Goal: Task Accomplishment & Management: Complete application form

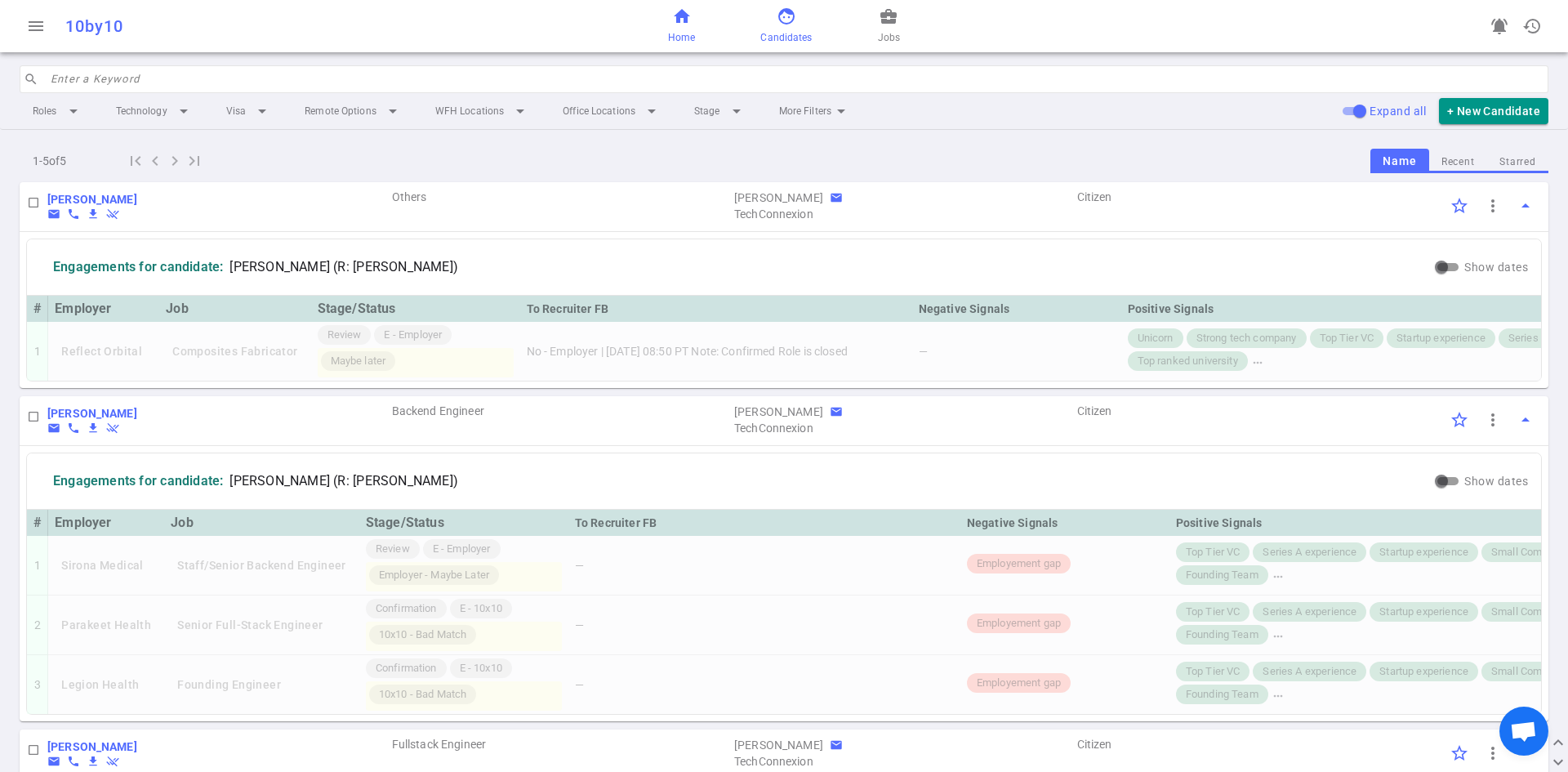
click at [676, 28] on link "home Home" at bounding box center [681, 26] width 27 height 39
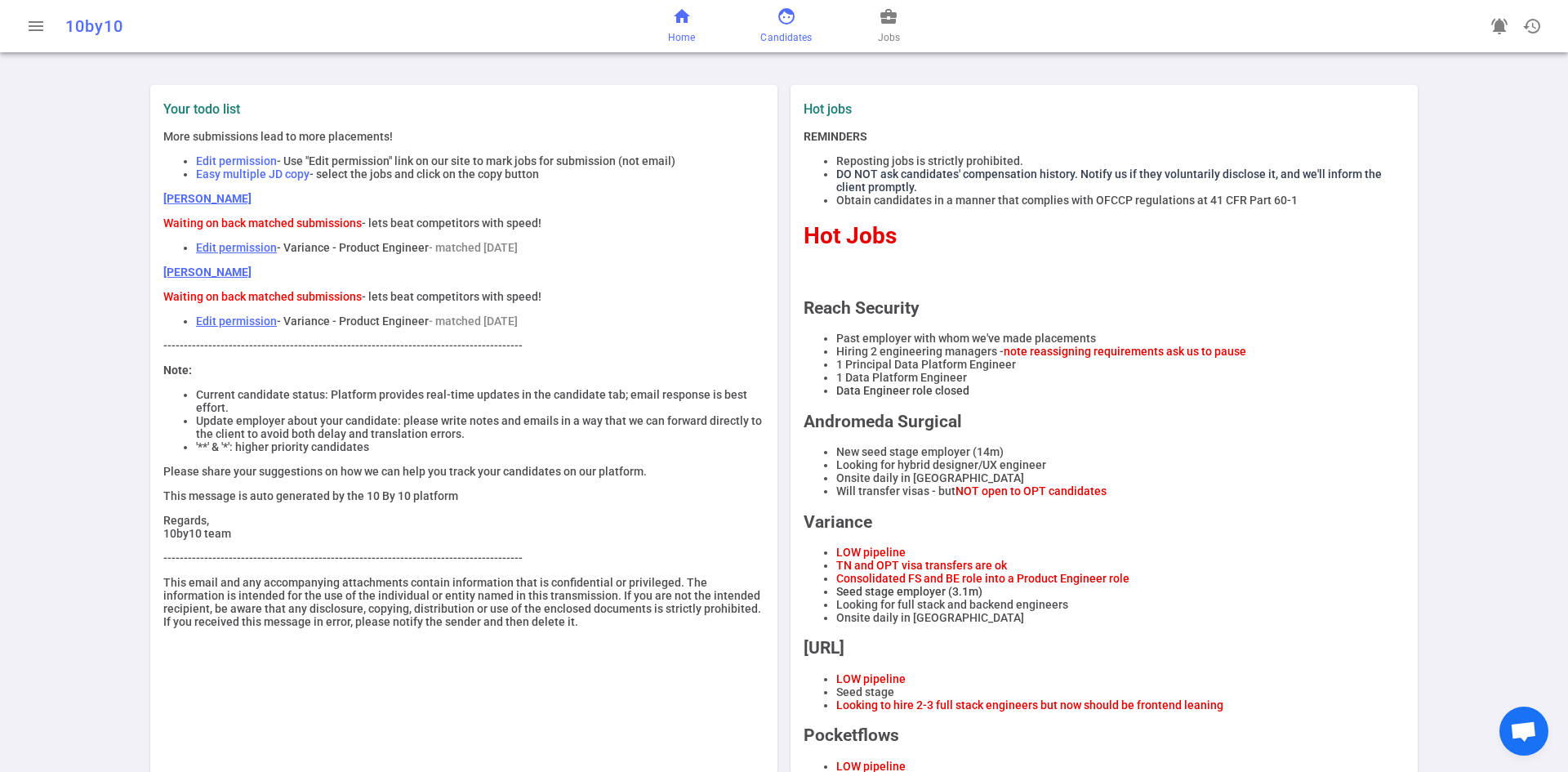
click at [779, 33] on span "Candidates" at bounding box center [786, 37] width 52 height 16
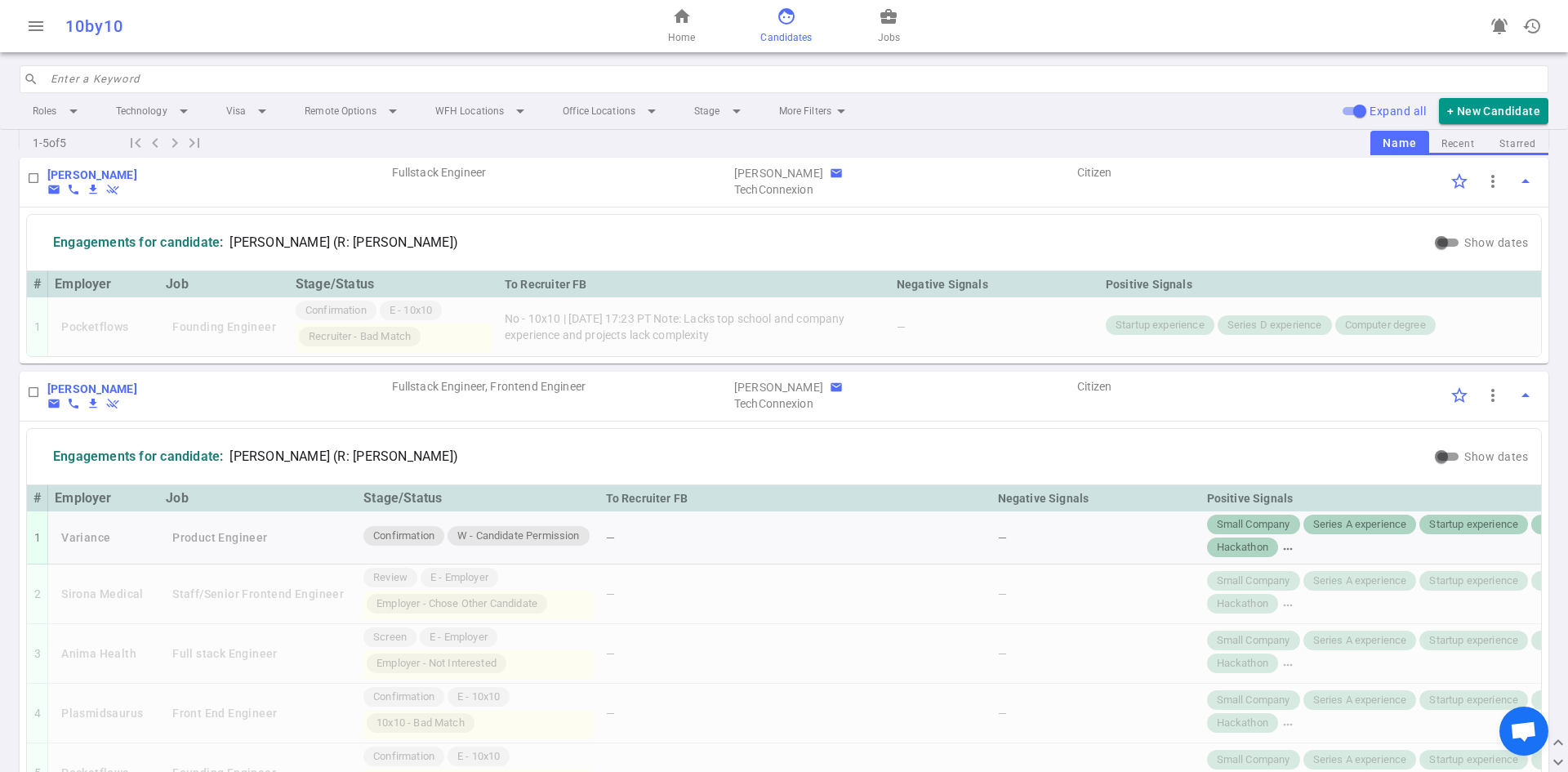
scroll to position [974, 0]
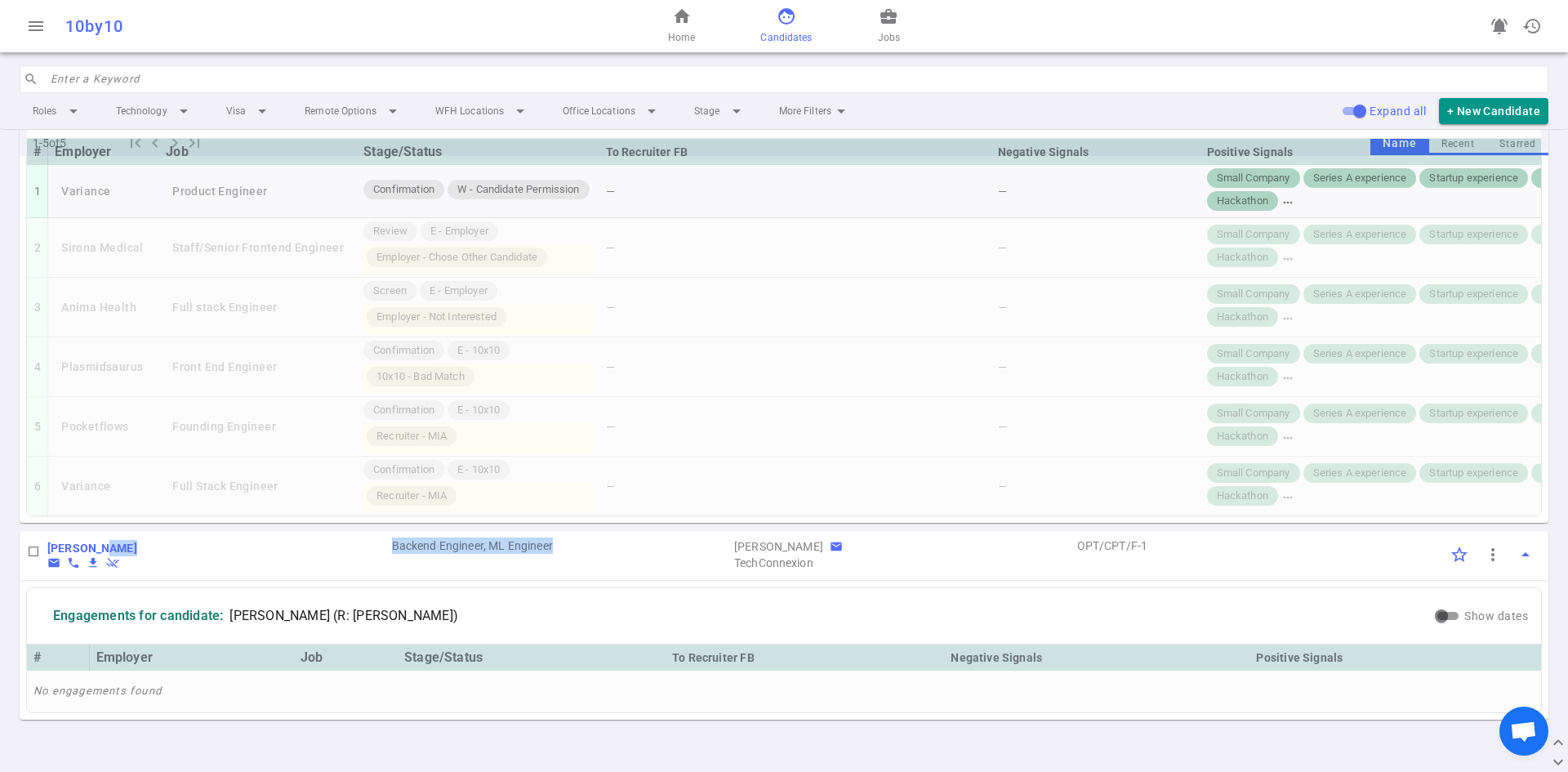
drag, startPoint x: 376, startPoint y: 547, endPoint x: 890, endPoint y: 632, distance: 521.0
click at [644, 577] on div "Raj Patel email phone file_download remove_done RP Backend Engineer, ML Enginee…" at bounding box center [783, 556] width 1529 height 50
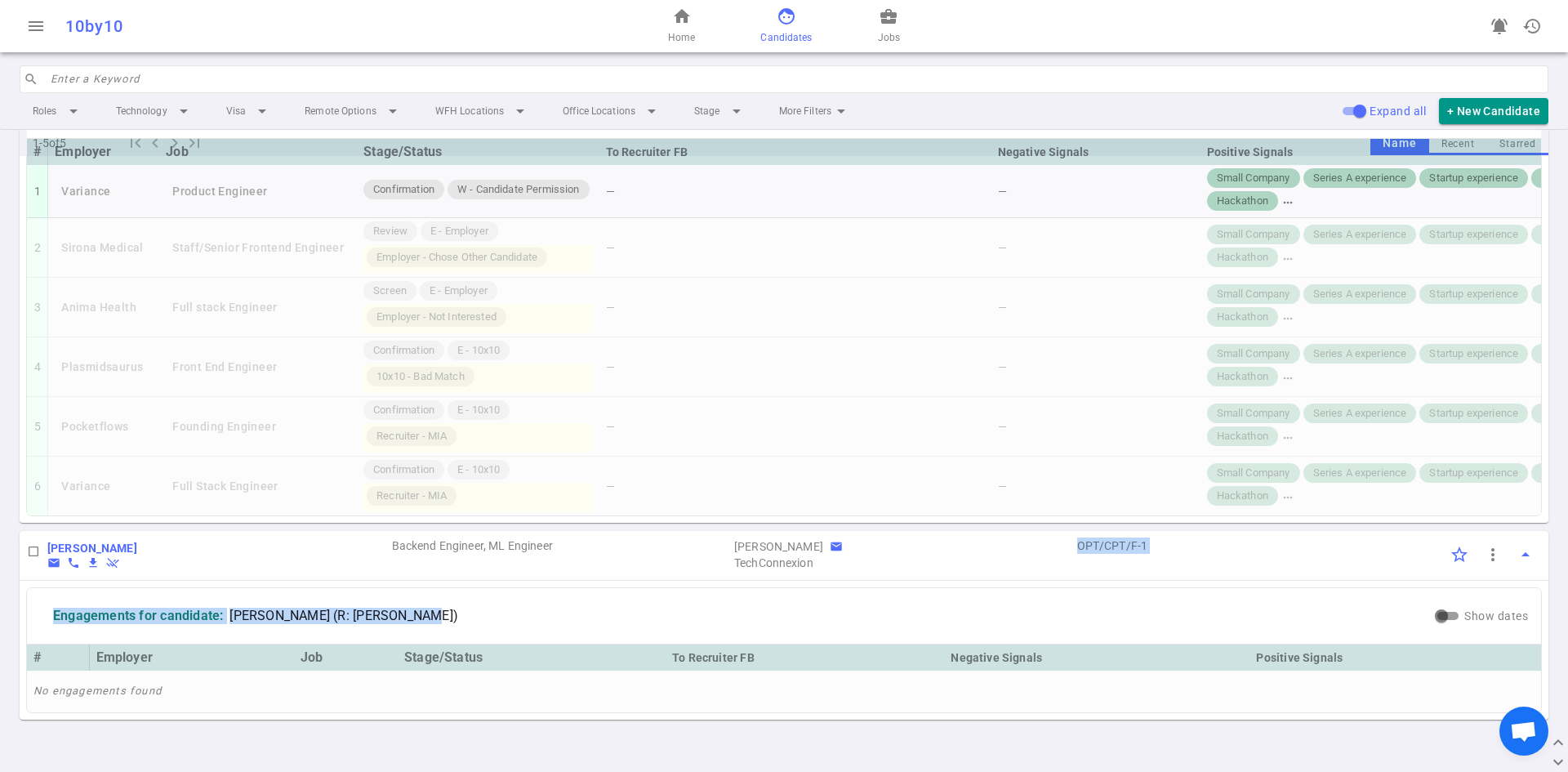
drag, startPoint x: 1021, startPoint y: 557, endPoint x: 1567, endPoint y: 624, distance: 550.1
click at [1311, 586] on div "Raj Patel email phone file_download remove_done RP Backend Engineer, ML Enginee…" at bounding box center [783, 625] width 1529 height 188
click at [1516, 557] on span "arrow_drop_up" at bounding box center [1526, 555] width 19 height 19
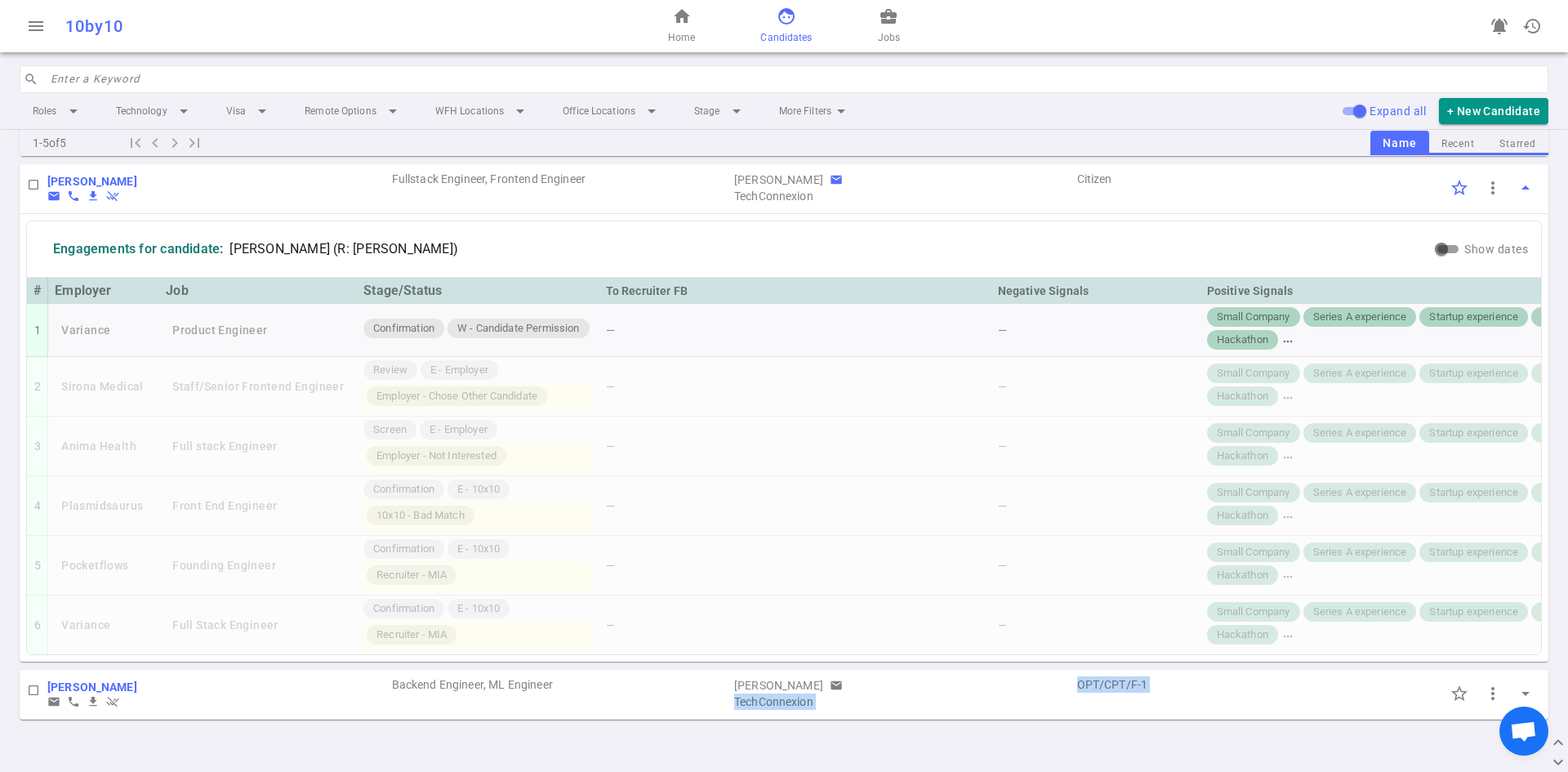
scroll to position [835, 0]
click at [1512, 684] on button "arrow_drop_down" at bounding box center [1526, 694] width 33 height 33
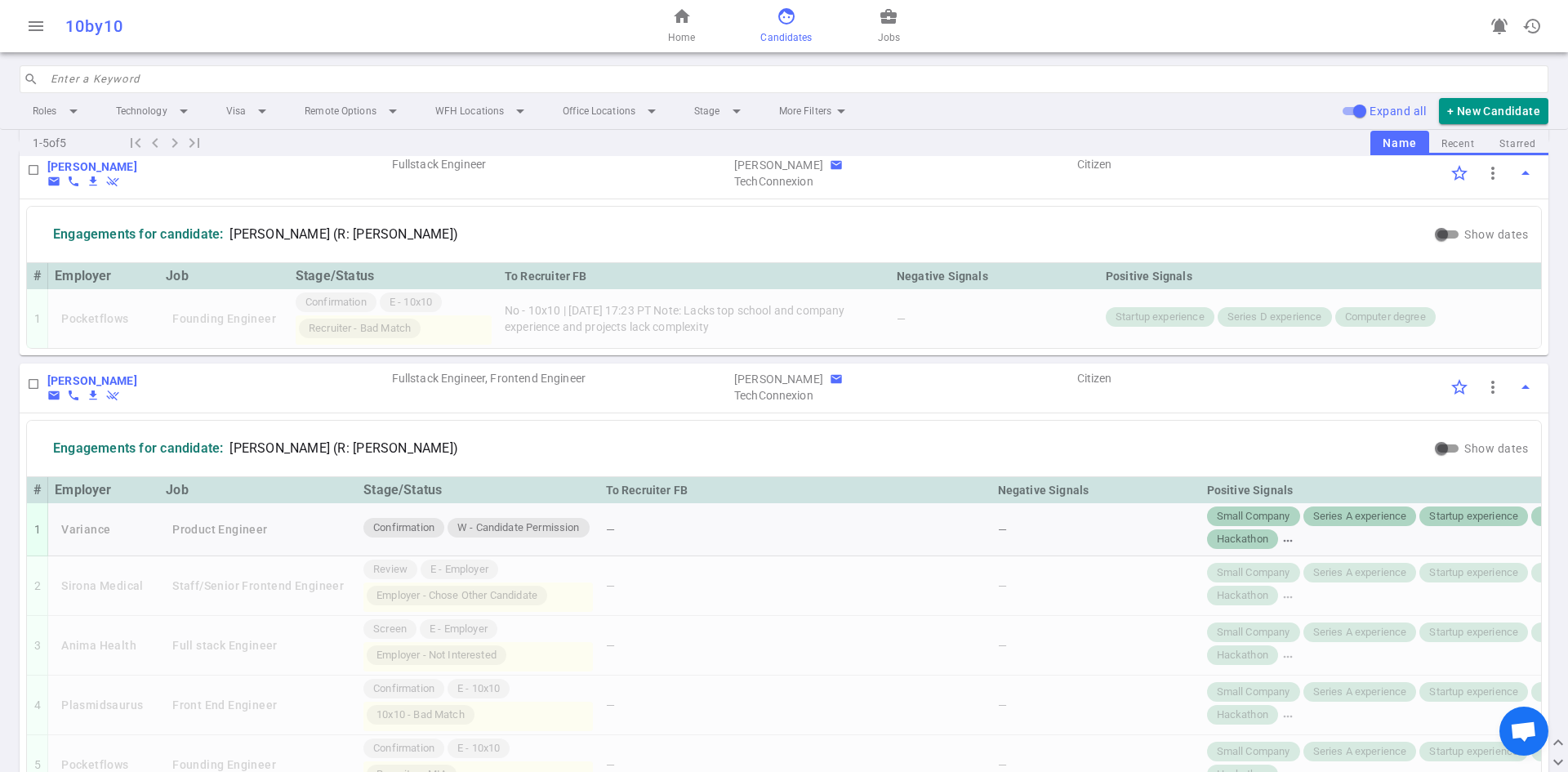
scroll to position [565, 0]
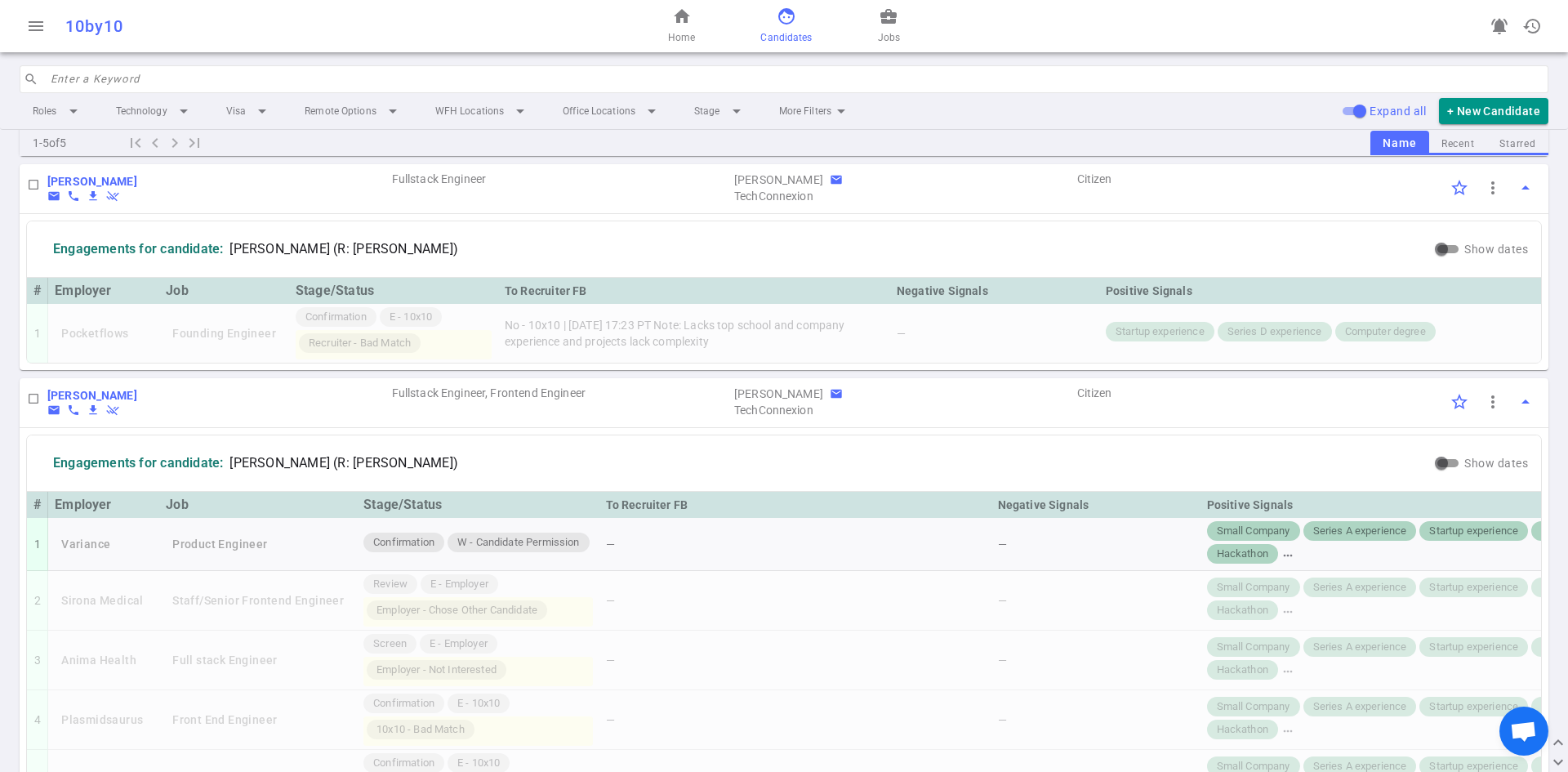
click at [233, 85] on input "search" at bounding box center [795, 79] width 1488 height 26
click at [1472, 107] on button "+ New Candidate" at bounding box center [1494, 112] width 110 height 27
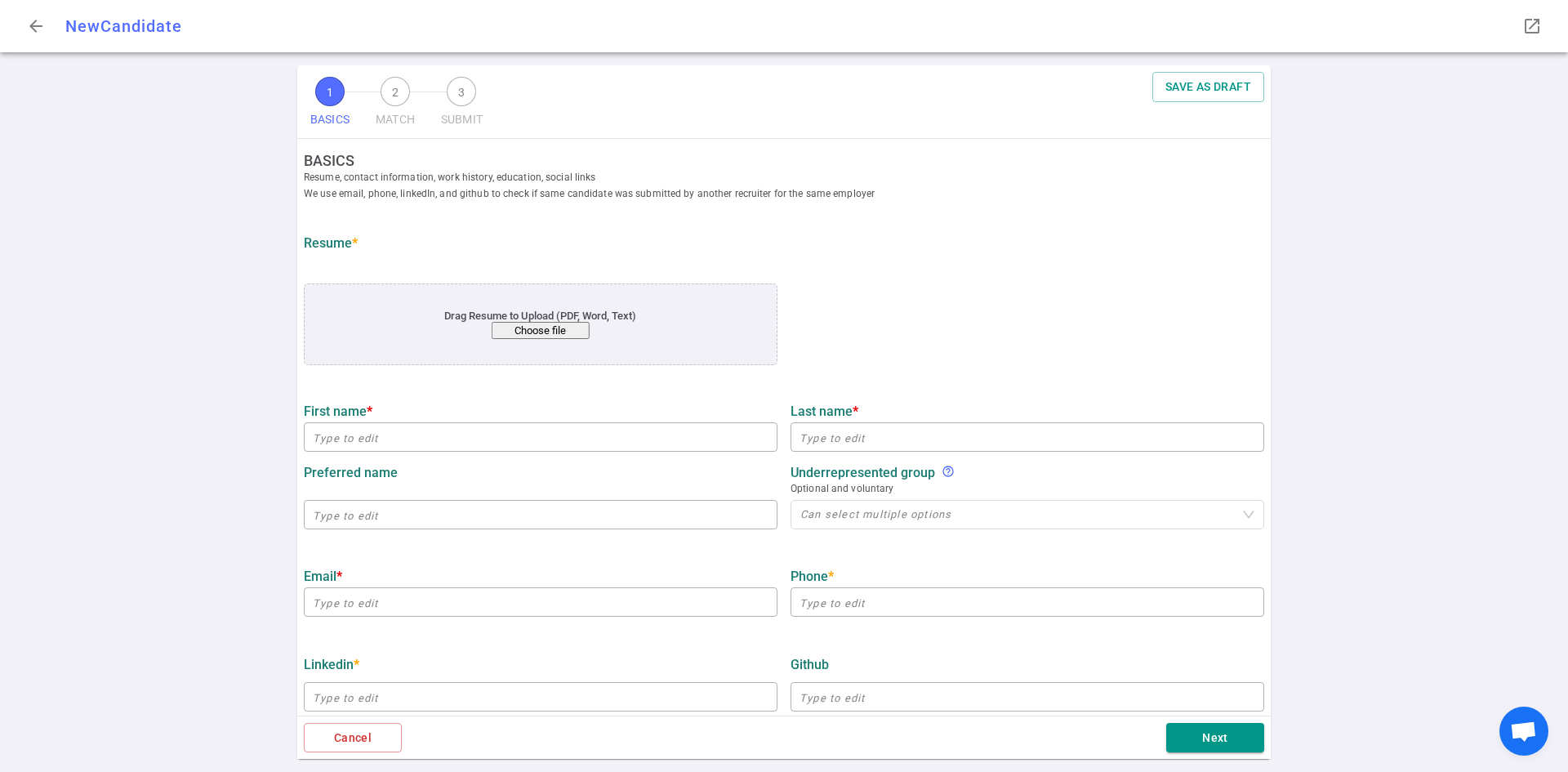
click at [545, 330] on button "Choose file" at bounding box center [541, 331] width 98 height 17
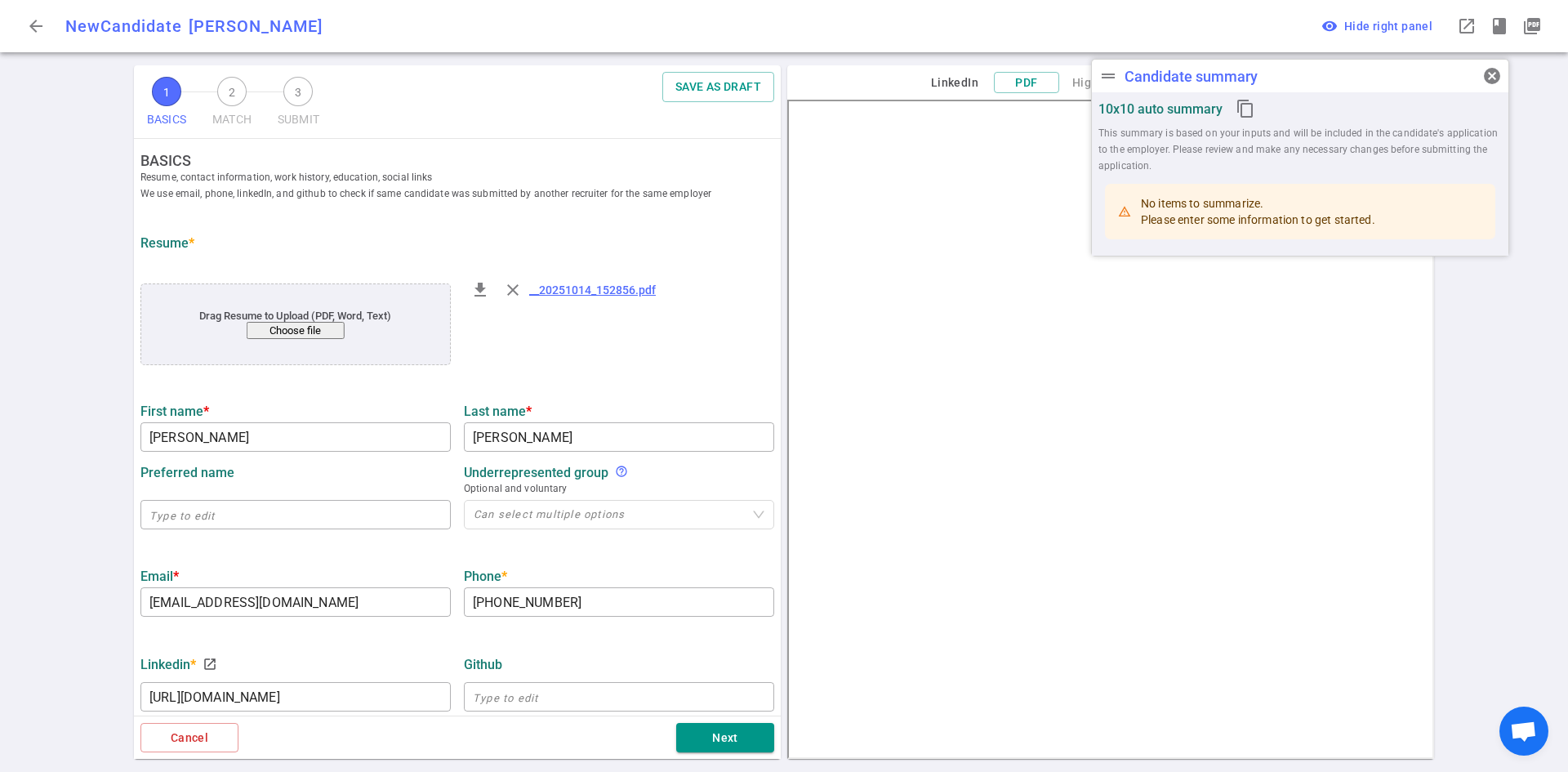
type input "Chandrahasa"
type input "Mutyala"
type input "chandrahas33@gmail.com"
type input "+1 602-373-0319"
type input "https://linkedin.com/in/chandrahasm1"
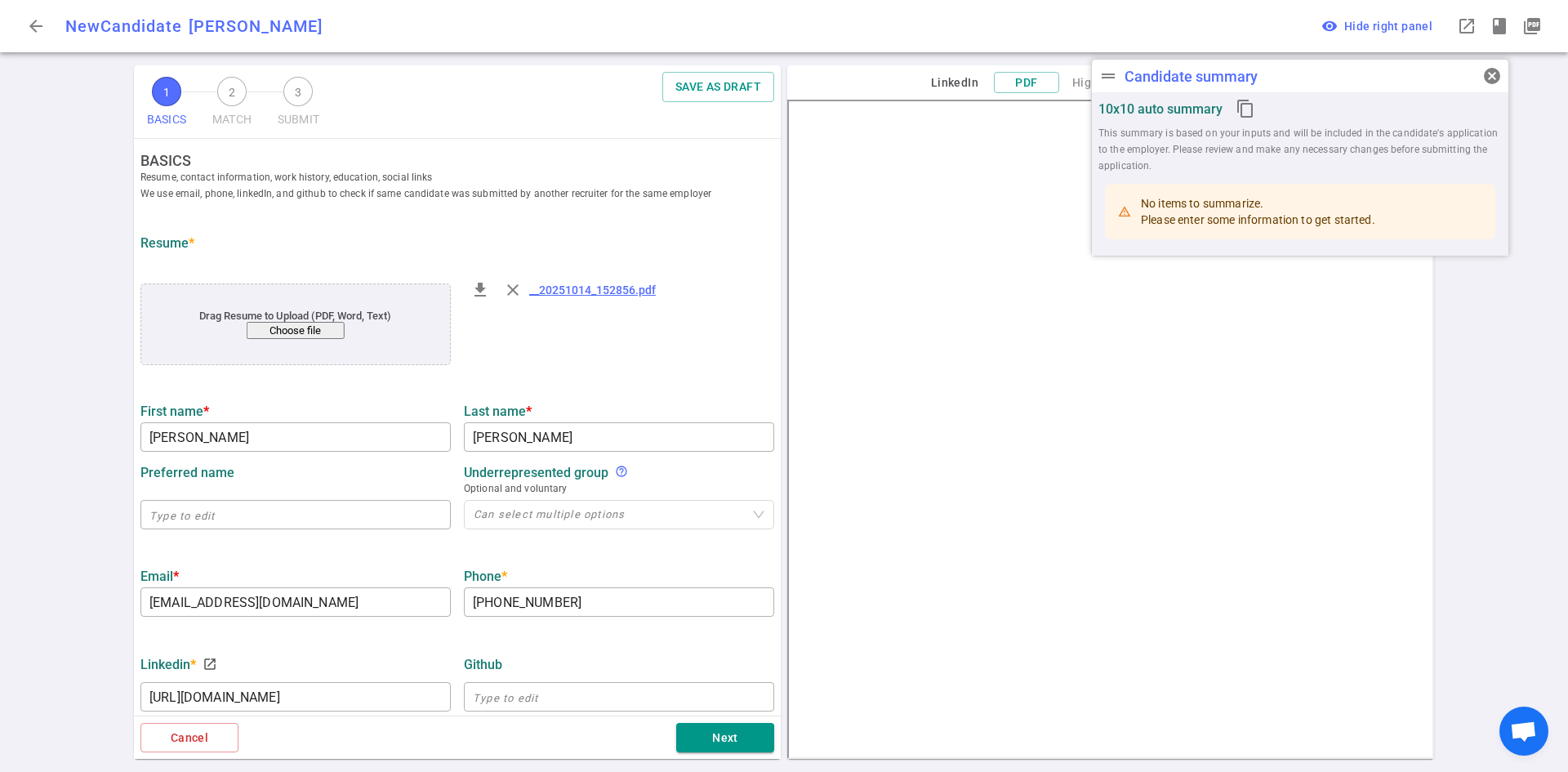
type input "Backstory Ai"
type textarea "Founding Software Engineer, ML Products"
type input "6.8"
type input "Arizona State"
type input "Computer Science"
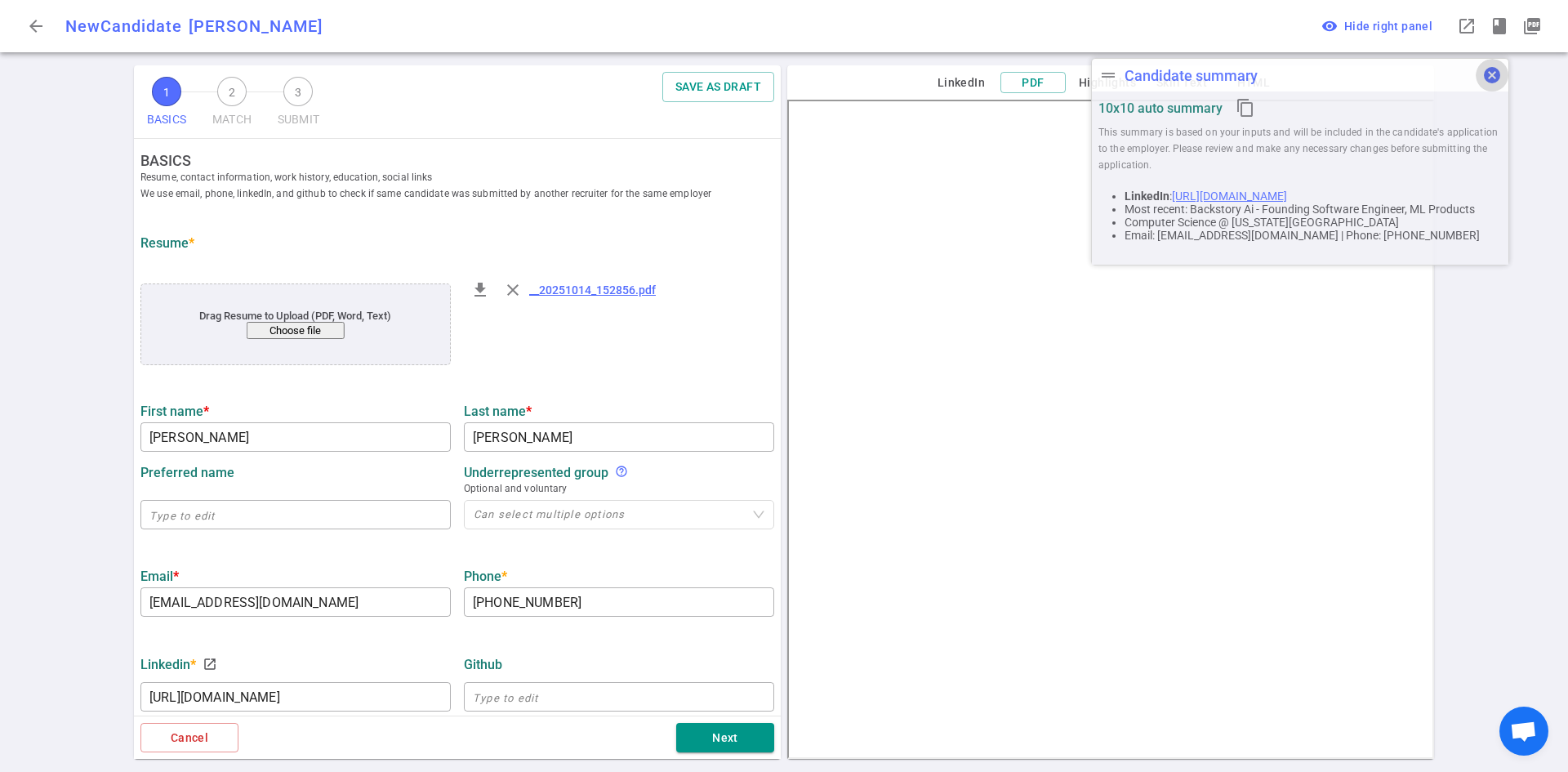
click at [1501, 69] on span "cancel" at bounding box center [1492, 75] width 19 height 19
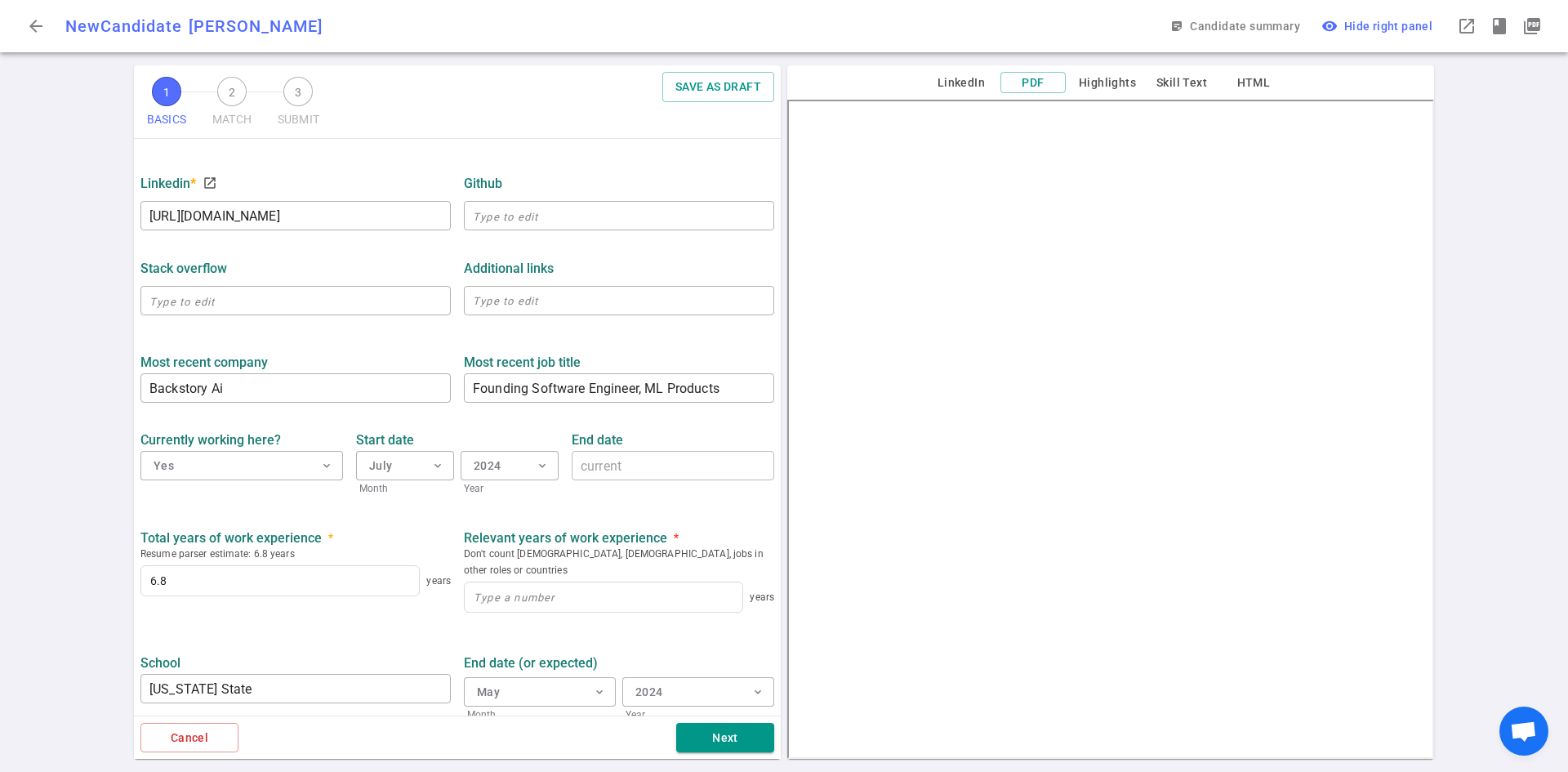
scroll to position [490, 0]
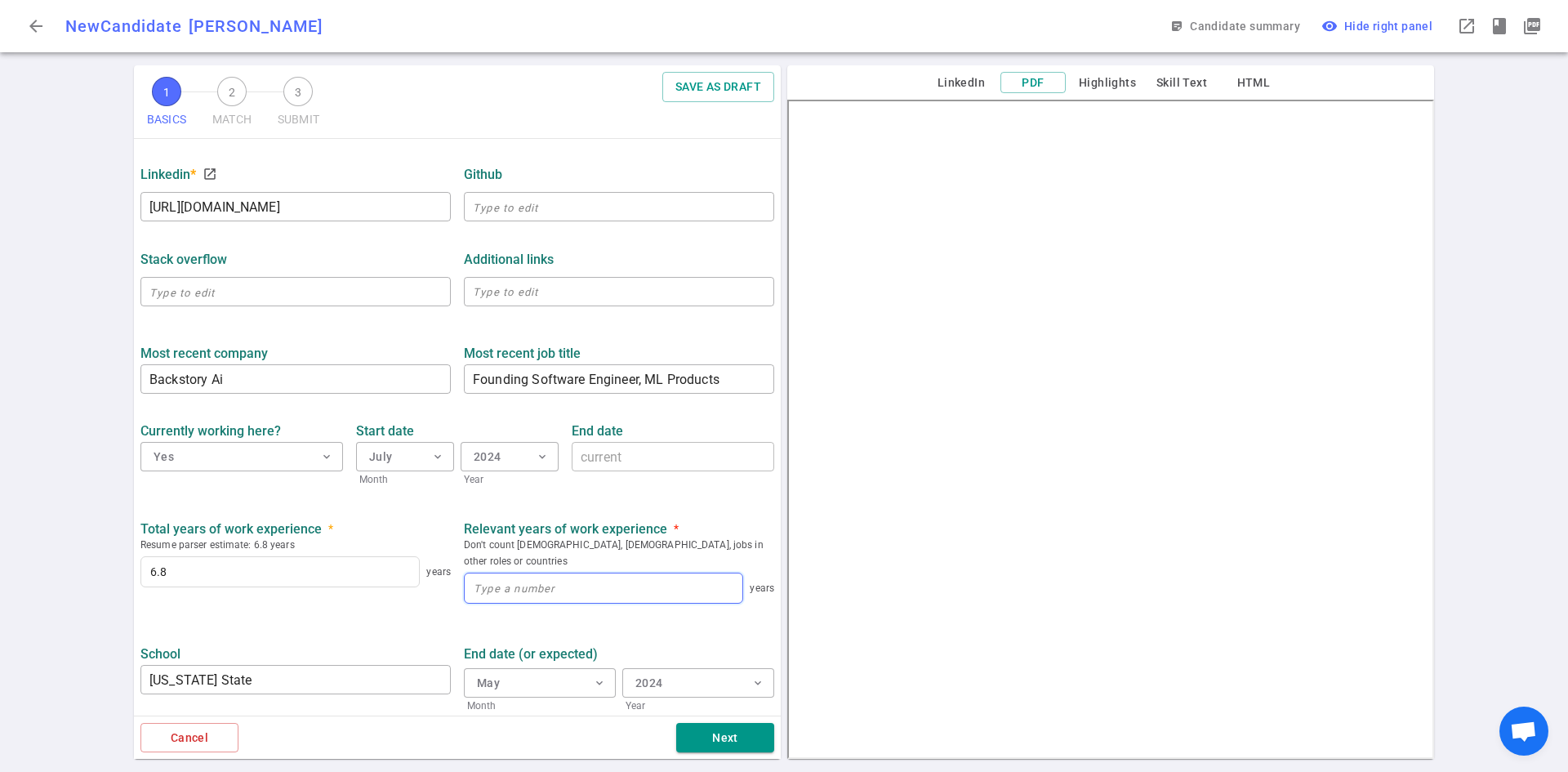
click at [494, 577] on input at bounding box center [603, 588] width 278 height 30
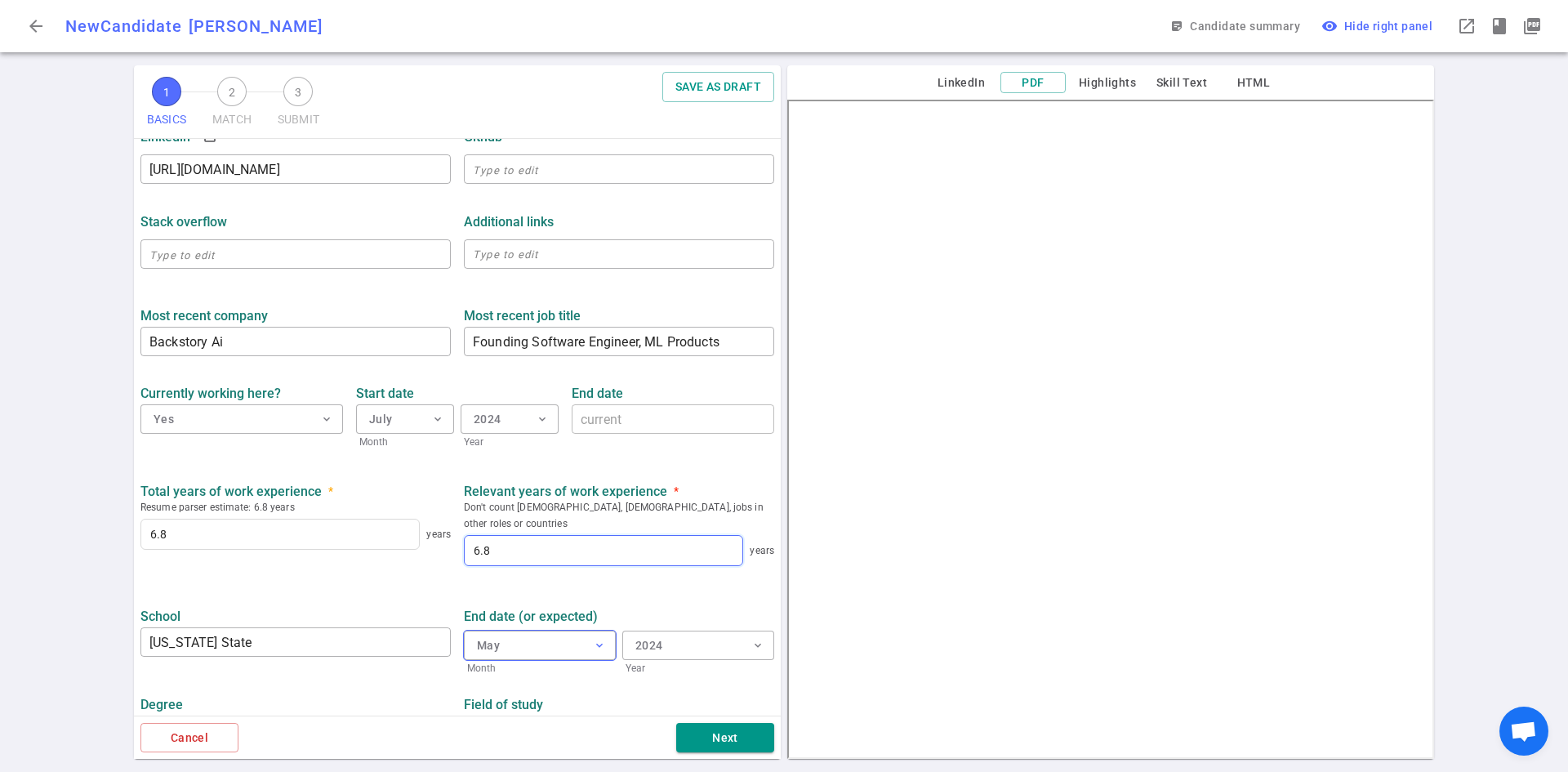
scroll to position [560, 0]
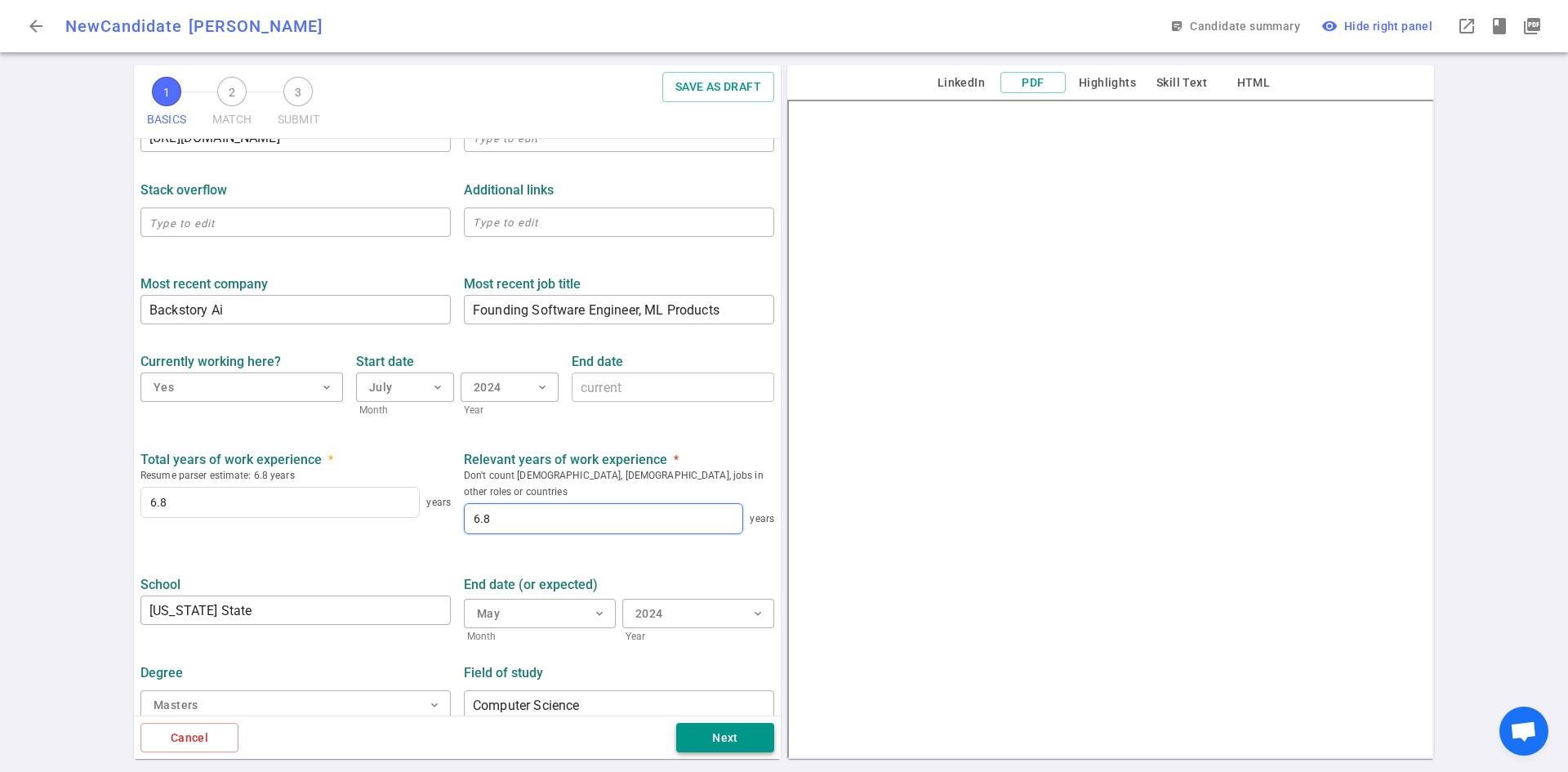
type input "6.8"
click at [738, 730] on button "Next" at bounding box center [725, 737] width 98 height 30
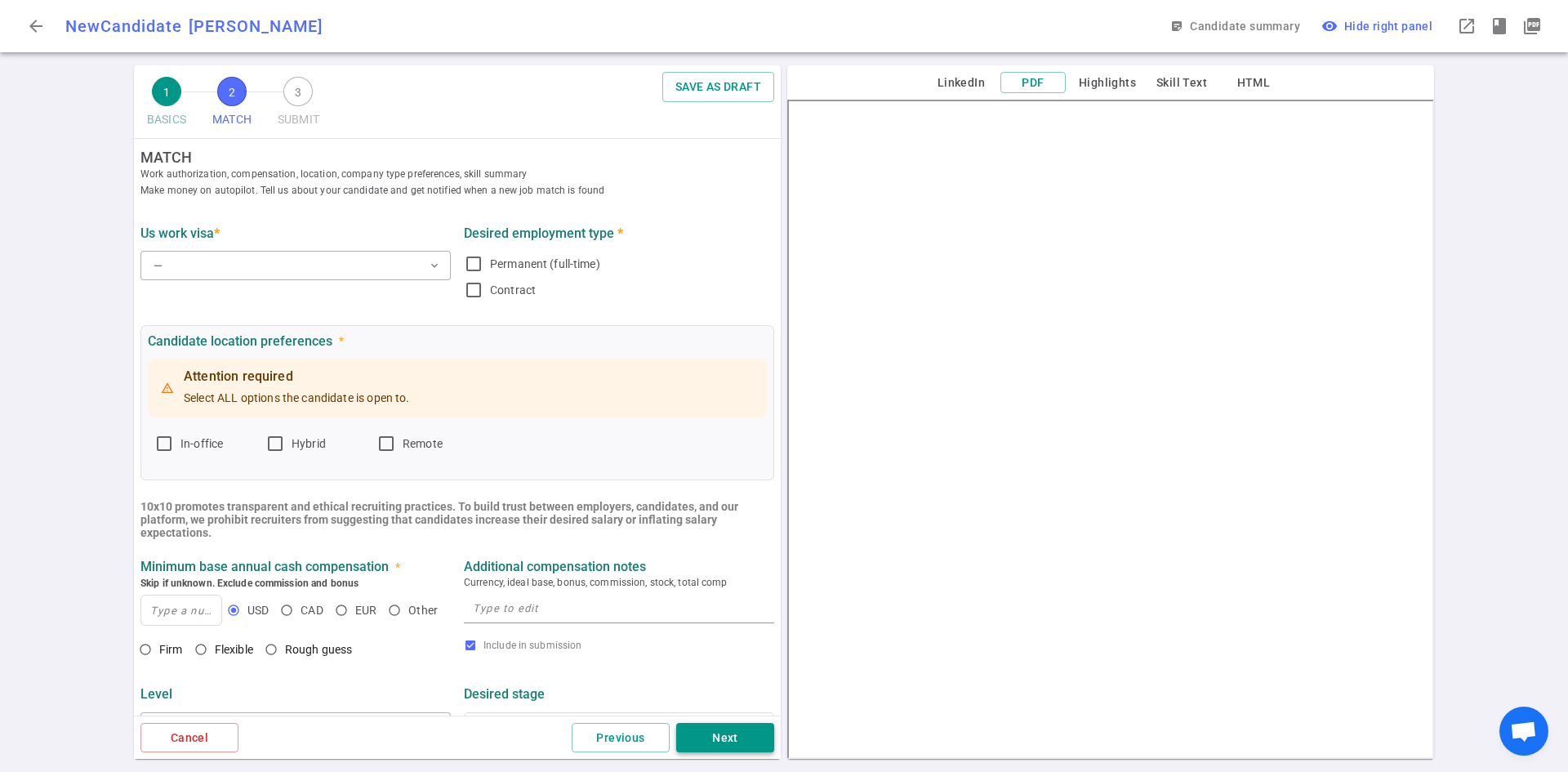
scroll to position [0, 0]
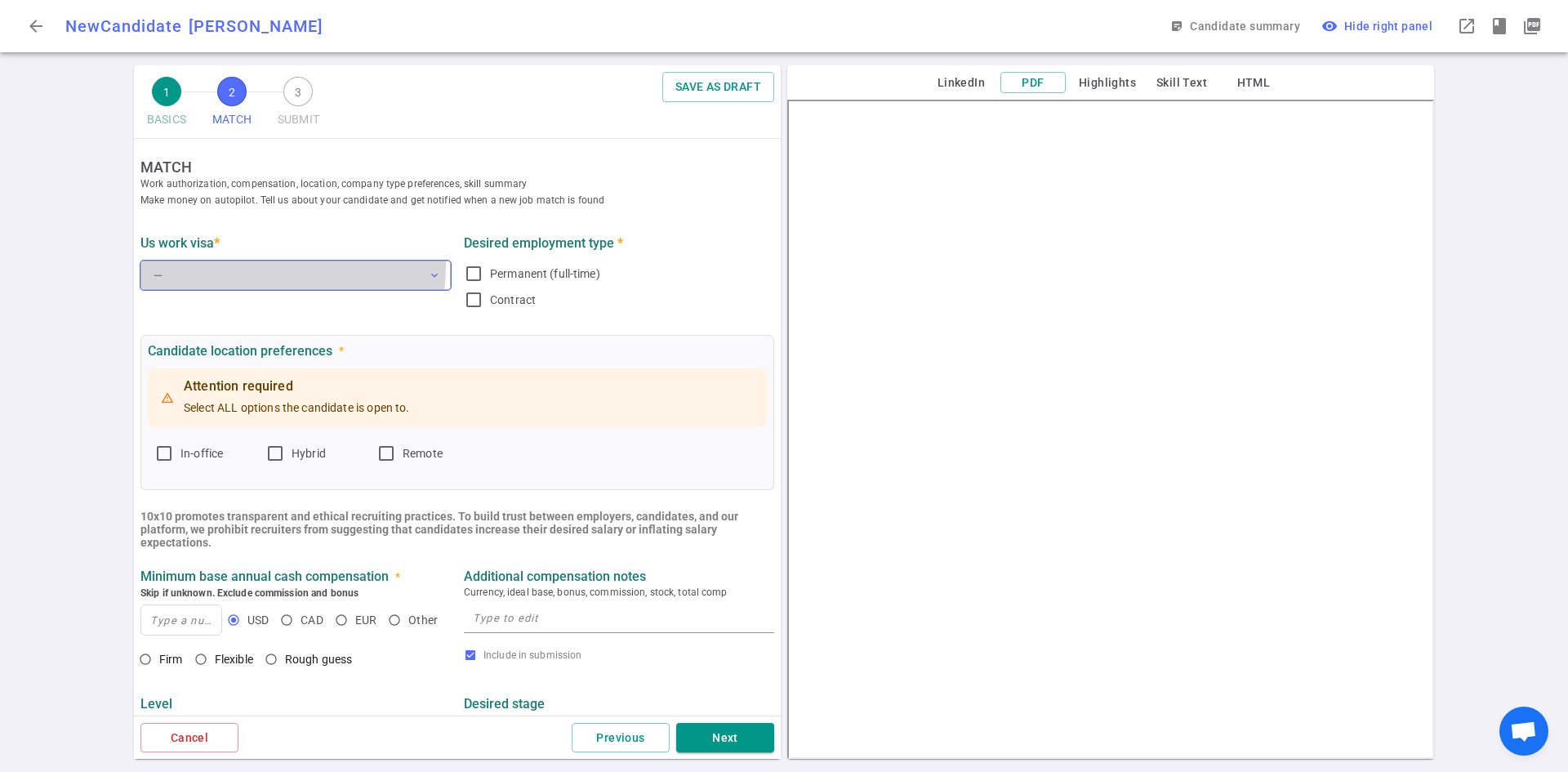
click at [233, 264] on button "— expand_more" at bounding box center [295, 275] width 310 height 30
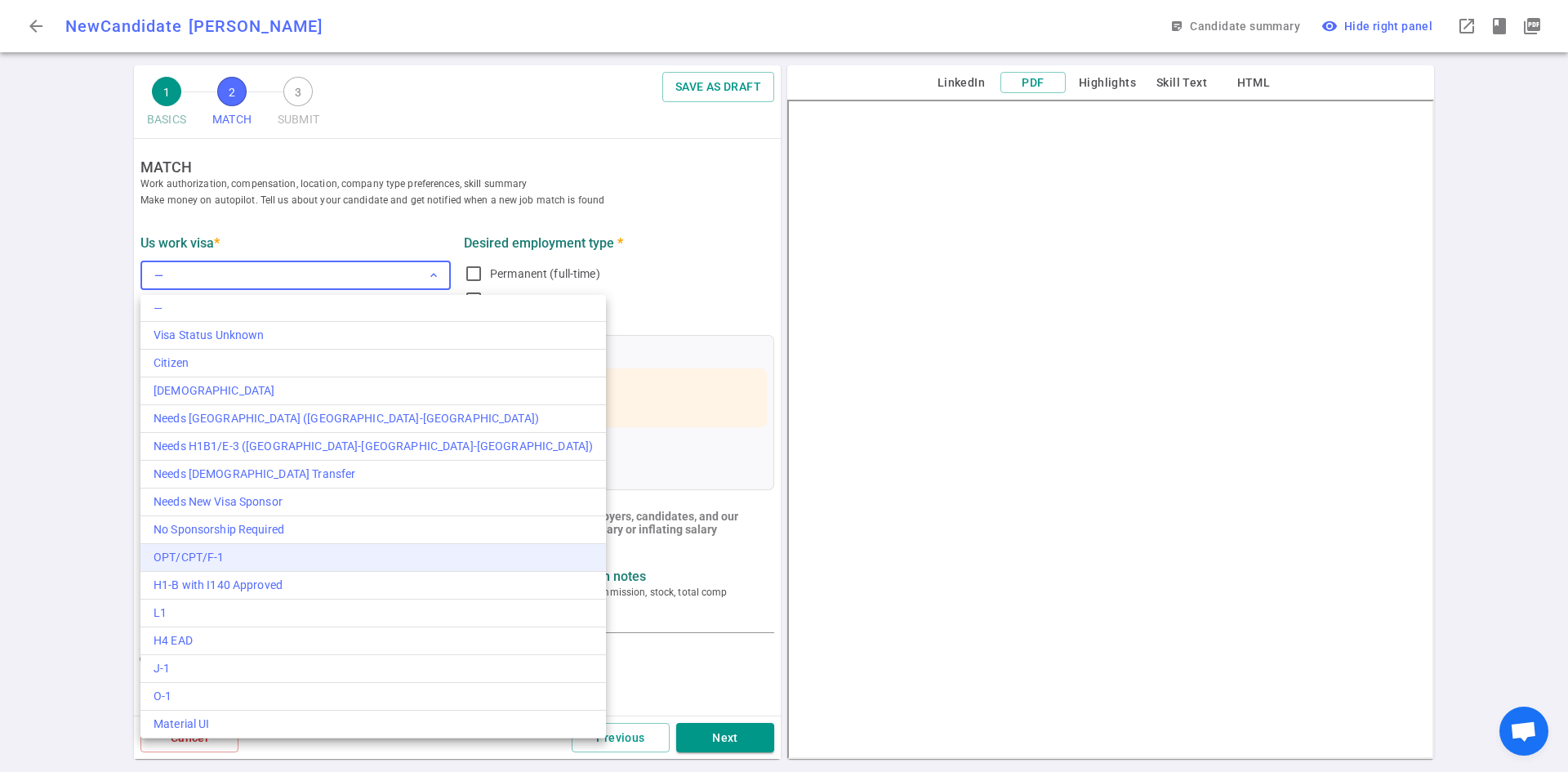
click at [235, 556] on div "OPT/CPT/F-1" at bounding box center [373, 558] width 439 height 17
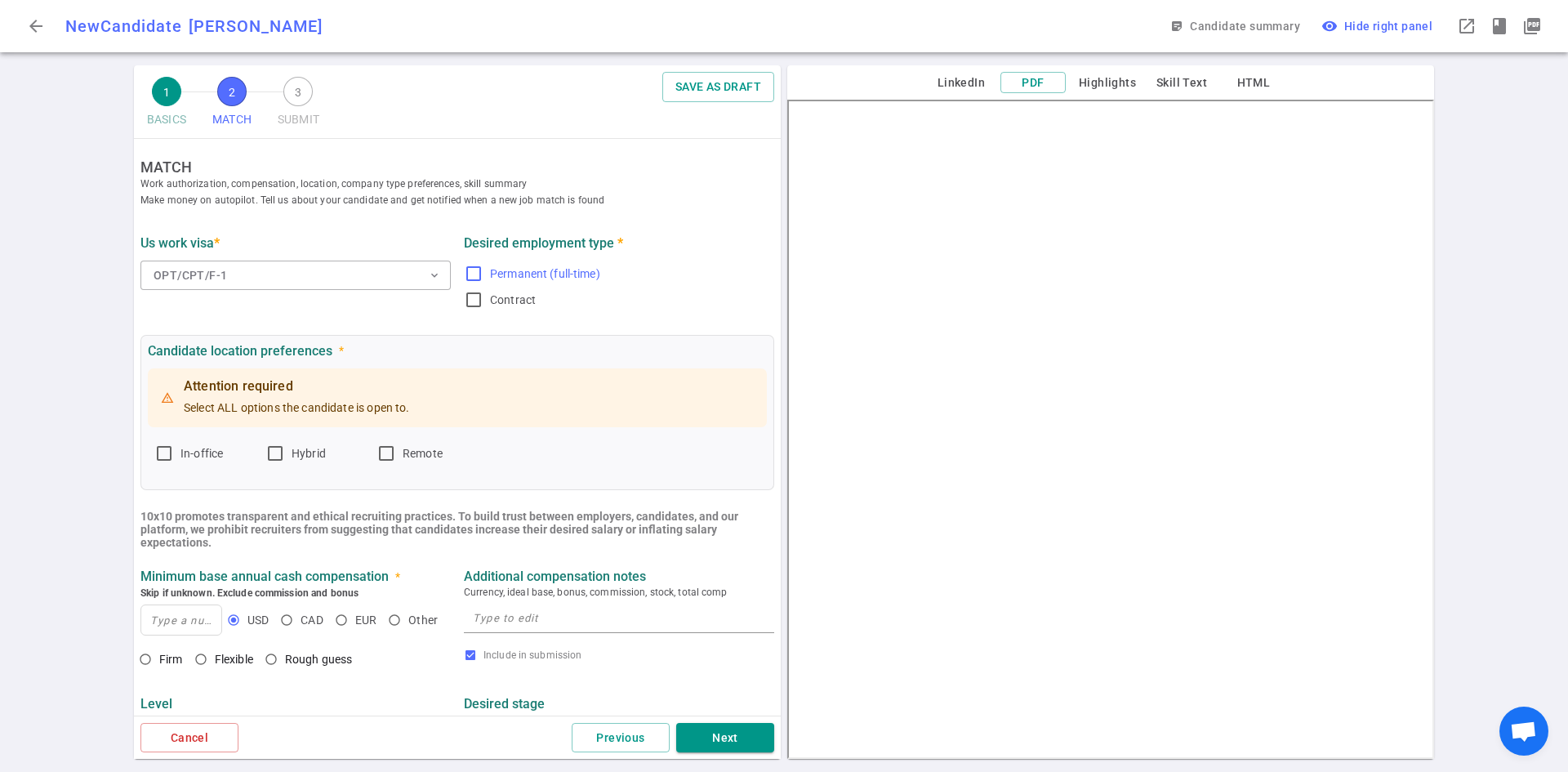
click at [473, 266] on input "Permanent (full-time)" at bounding box center [474, 274] width 19 height 19
checkbox input "true"
click at [160, 459] on input "In-office" at bounding box center [164, 454] width 19 height 19
checkbox input "true"
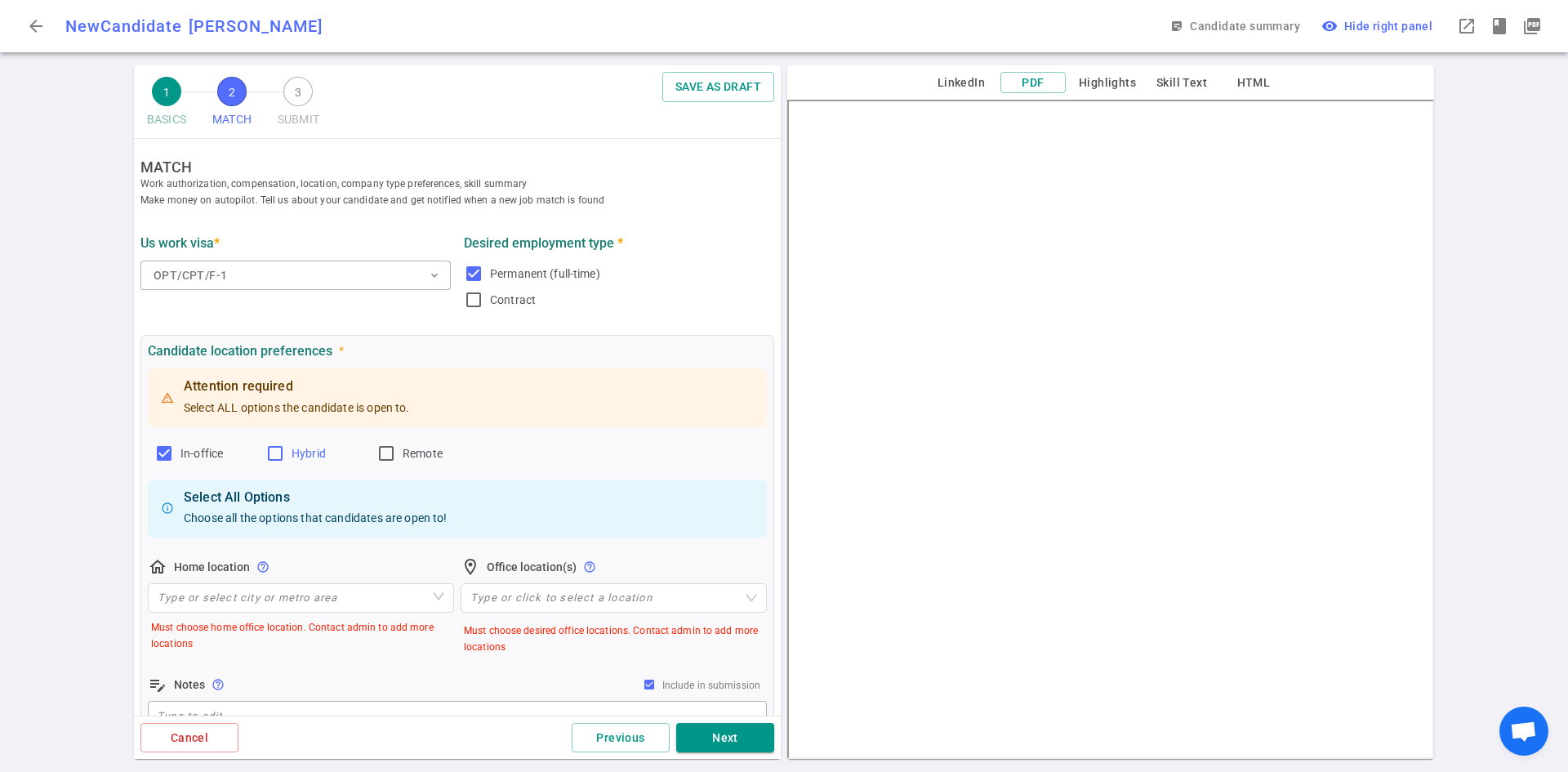
click at [284, 455] on input "Hybrid" at bounding box center [275, 454] width 19 height 19
checkbox input "true"
click at [388, 459] on input "Remote" at bounding box center [386, 454] width 19 height 19
checkbox input "true"
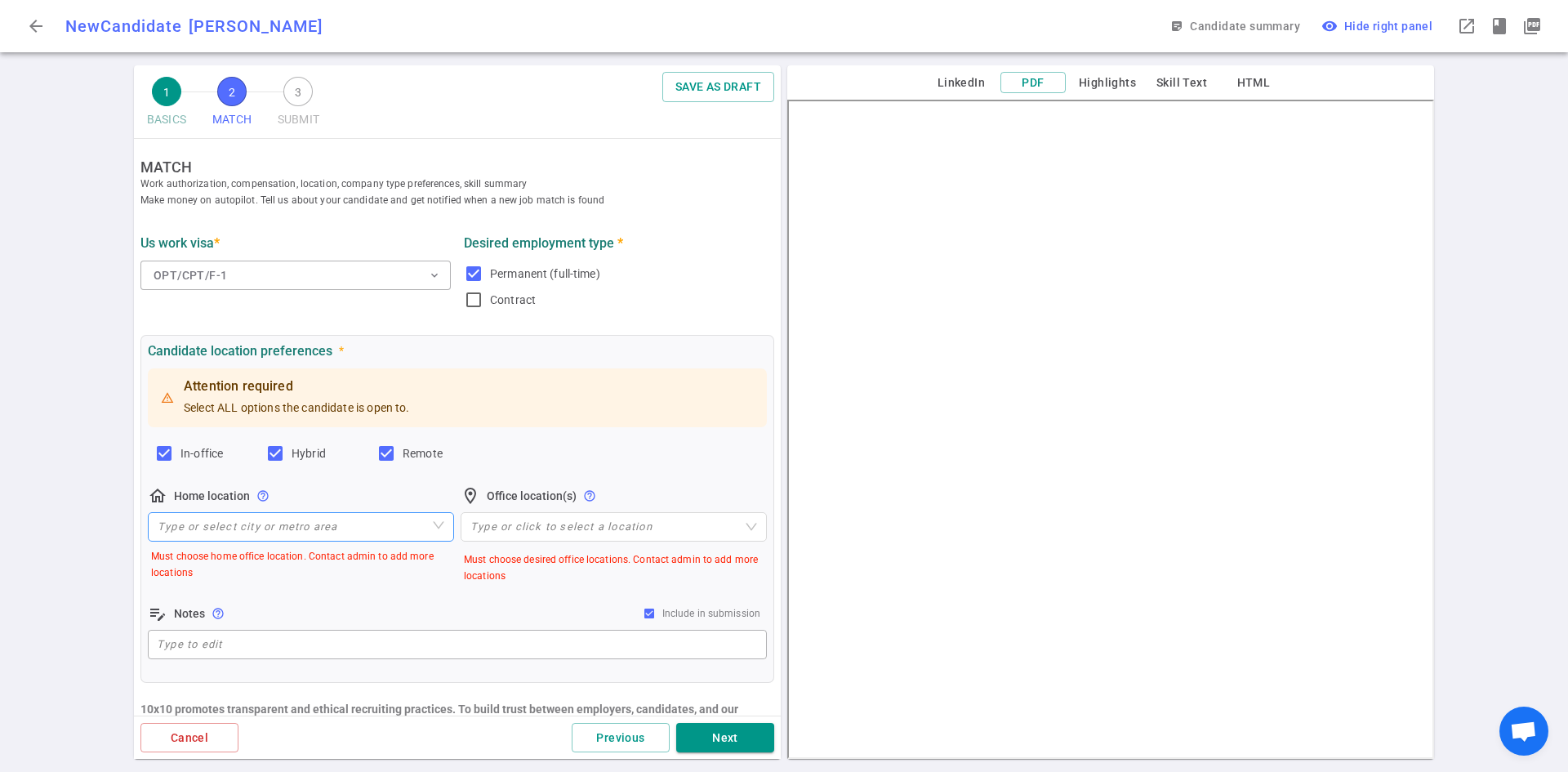
click at [275, 525] on input "search" at bounding box center [301, 527] width 286 height 28
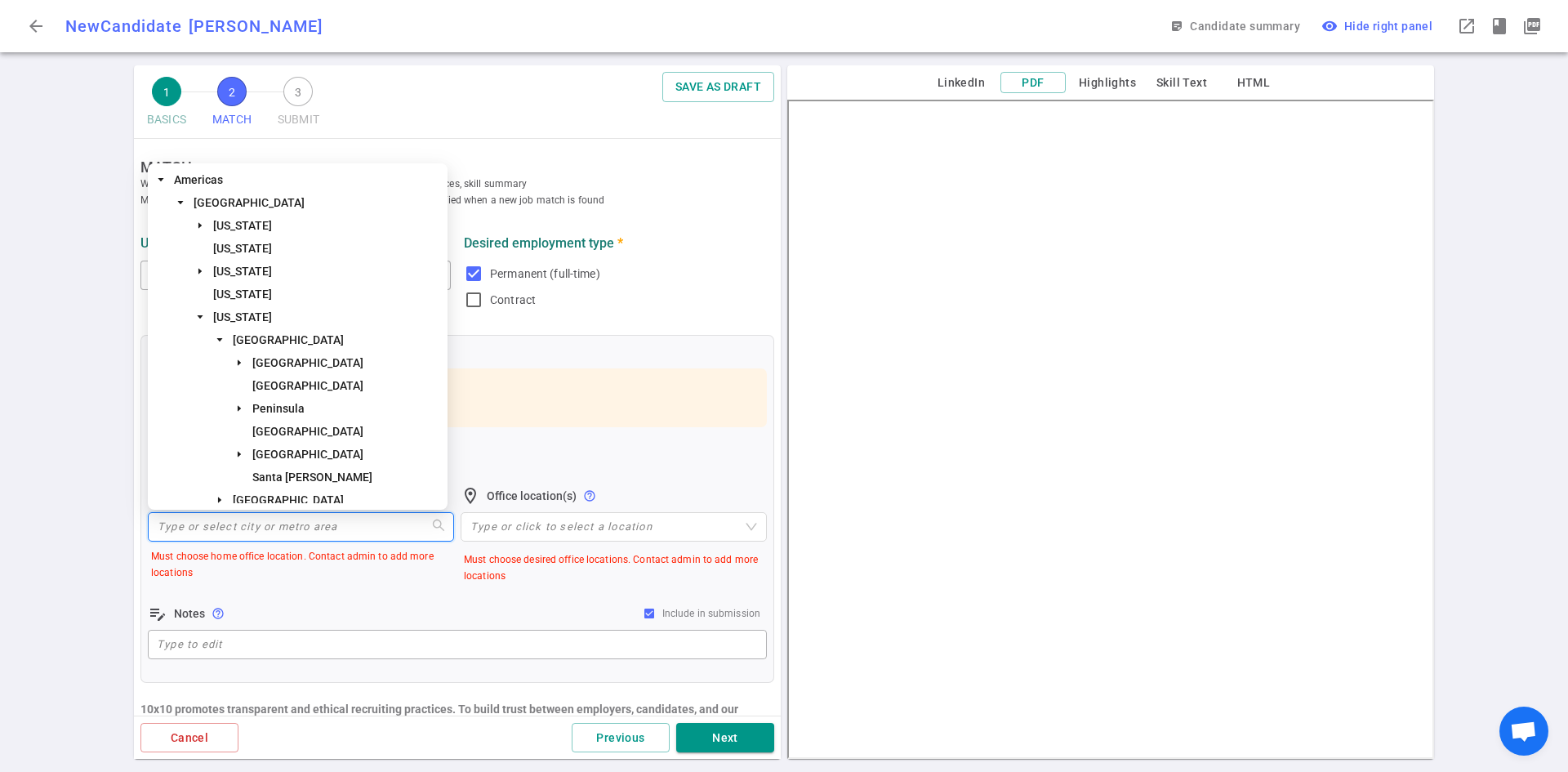
click at [307, 334] on span "[GEOGRAPHIC_DATA]" at bounding box center [288, 340] width 111 height 13
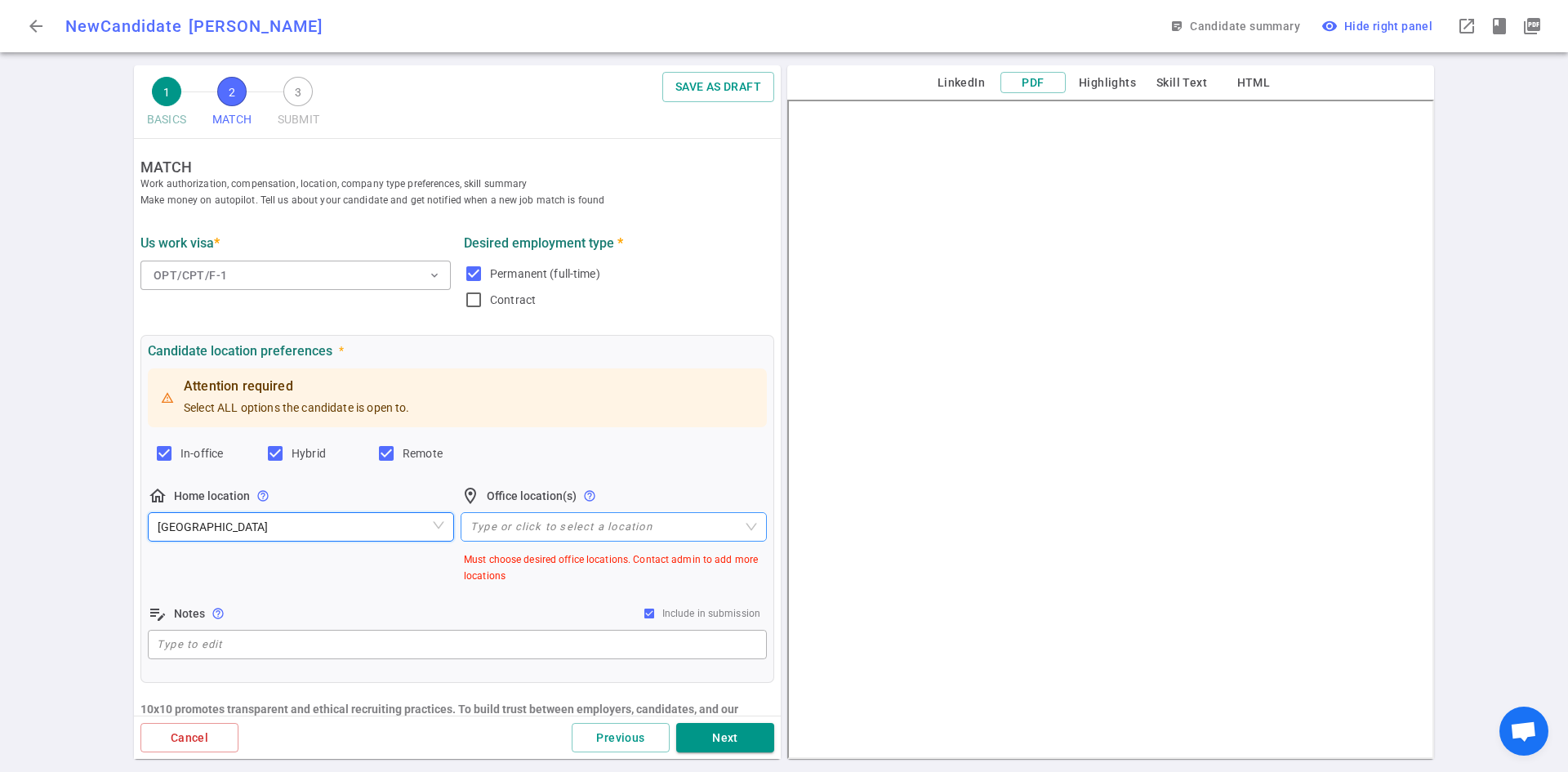
click at [503, 525] on div at bounding box center [605, 526] width 282 height 12
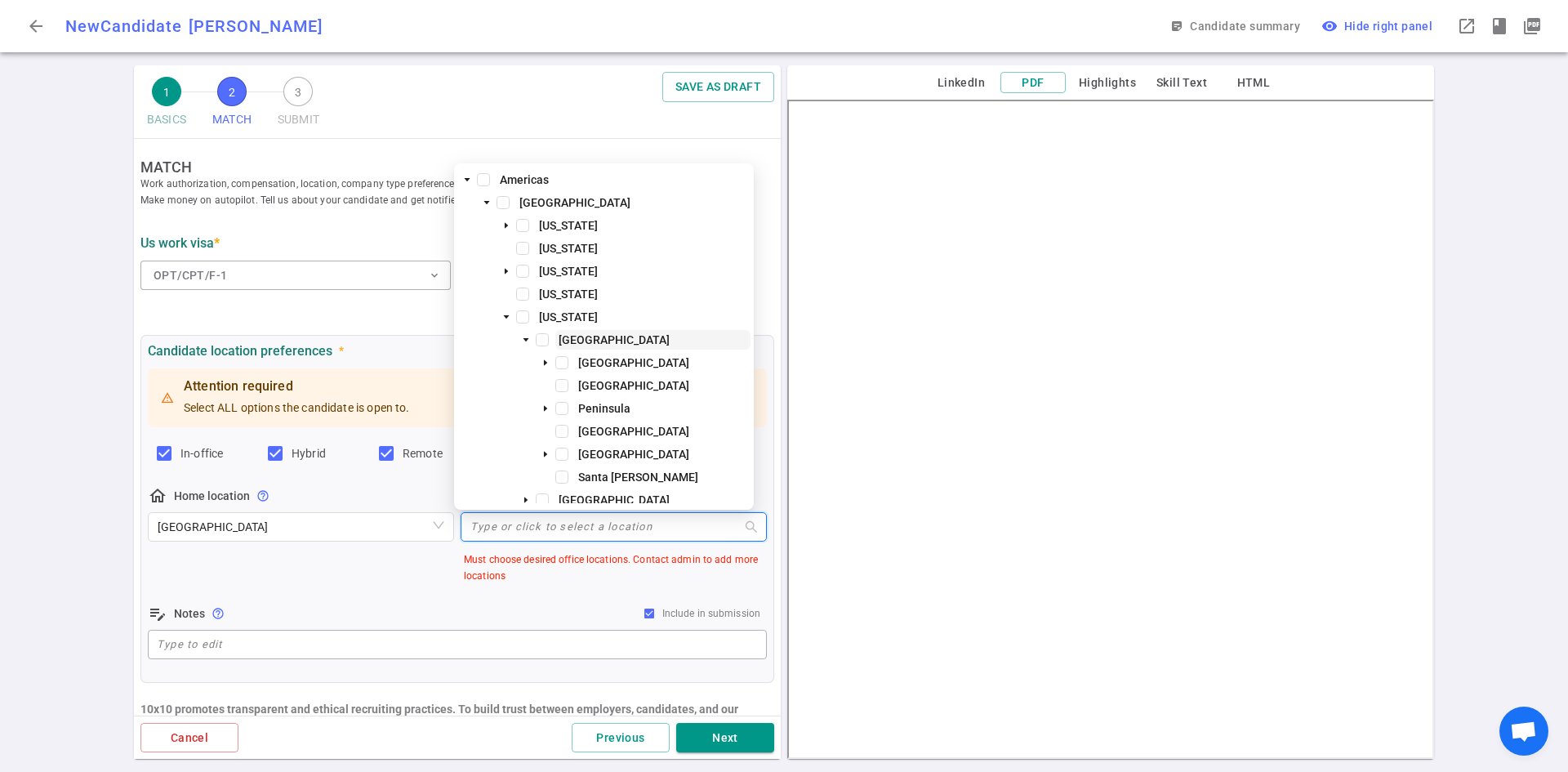
click at [576, 331] on span "[GEOGRAPHIC_DATA]" at bounding box center [652, 339] width 195 height 19
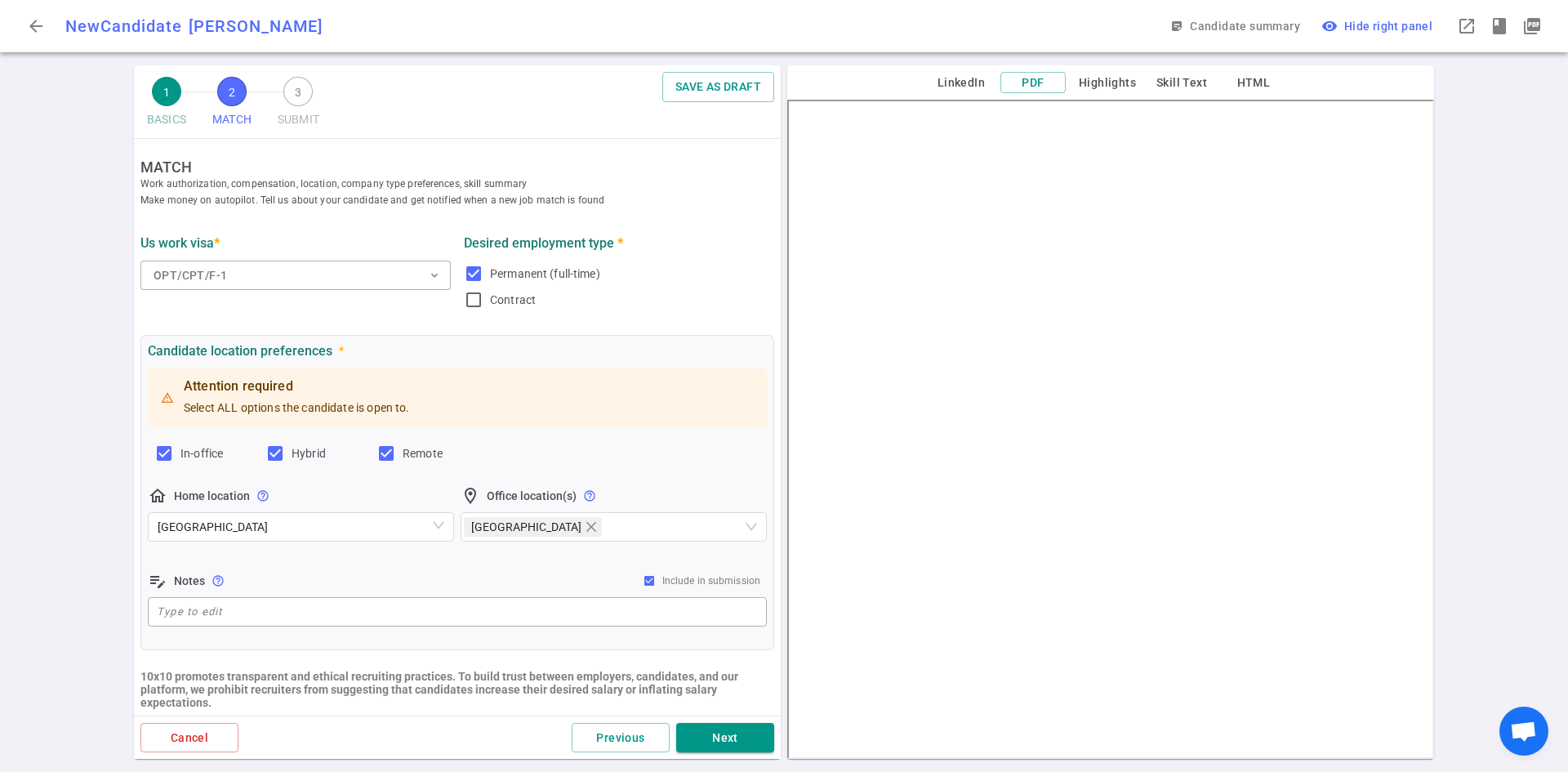
click at [511, 565] on div "Attention required Select ALL options the candidate is open to. In-office Hybri…" at bounding box center [457, 497] width 619 height 264
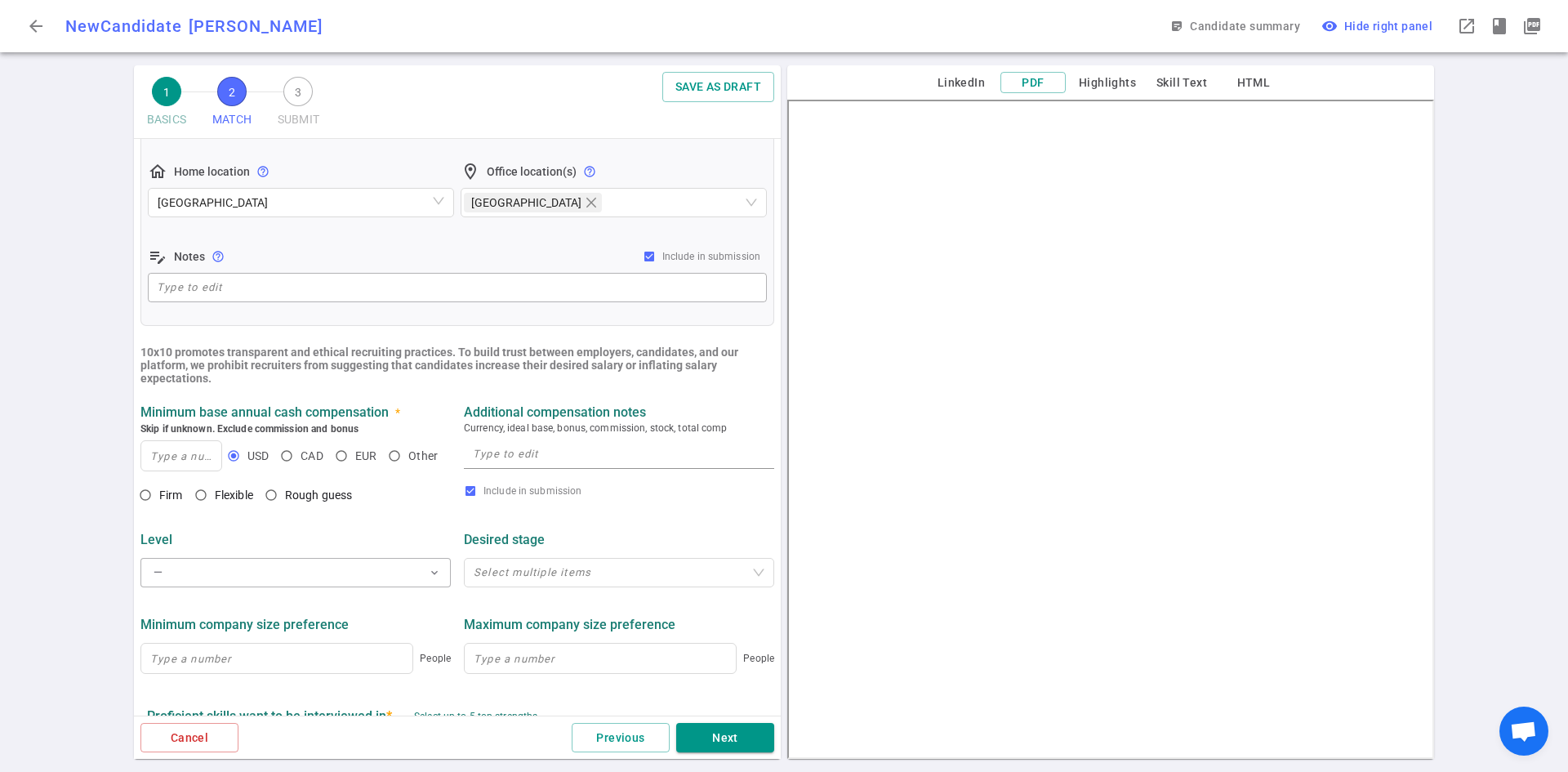
scroll to position [327, 0]
click at [165, 456] on input at bounding box center [181, 453] width 80 height 30
type input "220,000"
click at [200, 498] on input "Flexible" at bounding box center [201, 492] width 28 height 28
radio input "true"
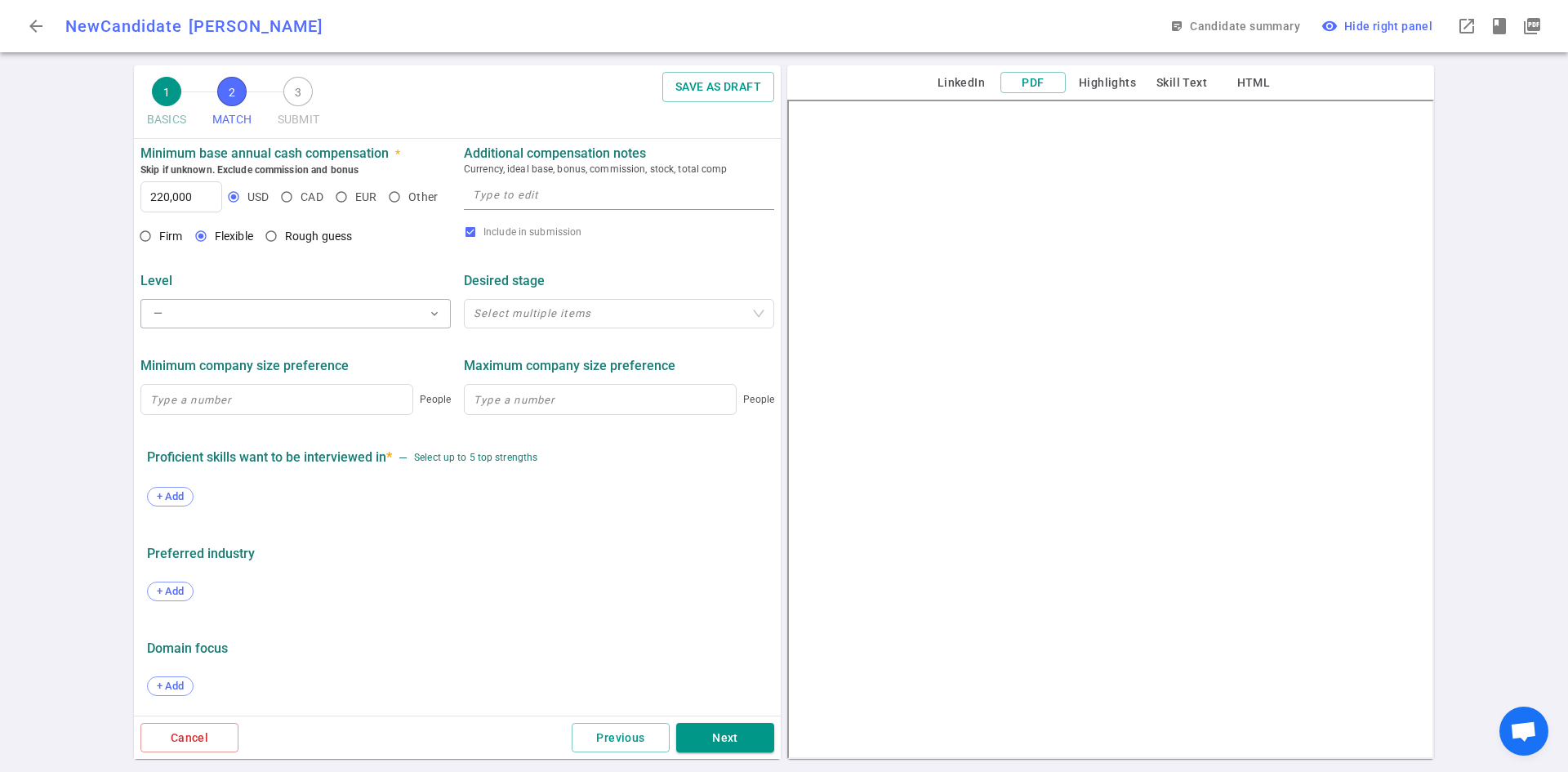
scroll to position [586, 0]
click at [160, 503] on span "+ Add" at bounding box center [170, 496] width 38 height 12
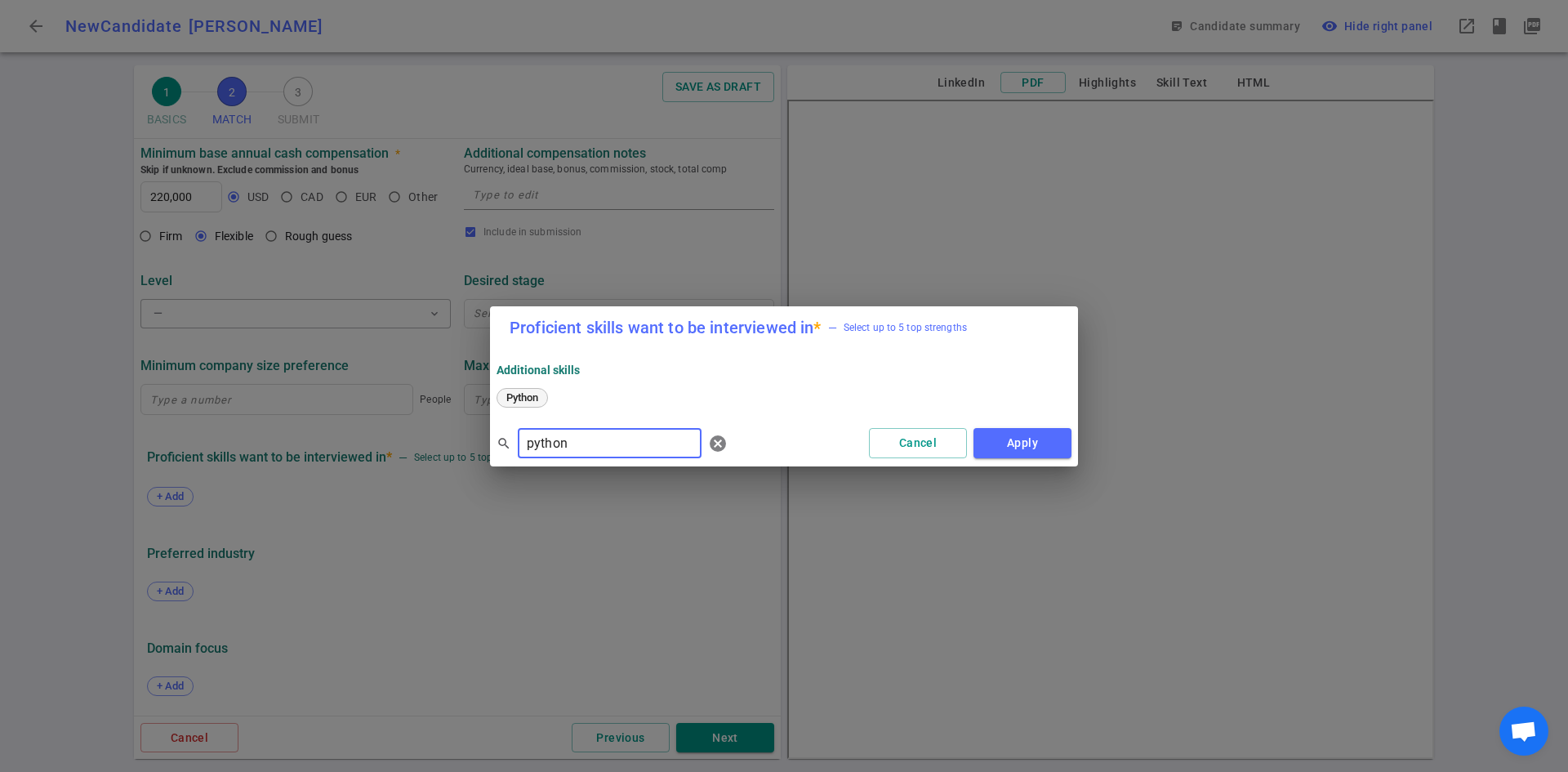
type input "python"
click at [544, 391] on span "Python" at bounding box center [522, 397] width 43 height 12
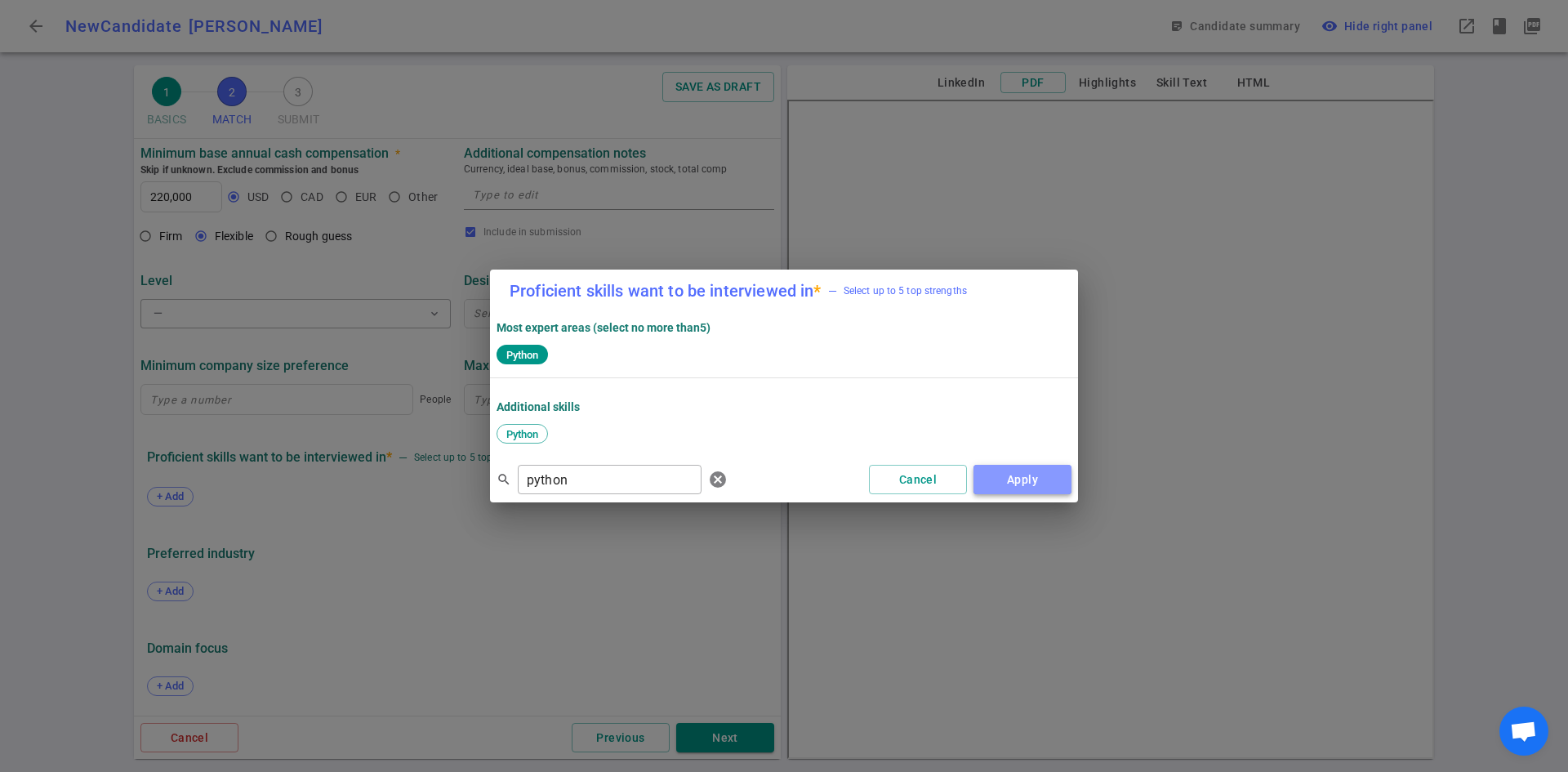
click at [1036, 487] on button "Apply" at bounding box center [1022, 480] width 98 height 30
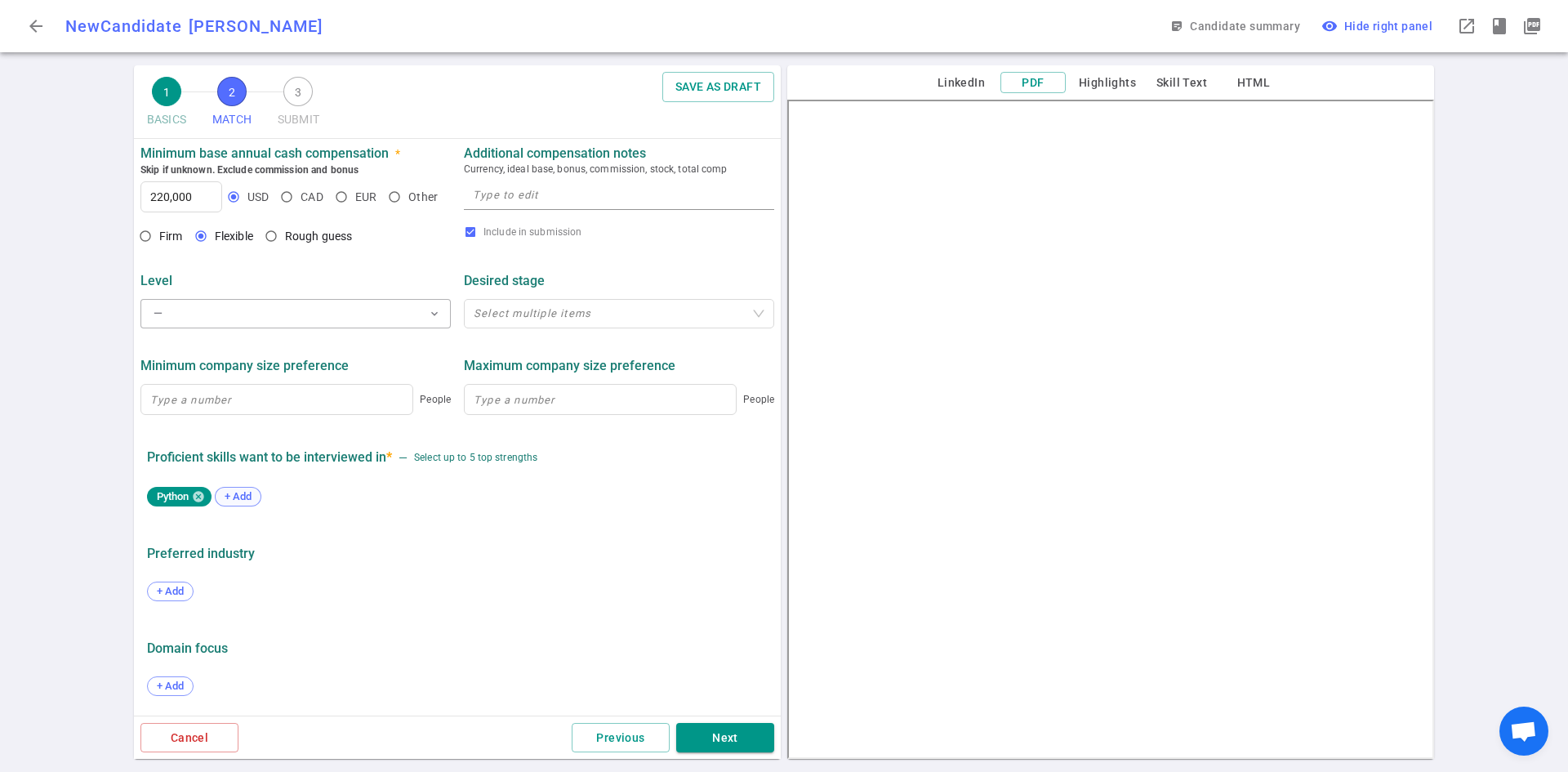
click at [257, 501] on span "+ Add" at bounding box center [238, 496] width 38 height 12
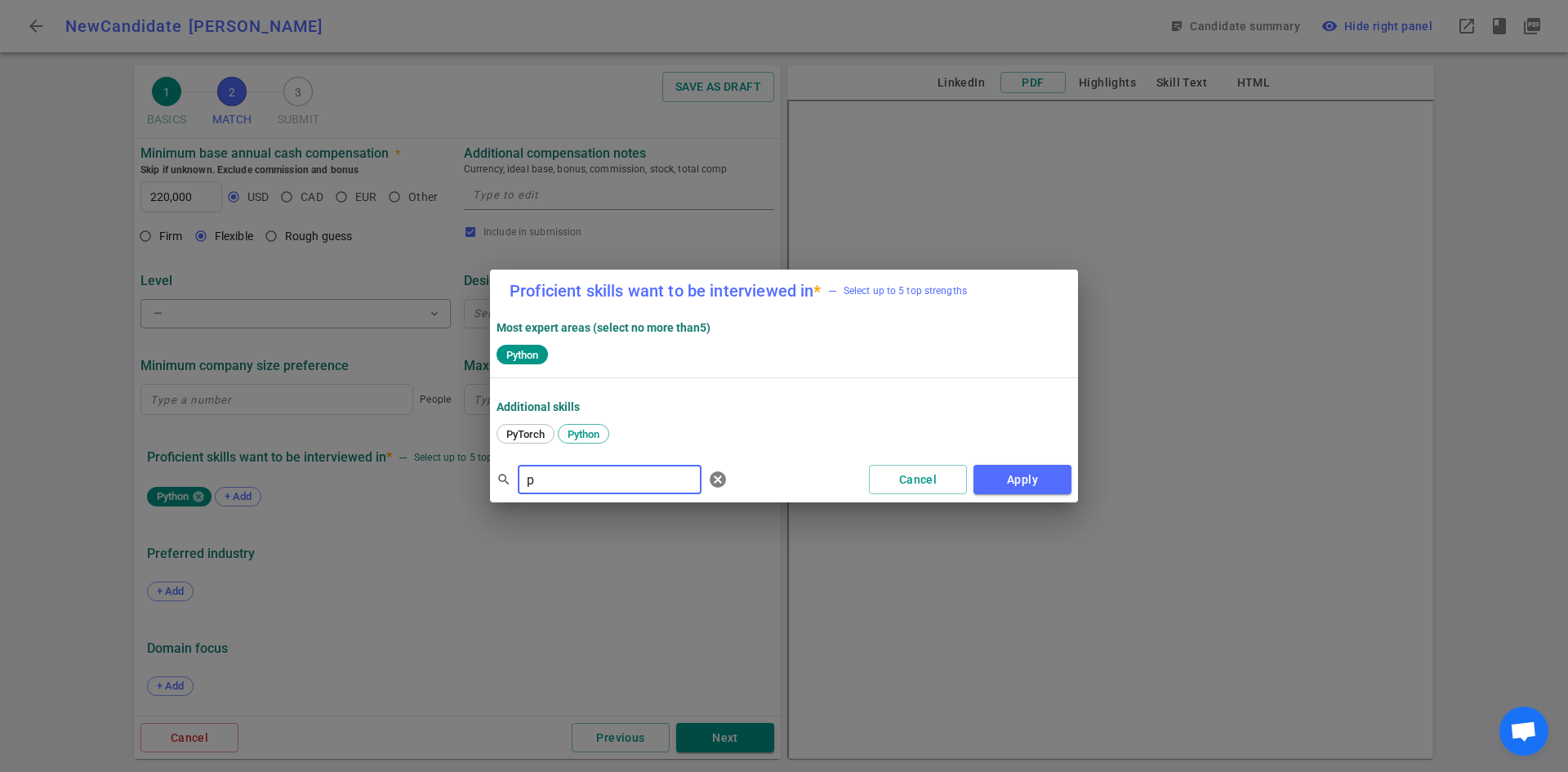
type input "p"
click at [601, 434] on span "Postgres" at bounding box center [589, 434] width 54 height 12
drag, startPoint x: 612, startPoint y: 480, endPoint x: 400, endPoint y: 435, distance: 216.7
click at [400, 435] on div "Proficient skills want to be interviewed in * — Select up to 5 top strengths Mo…" at bounding box center [784, 386] width 1568 height 772
click at [568, 436] on span "React" at bounding box center [574, 434] width 38 height 12
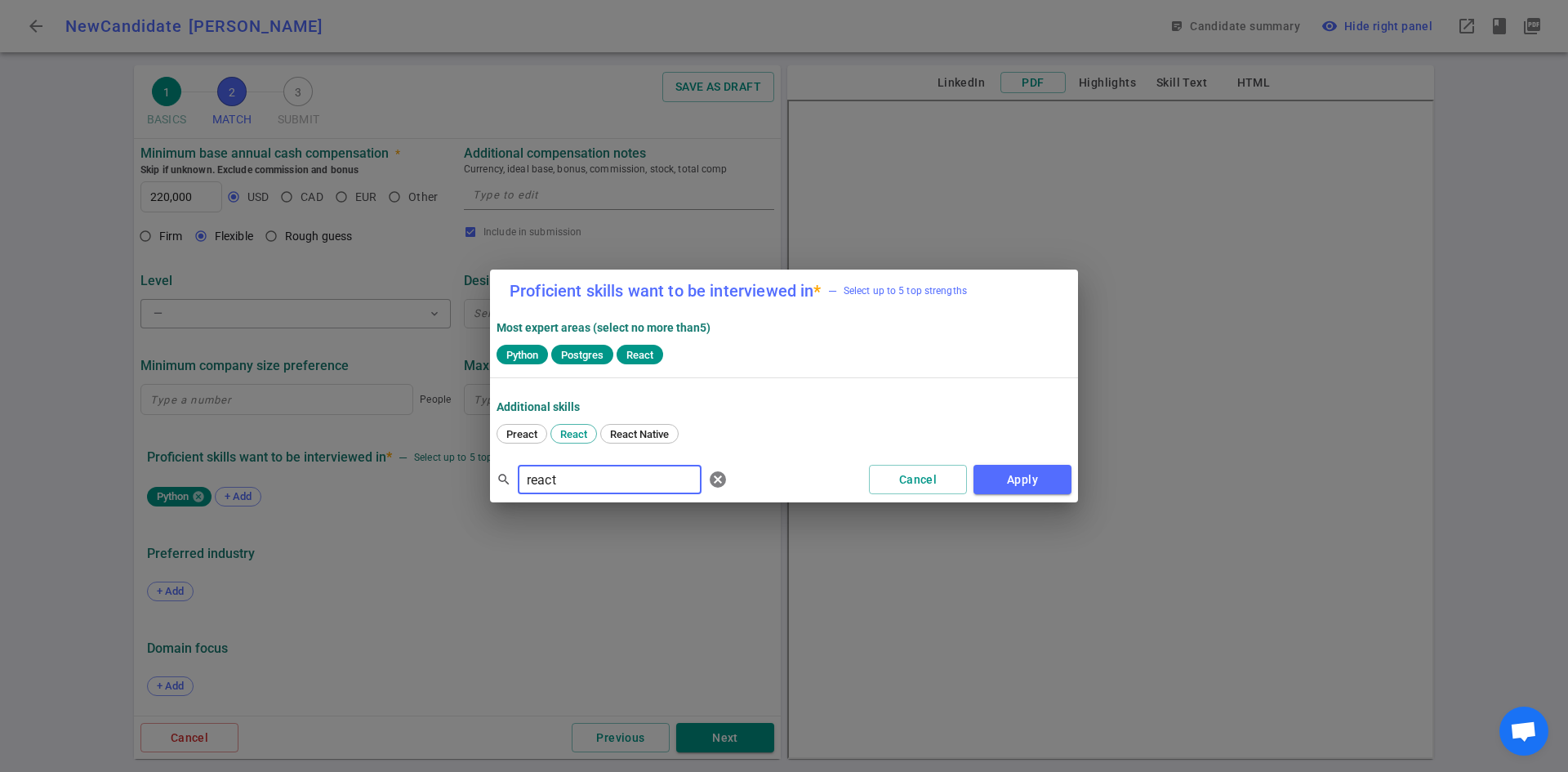
drag, startPoint x: 586, startPoint y: 482, endPoint x: 101, endPoint y: 373, distance: 497.1
click at [108, 374] on div "Proficient skills want to be interviewed in * — Select up to 5 top strengths Mo…" at bounding box center [784, 386] width 1568 height 772
click at [535, 429] on span "TypeScript" at bounding box center [531, 434] width 62 height 12
drag, startPoint x: 623, startPoint y: 476, endPoint x: 253, endPoint y: 430, distance: 372.8
click at [253, 430] on div "Proficient skills want to be interviewed in * — Select up to 5 top strengths Mo…" at bounding box center [784, 386] width 1568 height 772
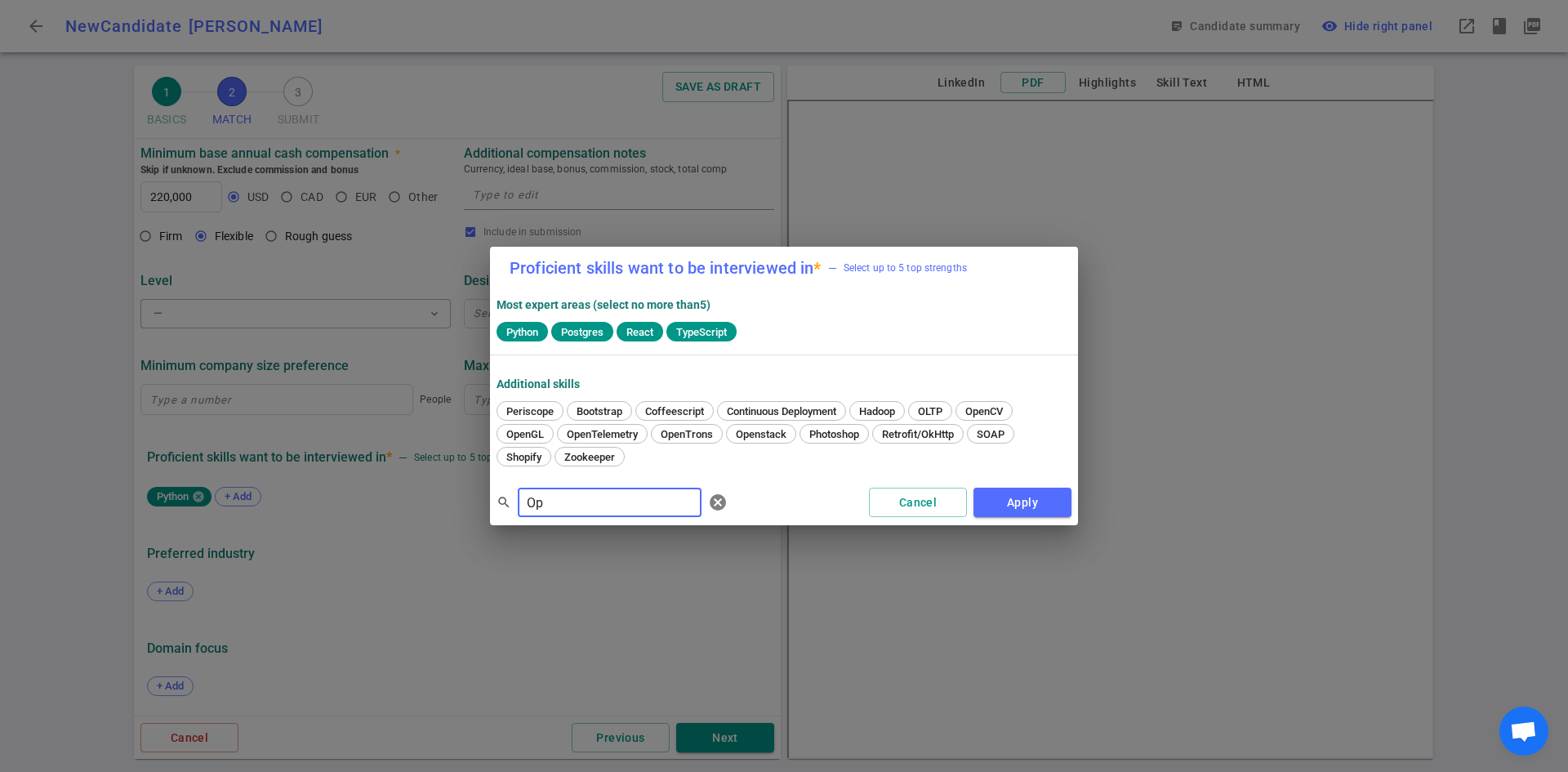
type input "O"
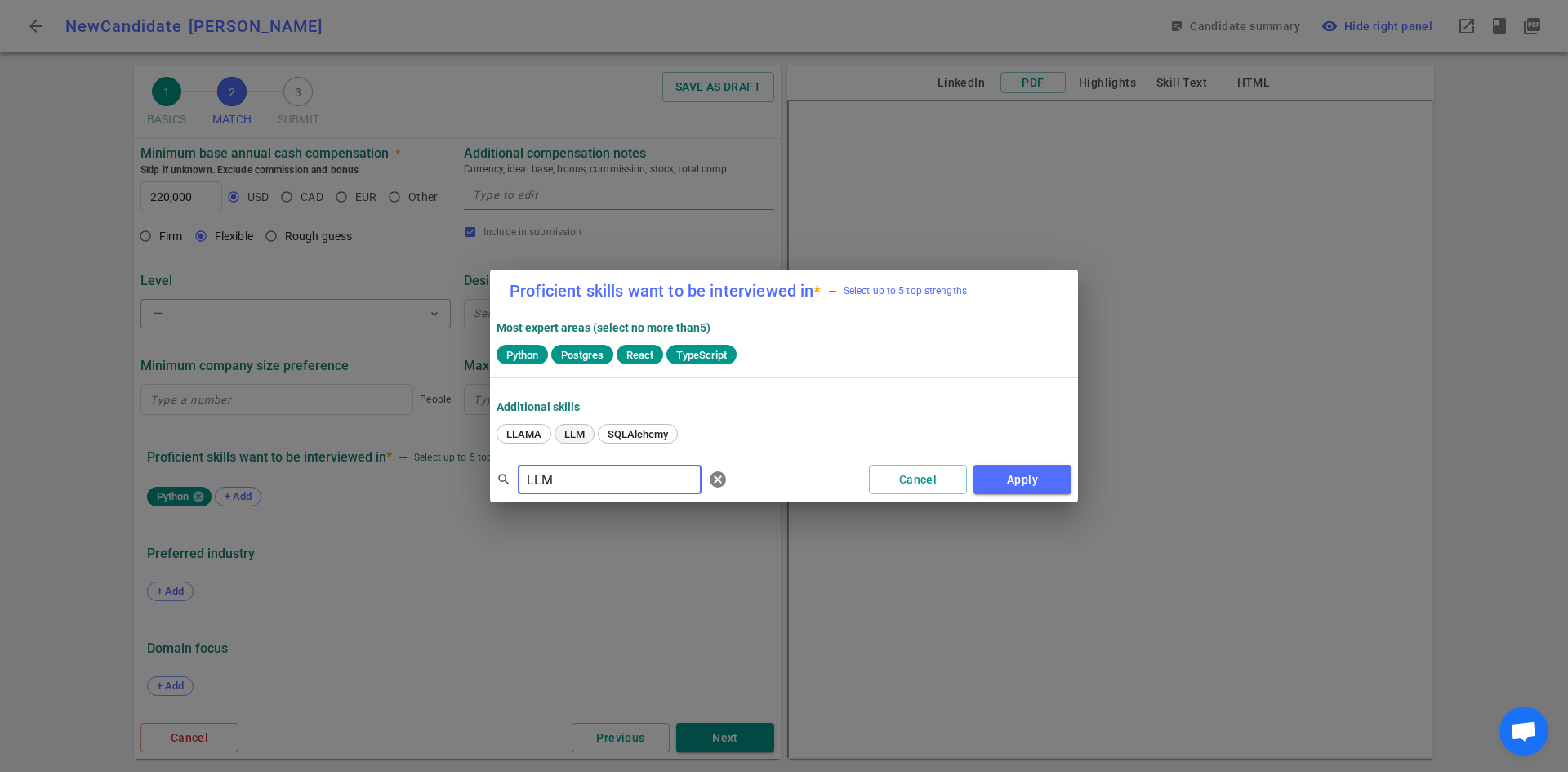
type input "LLM"
click at [576, 435] on span "LLM" at bounding box center [574, 434] width 32 height 12
click at [1008, 480] on button "Apply" at bounding box center [1022, 480] width 98 height 30
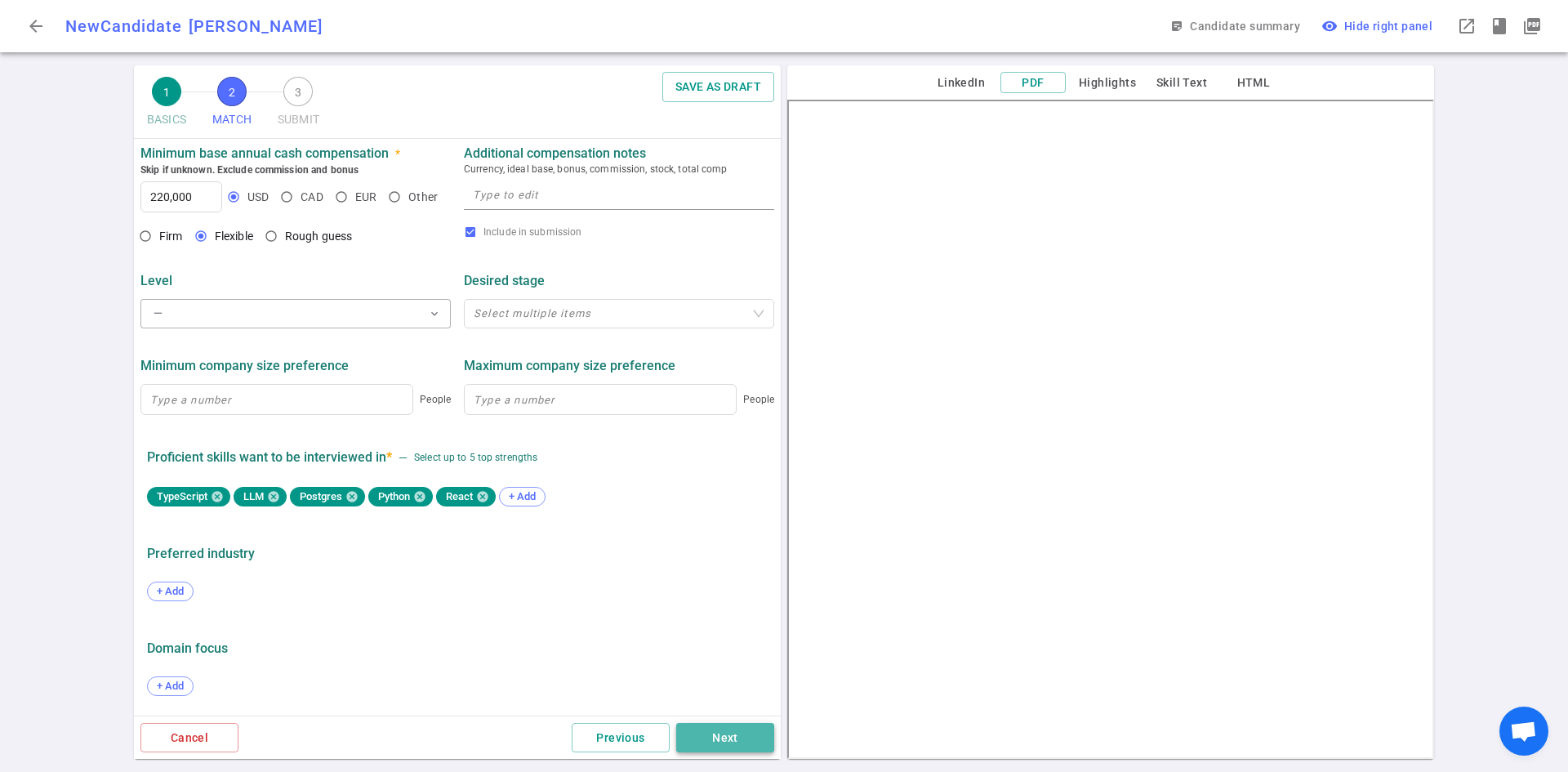
click at [741, 737] on button "Next" at bounding box center [725, 737] width 98 height 30
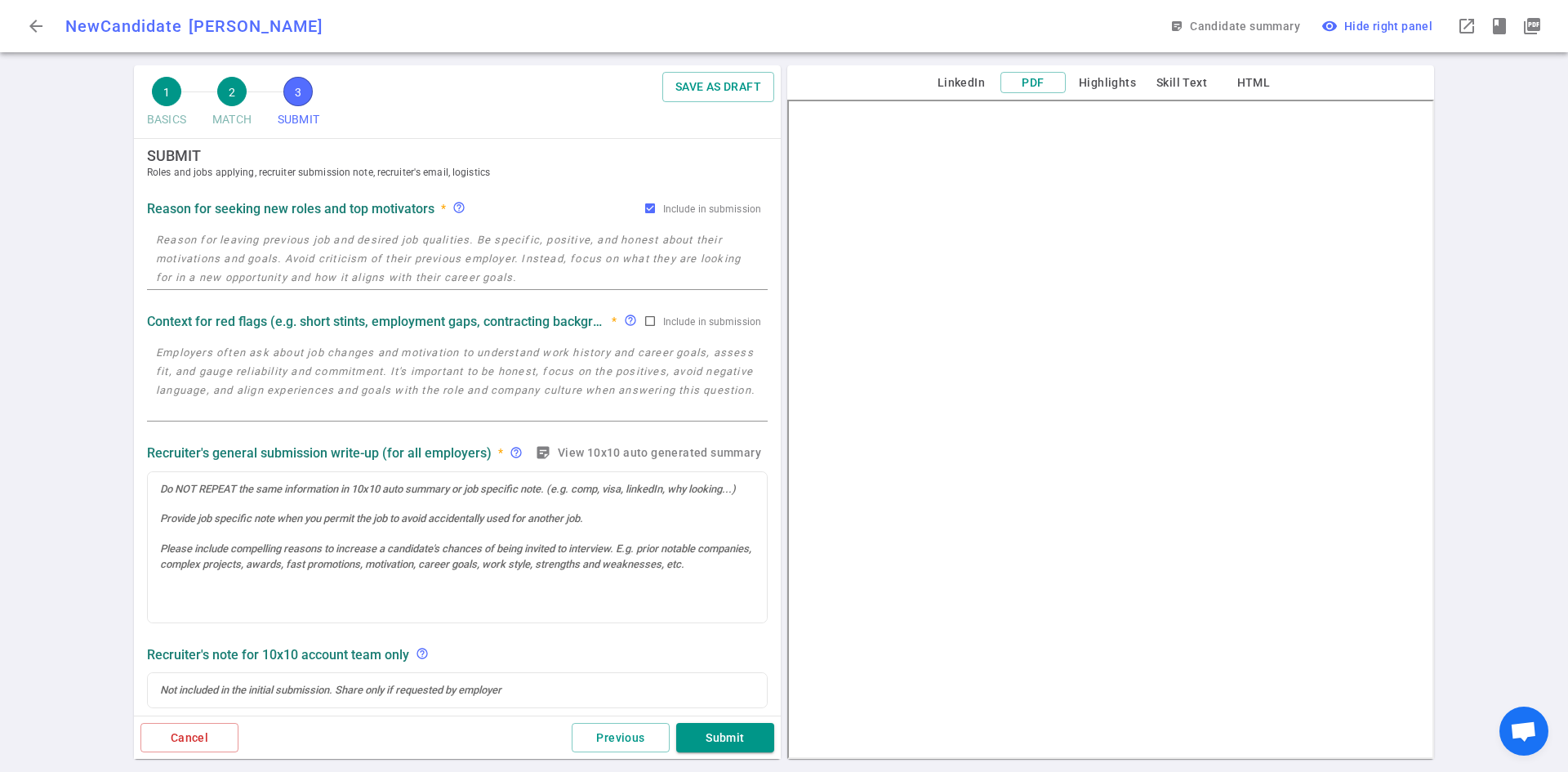
scroll to position [0, 0]
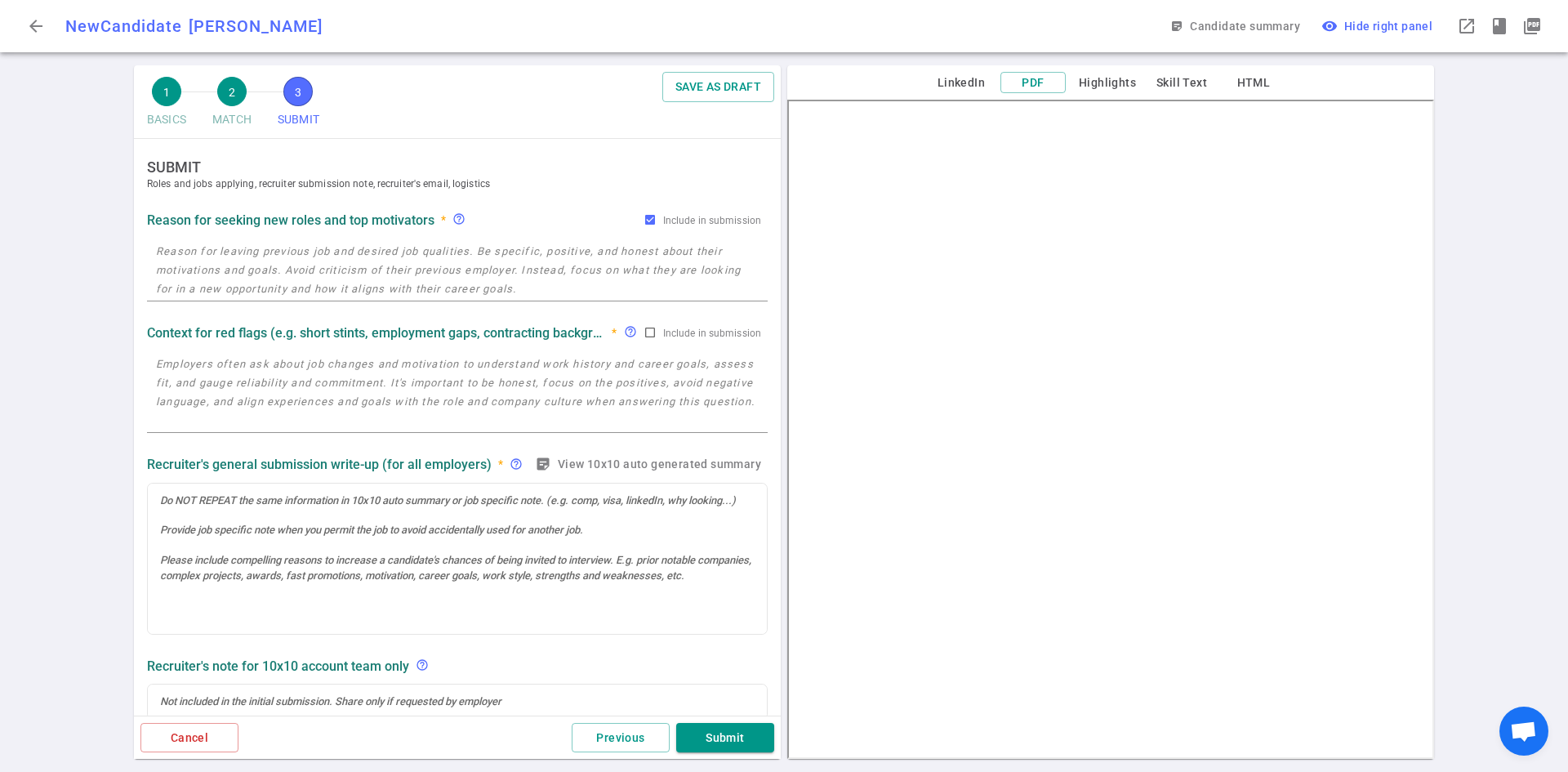
click at [234, 277] on textarea at bounding box center [456, 270] width 602 height 57
click at [169, 262] on textarea "To enrich screen reader interactions, please activate Accessibility in Grammarl…" at bounding box center [456, 270] width 602 height 57
paste textarea "Timeframe/Stages/other interviews: Chandrahas is in mid rounds with two other c…"
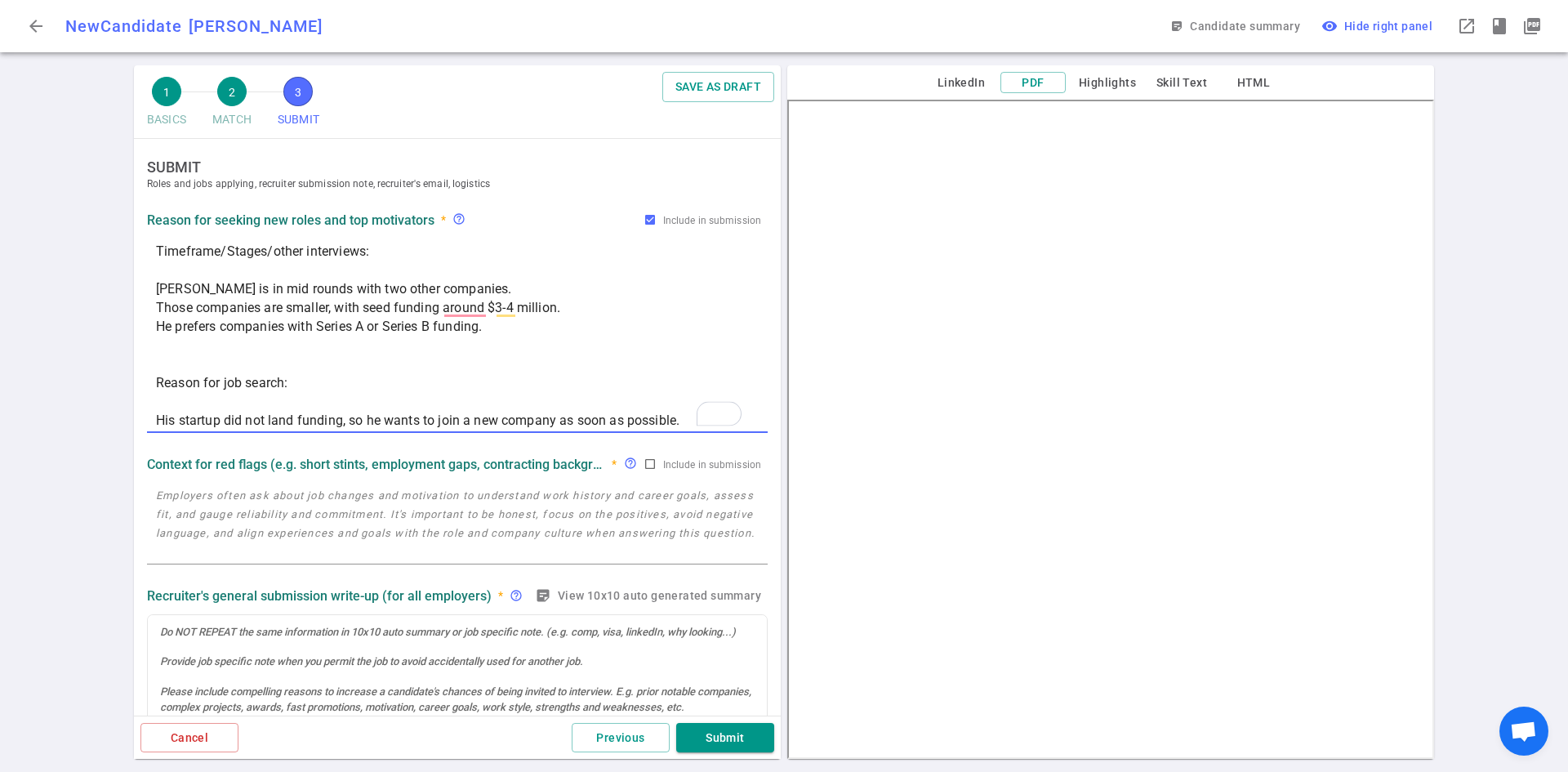
click at [173, 264] on textarea "Timeframe/Stages/other interviews: Chandrahas is in mid rounds with two other c…" at bounding box center [456, 336] width 602 height 187
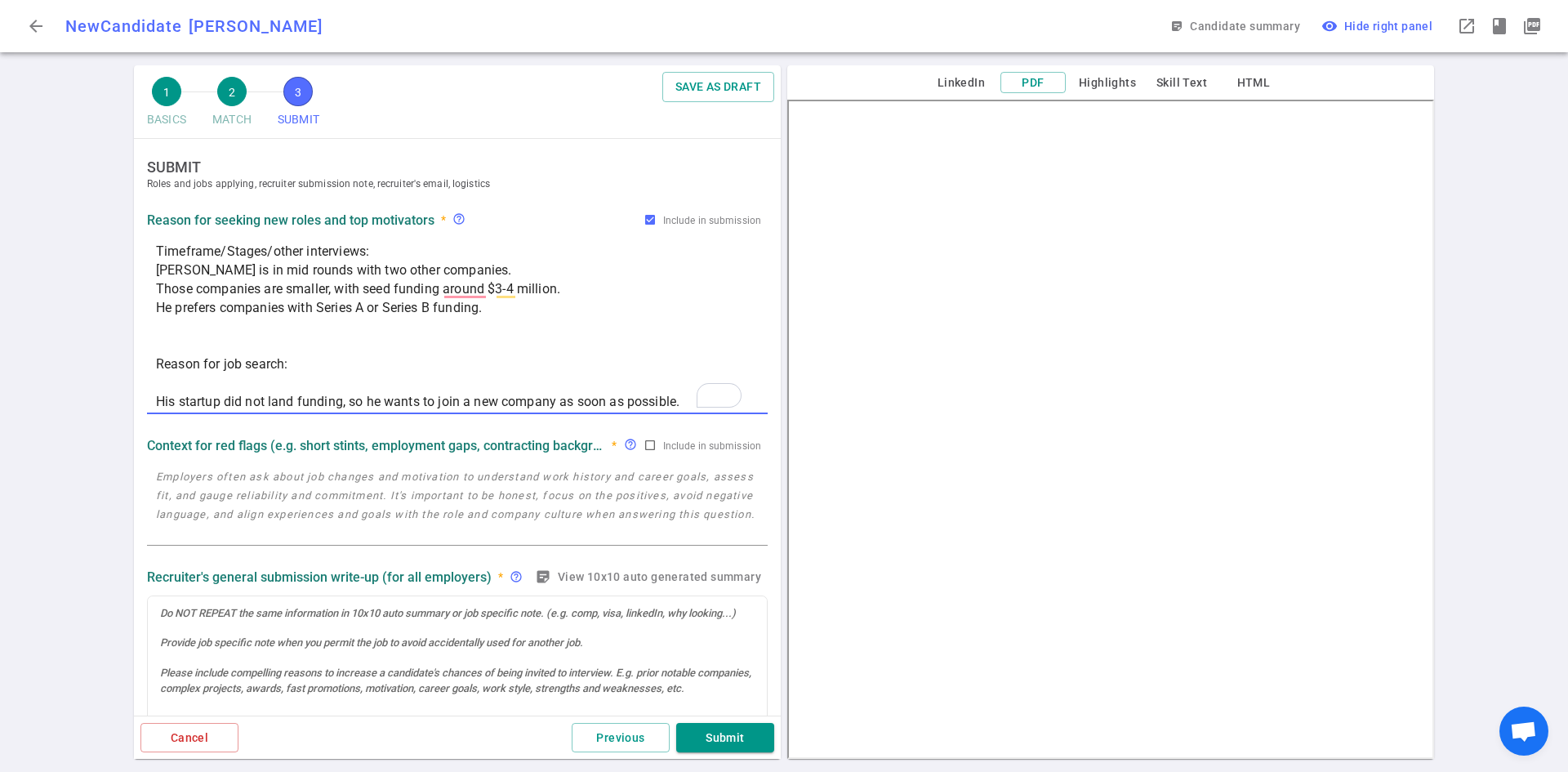
drag, startPoint x: 329, startPoint y: 286, endPoint x: 318, endPoint y: 286, distance: 11.0
click at [318, 286] on textarea "Timeframe/Stages/other interviews: Chandrahas is in mid rounds with two other c…" at bounding box center [456, 327] width 602 height 169
click at [362, 291] on textarea "Timeframe/Stages/other interviews: Chandrahas is in mid rounds with two other c…" at bounding box center [456, 327] width 602 height 169
click at [293, 308] on textarea "Timeframe/Stages/other interviews: Chandrahas is in mid rounds with two other c…" at bounding box center [456, 327] width 602 height 169
click at [225, 308] on textarea "Timeframe/Stages/other interviews: Chandrahas is in mid rounds with two other c…" at bounding box center [456, 327] width 602 height 169
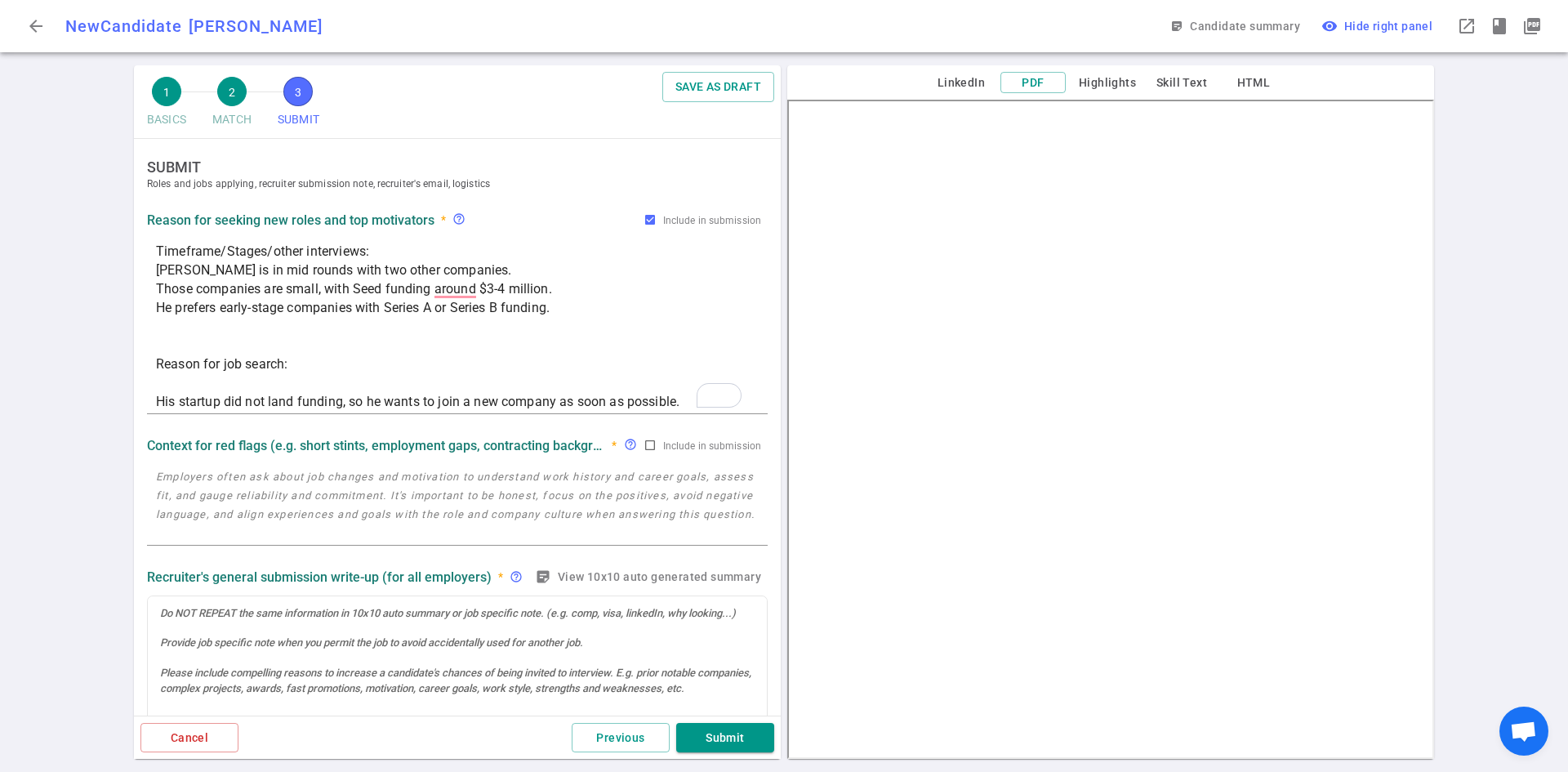
click at [153, 360] on div "Timeframe/Stages/other interviews: Chandrahas is in mid rounds with two other c…" at bounding box center [457, 326] width 621 height 177
click at [160, 366] on textarea "Timeframe/Stages/other interviews: Chandrahas is in mid rounds with two other c…" at bounding box center [456, 327] width 602 height 169
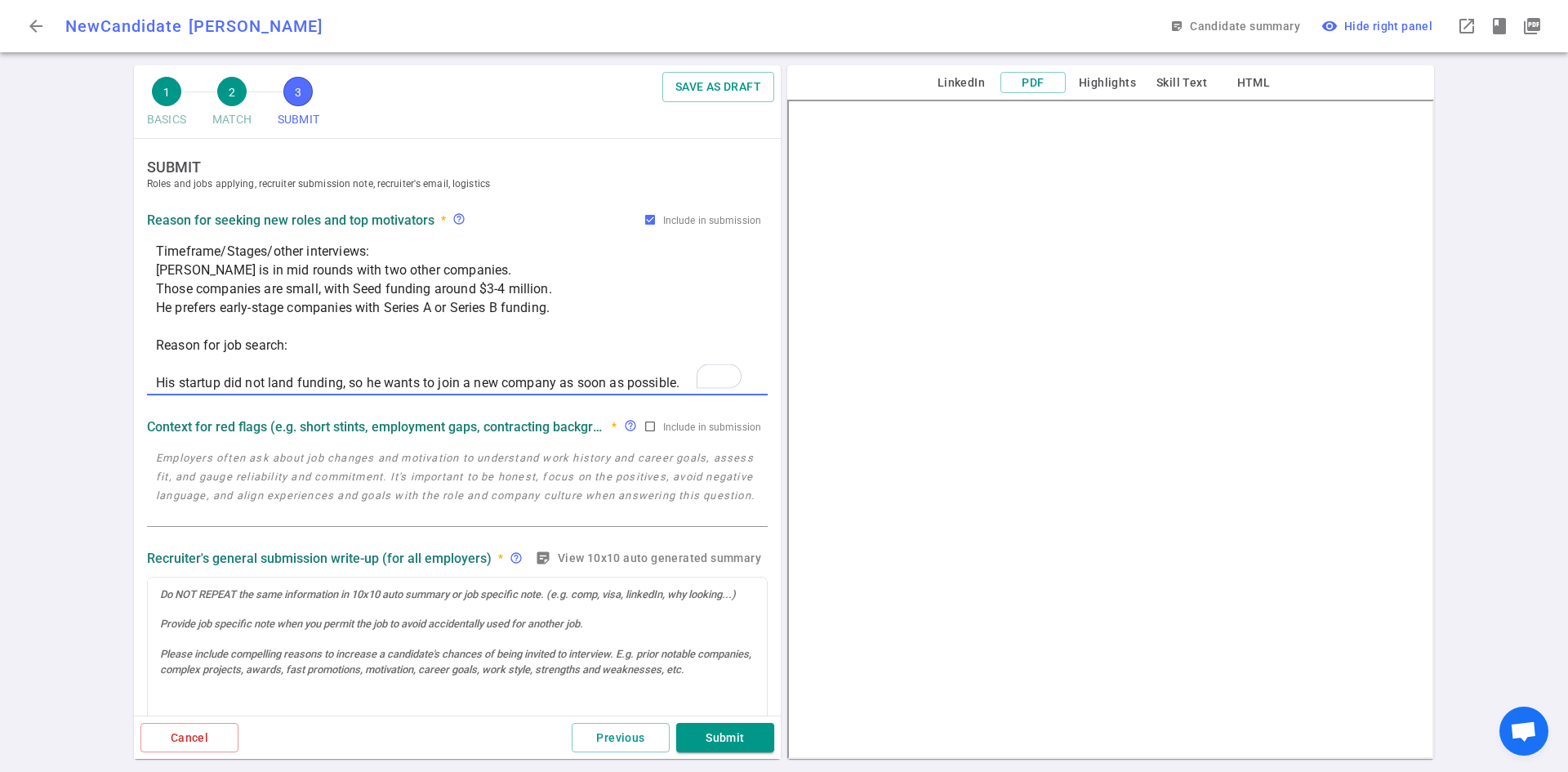
click at [178, 371] on textarea "Timeframe/Stages/other interviews: Chandrahas is in mid rounds with two other c…" at bounding box center [456, 317] width 602 height 150
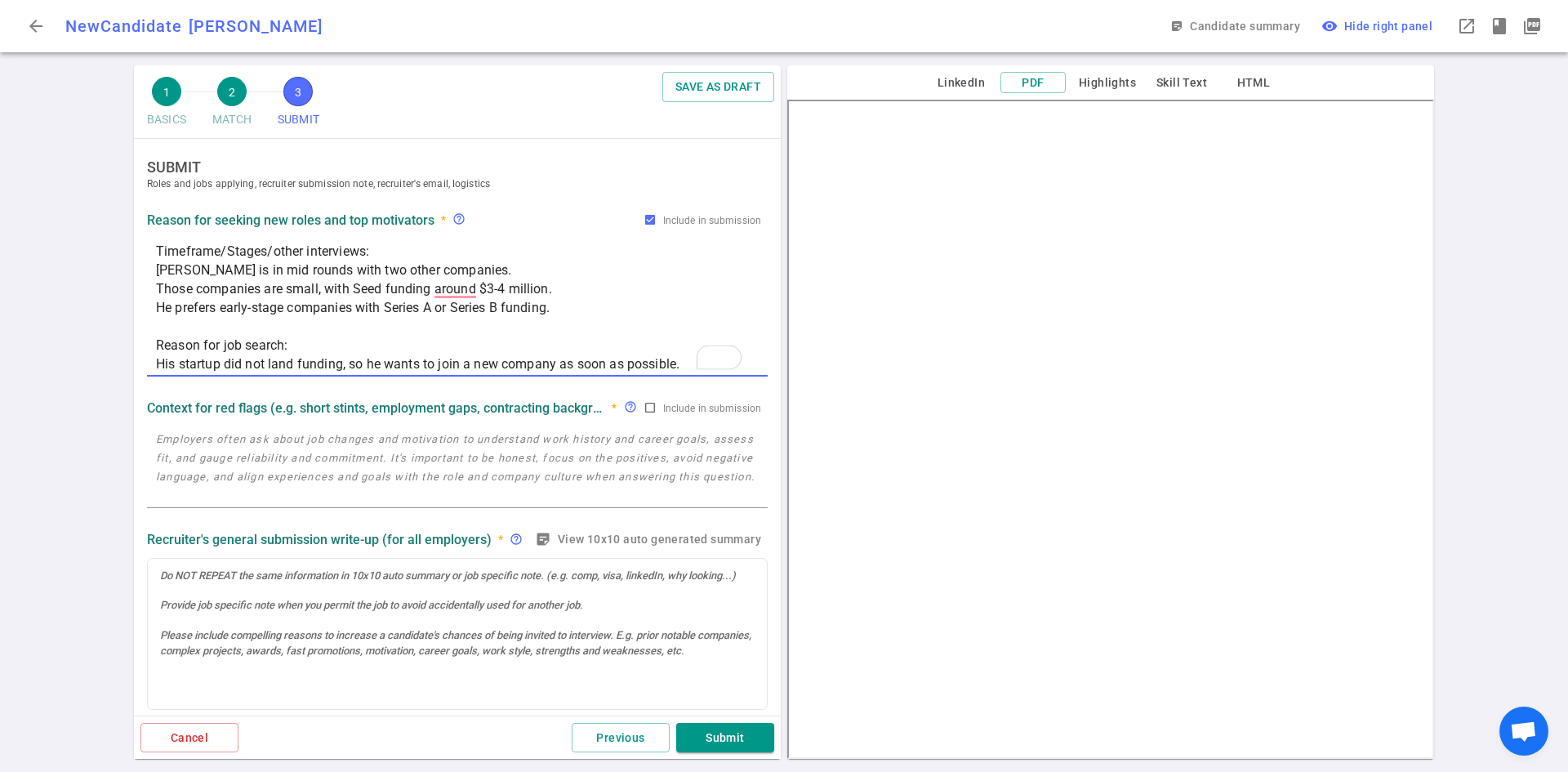
type textarea "Timeframe/Stages/other interviews: [PERSON_NAME] is in mid rounds with two othe…"
click at [187, 431] on textarea at bounding box center [456, 467] width 602 height 75
click at [160, 461] on textarea "To enrich screen reader interactions, please activate Accessibility in Grammarl…" at bounding box center [456, 467] width 602 height 75
paste textarea "Github - [URL][DOMAIN_NAME] Article he wrote: [URL][DOMAIN_NAME]"
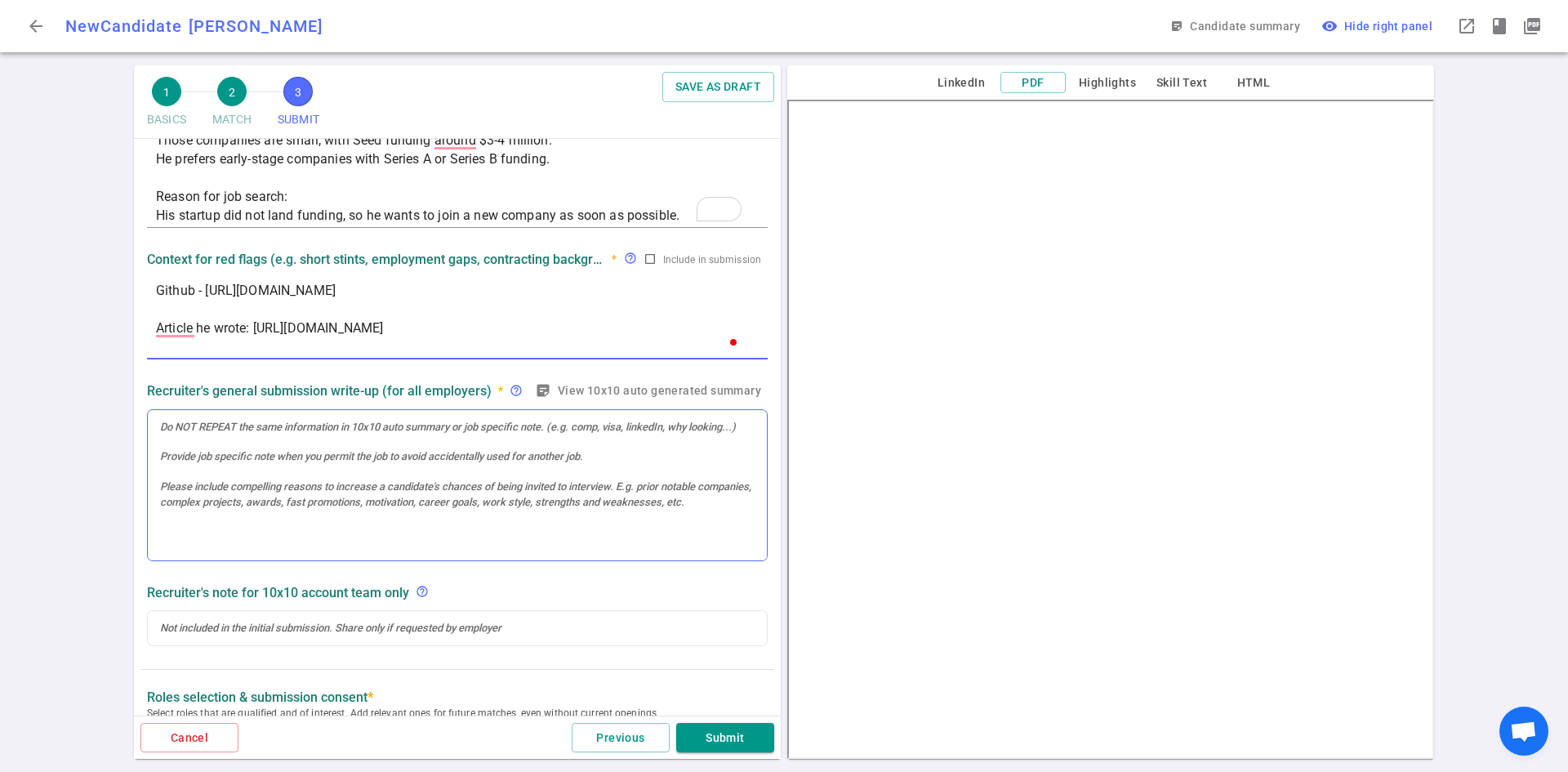
scroll to position [245, 0]
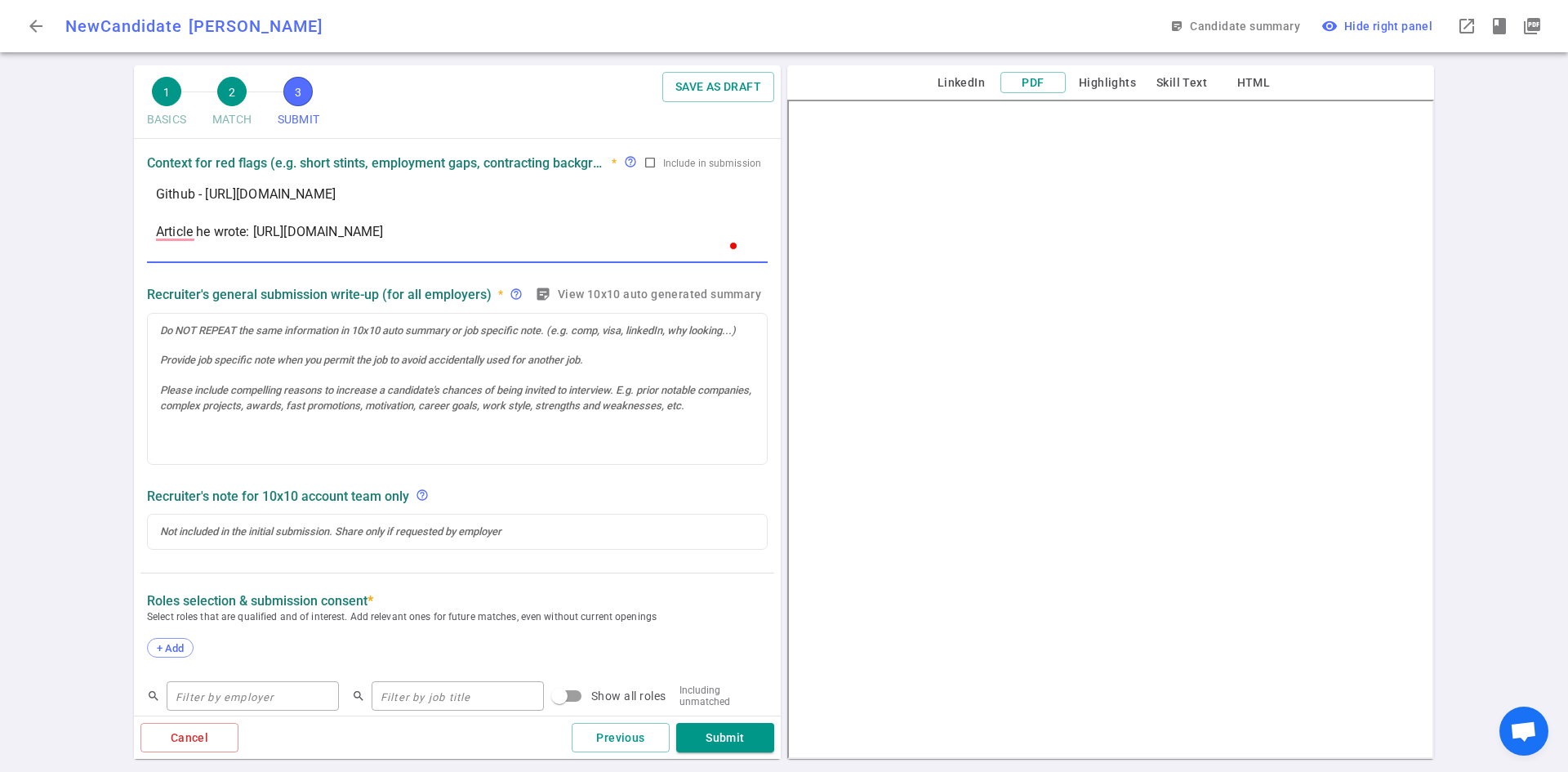
type textarea "Github - [URL][DOMAIN_NAME] Article he wrote: [URL][DOMAIN_NAME]"
click at [208, 339] on div at bounding box center [457, 388] width 619 height 151
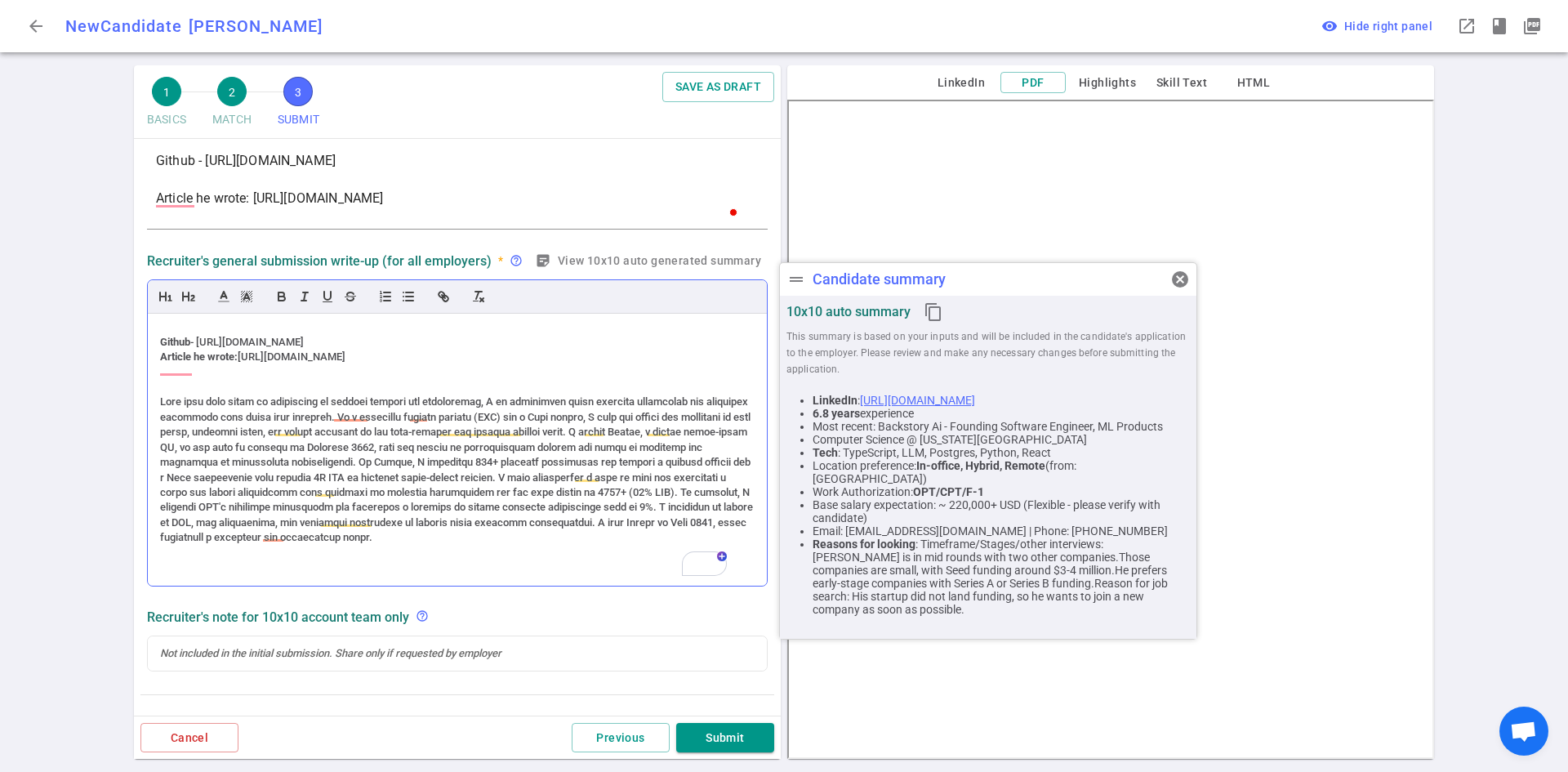
scroll to position [1035, 0]
click at [250, 395] on div "To enrich screen reader interactions, please activate Accessibility in Grammarl…" at bounding box center [457, 386] width 595 height 14
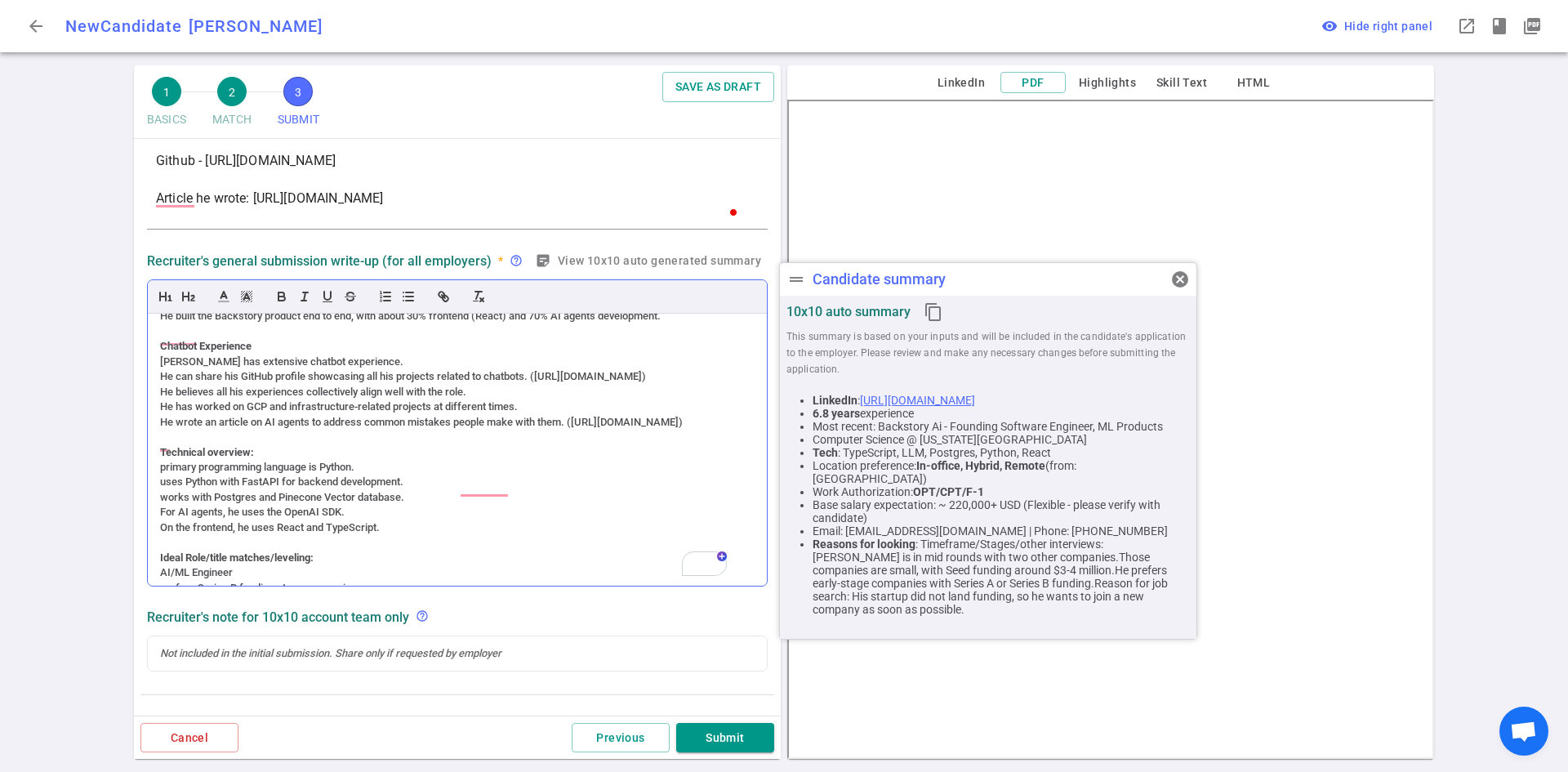
scroll to position [0, 0]
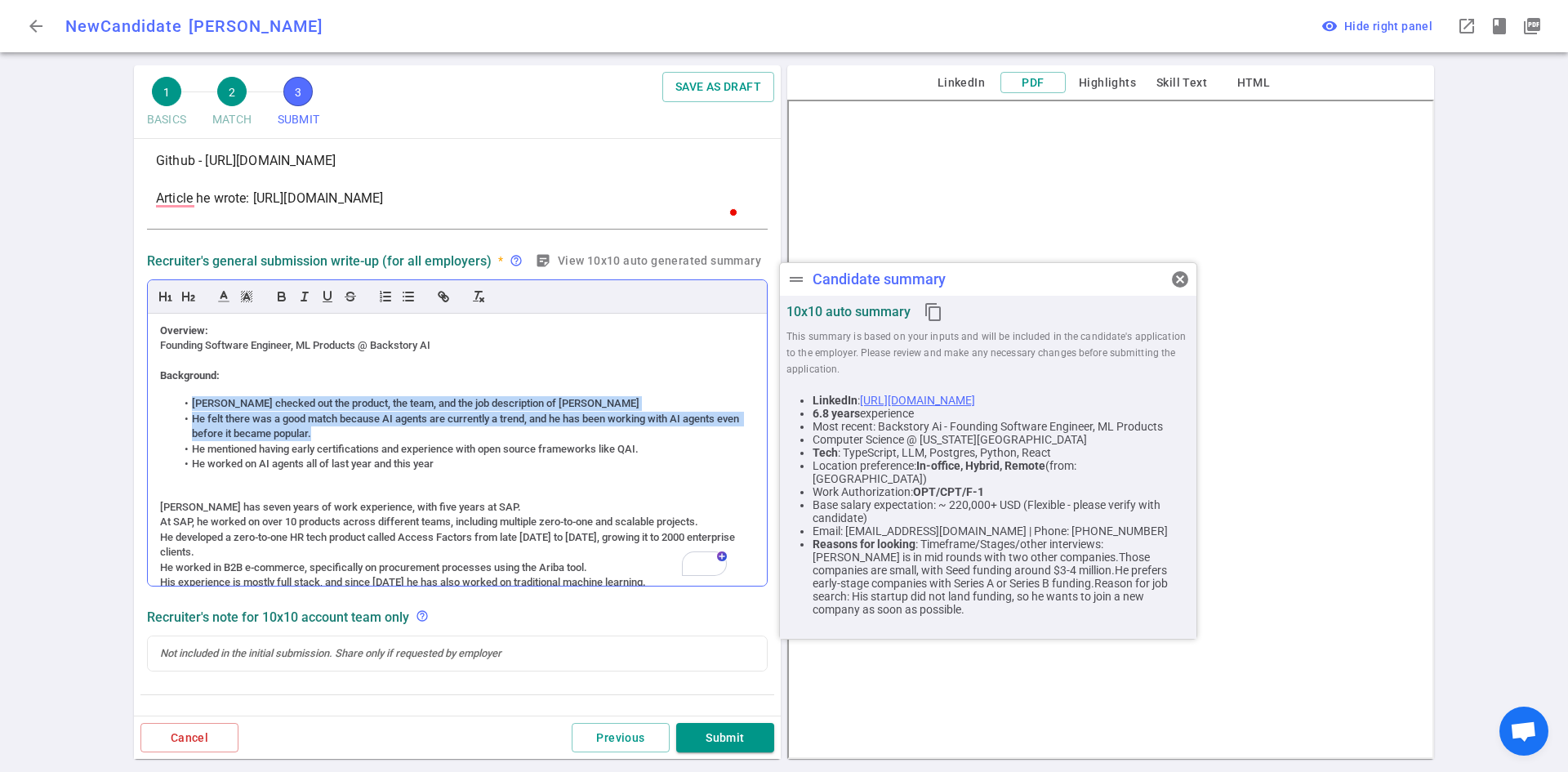
drag, startPoint x: 350, startPoint y: 434, endPoint x: 176, endPoint y: 408, distance: 175.9
click at [176, 408] on ul "Chandrahas checked out the product, the team, and the job description of Fermat…" at bounding box center [457, 434] width 595 height 75
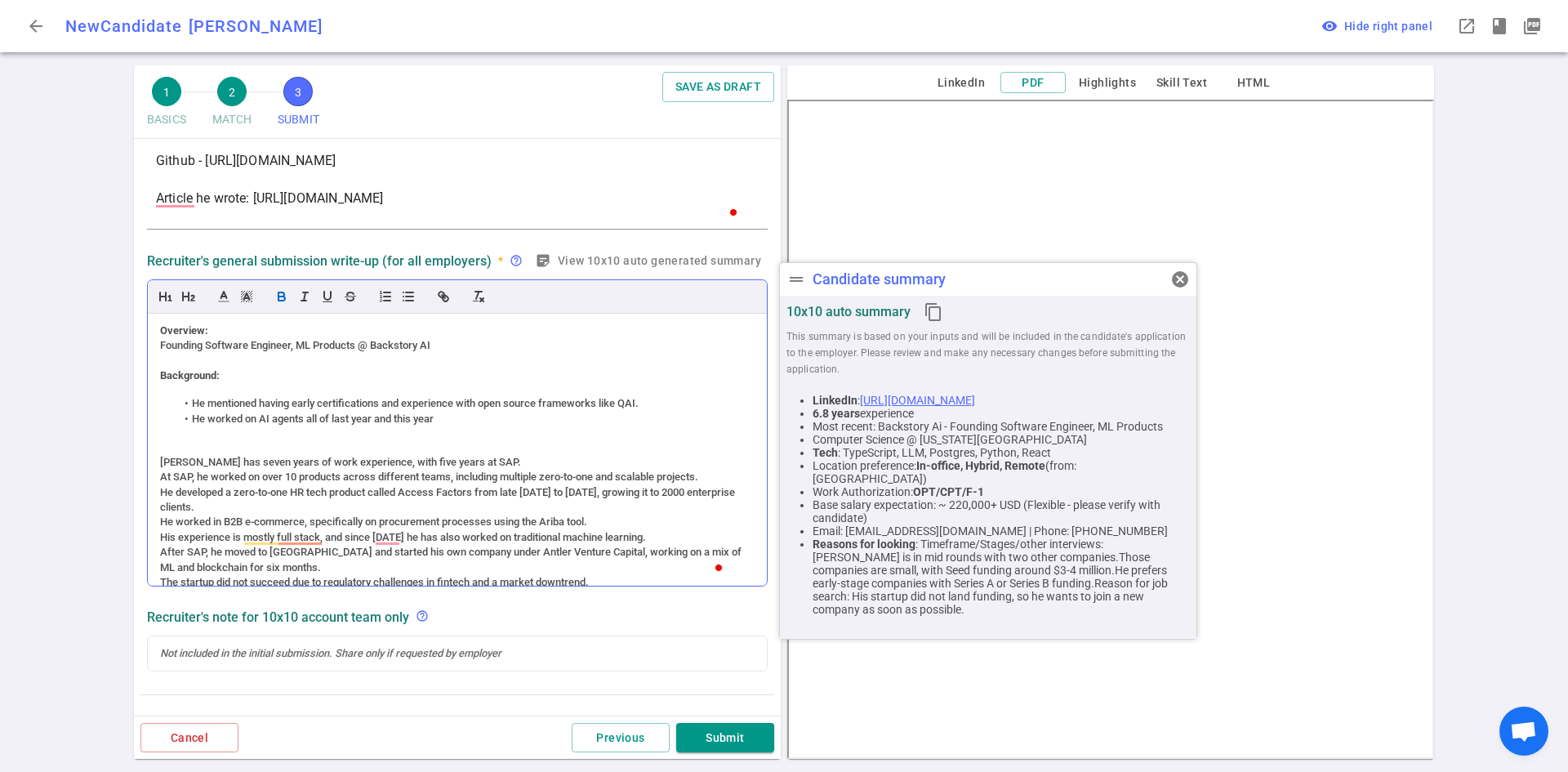
click at [235, 449] on div "To enrich screen reader interactions, please activate Accessibility in Grammarl…" at bounding box center [457, 446] width 595 height 14
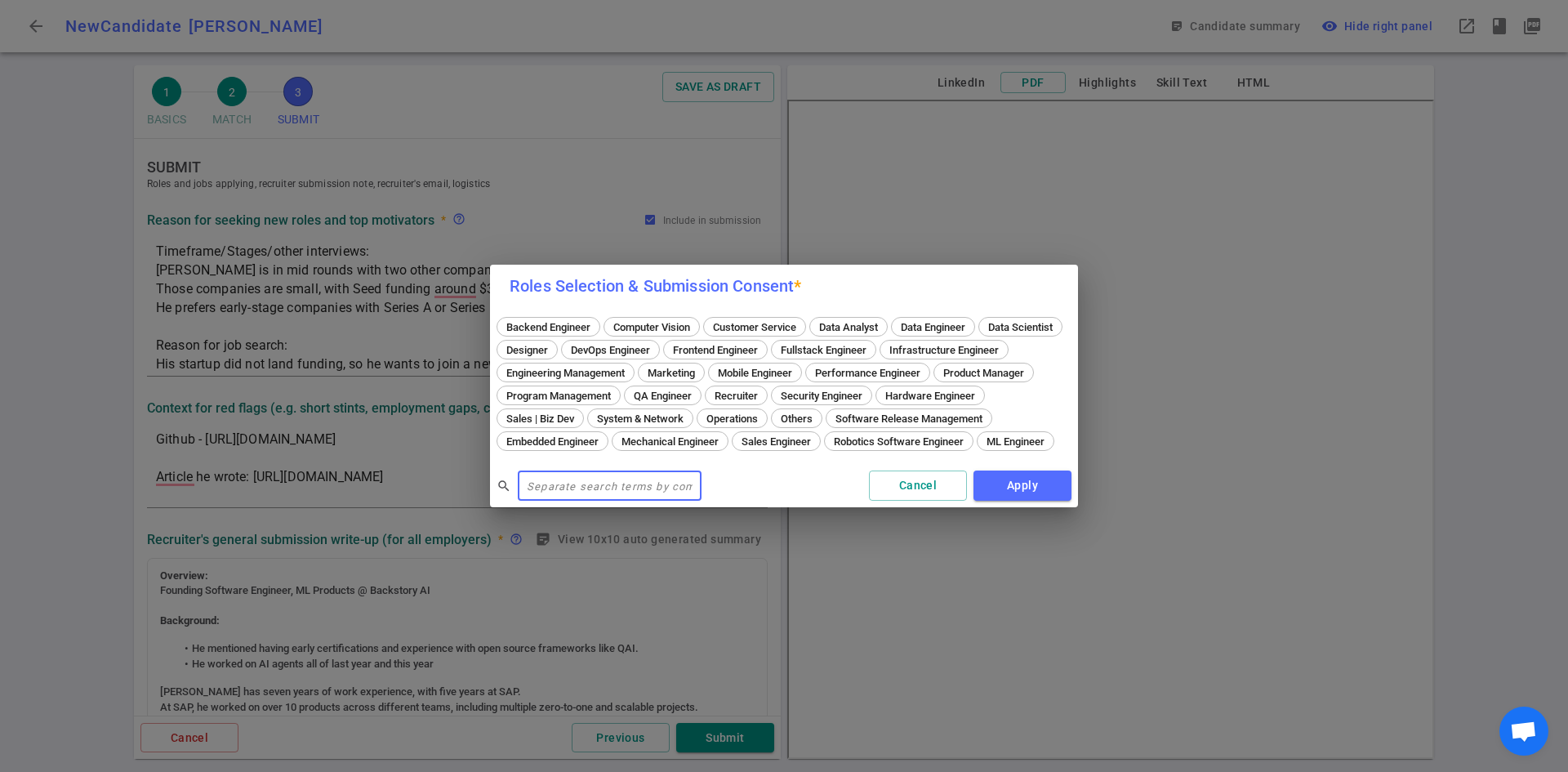
scroll to position [896, 0]
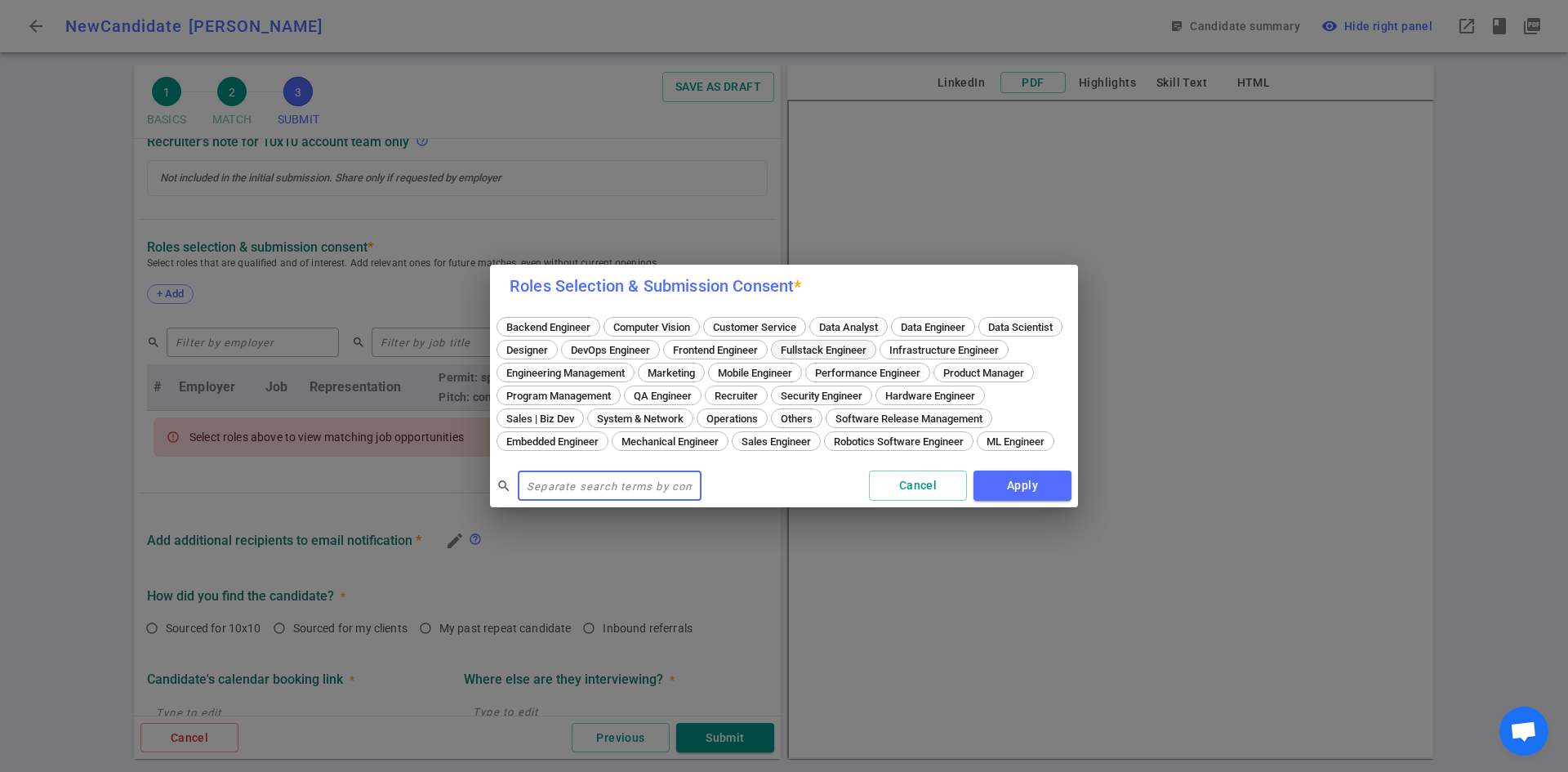
click at [872, 344] on span "Fullstack Engineer" at bounding box center [823, 350] width 97 height 12
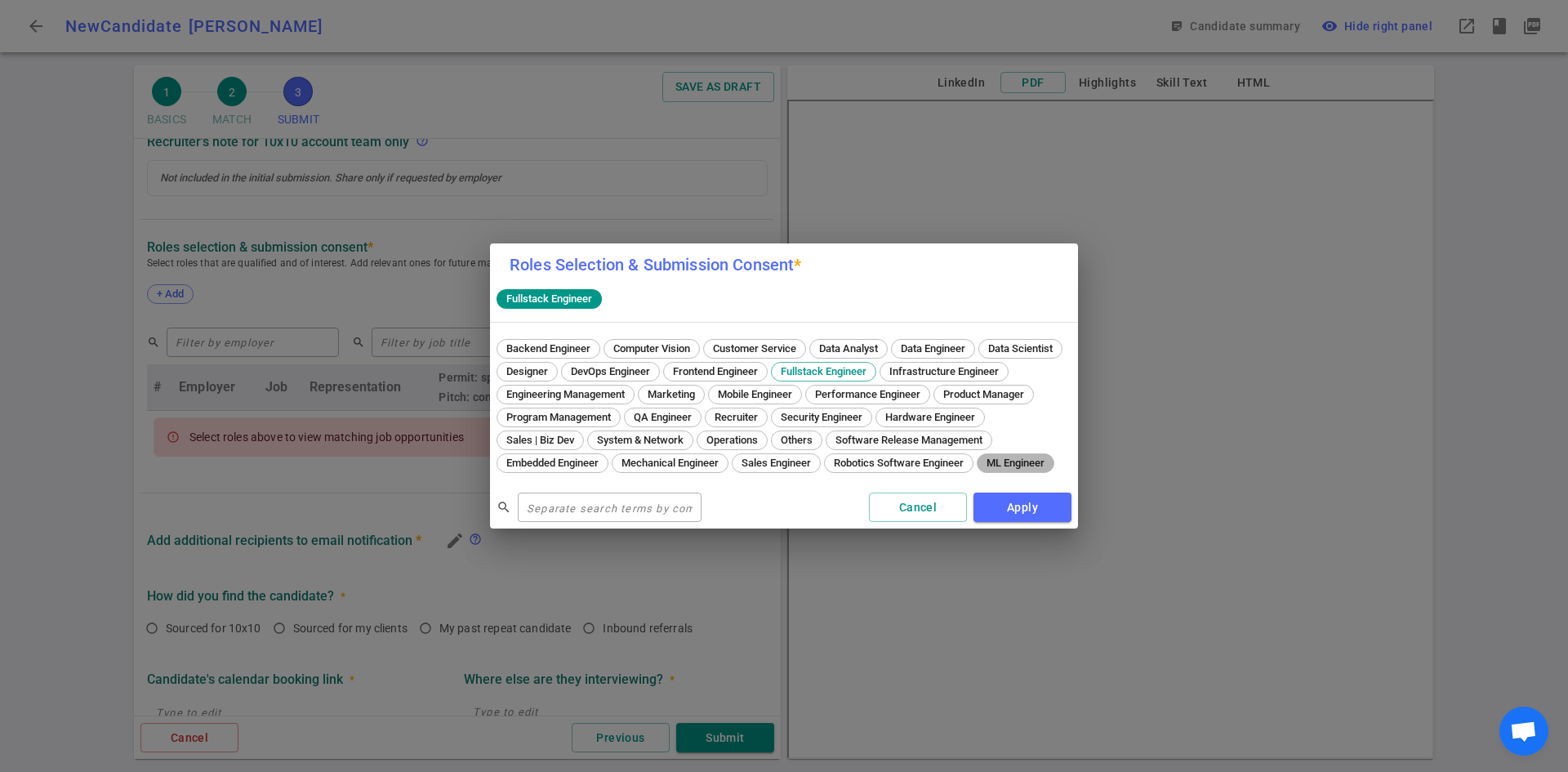
click at [981, 469] on span "ML Engineer" at bounding box center [1016, 462] width 69 height 12
drag, startPoint x: 1014, startPoint y: 424, endPoint x: 1046, endPoint y: 461, distance: 48.9
click at [819, 434] on span "Others" at bounding box center [796, 439] width 43 height 12
click at [1010, 514] on button "Apply" at bounding box center [1022, 508] width 98 height 30
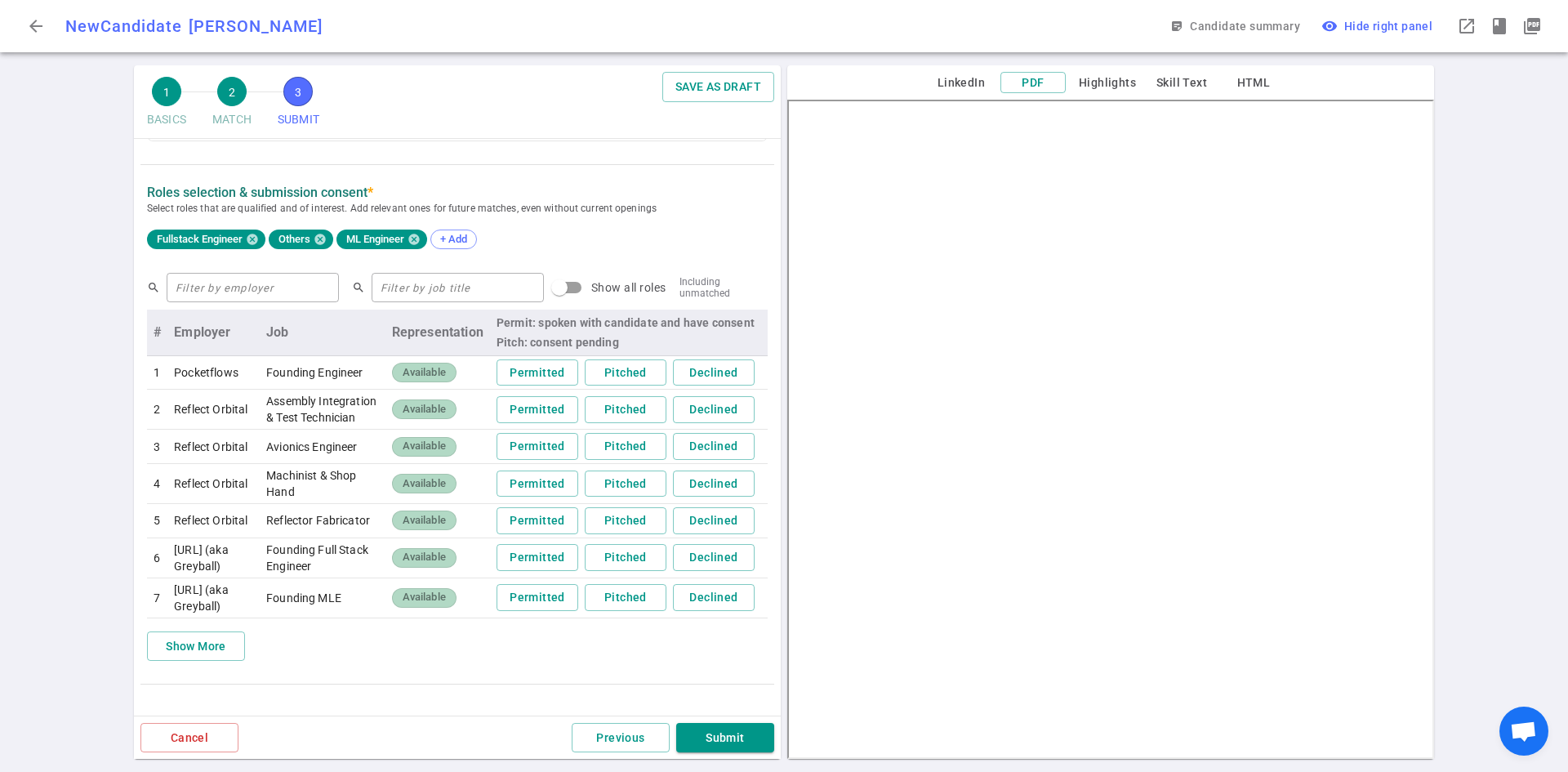
scroll to position [0, 0]
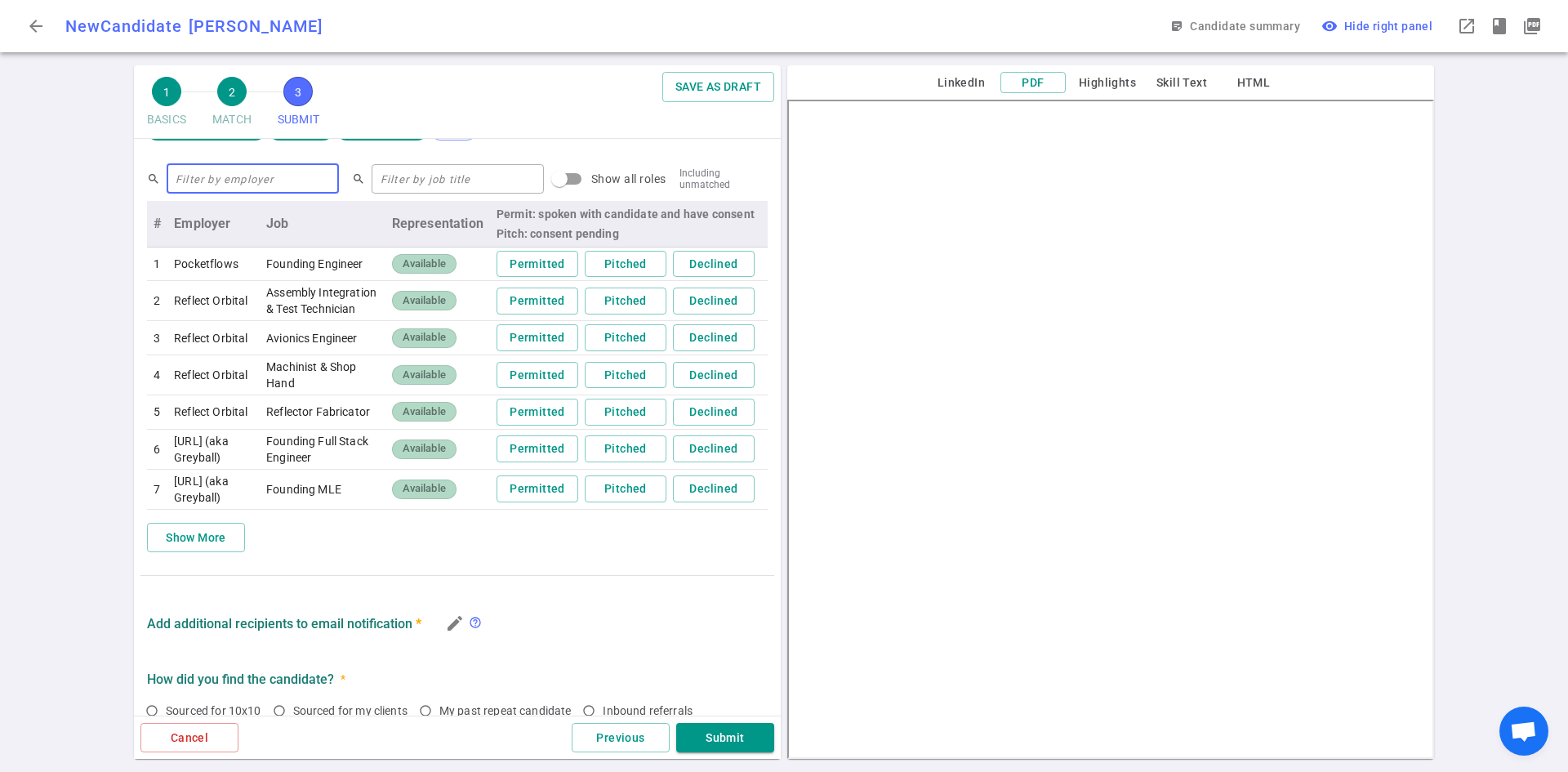
click at [267, 166] on input "text" at bounding box center [252, 179] width 172 height 26
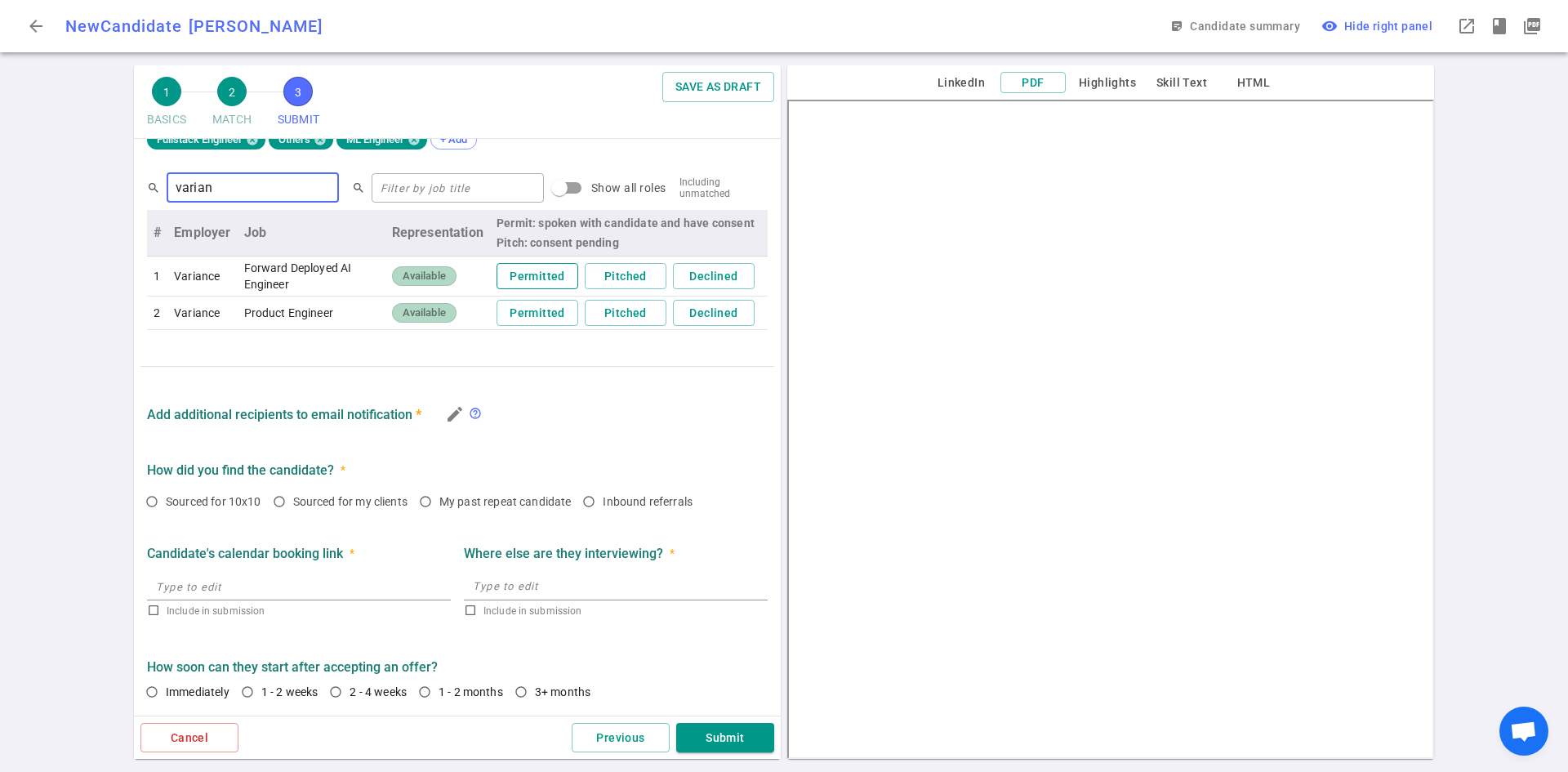
type input "varian"
click at [551, 273] on button "Permitted" at bounding box center [537, 277] width 82 height 27
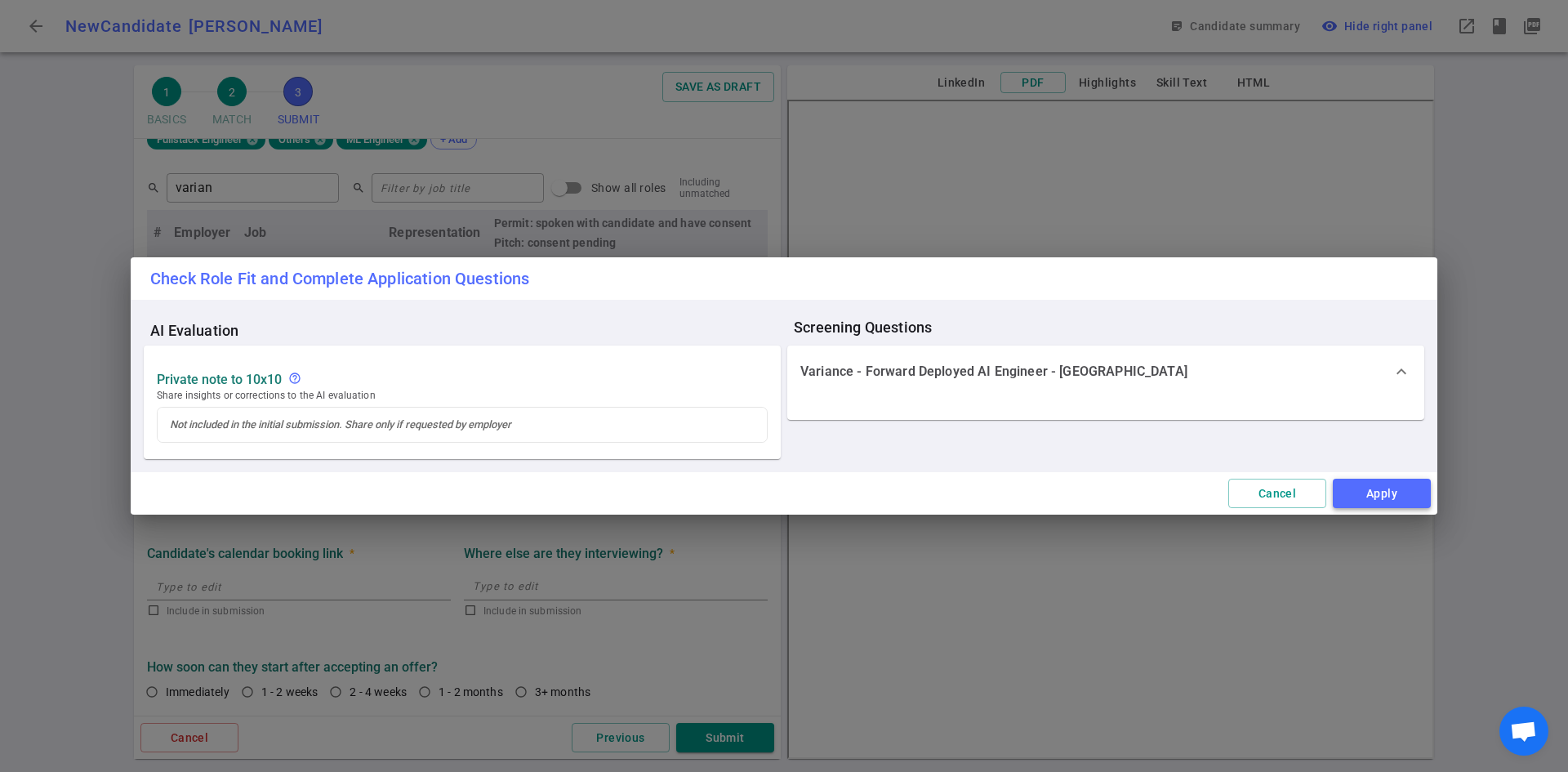
click at [1364, 484] on button "Apply" at bounding box center [1382, 493] width 98 height 30
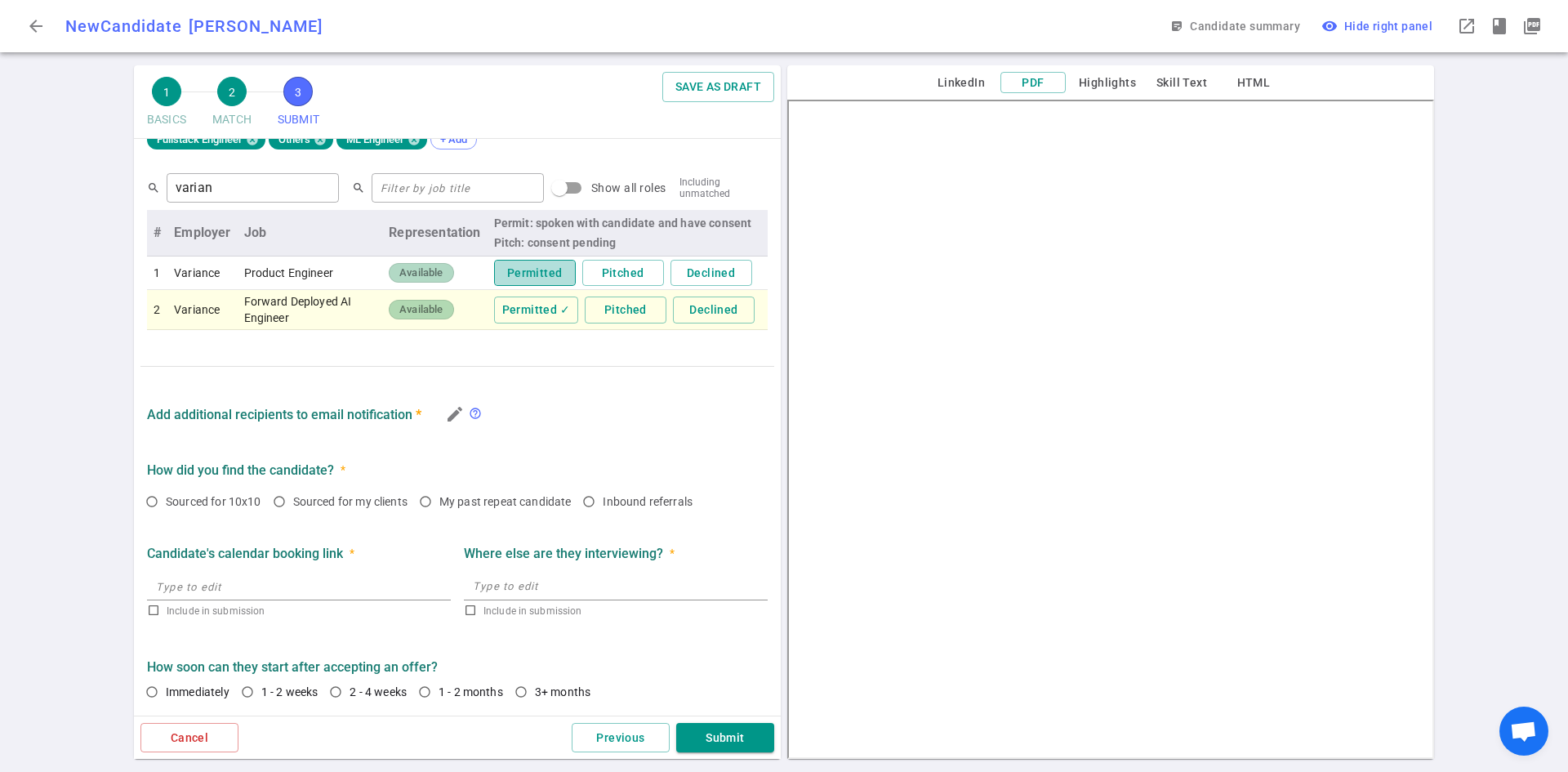
click at [521, 277] on button "Permitted" at bounding box center [534, 273] width 82 height 27
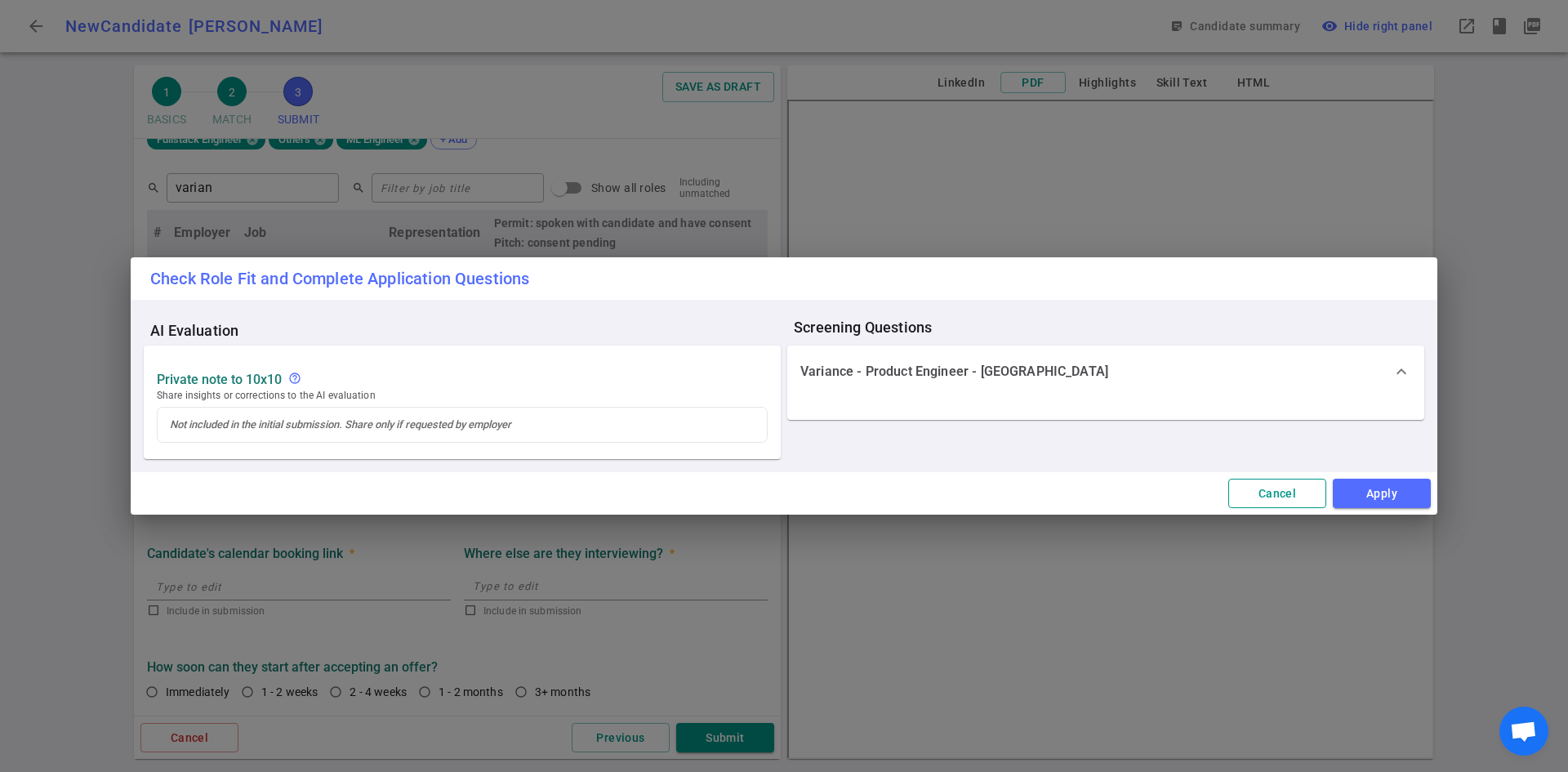
drag, startPoint x: 1384, startPoint y: 492, endPoint x: 1306, endPoint y: 481, distance: 78.8
click at [1385, 492] on button "Apply" at bounding box center [1382, 493] width 98 height 30
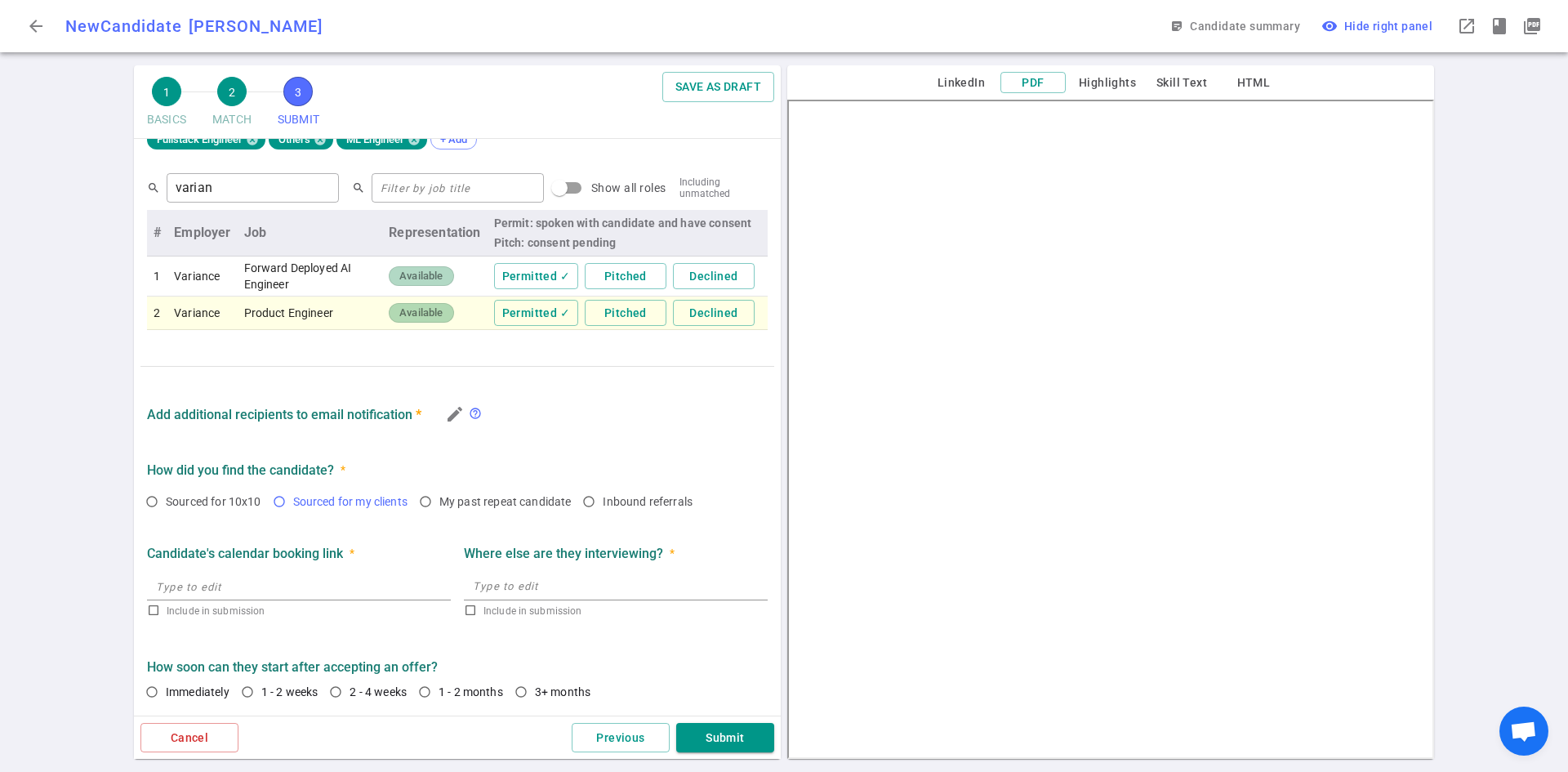
click at [350, 500] on span "Sourced for my clients" at bounding box center [350, 502] width 114 height 13
click at [293, 500] on input "Sourced for my clients" at bounding box center [279, 501] width 28 height 28
radio input "true"
click at [746, 736] on button "Submit" at bounding box center [725, 737] width 98 height 30
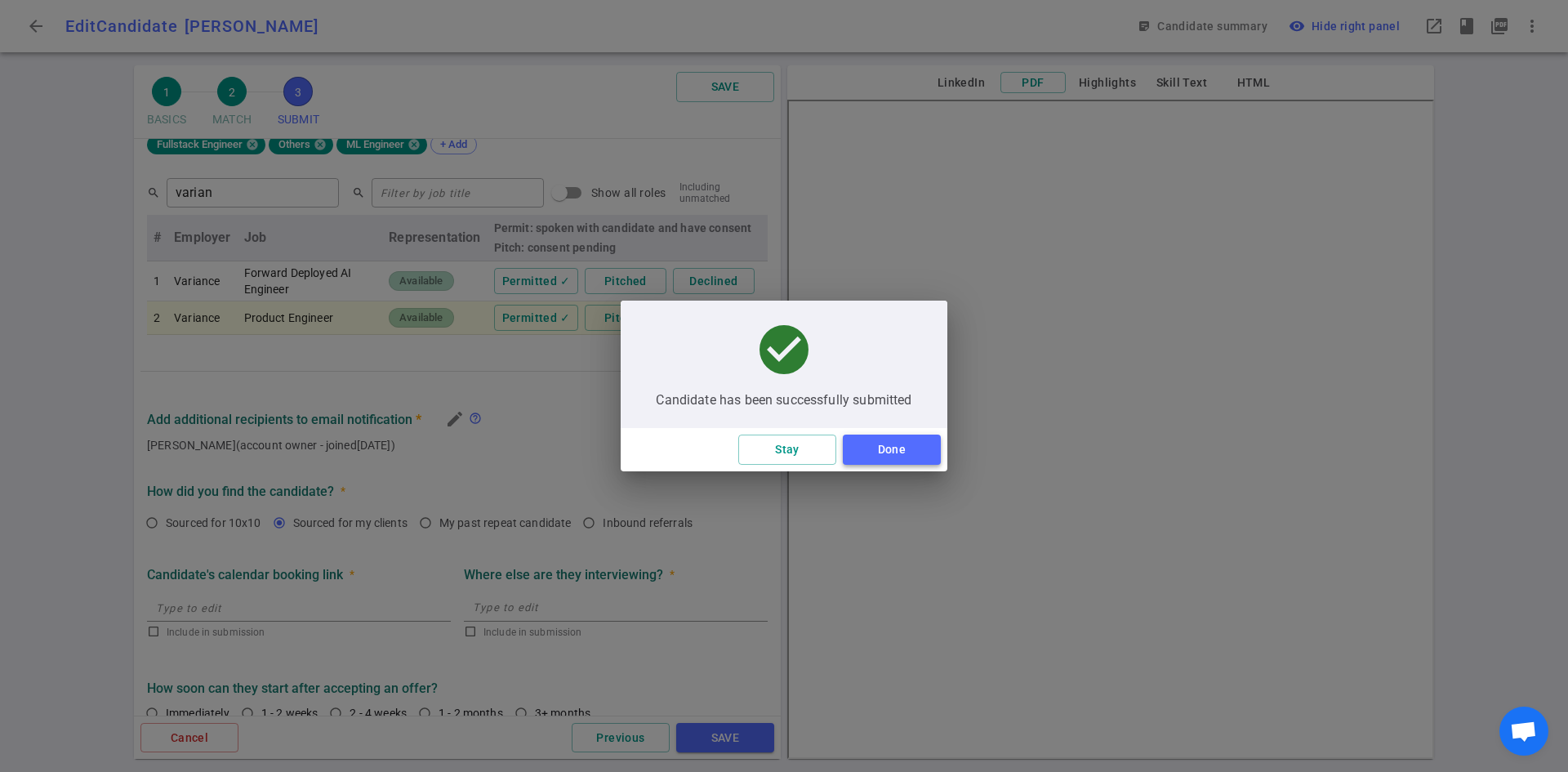
click at [922, 449] on button "Done" at bounding box center [892, 449] width 98 height 30
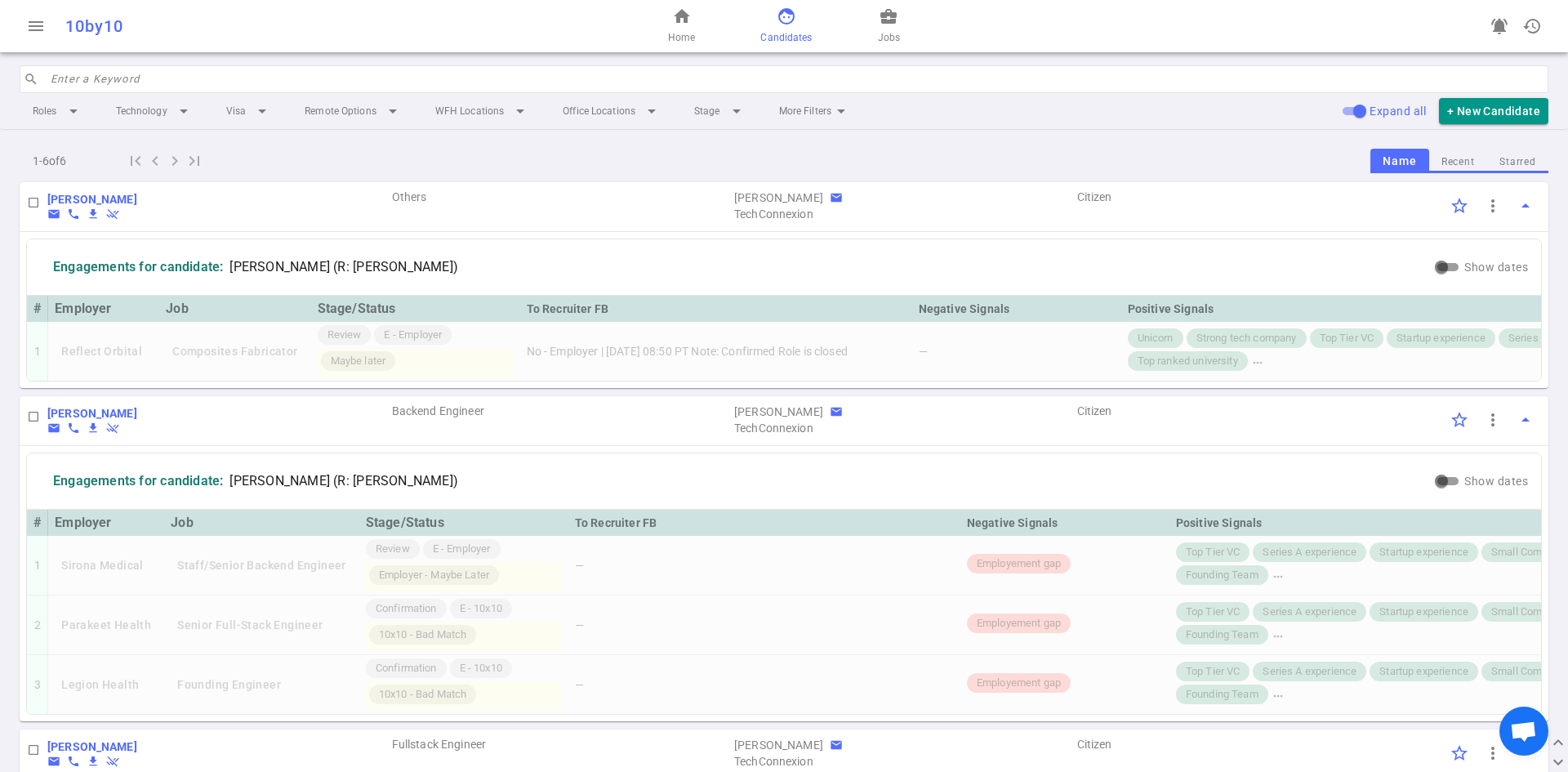
click at [293, 67] on input "search" at bounding box center [795, 79] width 1488 height 26
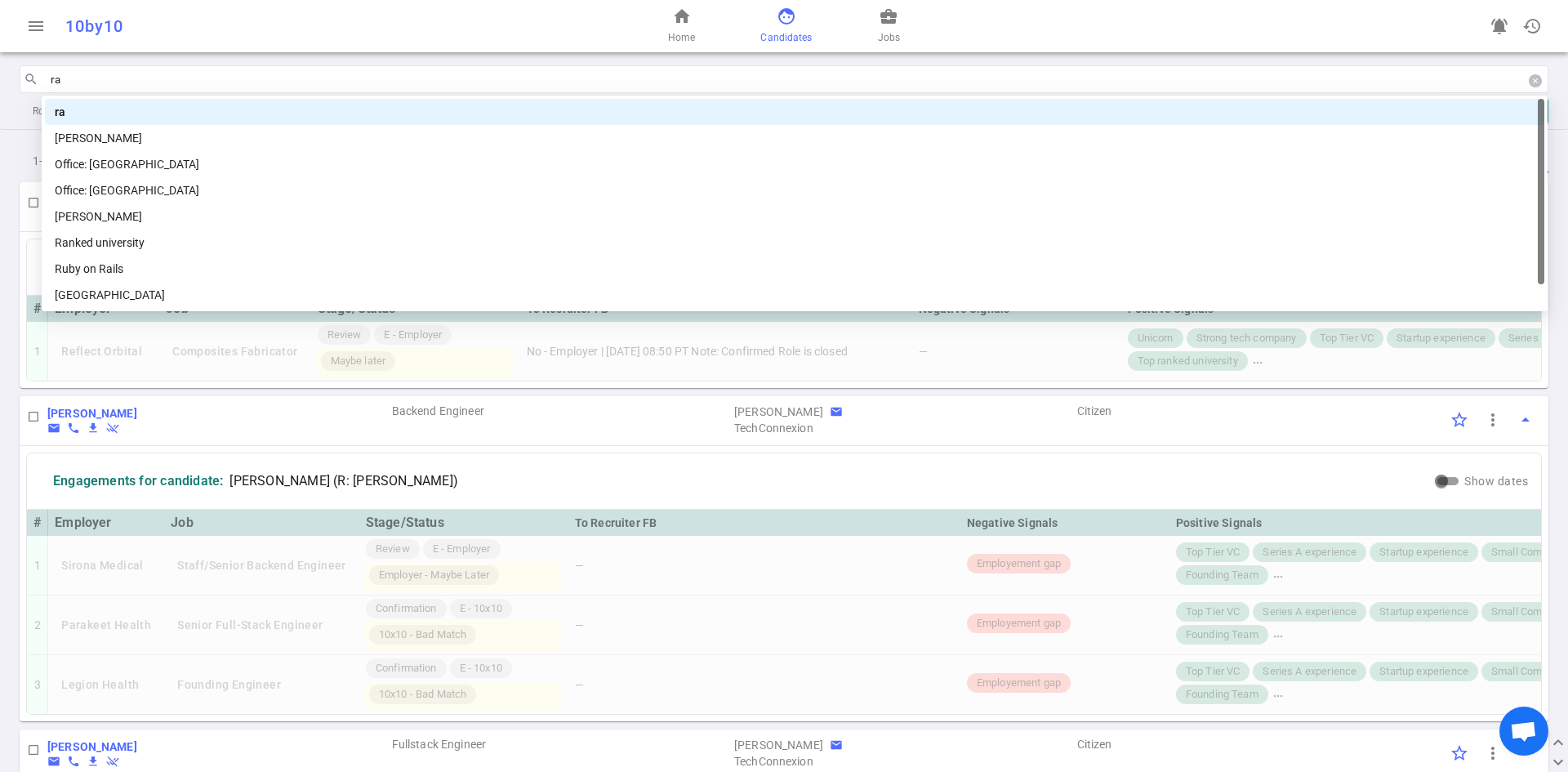
type input "raj"
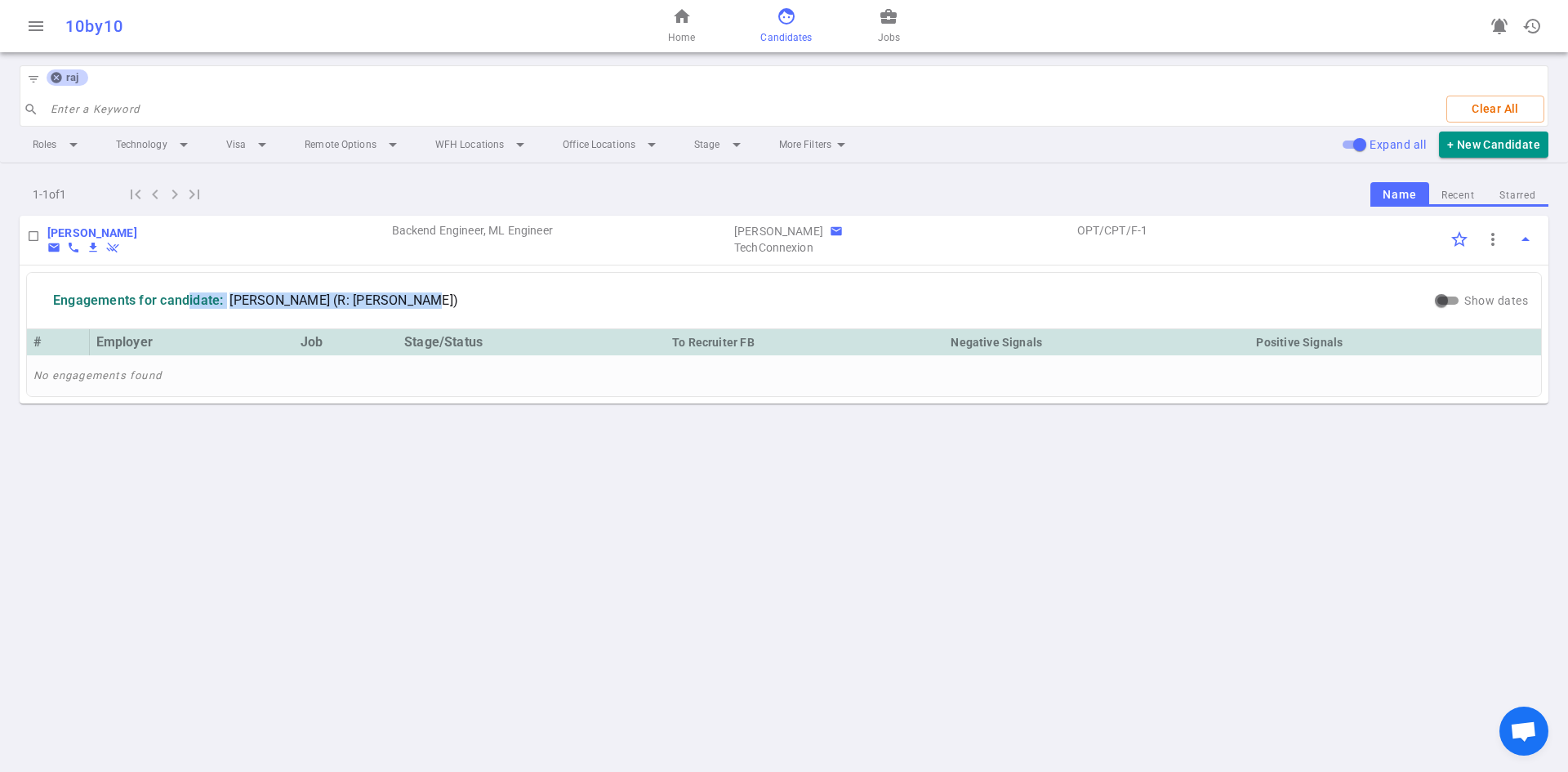
drag, startPoint x: 185, startPoint y: 297, endPoint x: 463, endPoint y: 284, distance: 278.3
click at [479, 302] on div "Engagements for candidate: [PERSON_NAME] (R: [PERSON_NAME])" at bounding box center [732, 301] width 1398 height 42
click at [75, 234] on b "[PERSON_NAME]" at bounding box center [91, 233] width 89 height 13
click at [697, 15] on div "home Home face Candidates business_center Jobs" at bounding box center [784, 26] width 509 height 52
click at [679, 14] on span "home" at bounding box center [682, 16] width 19 height 19
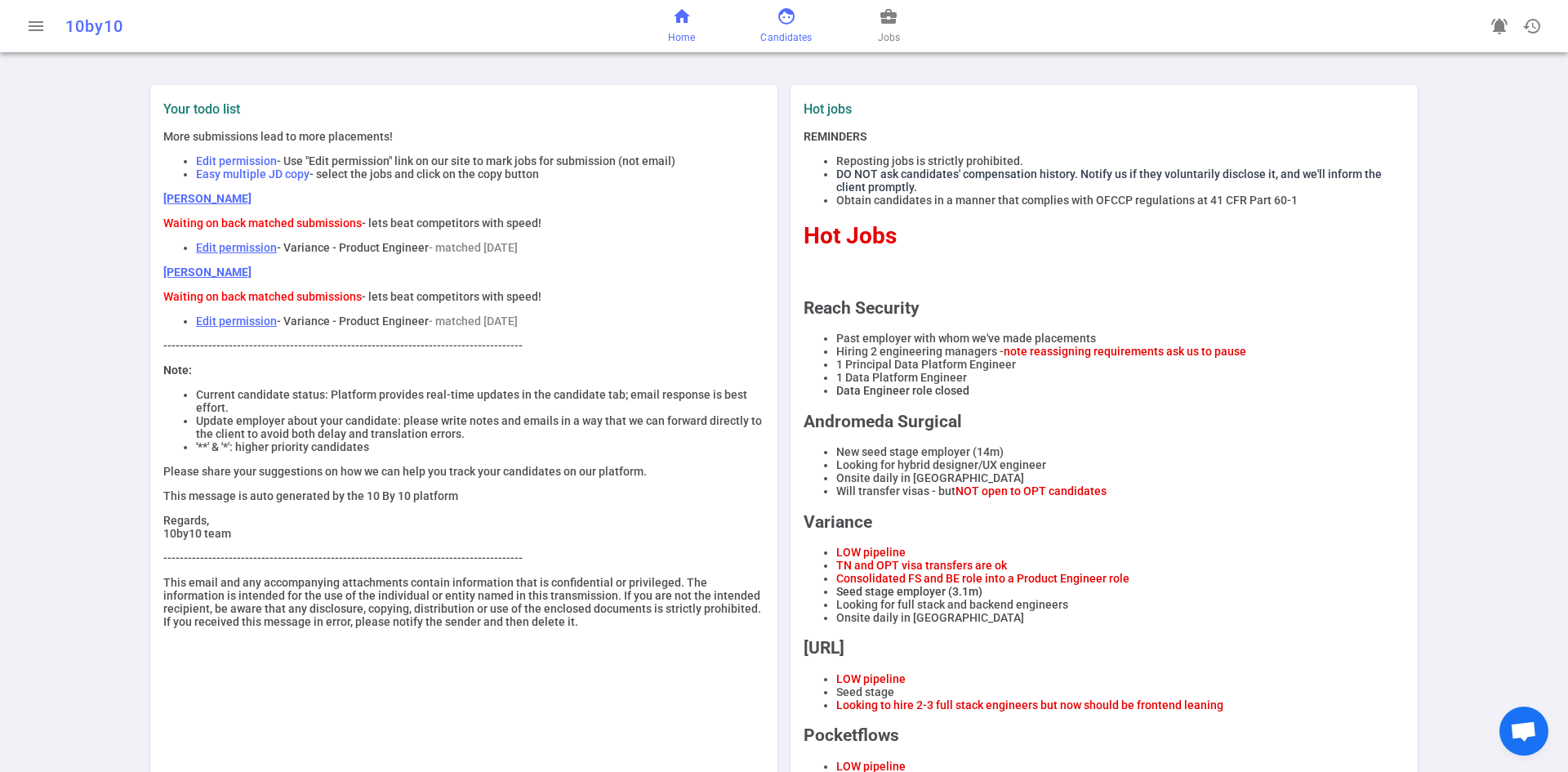
click at [786, 31] on span "Candidates" at bounding box center [786, 37] width 52 height 16
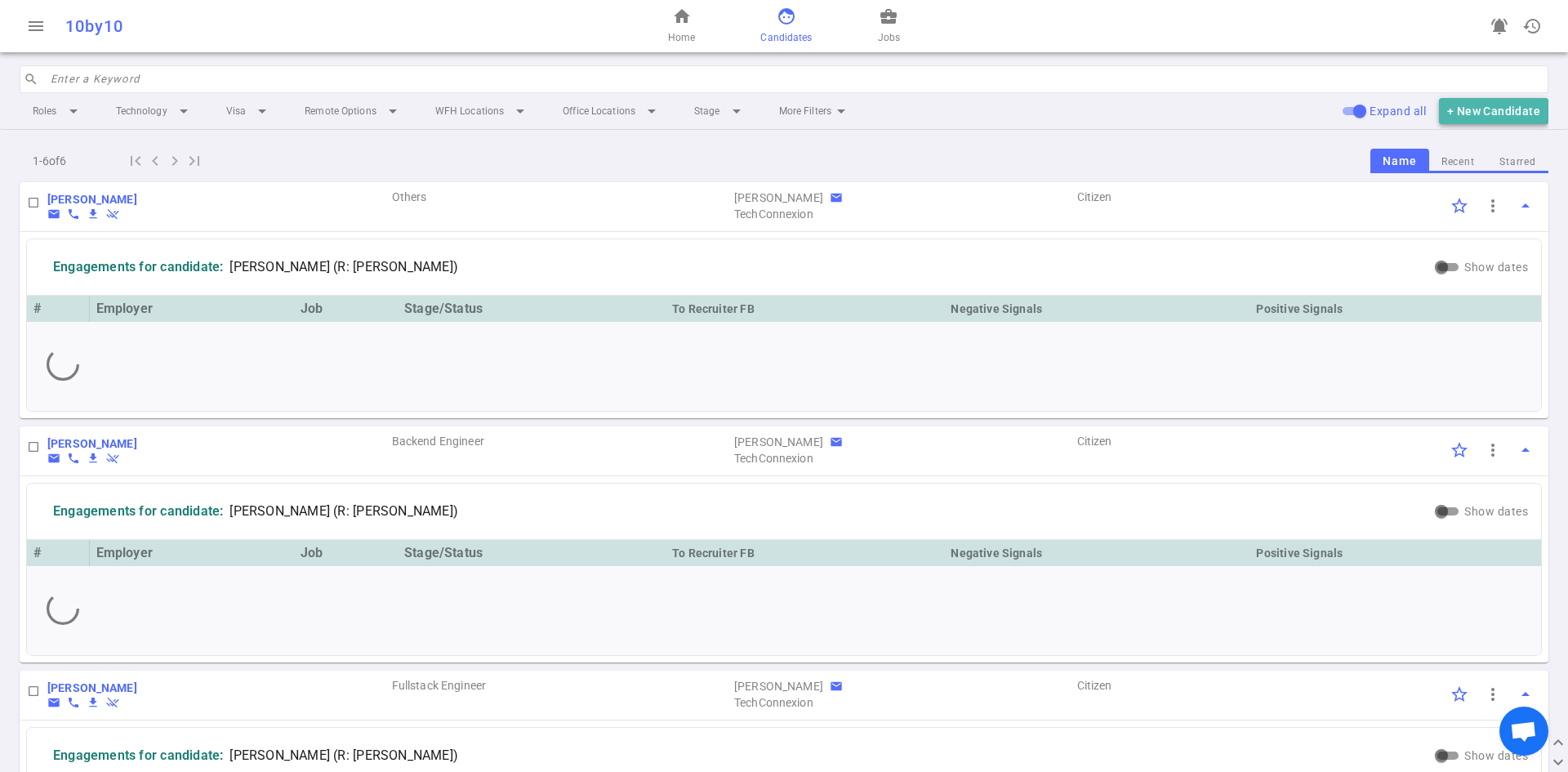
click at [1473, 114] on button "+ New Candidate" at bounding box center [1494, 112] width 110 height 27
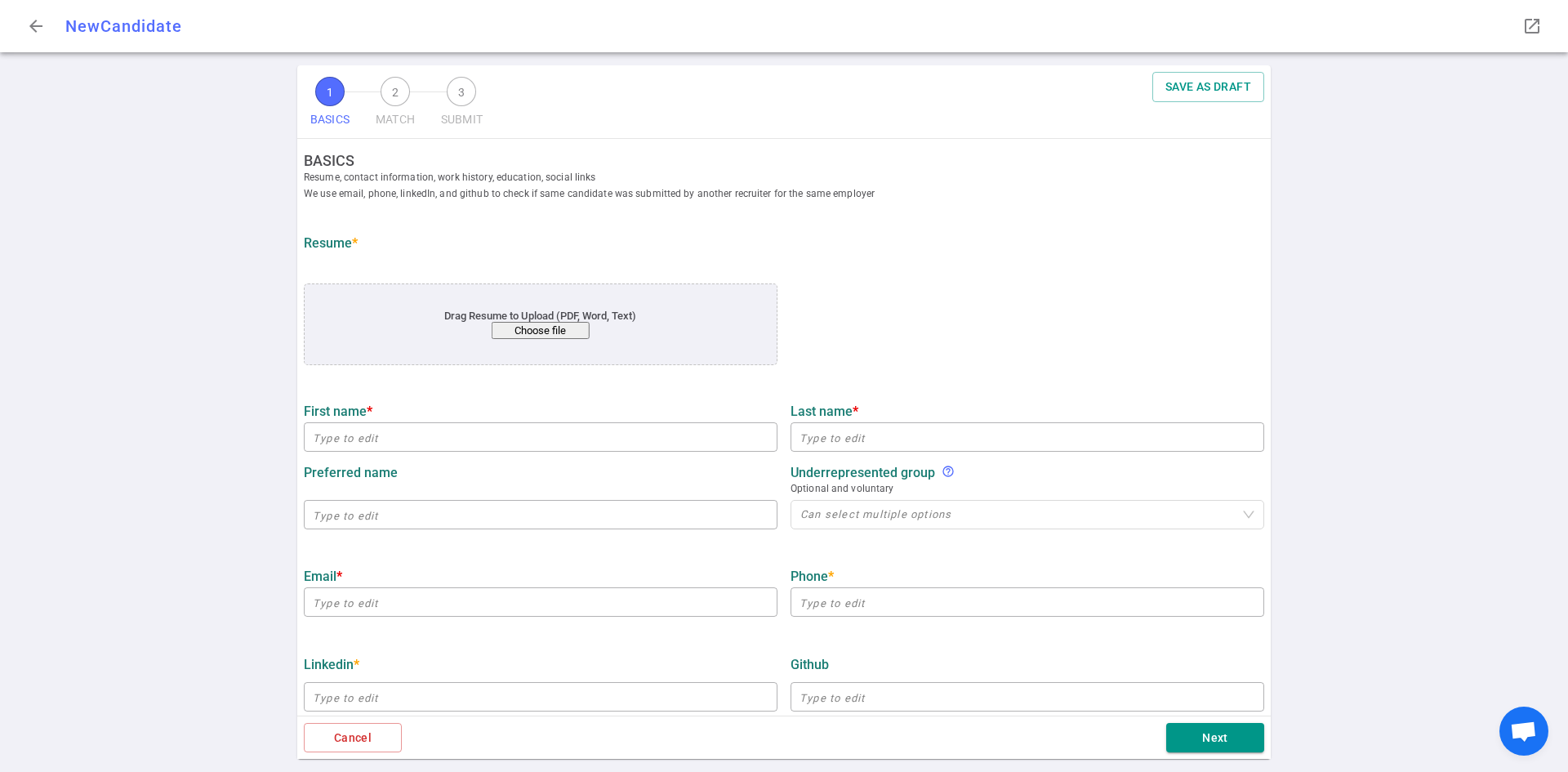
click at [565, 335] on button "Choose file" at bounding box center [541, 331] width 98 height 17
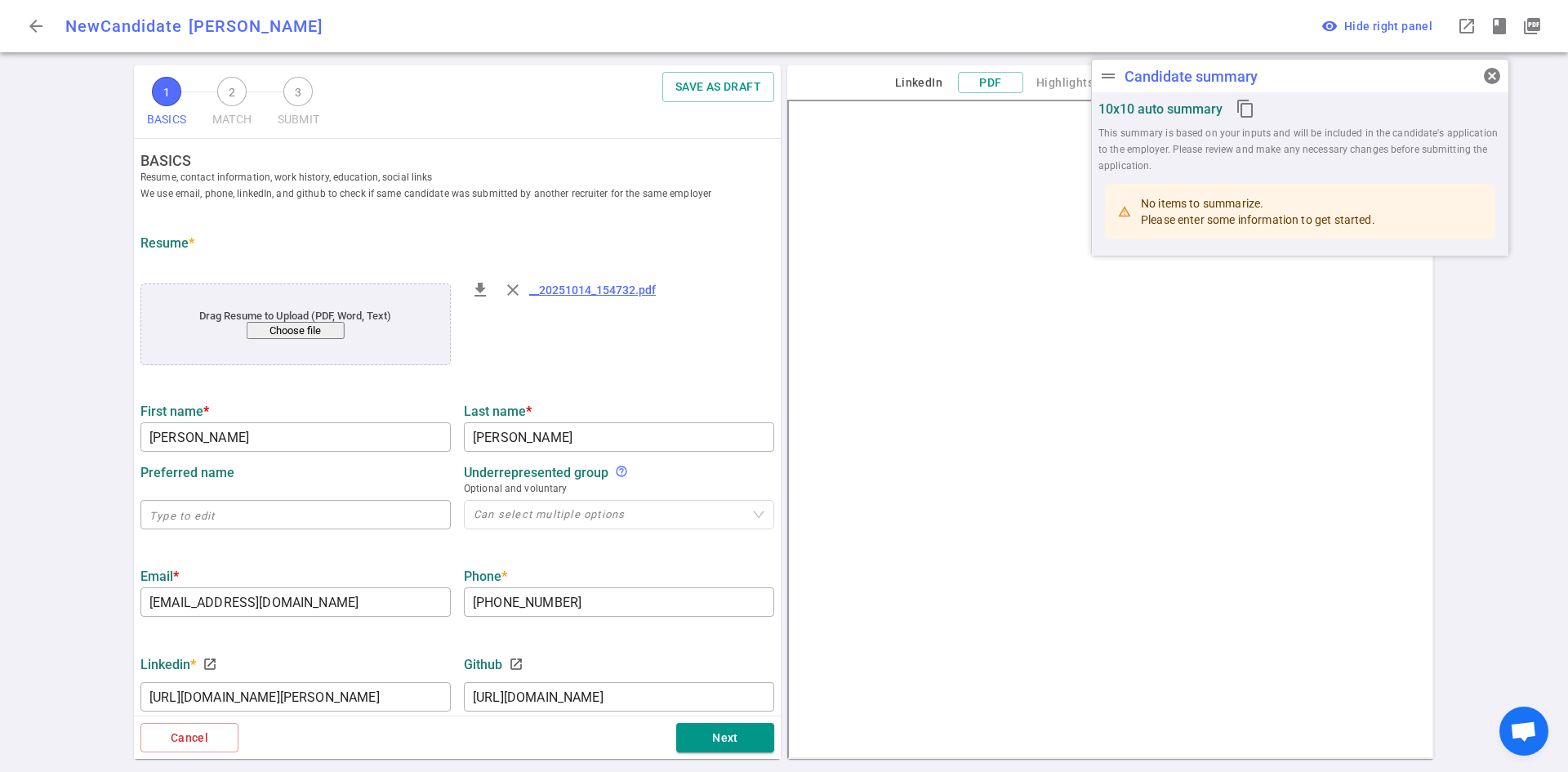
type input "[PERSON_NAME]"
type input "[EMAIL_ADDRESS][DOMAIN_NAME]"
type input "[PHONE_NUMBER]"
type input "[URL][DOMAIN_NAME][PERSON_NAME]"
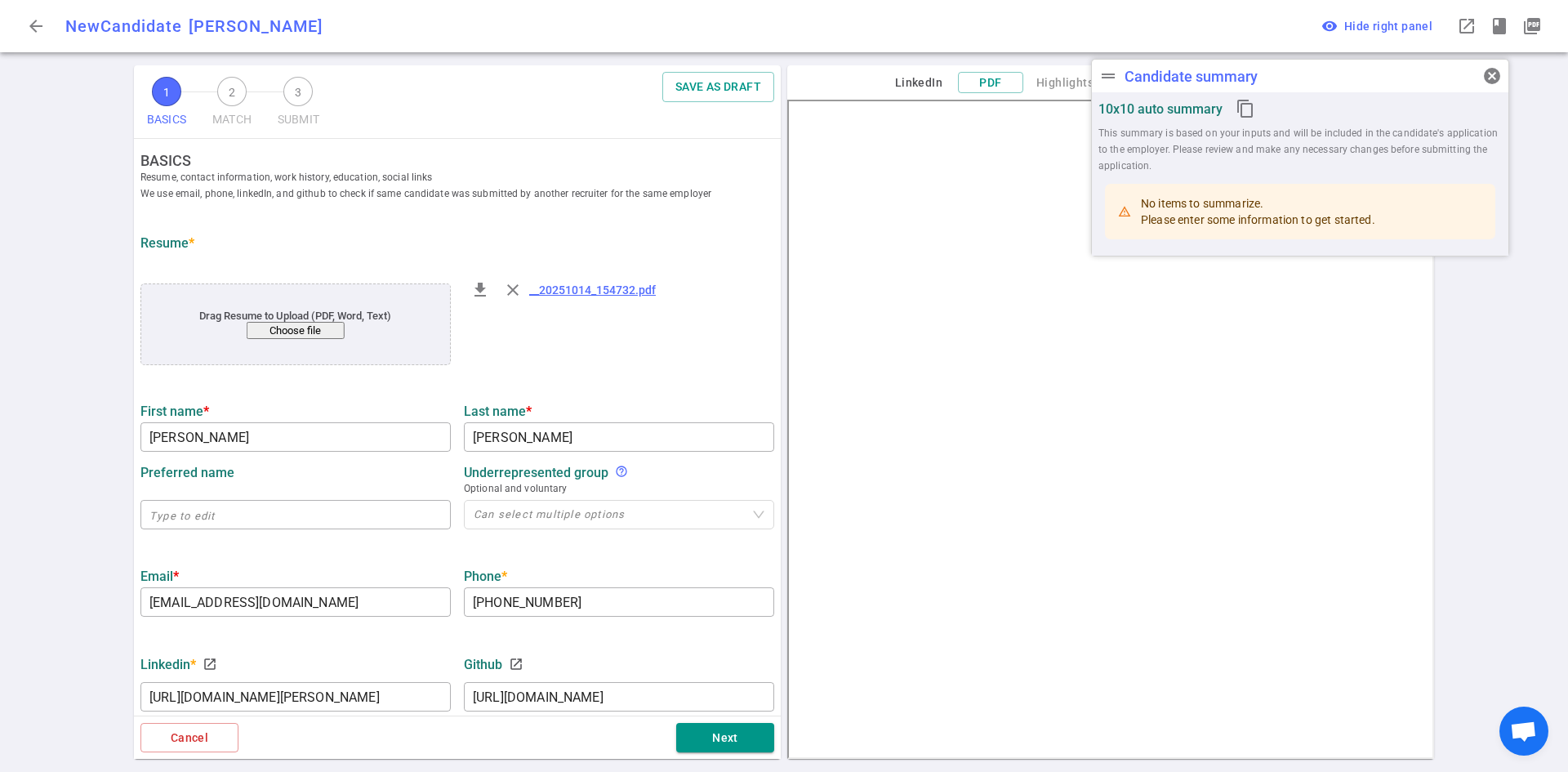
type input "[URL][DOMAIN_NAME]"
type input "Suny"
type textarea "Software Engineer Post-Masters Research Project"
type input "5.5"
type input "University At [GEOGRAPHIC_DATA]"
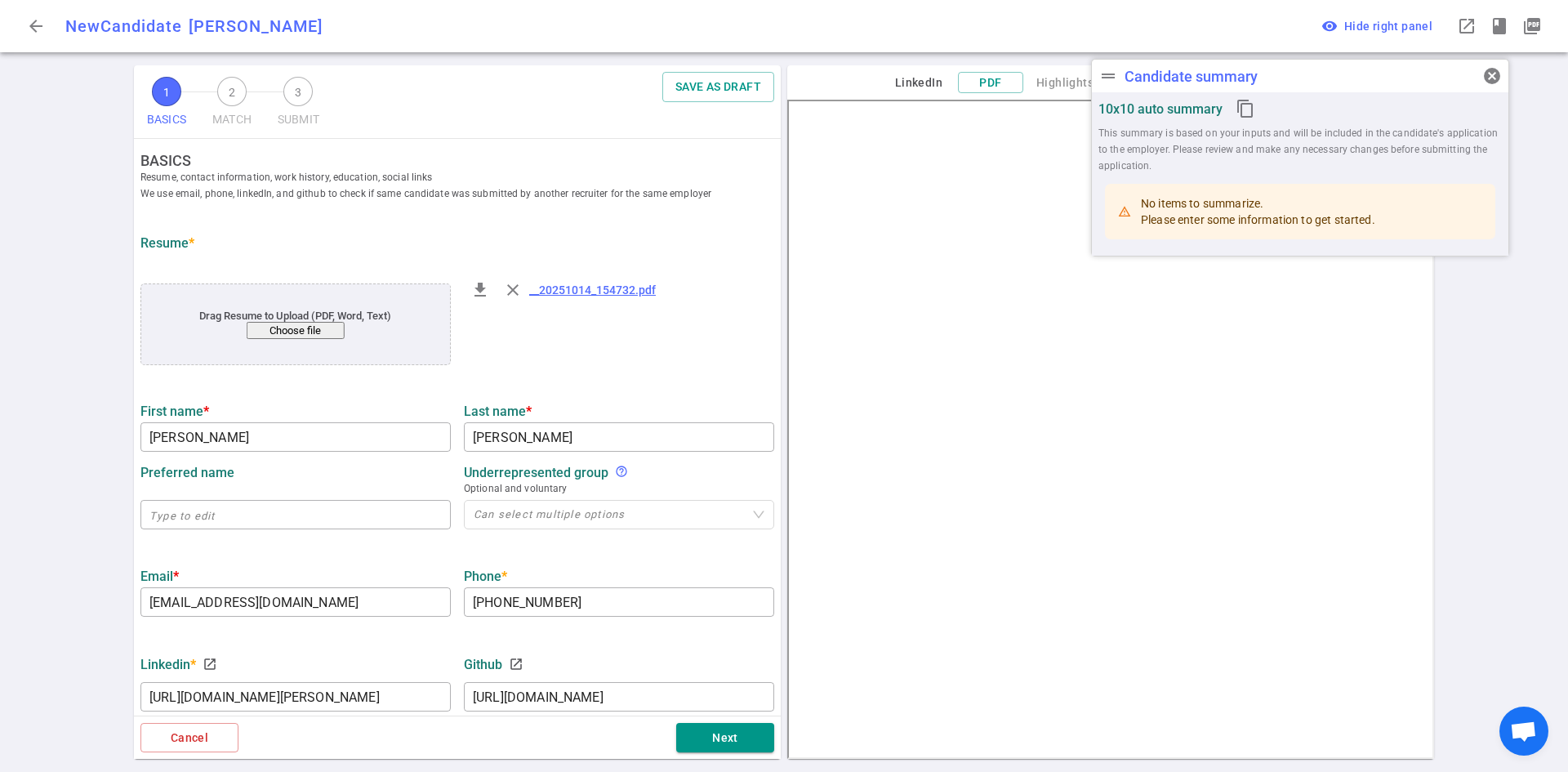
type input "Computer Science"
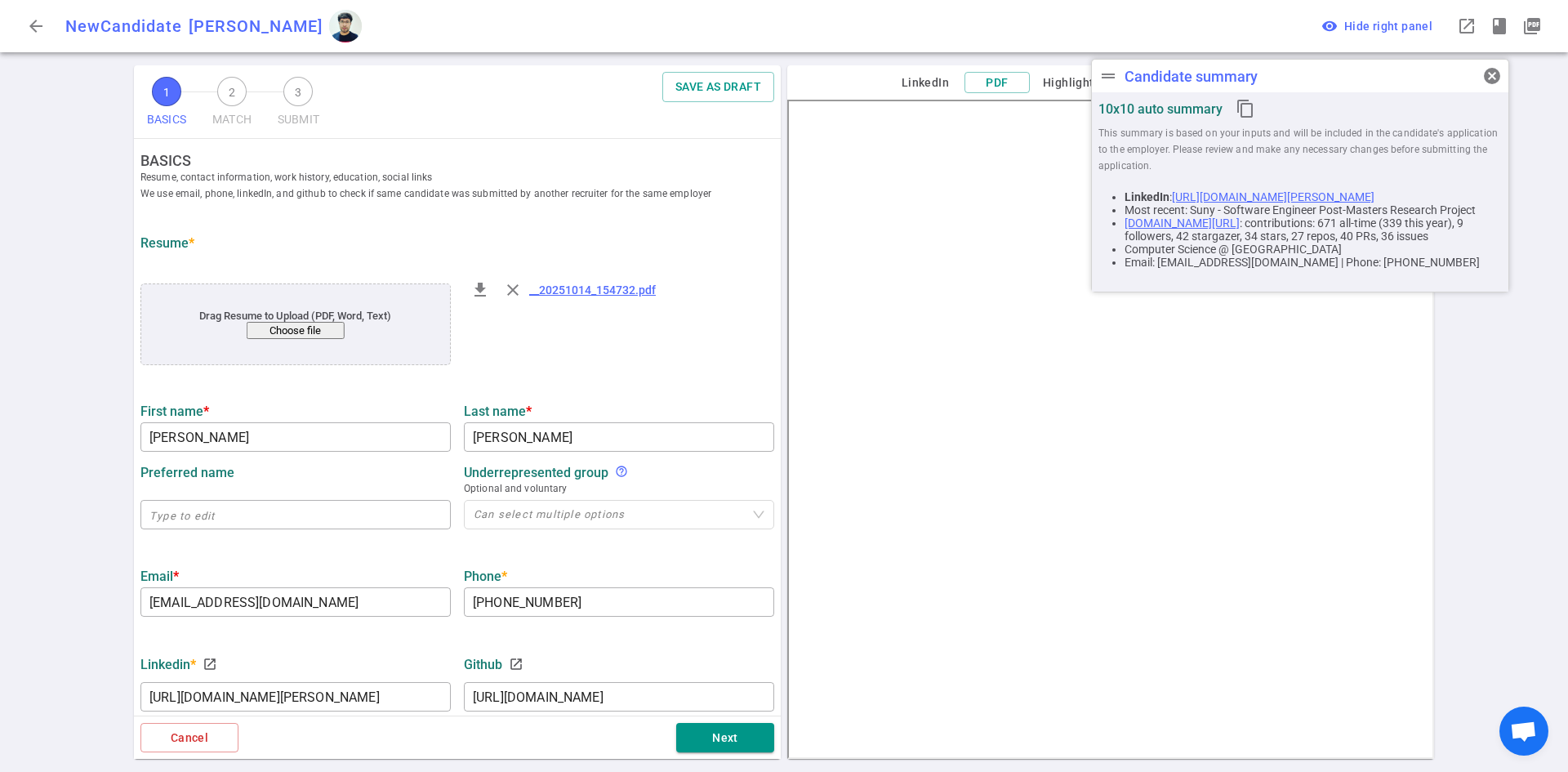
click at [634, 112] on div "1 BASICS 2 MATCH 3 SUBMIT SAVE AS DRAFT" at bounding box center [456, 102] width 647 height 73
click at [1493, 72] on span "cancel" at bounding box center [1492, 76] width 19 height 19
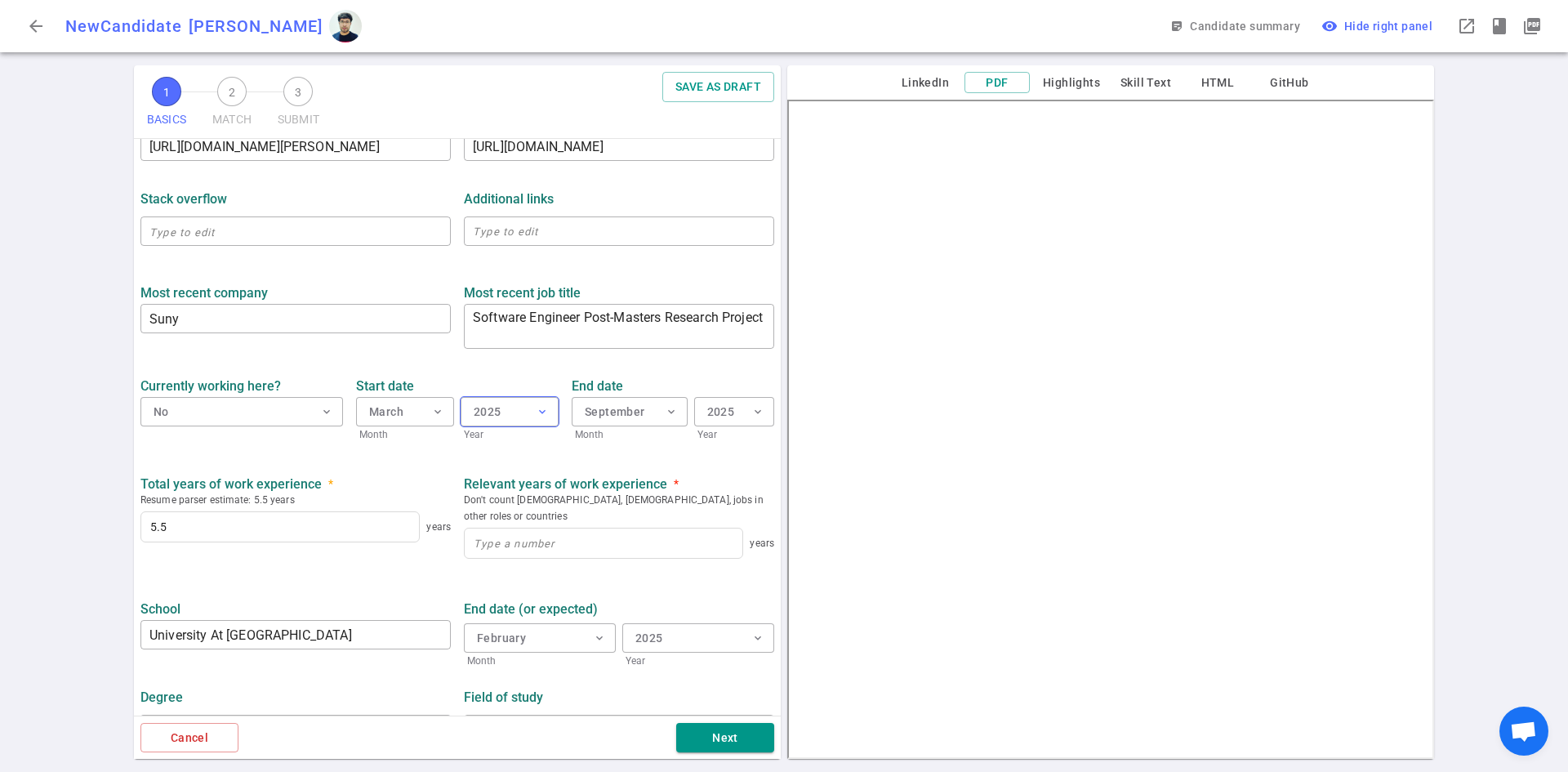
scroll to position [575, 0]
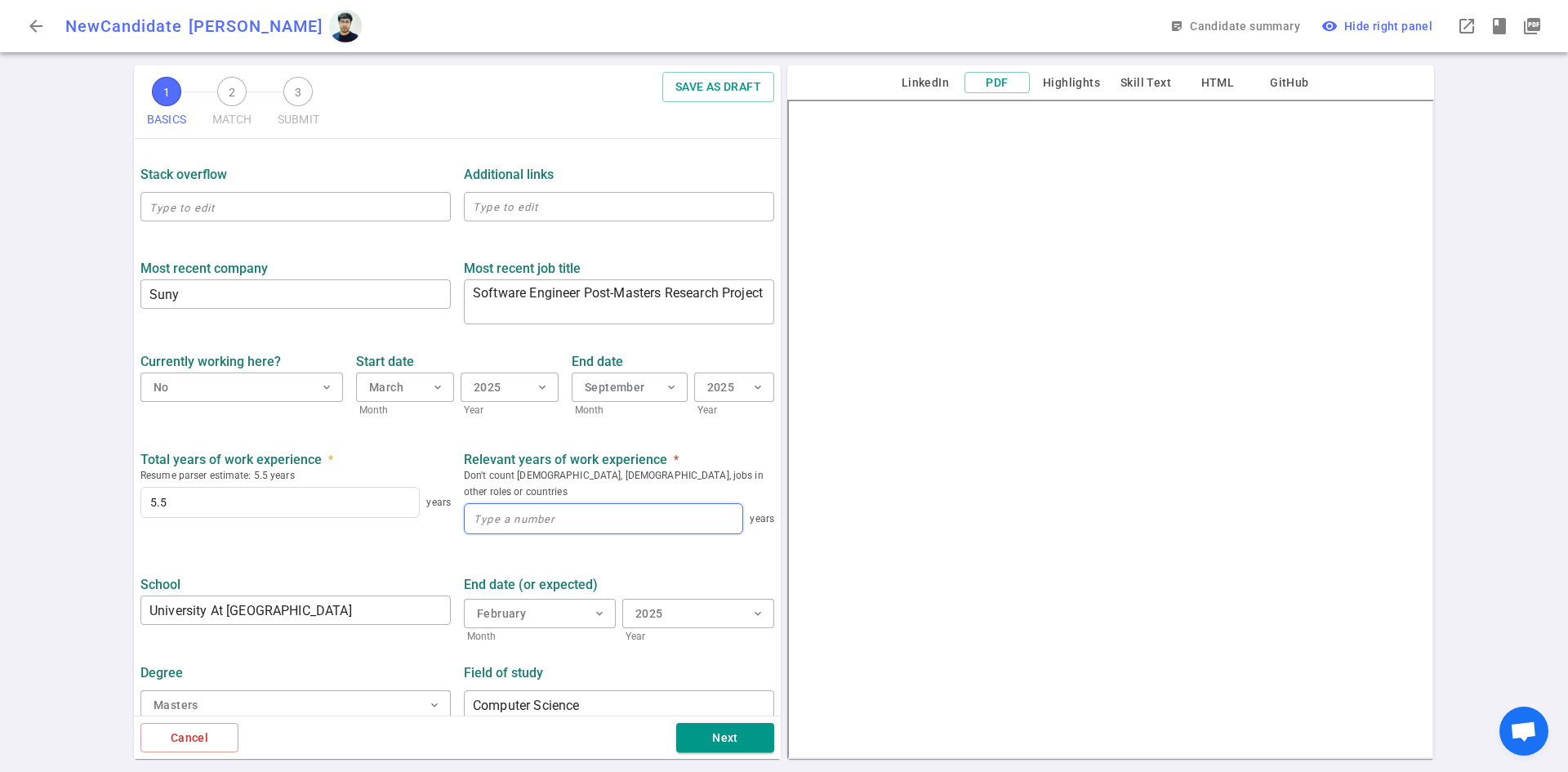
click at [508, 511] on input at bounding box center [603, 518] width 278 height 30
type input "5.5"
click at [686, 733] on button "Next" at bounding box center [725, 737] width 98 height 30
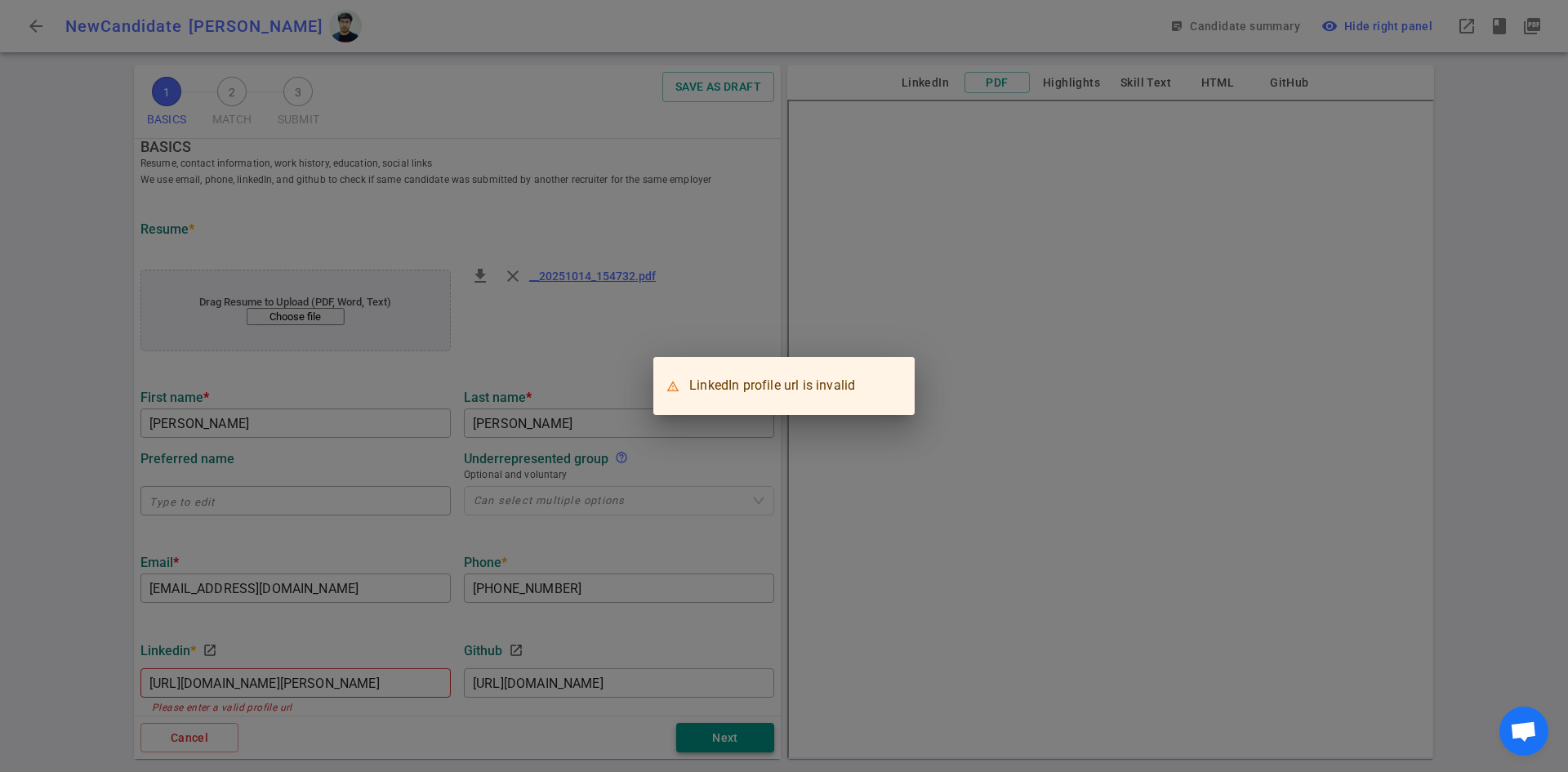
scroll to position [0, 0]
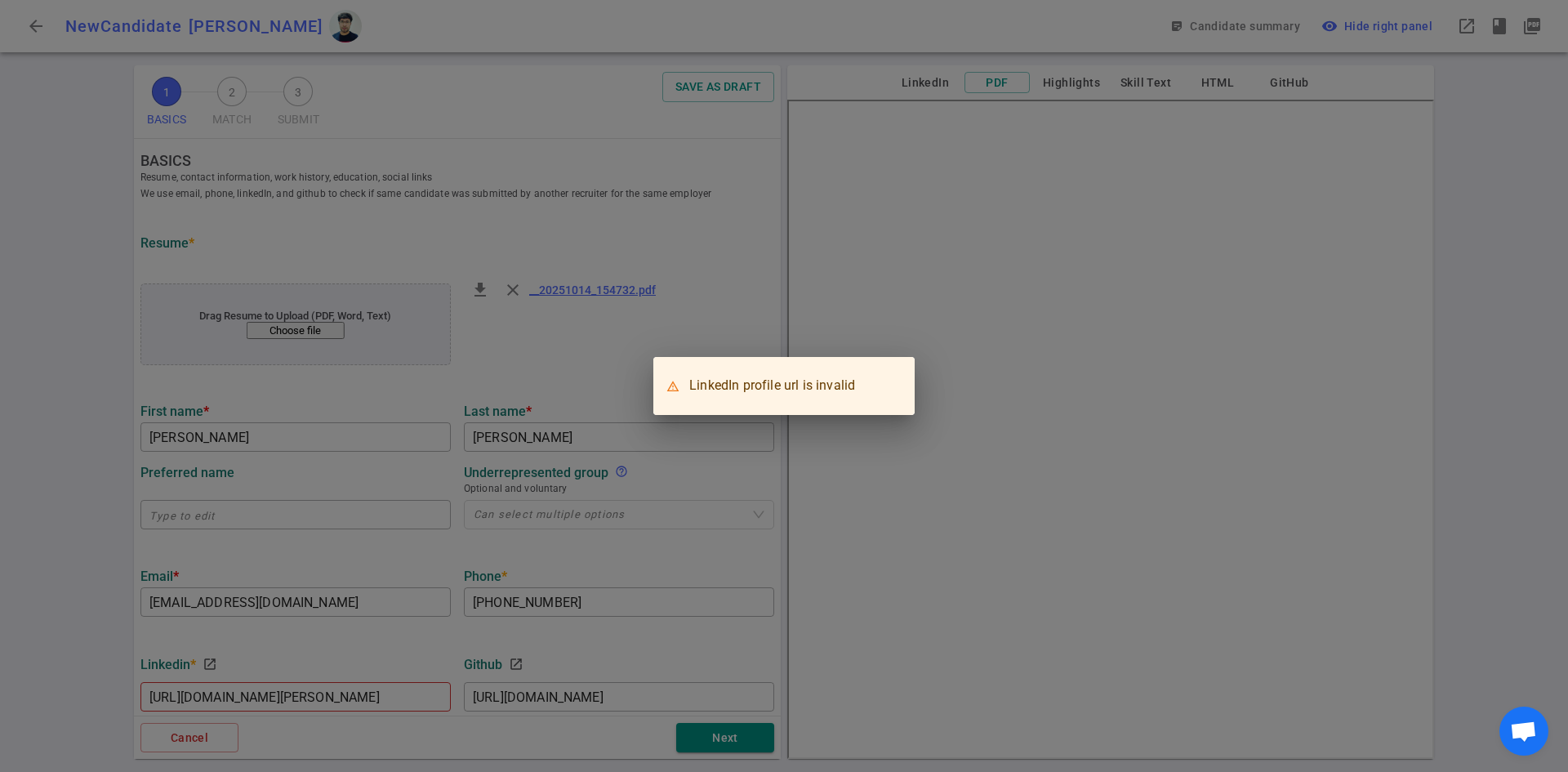
click at [622, 211] on div "LinkedIn profile url is invalid" at bounding box center [784, 386] width 1568 height 772
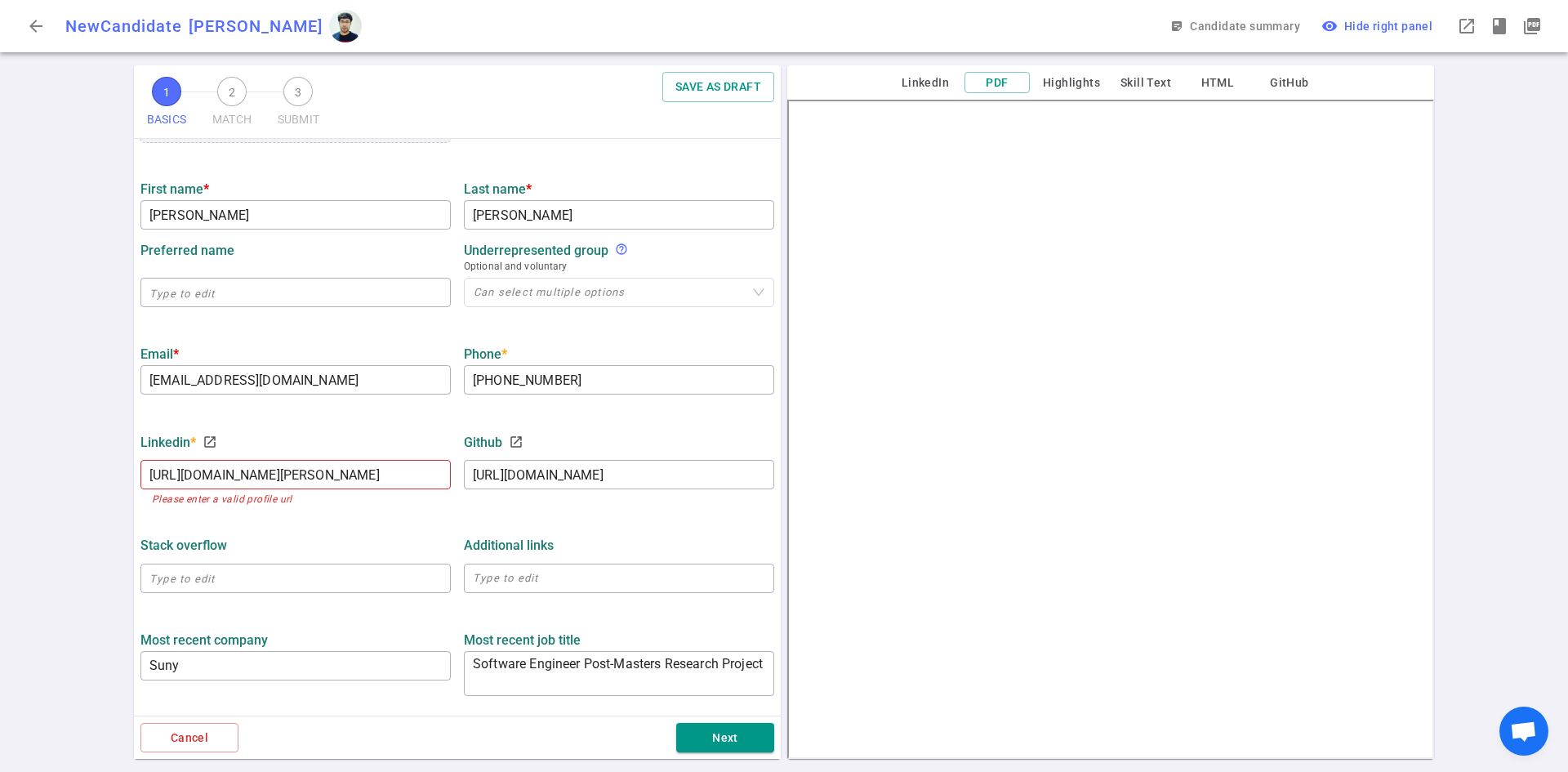
scroll to position [245, 0]
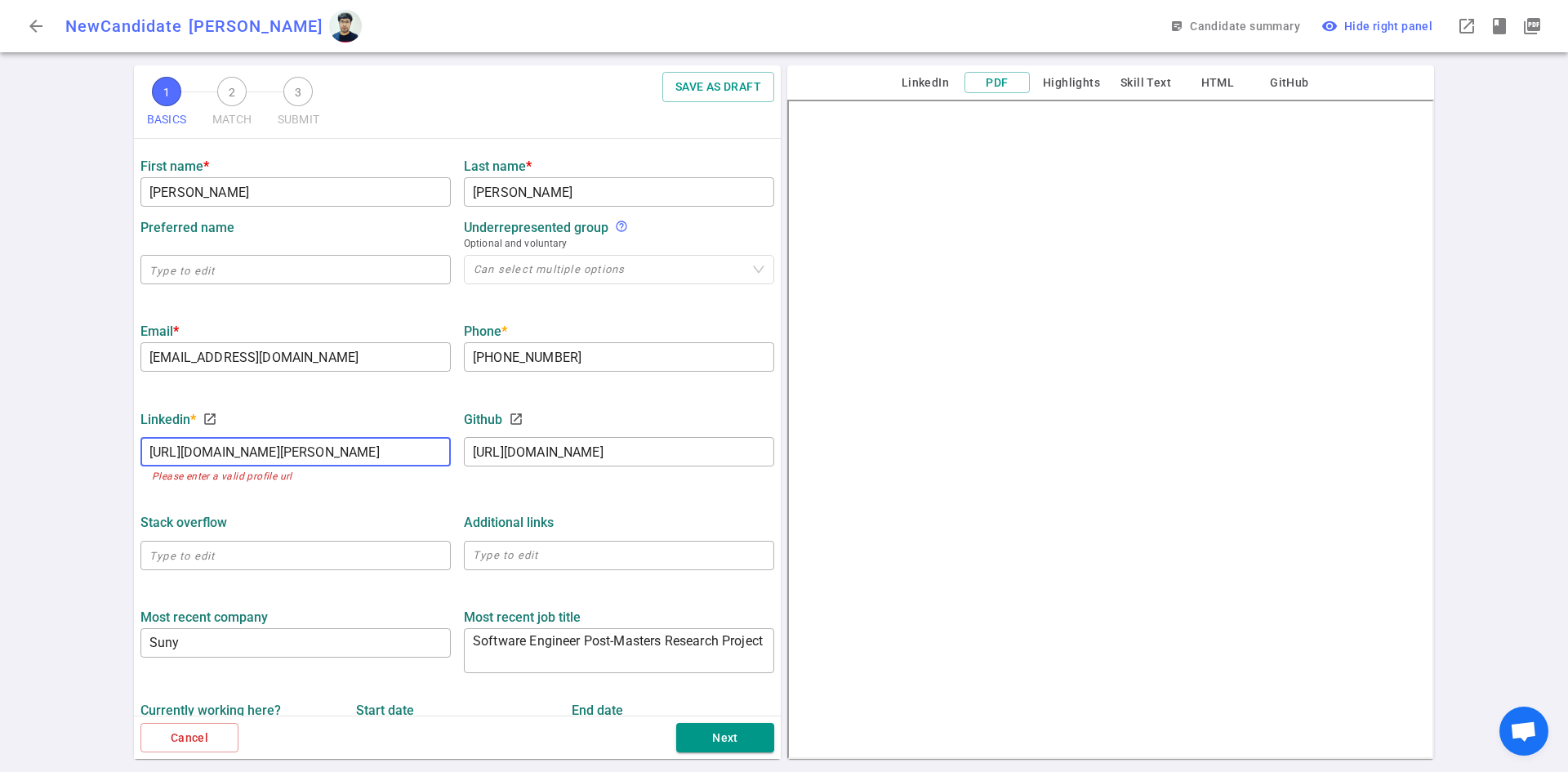
drag, startPoint x: 404, startPoint y: 461, endPoint x: 0, endPoint y: 360, distance: 416.4
click at [0, 360] on div "1 BASICS 2 MATCH 3 SUBMIT SAVE AS DRAFT BASICS Resume, contact information, wor…" at bounding box center [784, 418] width 1568 height 707
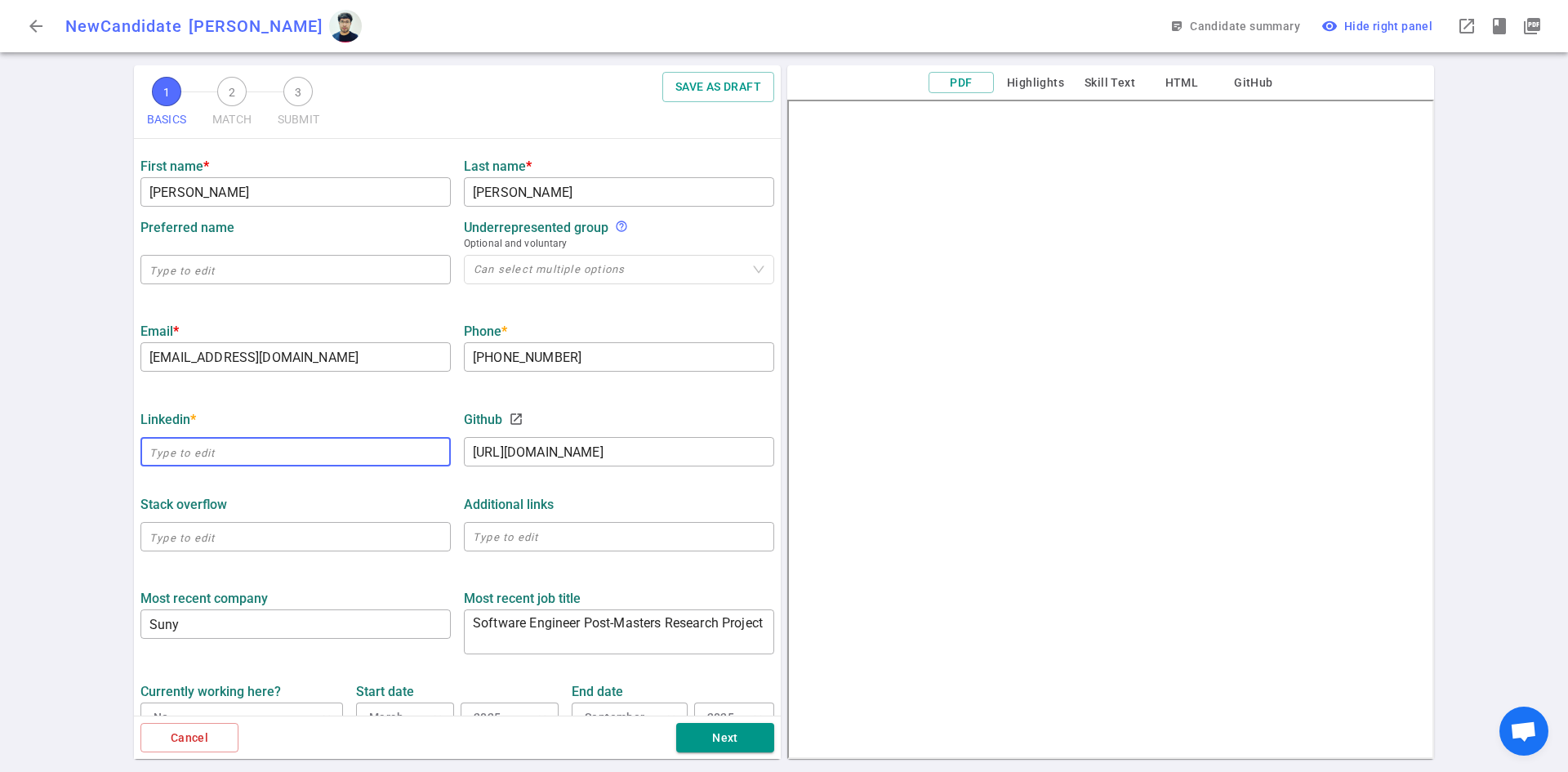
paste input "[URL][DOMAIN_NAME][PERSON_NAME]"
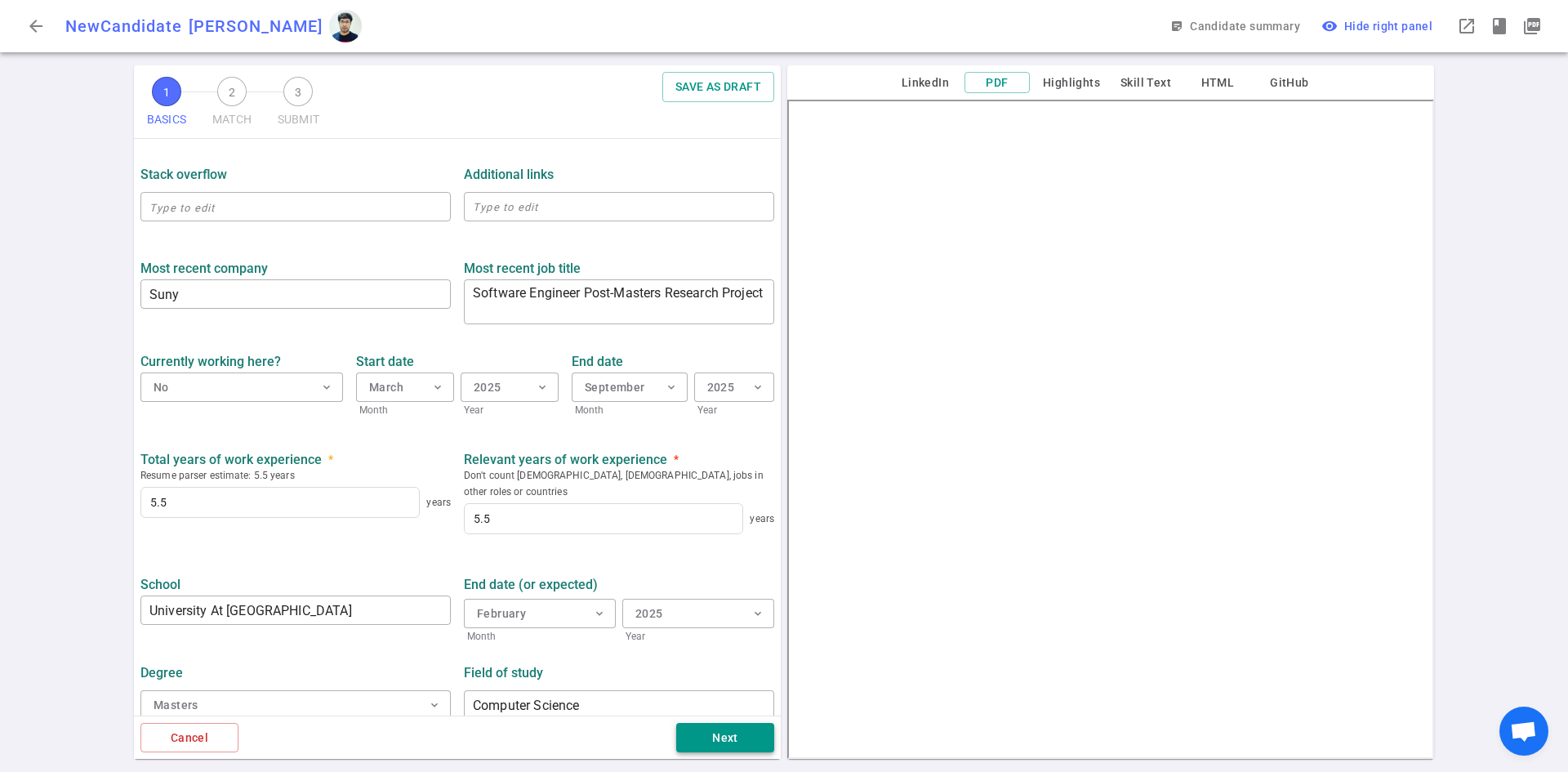
click at [730, 742] on button "Next" at bounding box center [725, 737] width 98 height 30
type input "[URL][DOMAIN_NAME][PERSON_NAME]"
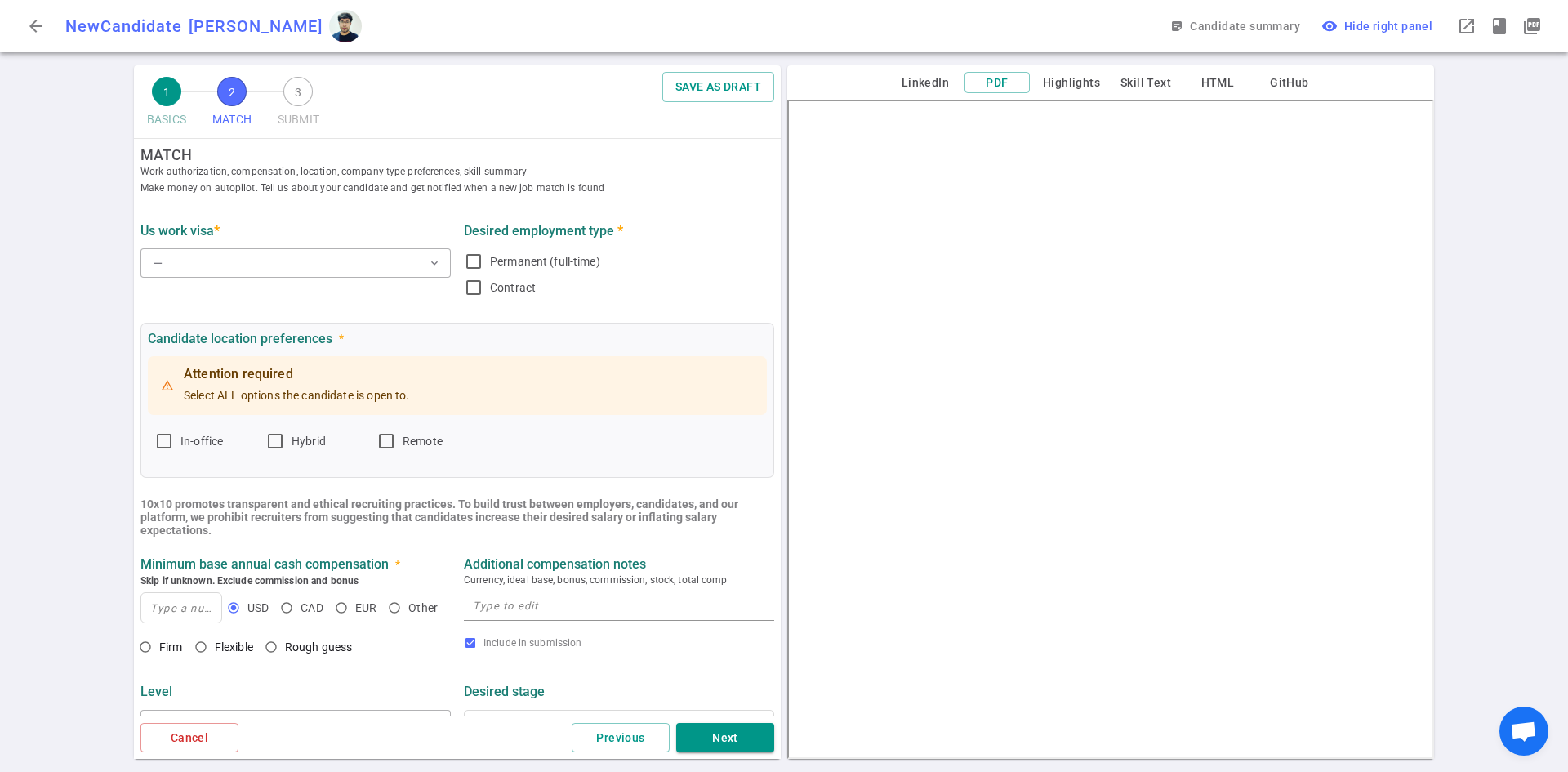
scroll to position [0, 0]
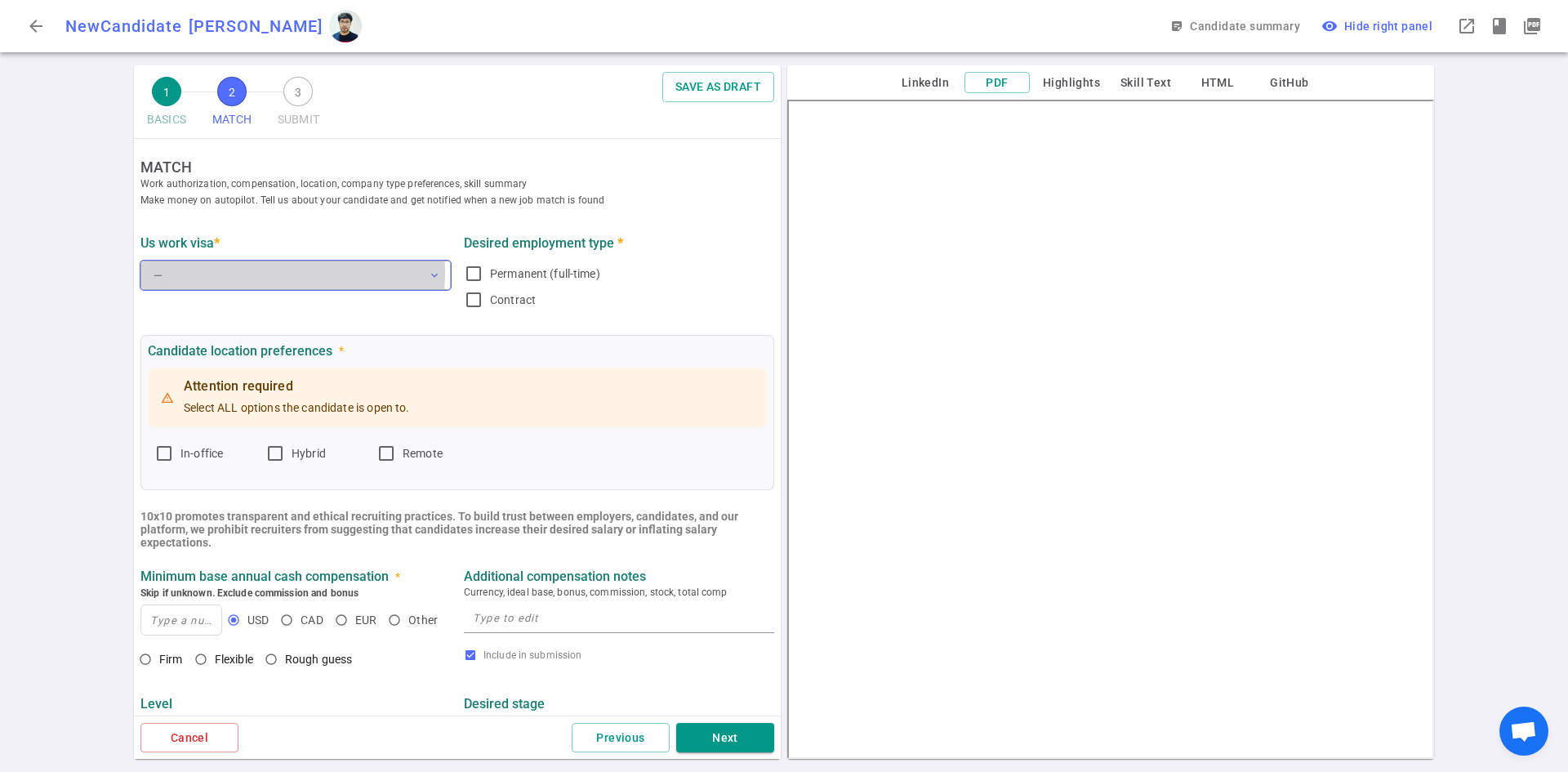
click at [275, 274] on button "— expand_more" at bounding box center [295, 275] width 310 height 30
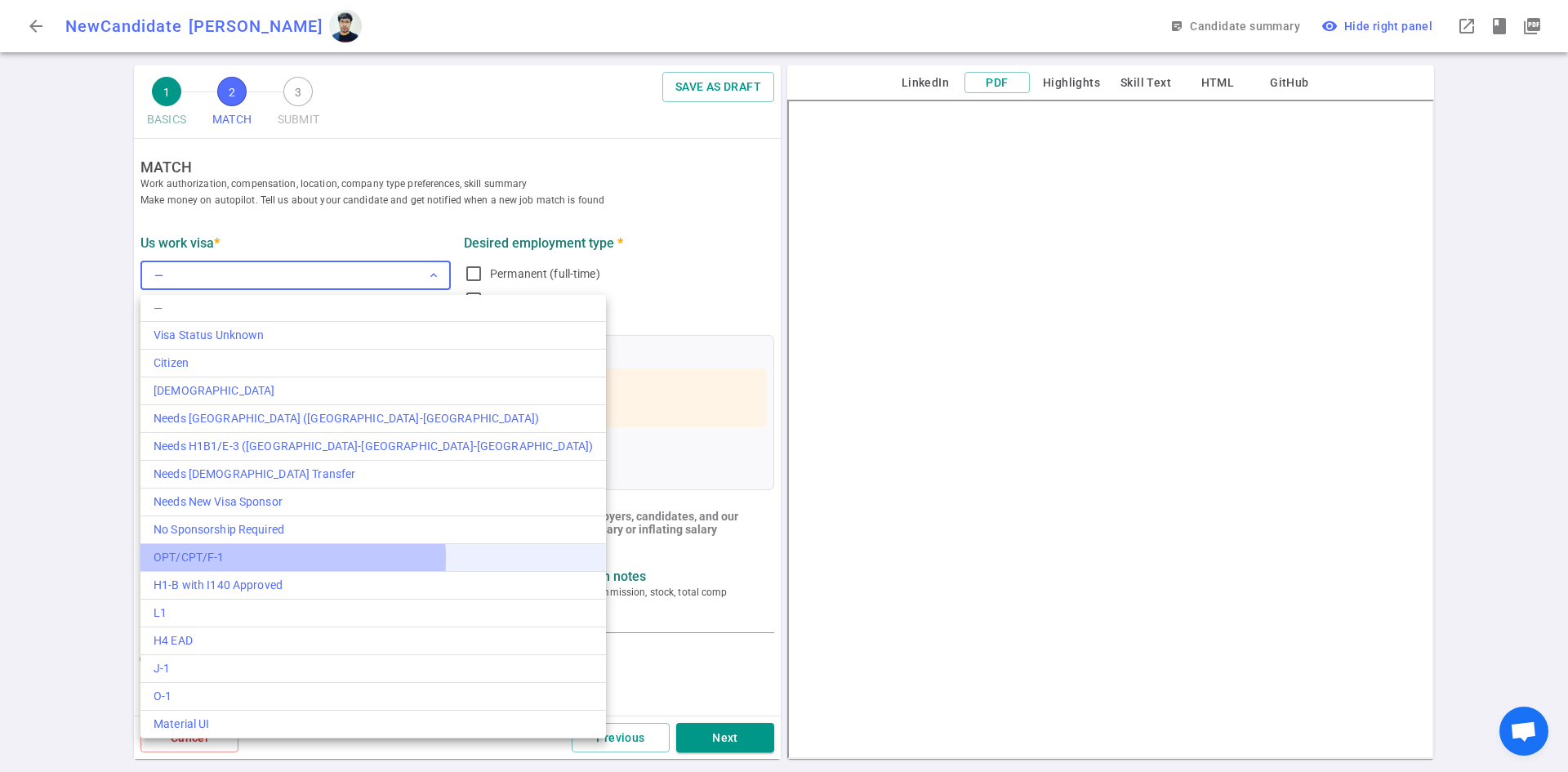
click at [280, 559] on div "OPT/CPT/F-1" at bounding box center [373, 558] width 439 height 17
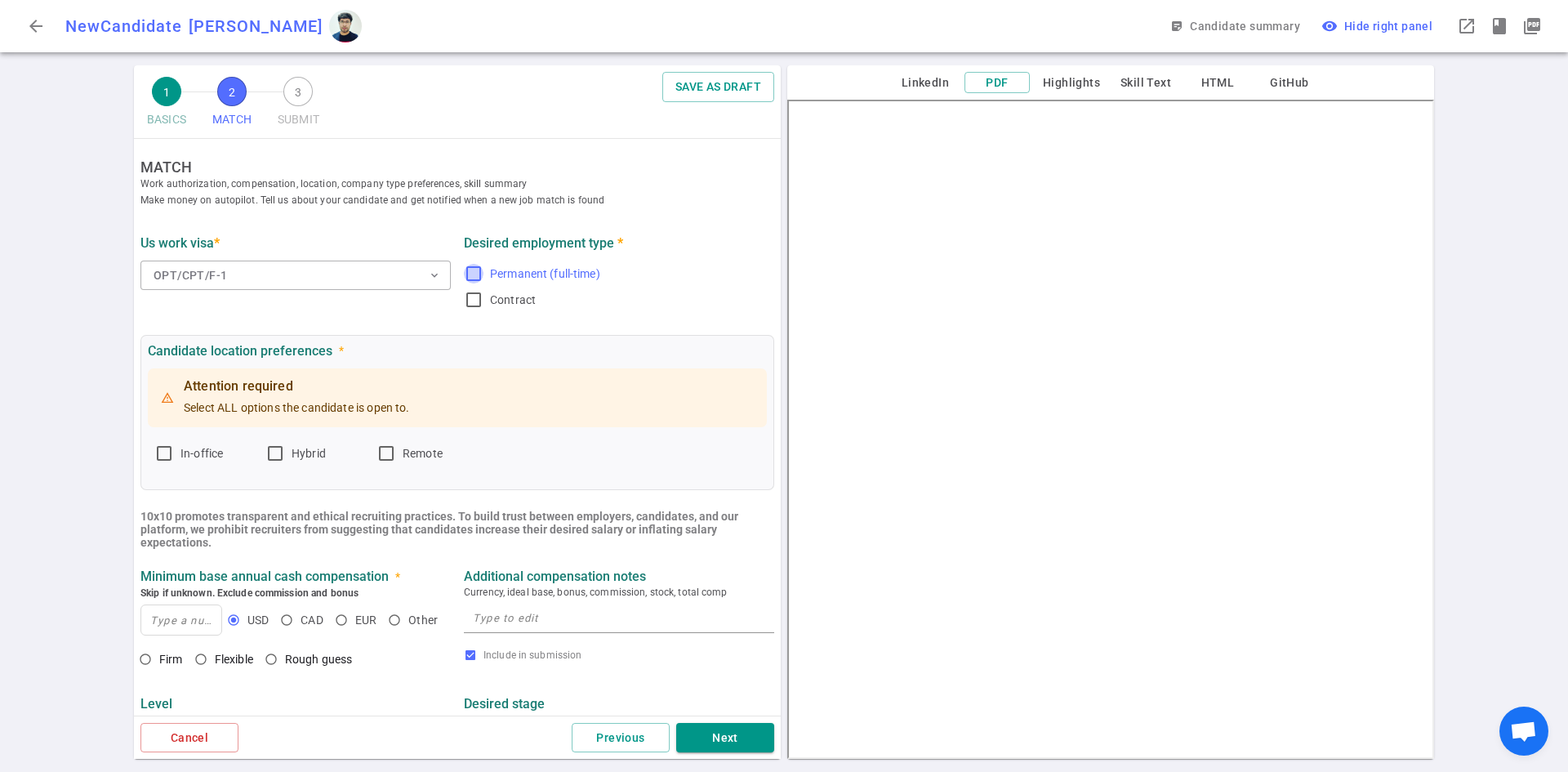
click at [470, 271] on input "Permanent (full-time)" at bounding box center [474, 274] width 19 height 19
checkbox input "true"
click at [169, 454] on input "In-office" at bounding box center [164, 454] width 19 height 19
checkbox input "true"
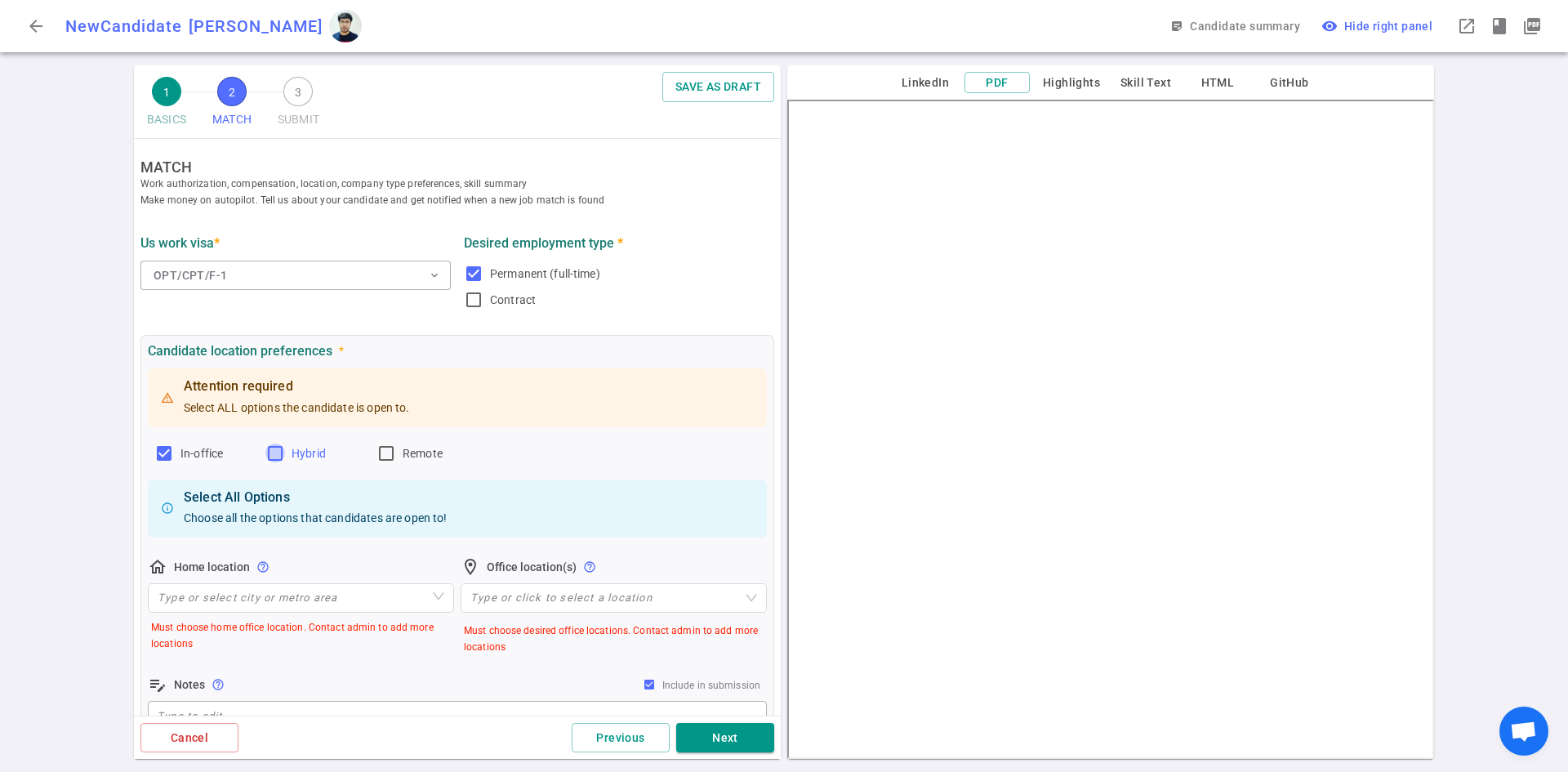
click at [276, 454] on input "Hybrid" at bounding box center [275, 454] width 19 height 19
checkbox input "true"
click at [383, 457] on input "Remote" at bounding box center [386, 454] width 19 height 19
checkbox input "true"
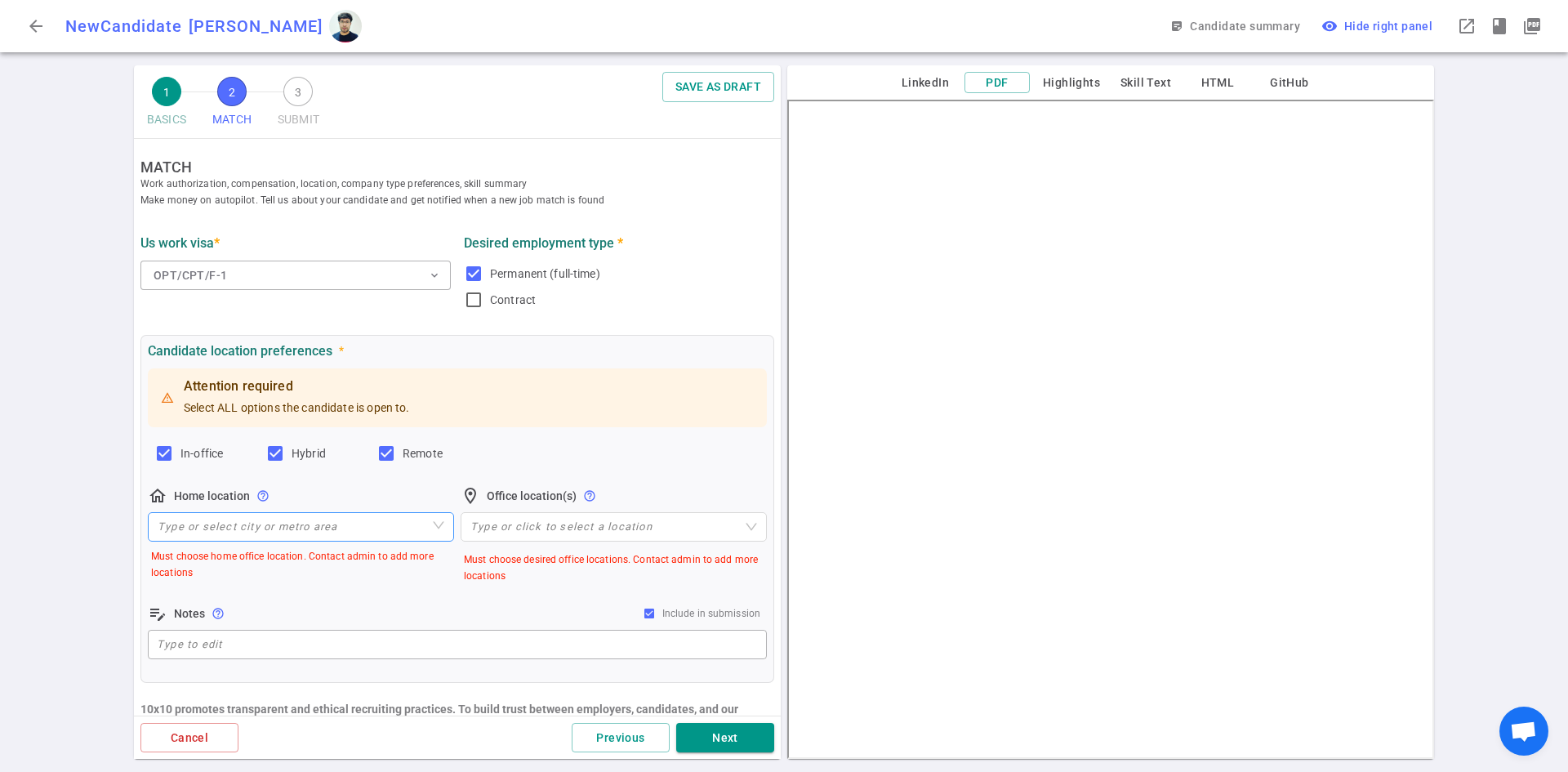
click at [257, 531] on input "search" at bounding box center [301, 527] width 286 height 28
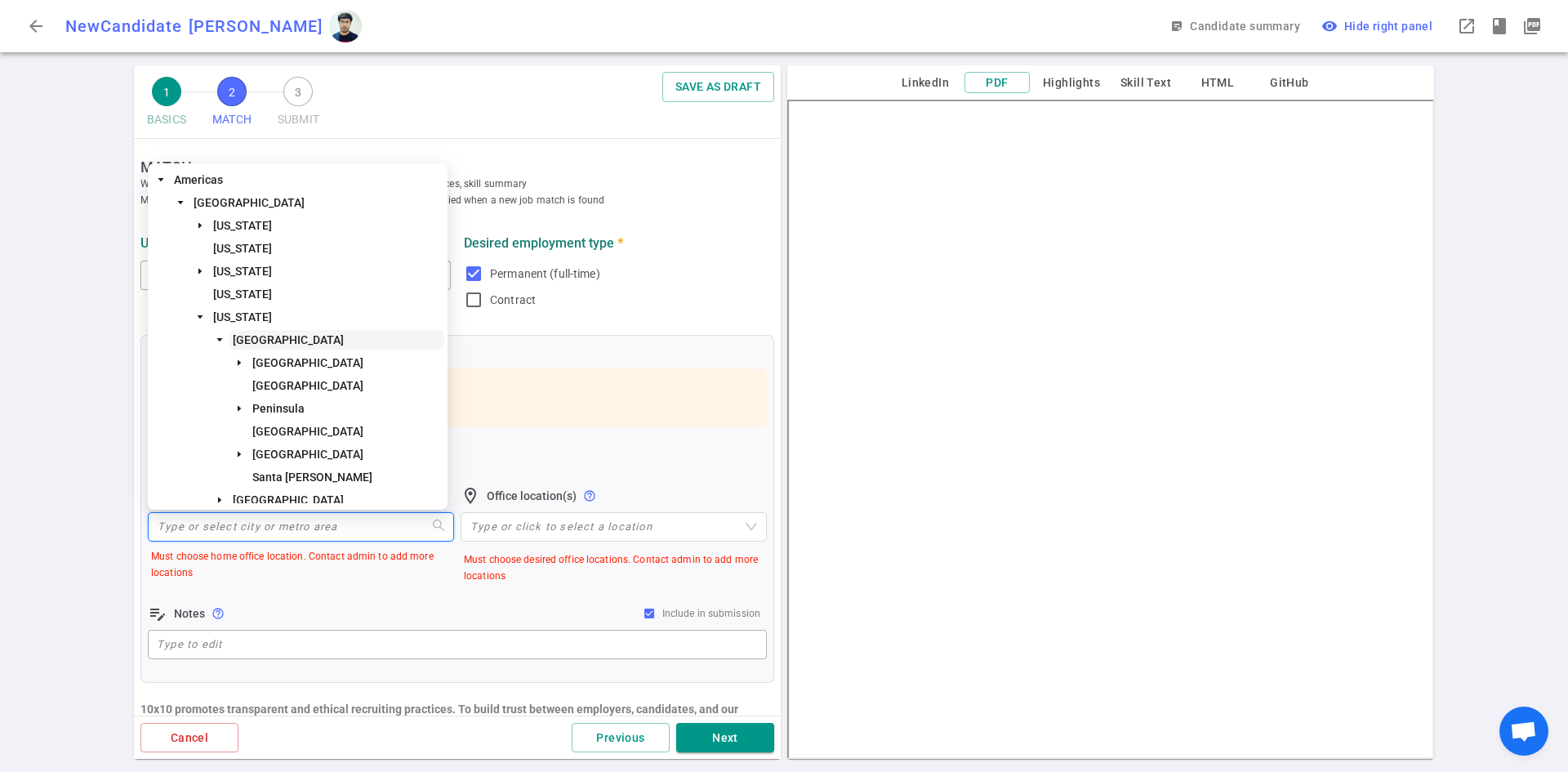
click at [275, 334] on span "[GEOGRAPHIC_DATA]" at bounding box center [288, 340] width 111 height 13
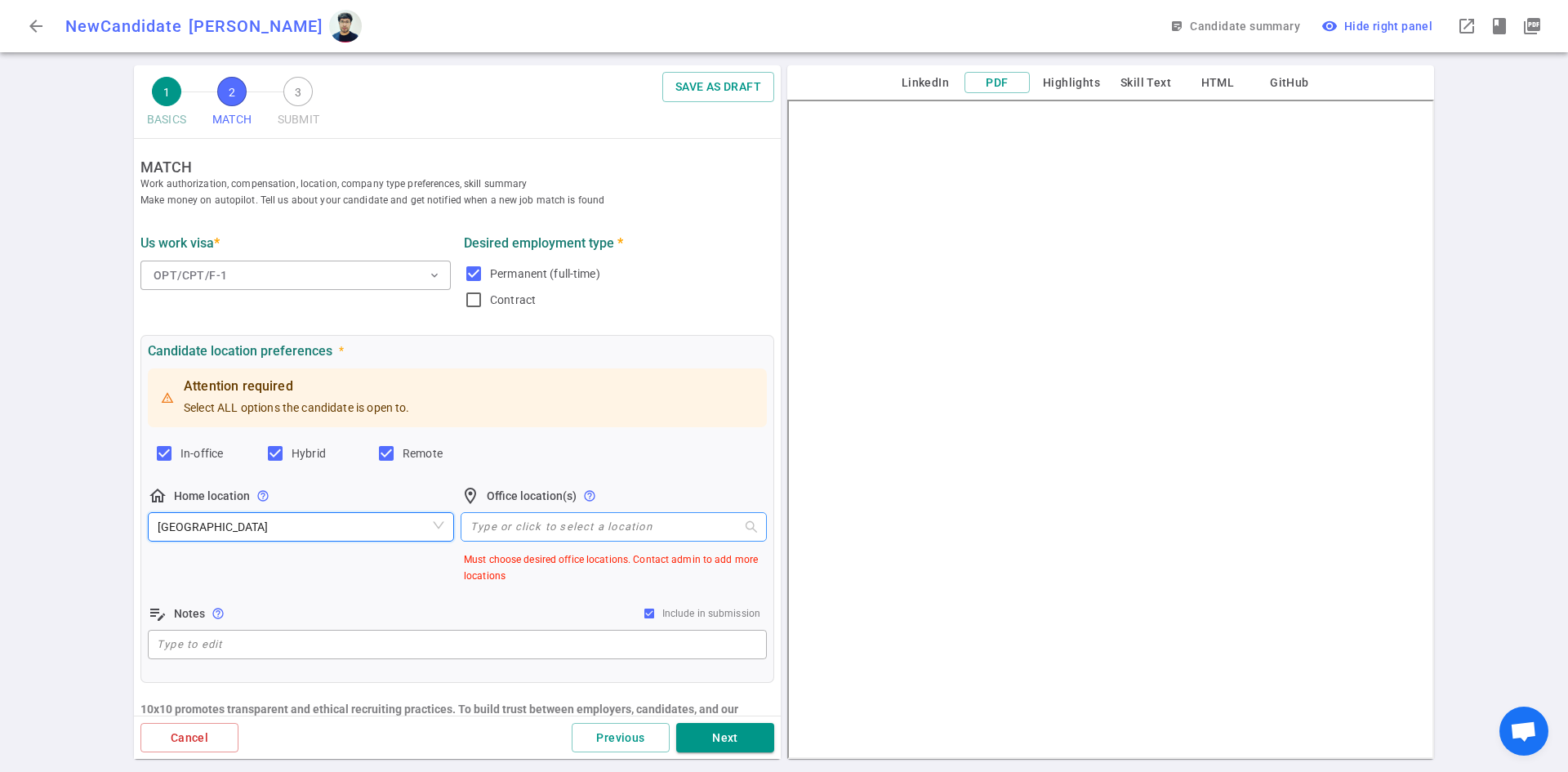
click at [523, 536] on div "Type or click to select a location" at bounding box center [613, 527] width 306 height 30
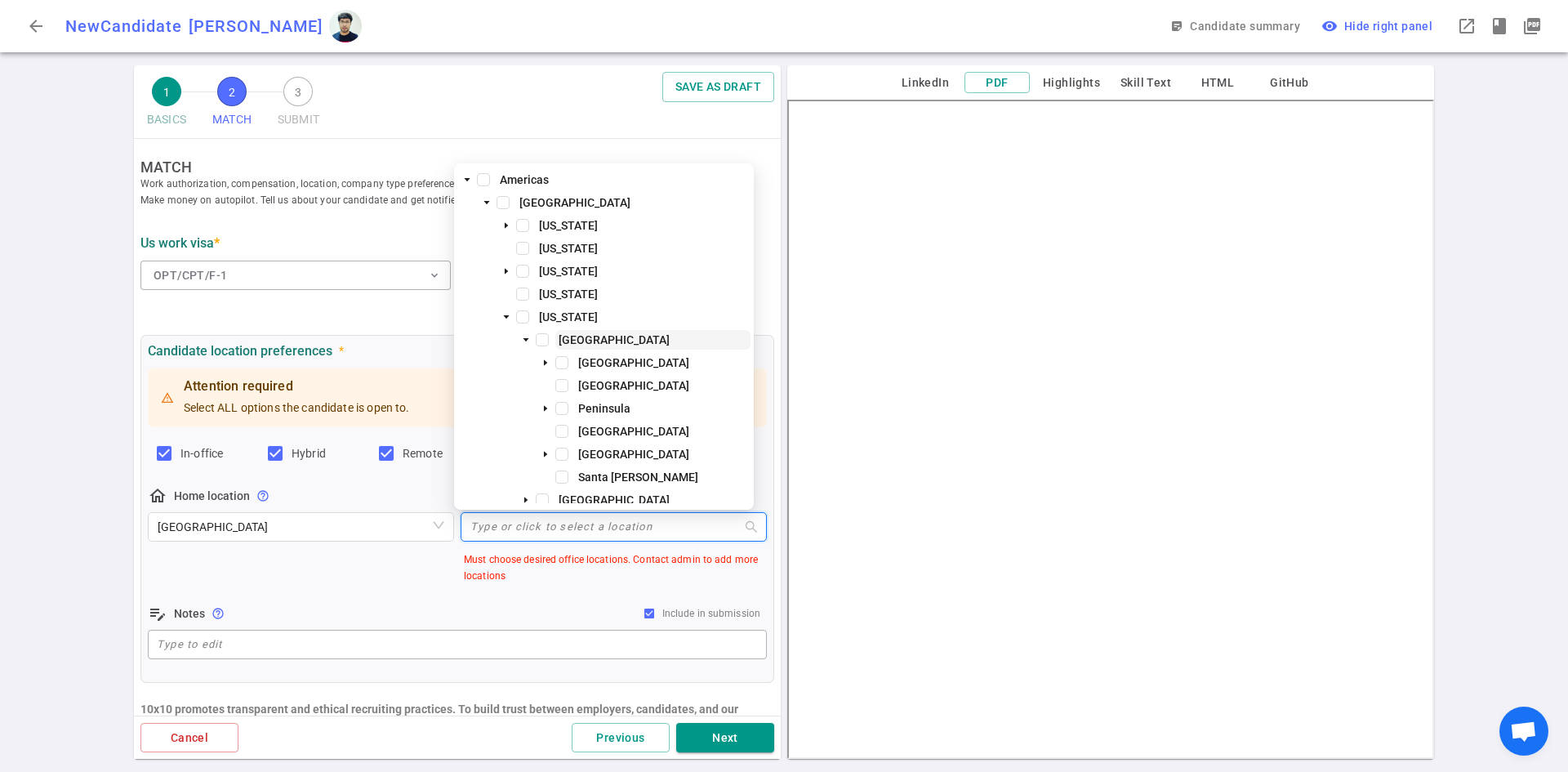
click at [561, 336] on span "[GEOGRAPHIC_DATA]" at bounding box center [614, 340] width 111 height 13
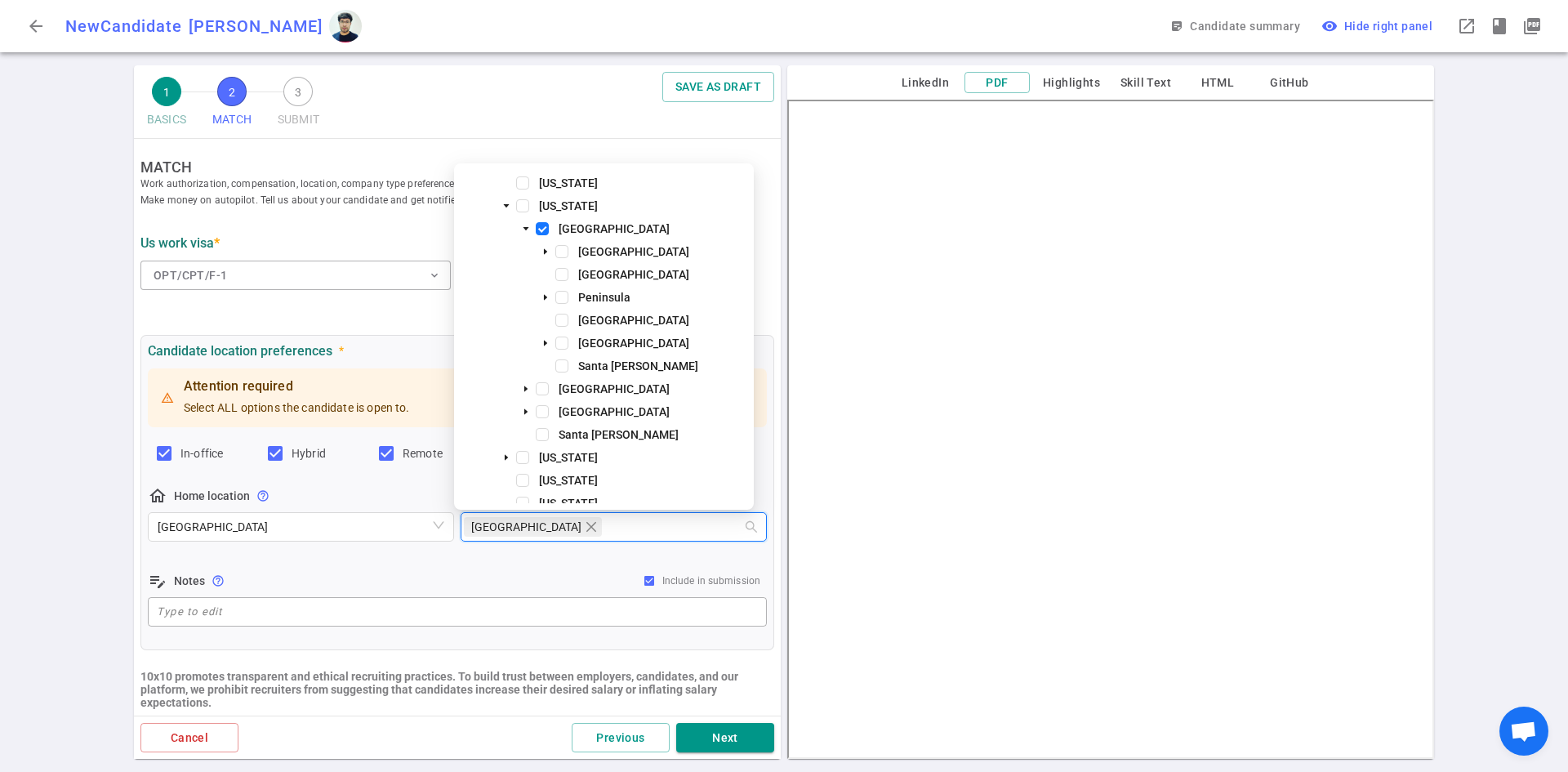
scroll to position [245, 0]
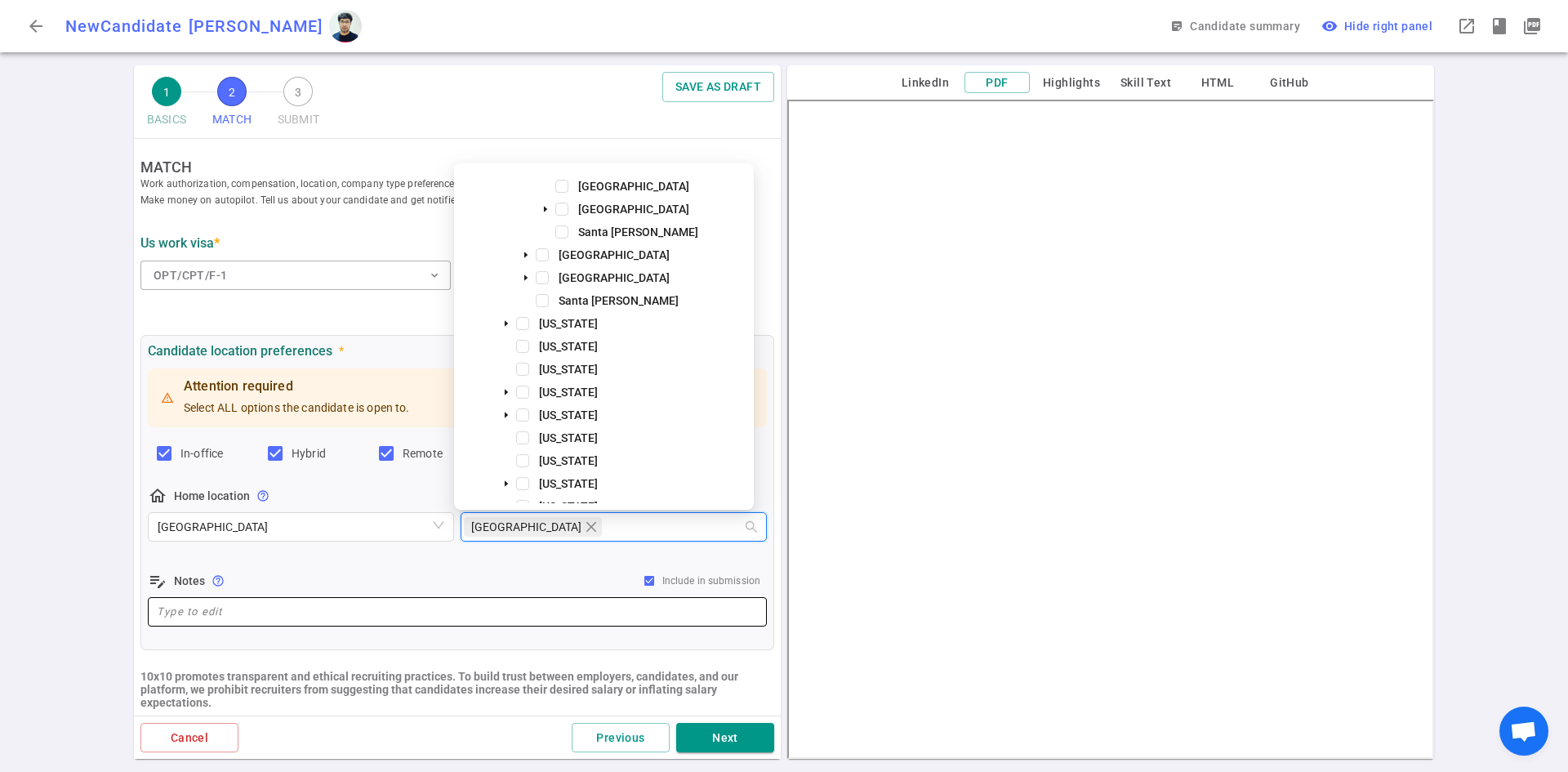
click at [257, 610] on textarea at bounding box center [457, 611] width 601 height 19
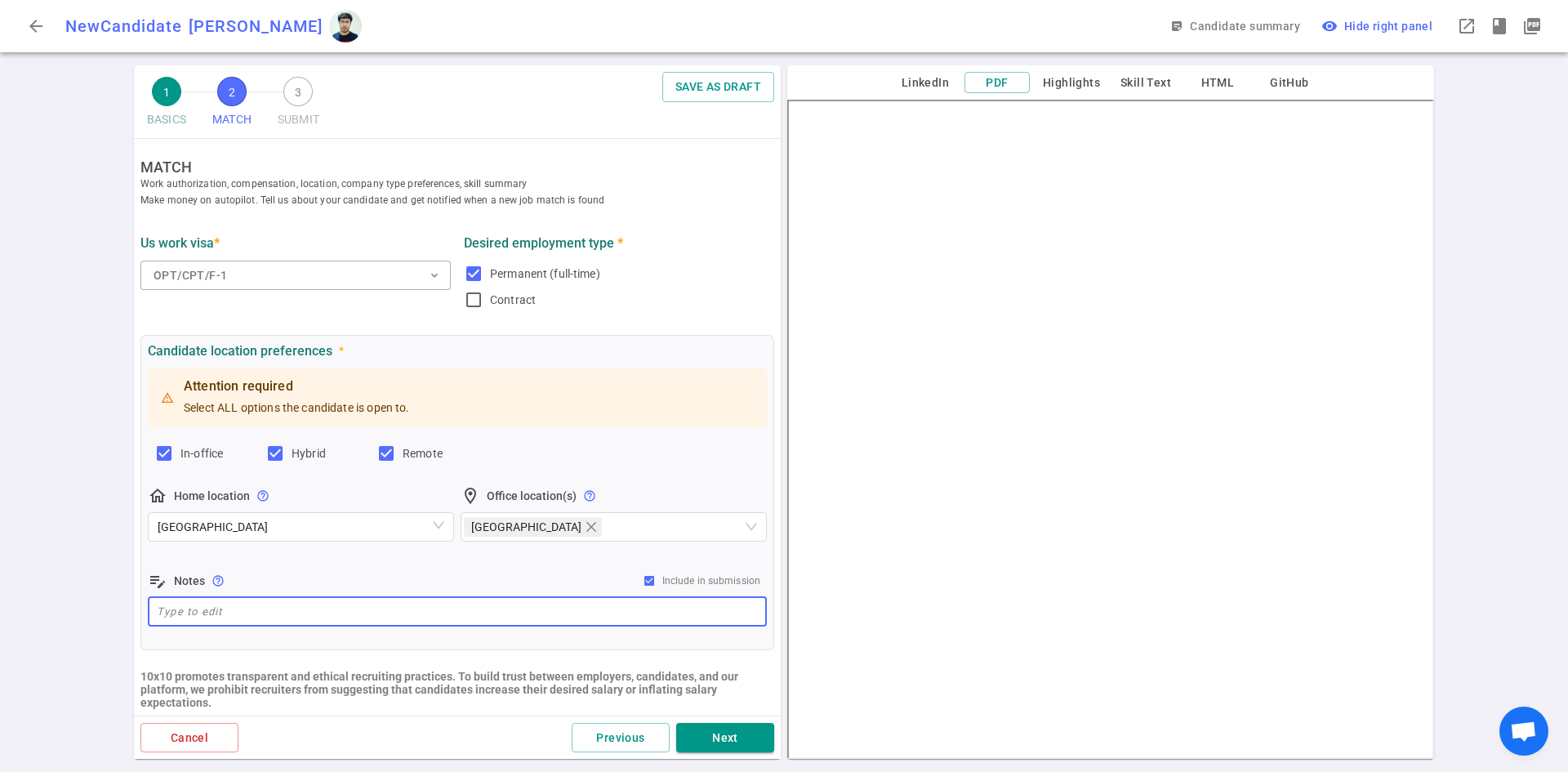
paste textarea "He is currently on an F1 OPT visa valid until [DATE]. He has a two-year STEM ex…"
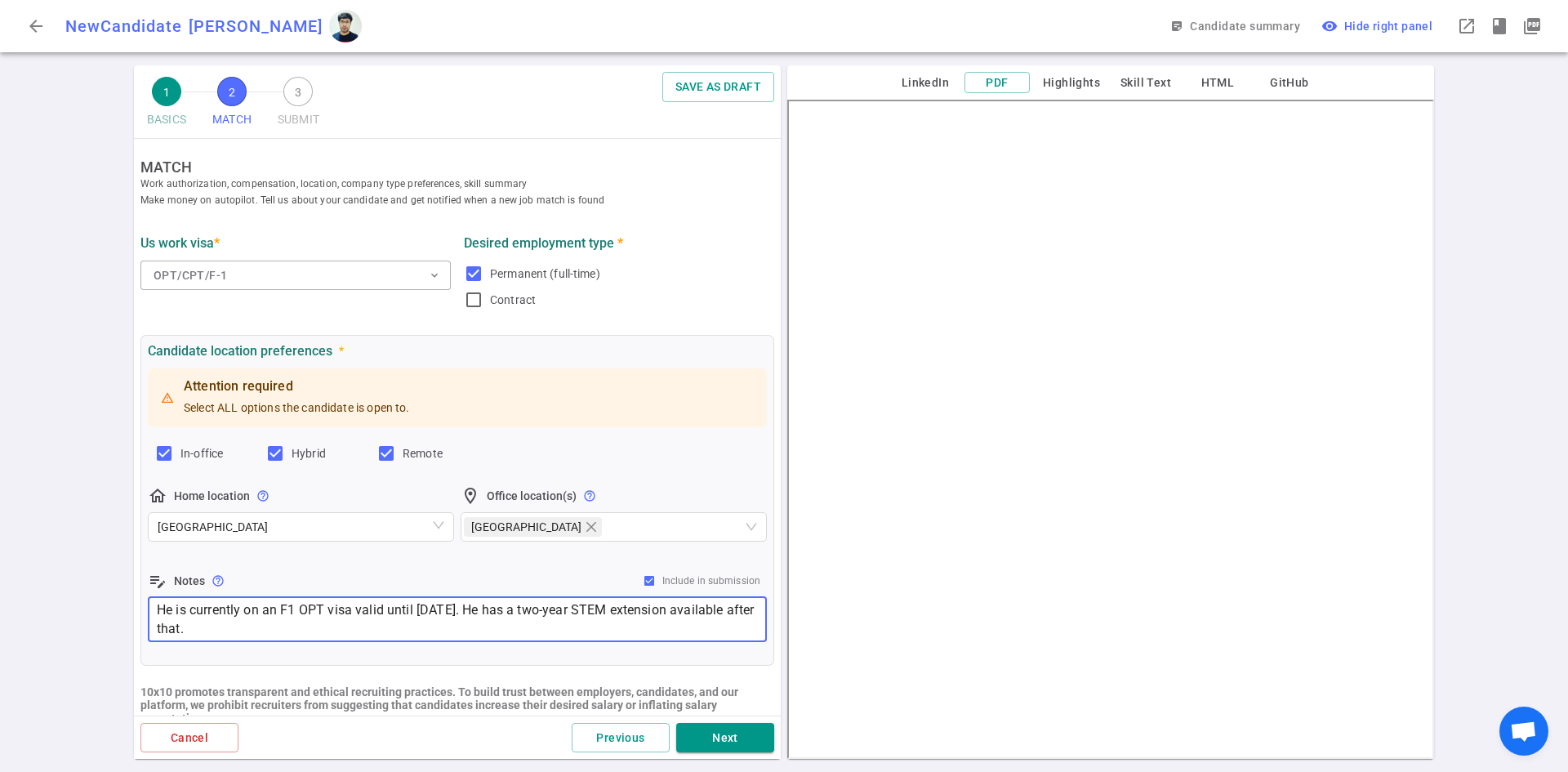
scroll to position [327, 0]
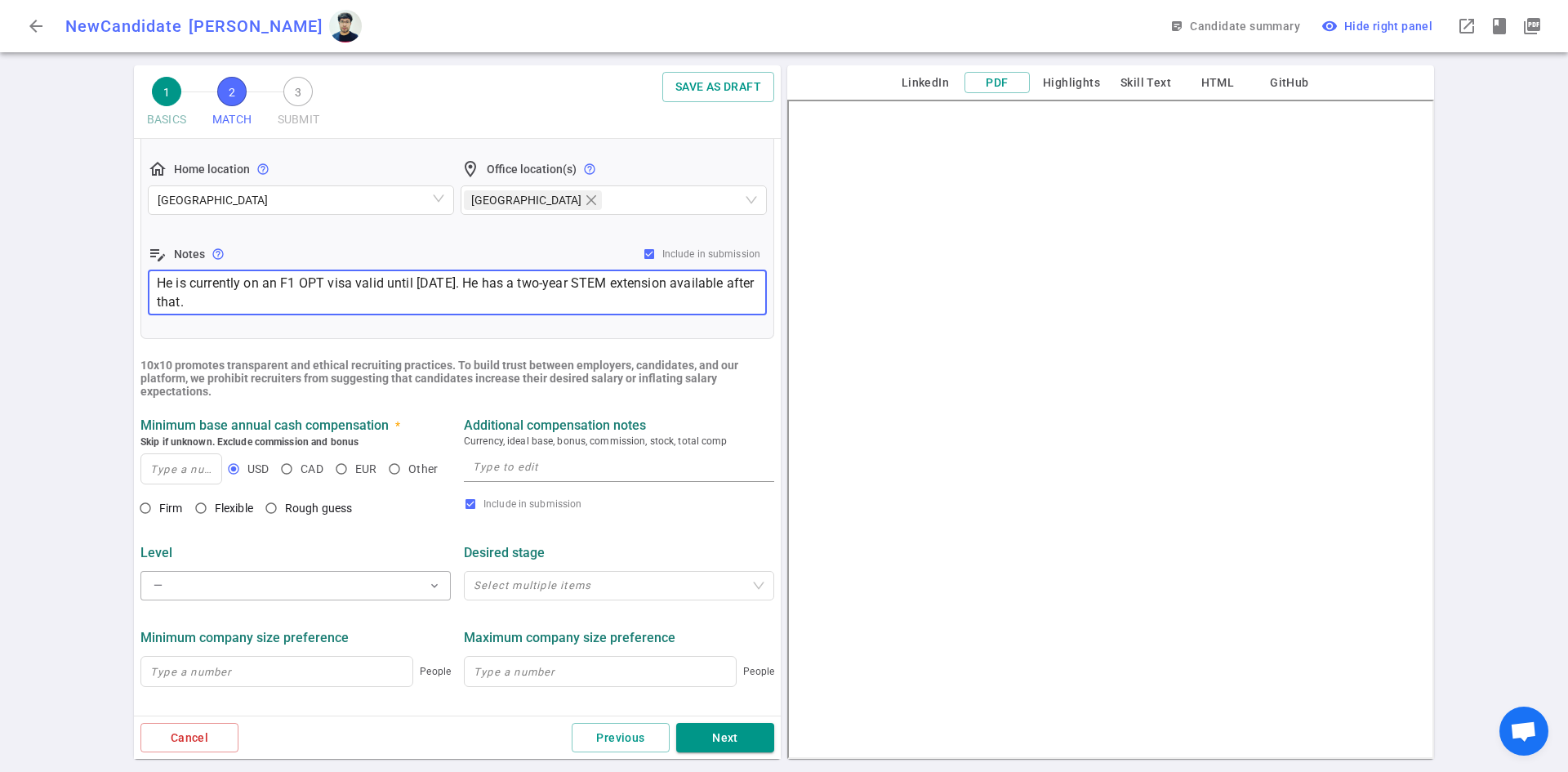
type textarea "He is currently on an F1 OPT visa valid until [DATE]. He has a two-year STEM ex…"
click at [166, 470] on input at bounding box center [181, 469] width 80 height 30
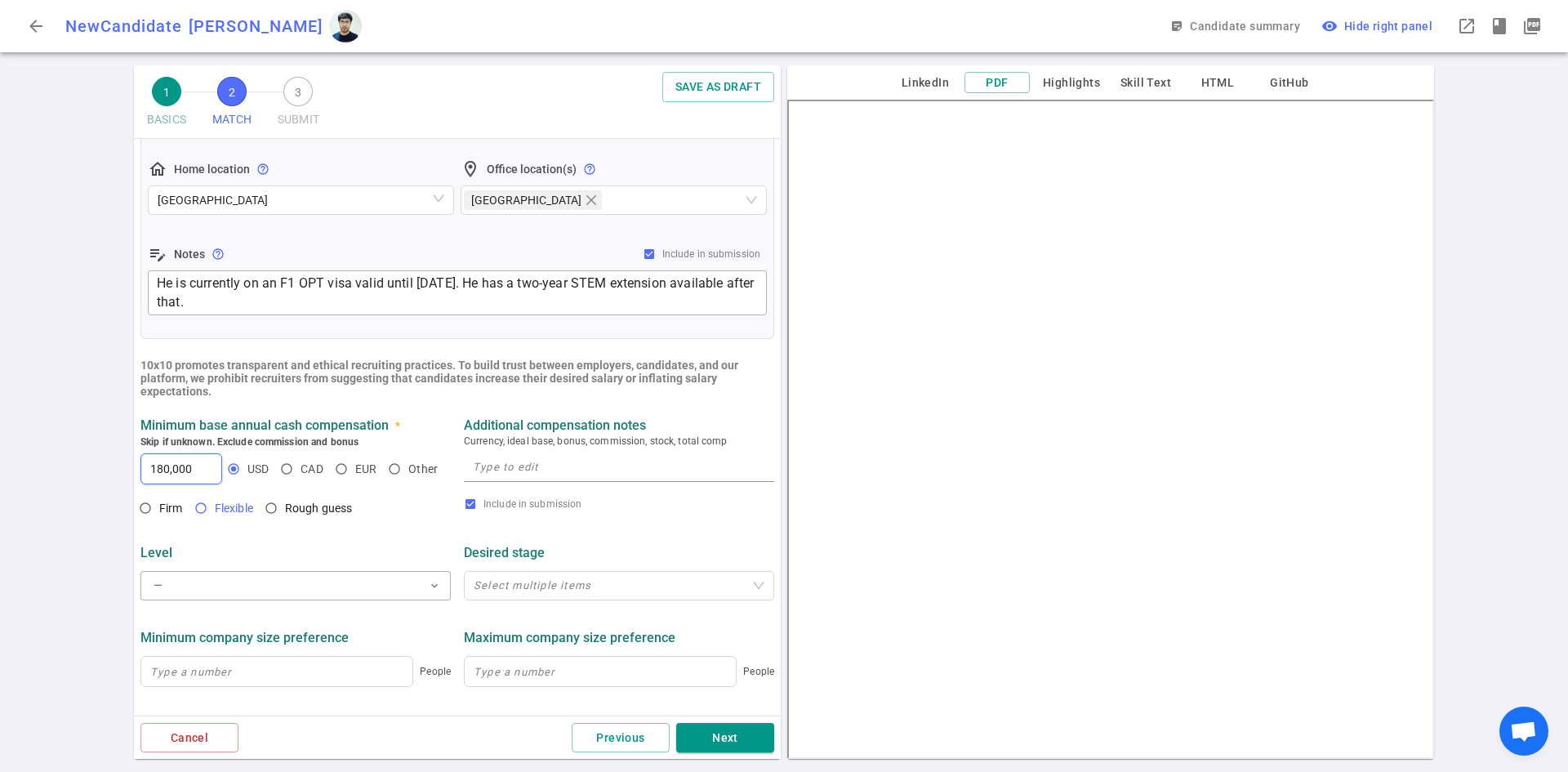
type input "180,000"
drag, startPoint x: 215, startPoint y: 509, endPoint x: 428, endPoint y: 534, distance: 214.5
click at [215, 509] on span "Flexible" at bounding box center [234, 509] width 38 height 13
click at [215, 509] on input "Flexible" at bounding box center [201, 508] width 28 height 28
radio input "true"
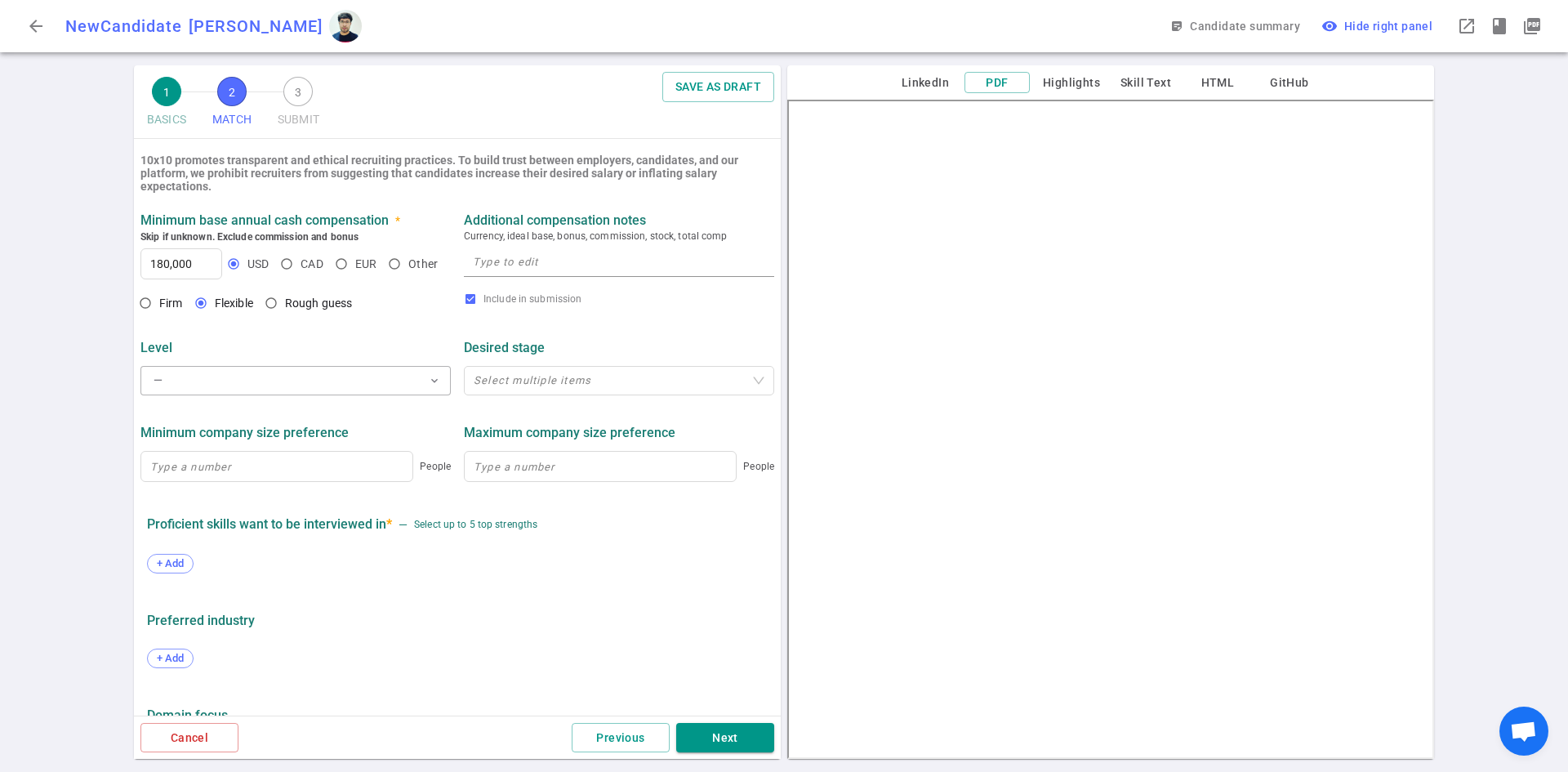
scroll to position [602, 0]
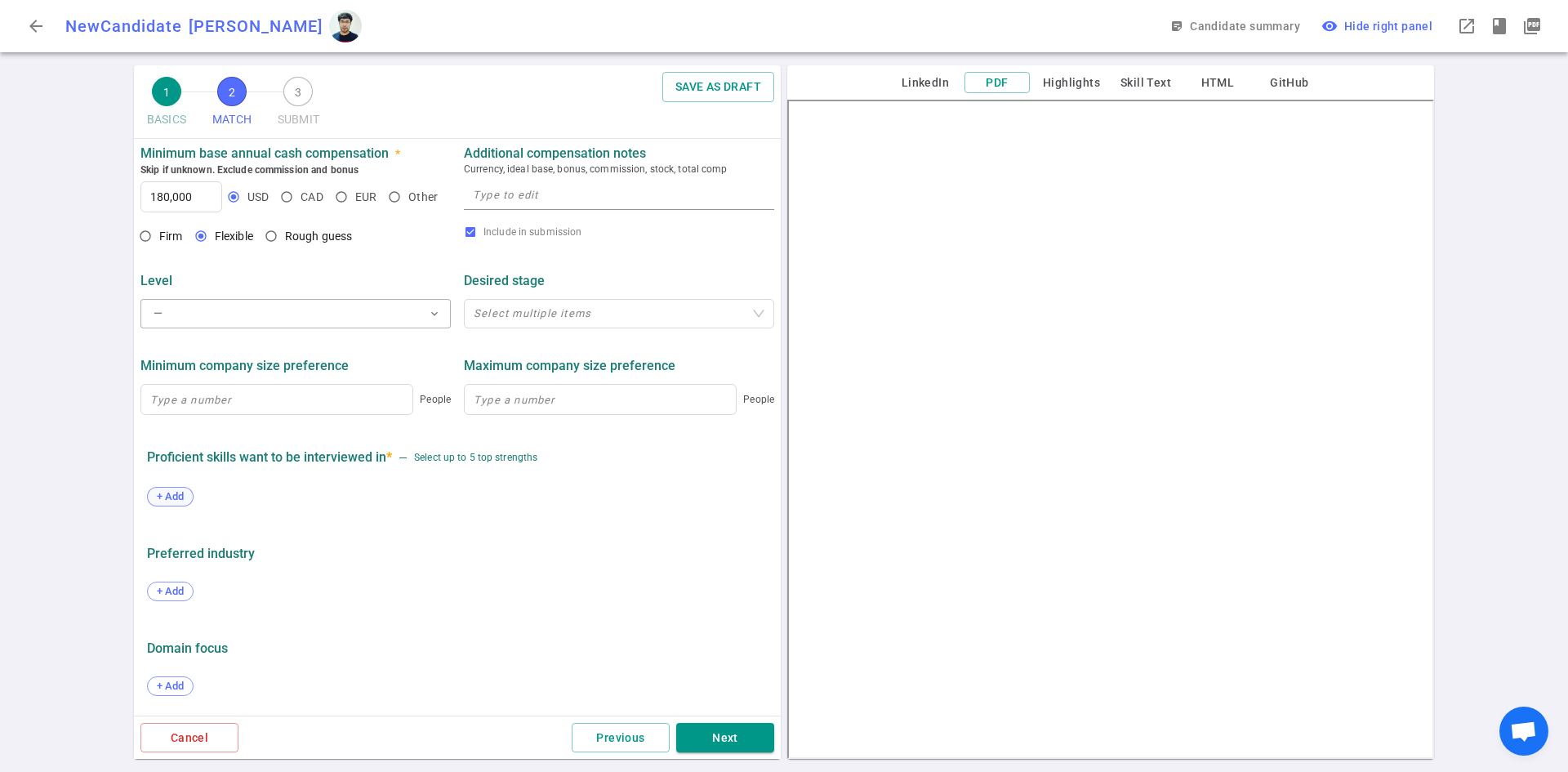
click at [150, 502] on div "+ Add" at bounding box center [170, 497] width 46 height 19
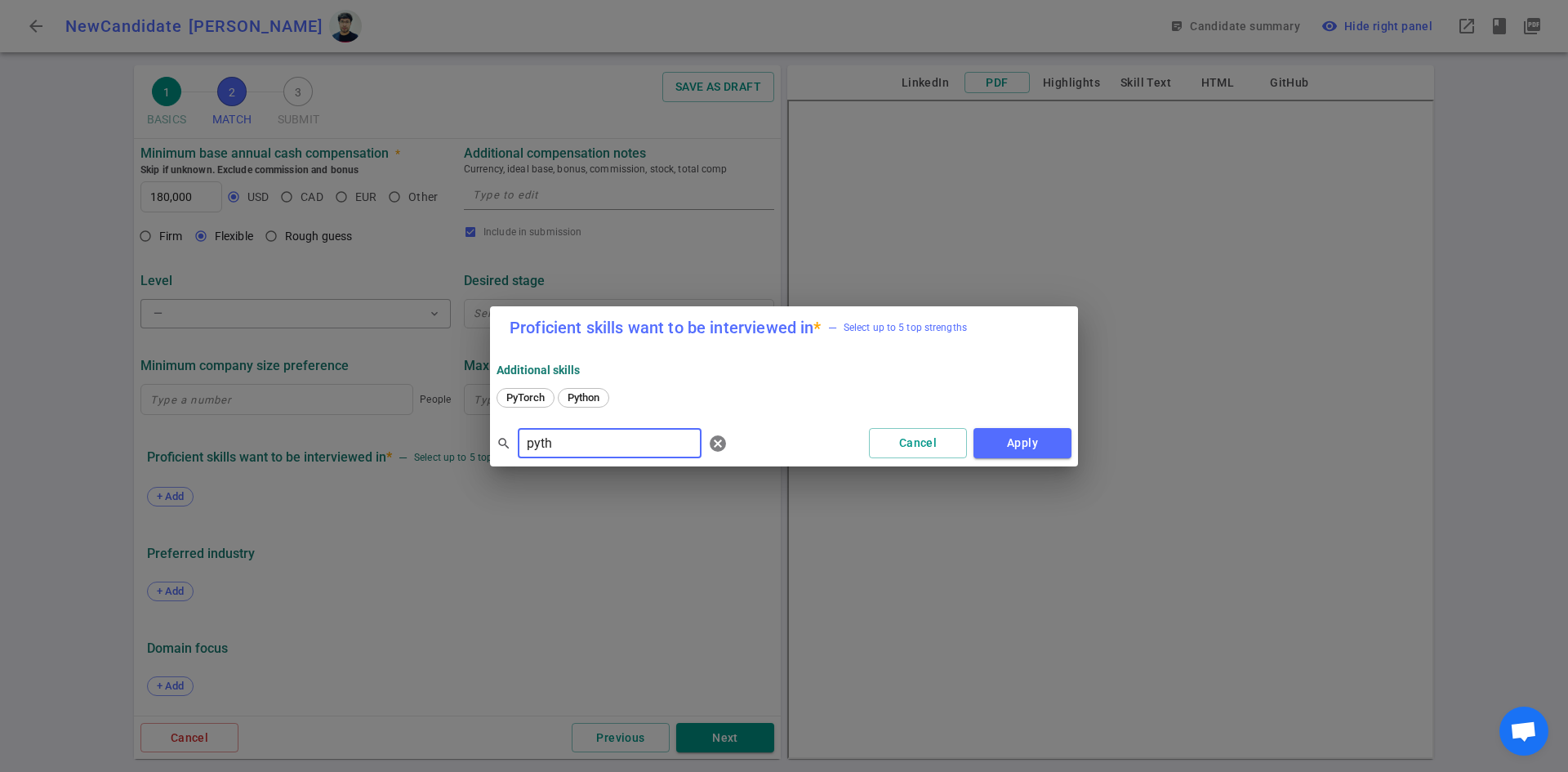
click at [581, 392] on span "Python" at bounding box center [583, 397] width 43 height 12
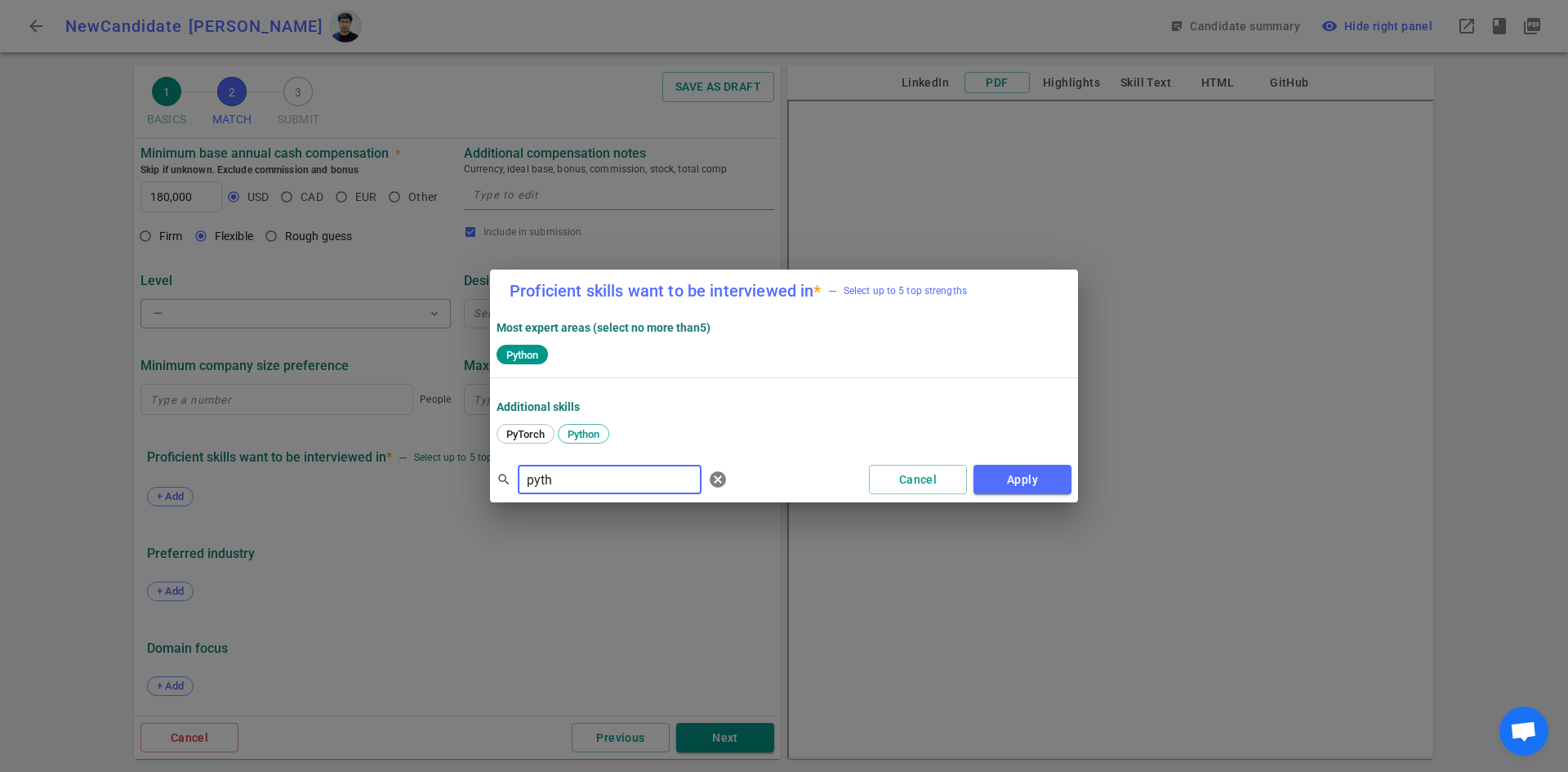
drag, startPoint x: 562, startPoint y: 475, endPoint x: 382, endPoint y: 473, distance: 180.0
click at [388, 479] on div "Proficient skills want to be interviewed in * — Select up to 5 top strengths Mo…" at bounding box center [784, 386] width 1568 height 772
click at [519, 428] on span "TypeScript" at bounding box center [531, 434] width 62 height 12
drag, startPoint x: 610, startPoint y: 490, endPoint x: 406, endPoint y: 496, distance: 204.1
click at [406, 496] on div "Proficient skills want to be interviewed in * — Select up to 5 top strengths Mo…" at bounding box center [784, 386] width 1568 height 772
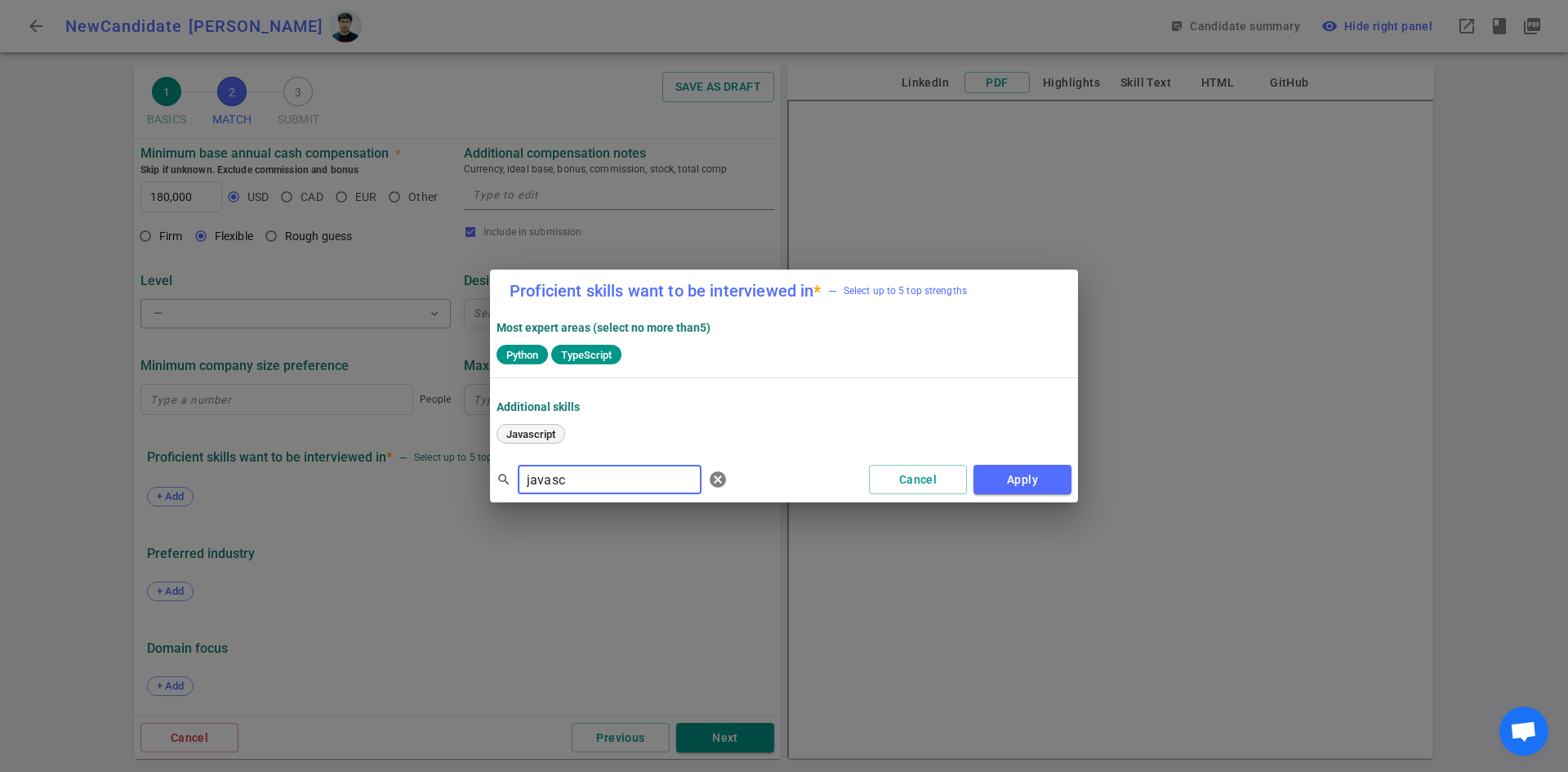
click at [538, 437] on span "Javascript" at bounding box center [530, 434] width 61 height 12
drag, startPoint x: 591, startPoint y: 477, endPoint x: 0, endPoint y: 379, distance: 599.1
click at [0, 380] on div "Proficient skills want to be interviewed in * — Select up to 5 top strengths Mo…" at bounding box center [784, 386] width 1568 height 772
click at [582, 433] on span "React" at bounding box center [574, 434] width 38 height 12
drag, startPoint x: 626, startPoint y: 479, endPoint x: 86, endPoint y: 411, distance: 544.3
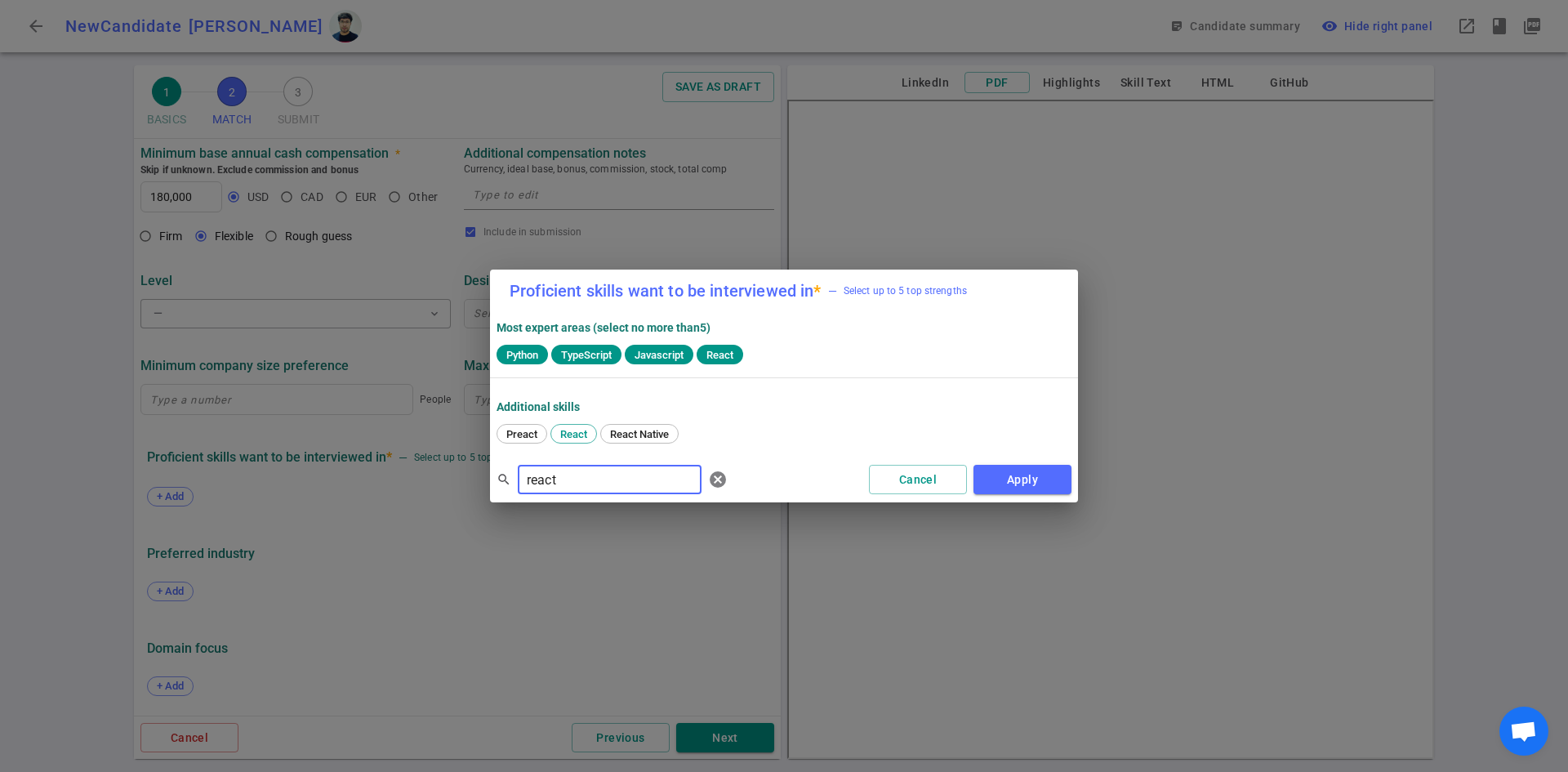
click at [103, 418] on div "Proficient skills want to be interviewed in * — Select up to 5 top strengths Mo…" at bounding box center [784, 386] width 1568 height 772
type input "pyto"
click at [504, 440] on div "PyTorch" at bounding box center [526, 434] width 58 height 19
drag, startPoint x: 558, startPoint y: 477, endPoint x: 284, endPoint y: 445, distance: 275.9
click at [286, 446] on div "Proficient skills want to be interviewed in * — Select up to 5 top strengths Mo…" at bounding box center [784, 386] width 1568 height 772
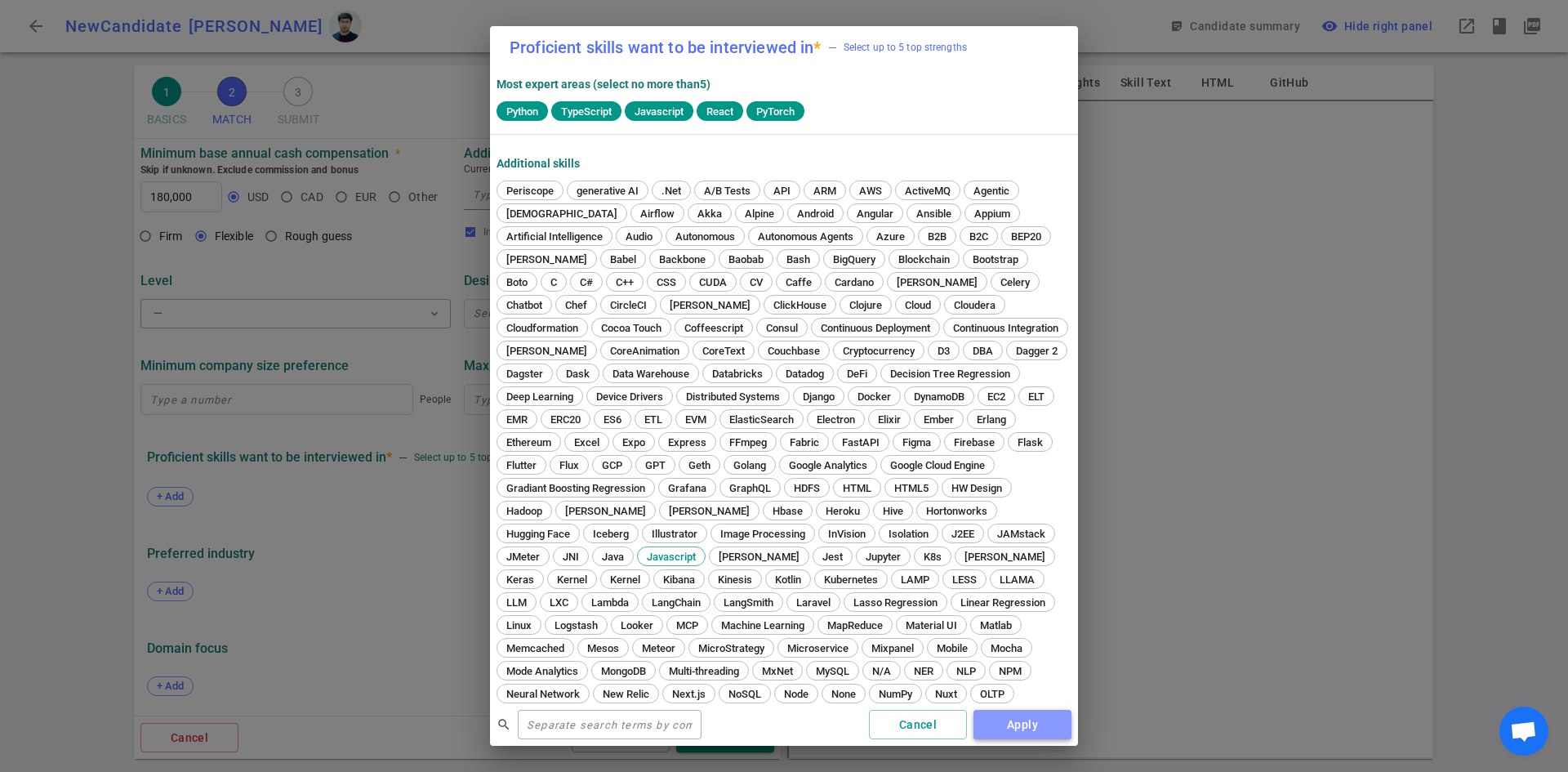
click at [1004, 726] on button "Apply" at bounding box center [1022, 725] width 98 height 30
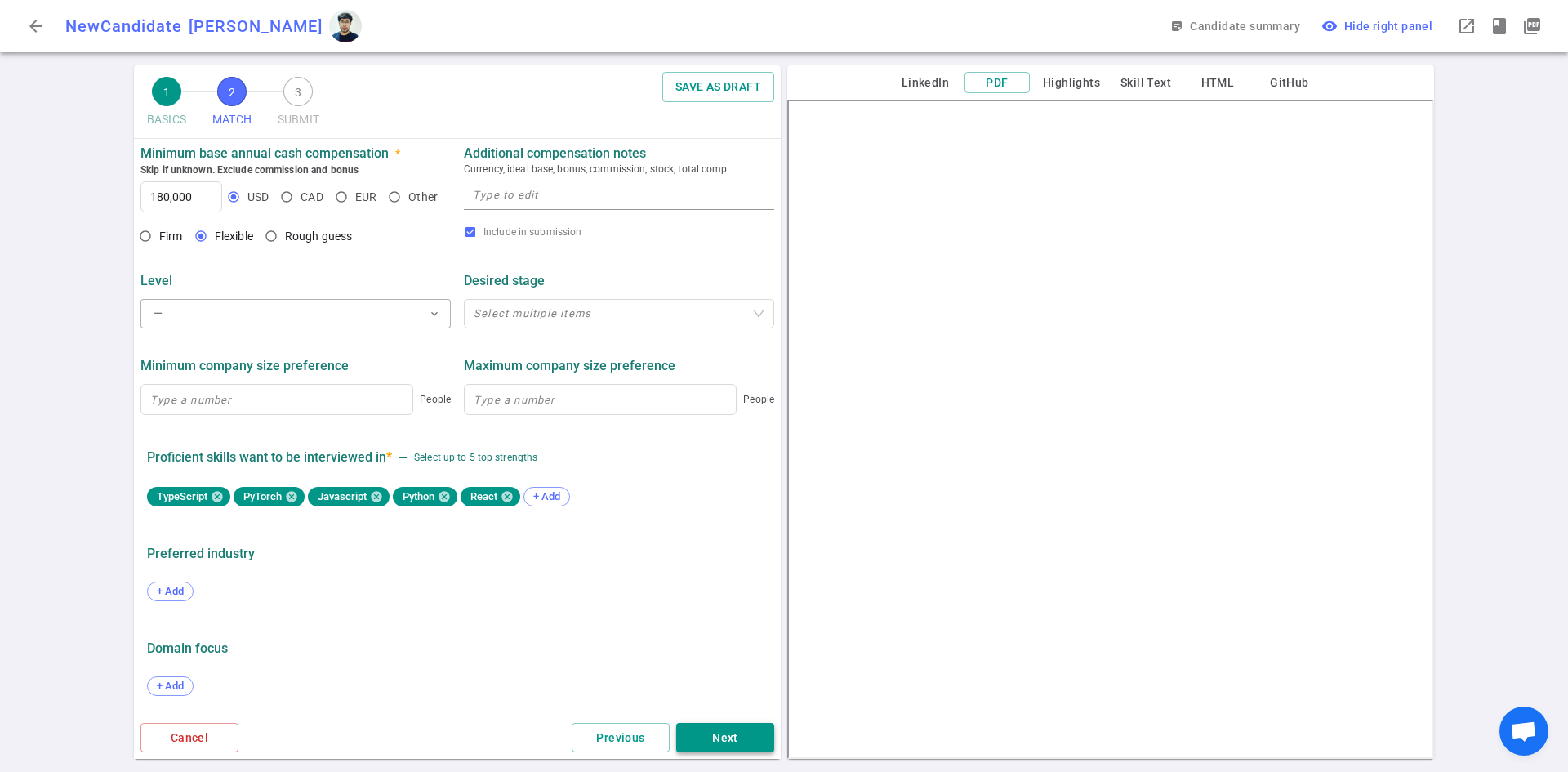
click at [752, 736] on button "Next" at bounding box center [725, 737] width 98 height 30
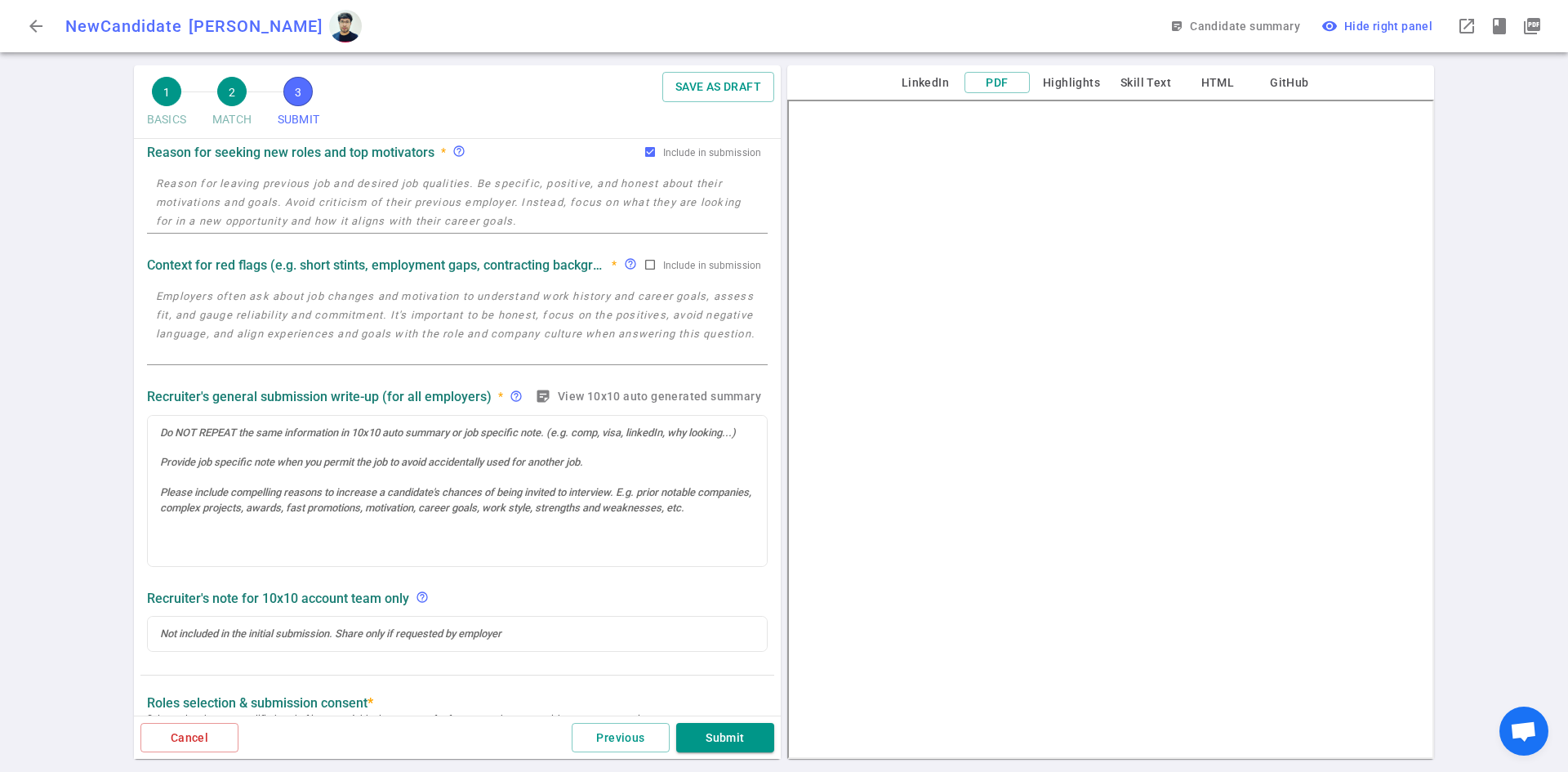
scroll to position [0, 0]
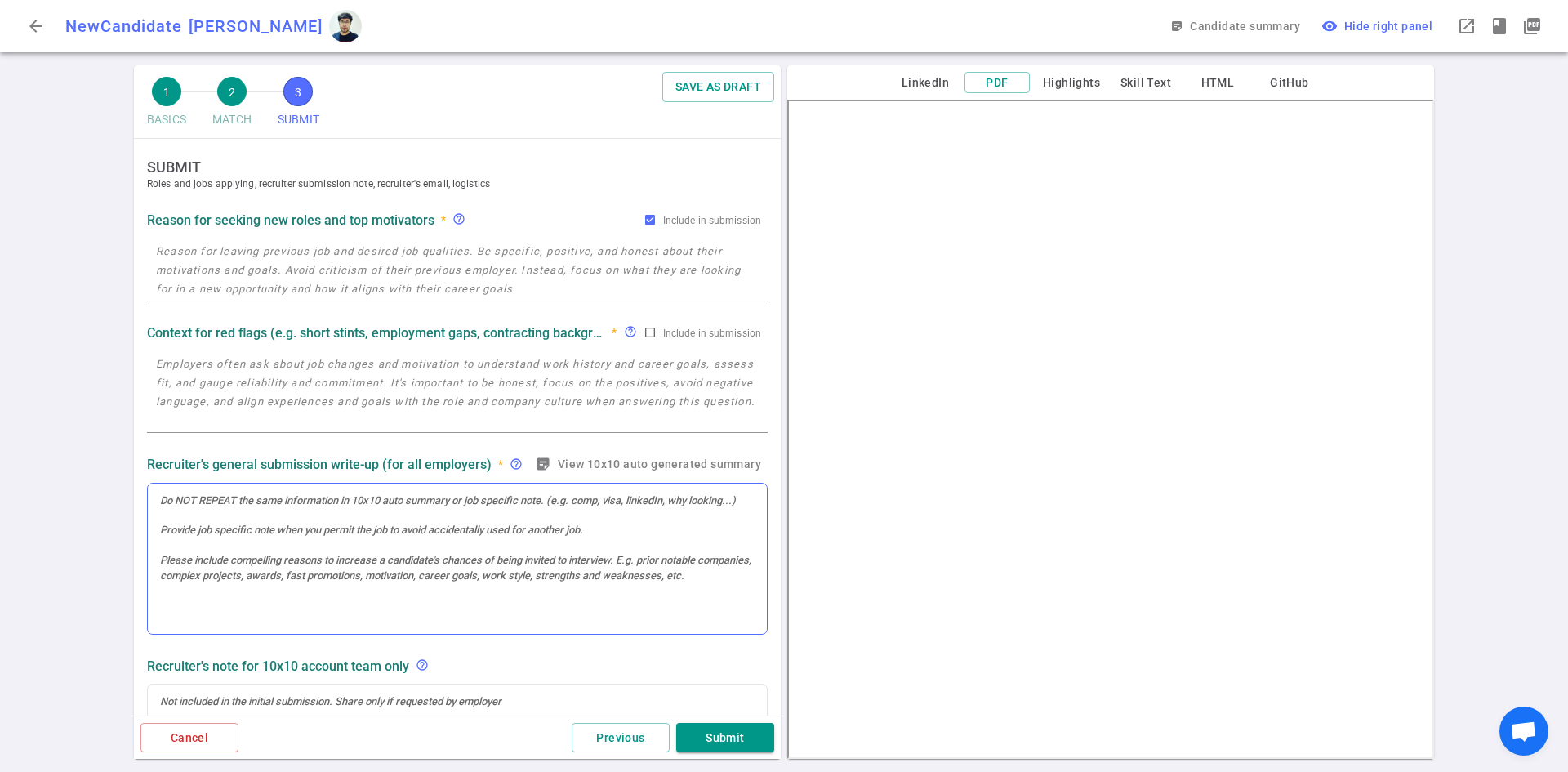
click at [237, 561] on div at bounding box center [457, 559] width 619 height 151
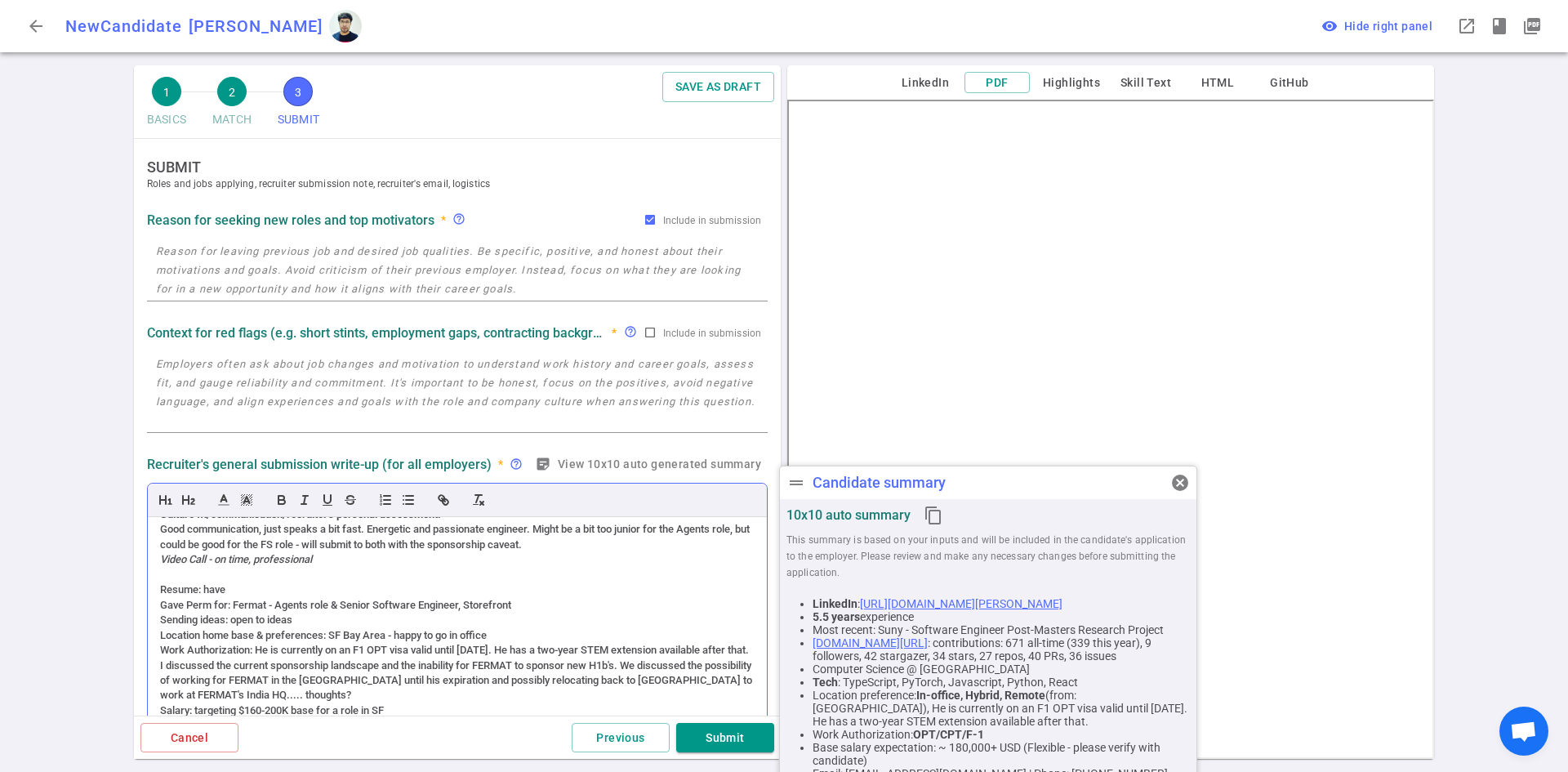
scroll to position [711, 0]
drag, startPoint x: 1178, startPoint y: 491, endPoint x: 1164, endPoint y: 480, distance: 17.8
click at [1164, 480] on div "drag_handle Candidate summary cancel 10x10 auto summary content_copy This summa…" at bounding box center [988, 635] width 418 height 338
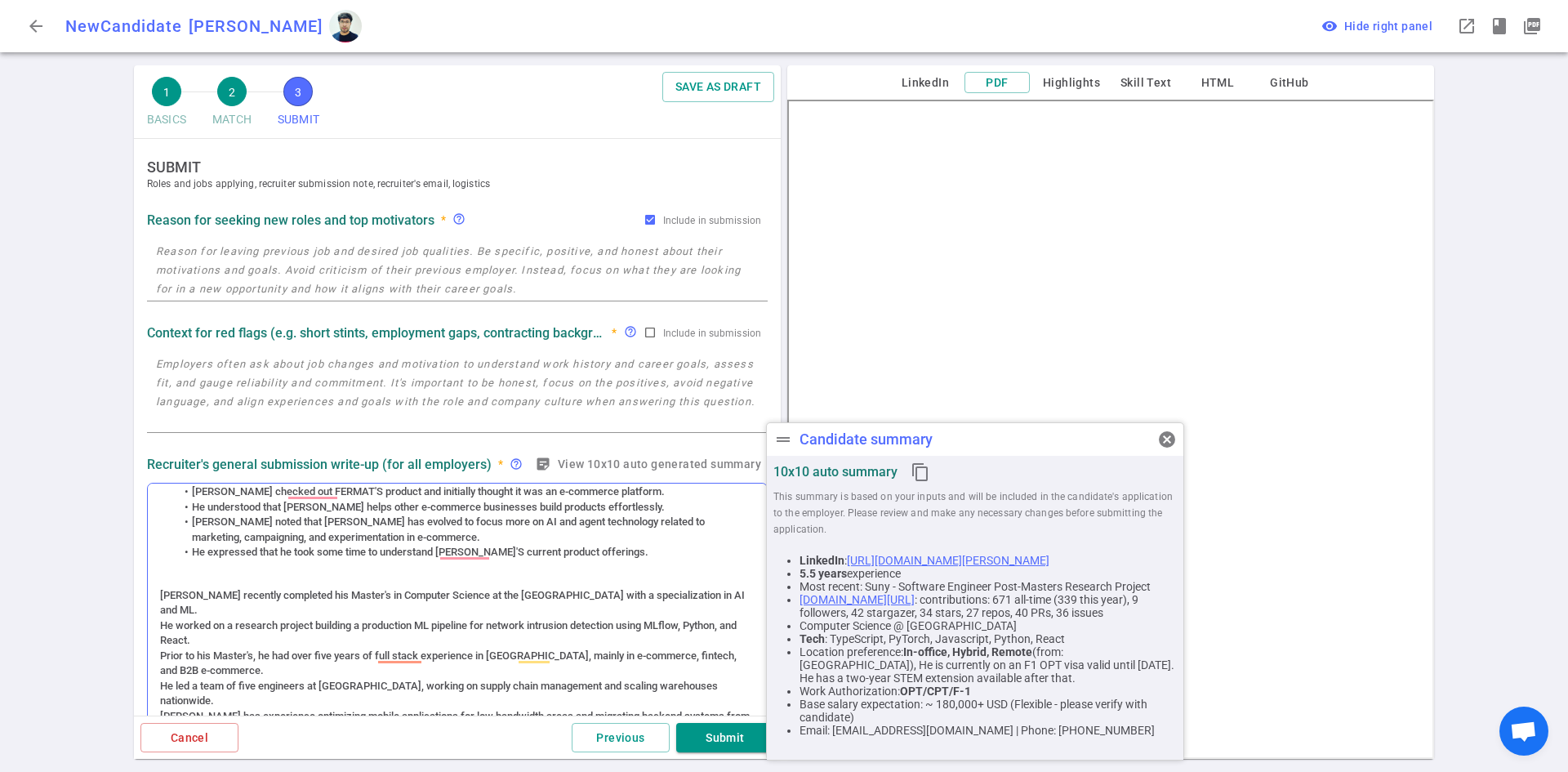
scroll to position [0, 0]
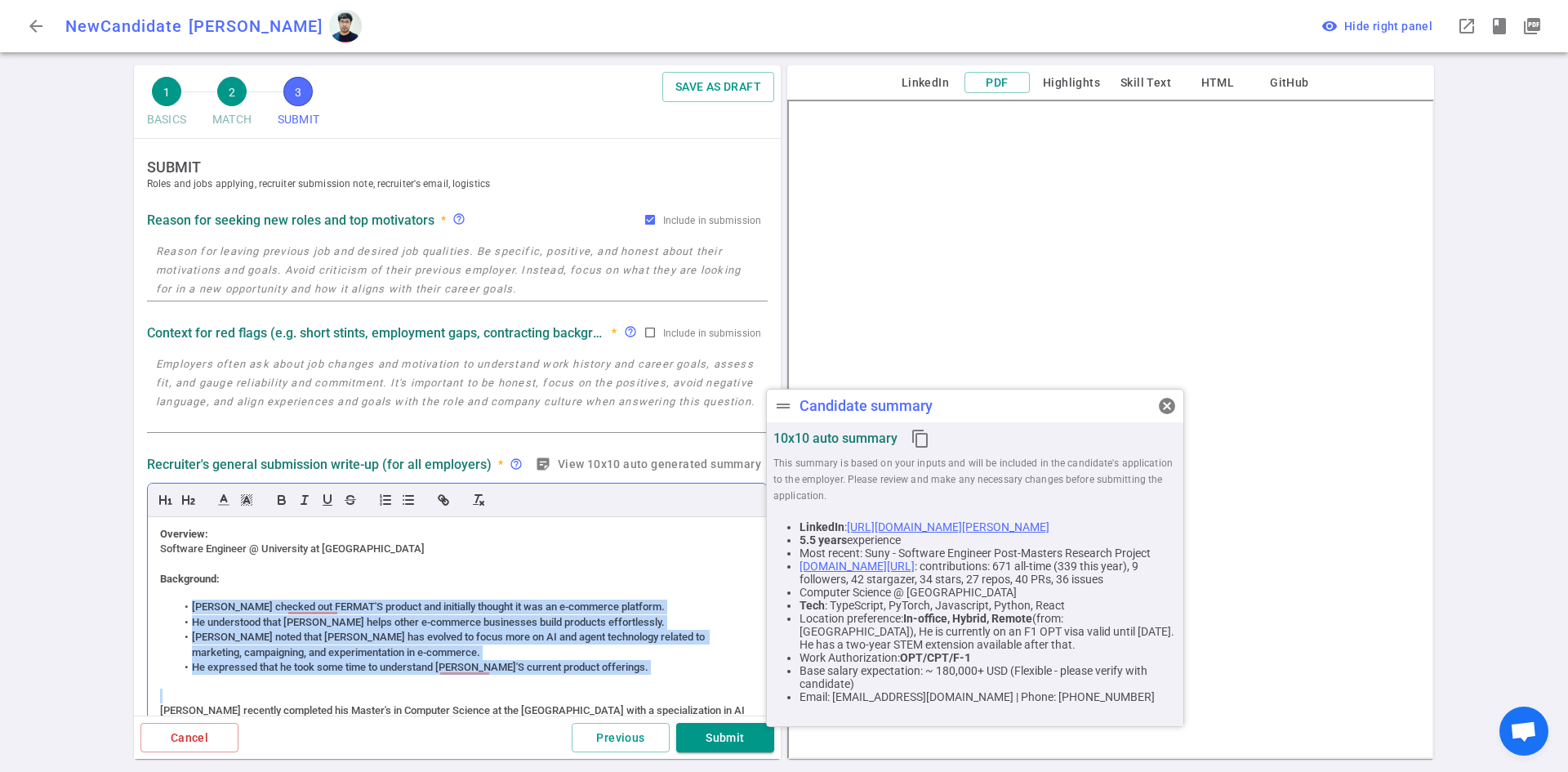
drag, startPoint x: 618, startPoint y: 645, endPoint x: 153, endPoint y: 602, distance: 467.0
click at [153, 602] on div "Overview: Software Engineer @ University at [GEOGRAPHIC_DATA] Background: [PERS…" at bounding box center [457, 653] width 619 height 272
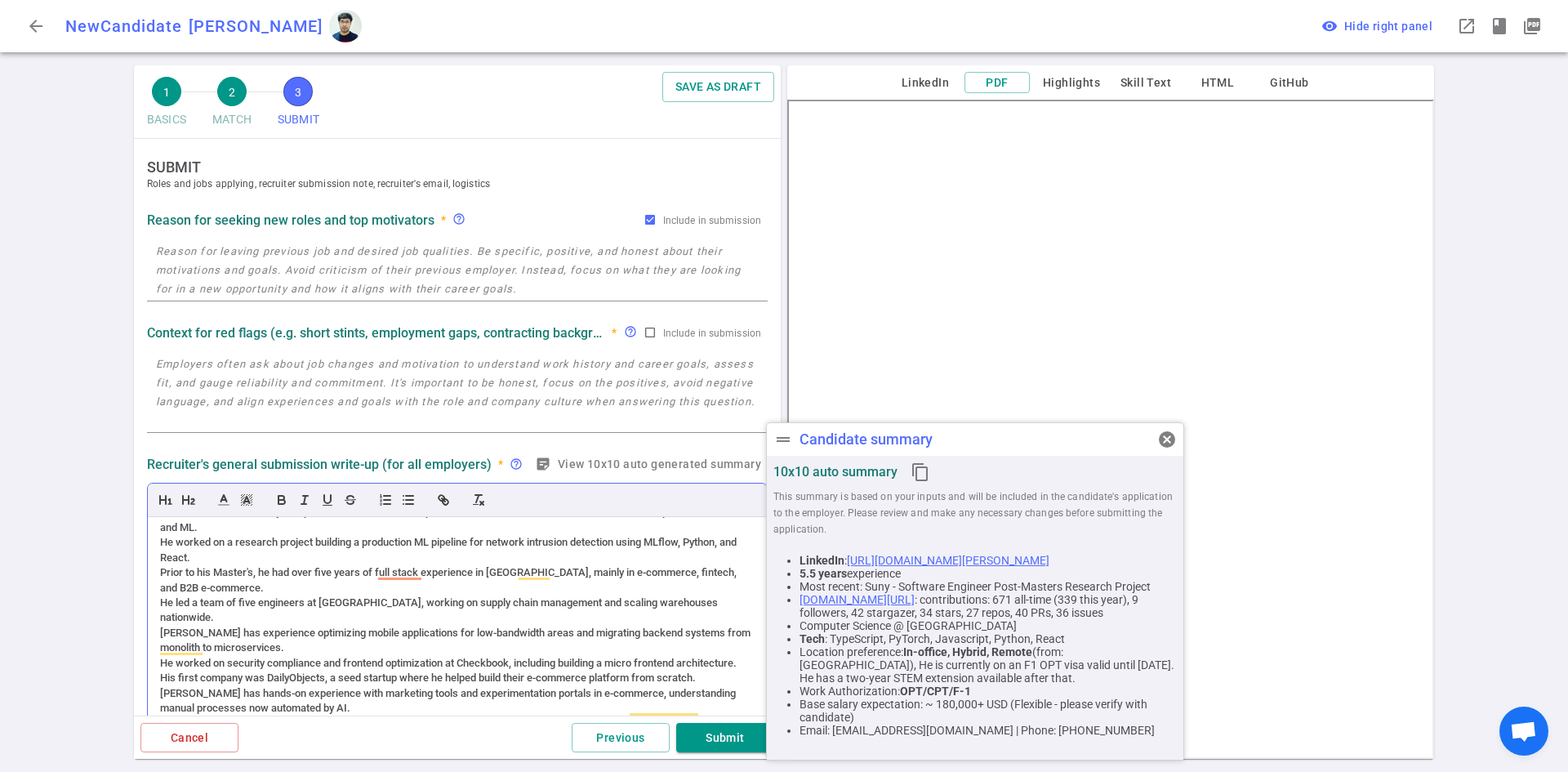
scroll to position [163, 0]
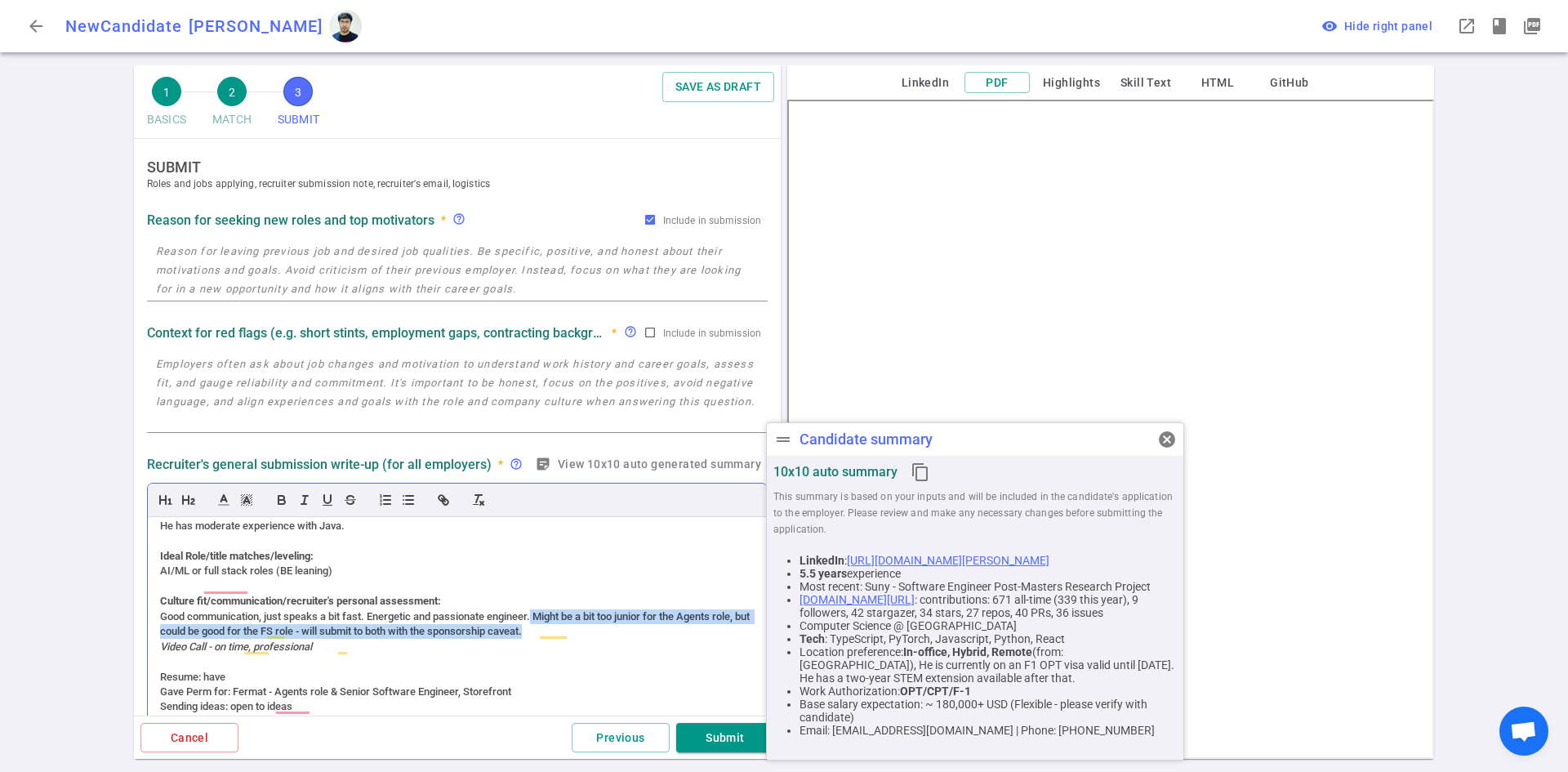
drag, startPoint x: 637, startPoint y: 647, endPoint x: 538, endPoint y: 633, distance: 100.0
click at [538, 633] on div "Good communication, just speaks a bit fast. Energetic and passionate engineer. …" at bounding box center [457, 624] width 595 height 30
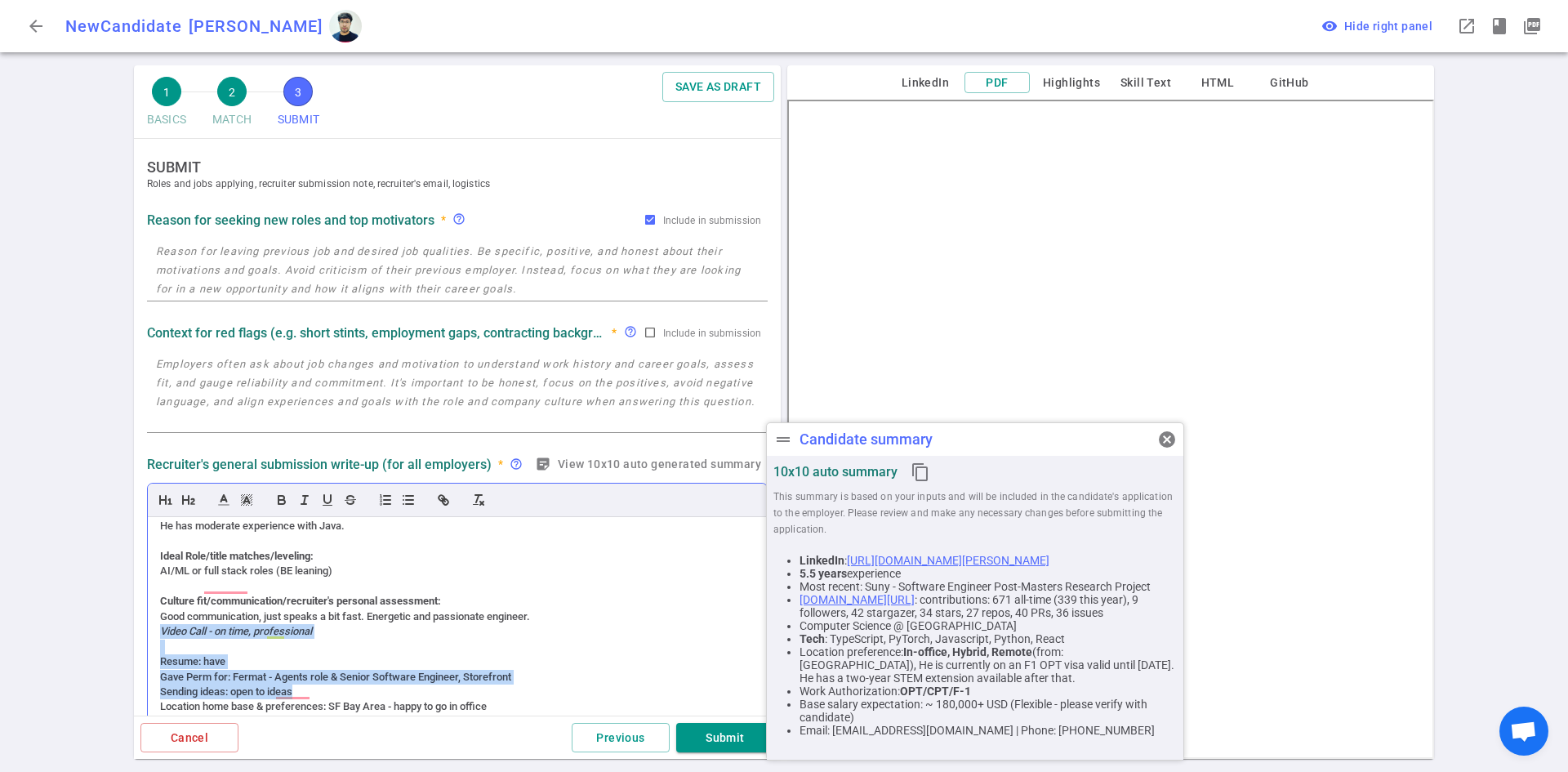
drag, startPoint x: 334, startPoint y: 711, endPoint x: 163, endPoint y: 647, distance: 182.6
click at [163, 647] on div "Overview: Software Engineer @ University at [GEOGRAPHIC_DATA] Background: [PERS…" at bounding box center [457, 653] width 619 height 272
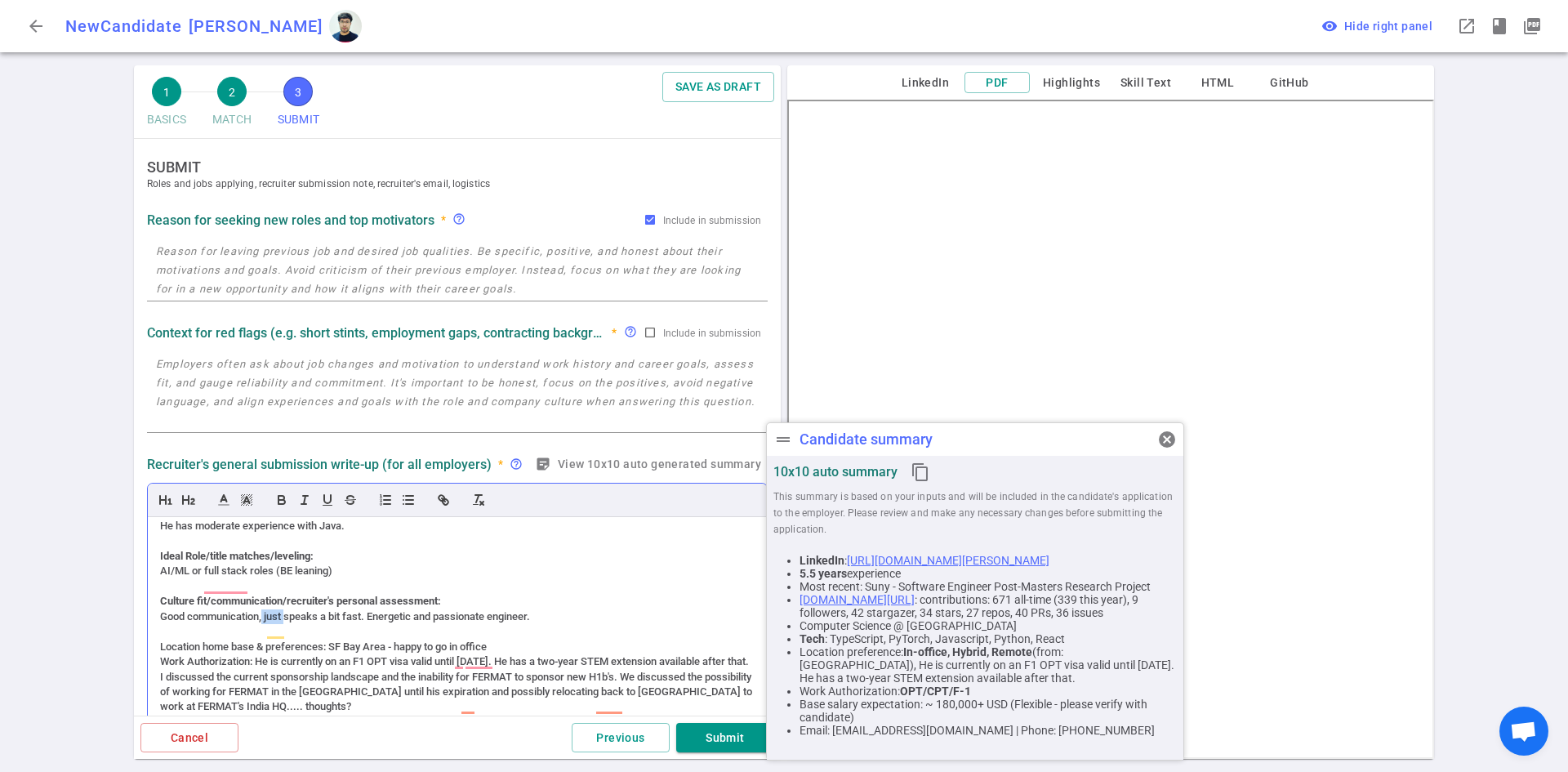
drag, startPoint x: 287, startPoint y: 630, endPoint x: 265, endPoint y: 627, distance: 22.2
click at [265, 624] on div "Good communication, just speaks a bit fast. Energetic and passionate engineer." at bounding box center [457, 616] width 595 height 14
drag, startPoint x: 351, startPoint y: 633, endPoint x: 347, endPoint y: 615, distance: 18.4
click at [351, 624] on div "Good communication, speaks a bit fast. Energetic and passionate engineer." at bounding box center [457, 616] width 595 height 14
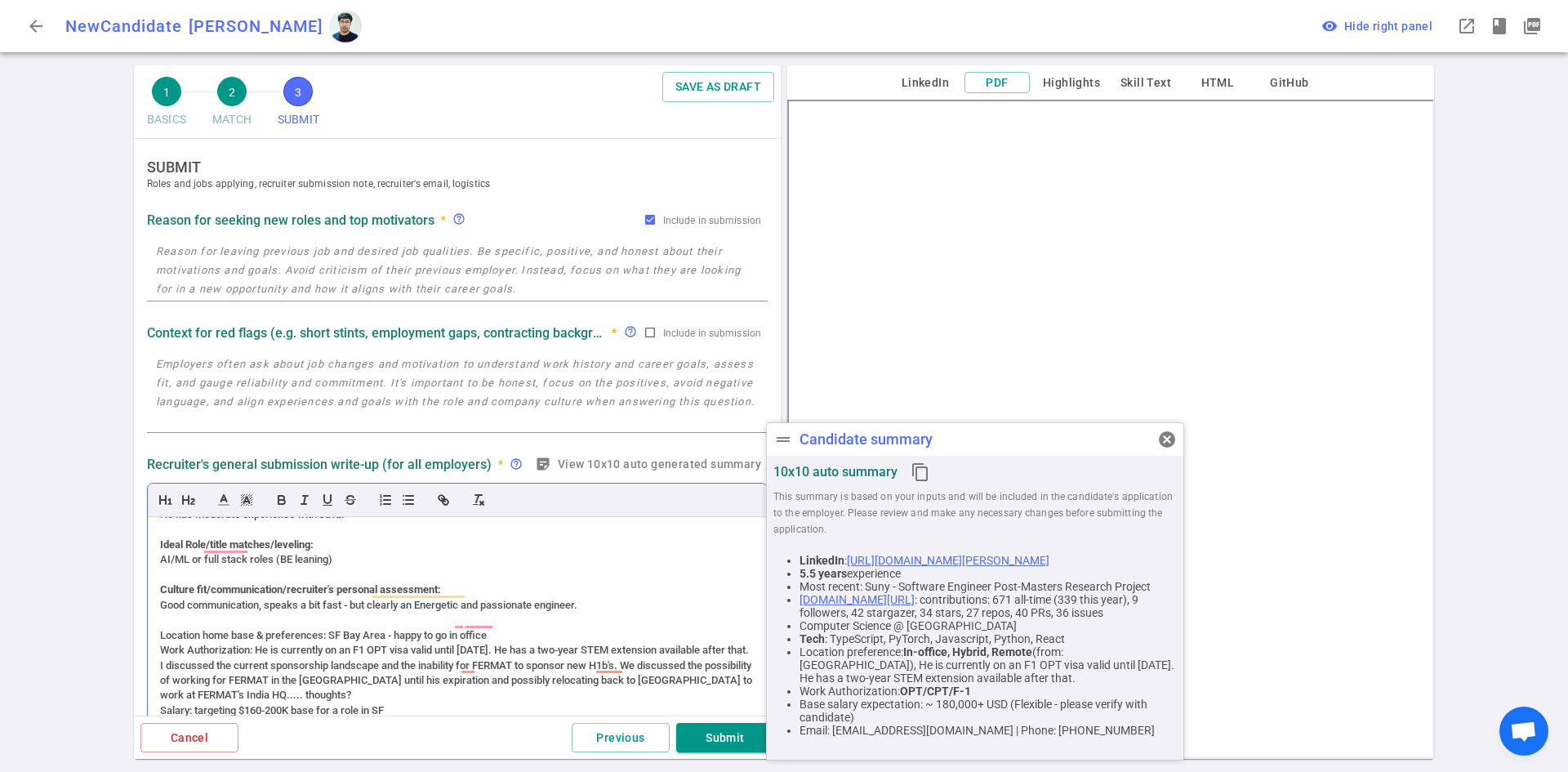
click at [414, 643] on div "Work Authorization: He is currently on an F1 OPT visa valid until [DATE]. He ha…" at bounding box center [457, 650] width 595 height 14
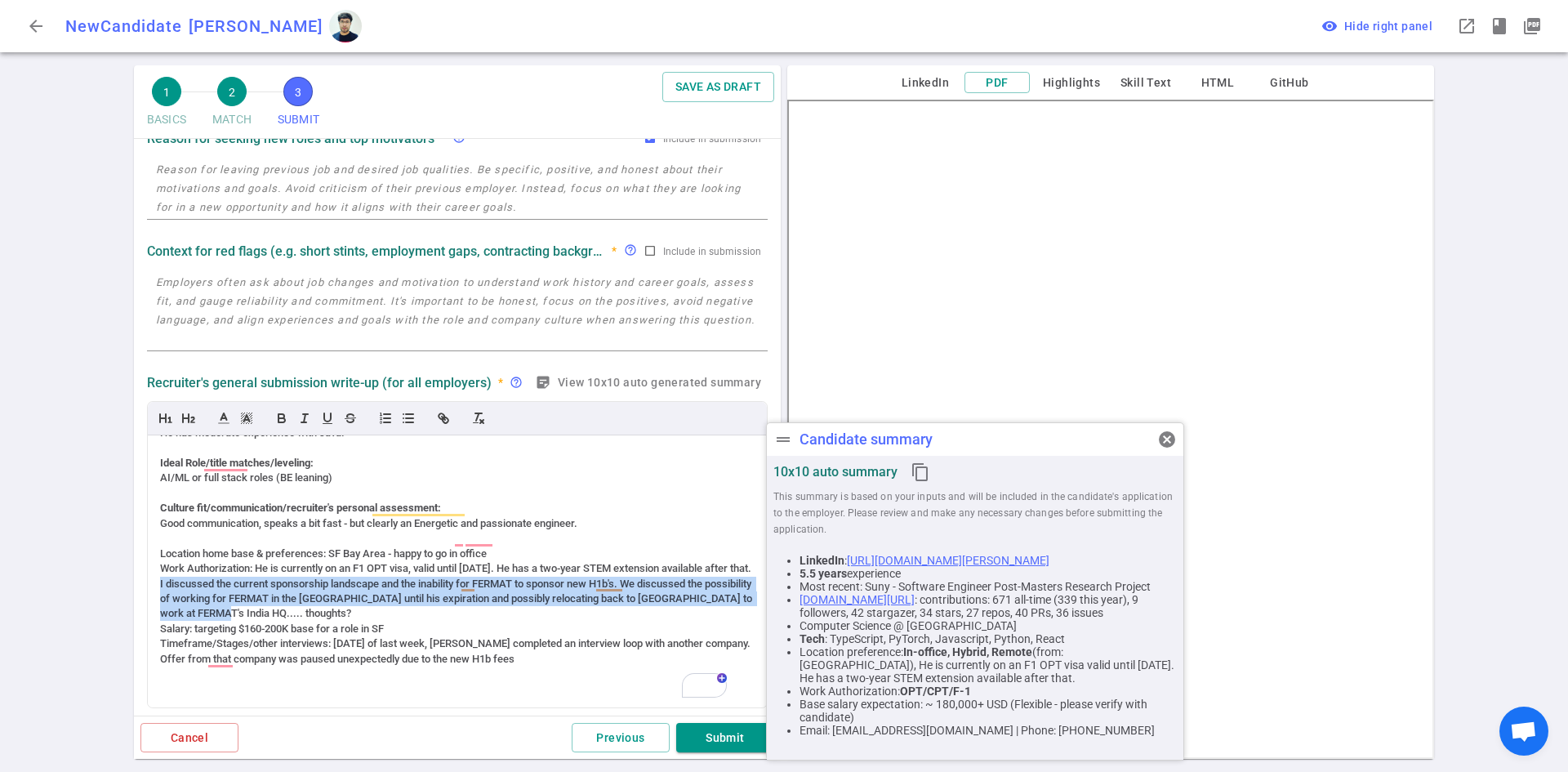
drag, startPoint x: 327, startPoint y: 615, endPoint x: 145, endPoint y: 591, distance: 183.6
click at [145, 591] on html "arrow_back New Candidate [PERSON_NAME] drag_handle Candidate summary cancel 10x…" at bounding box center [784, 386] width 1568 height 772
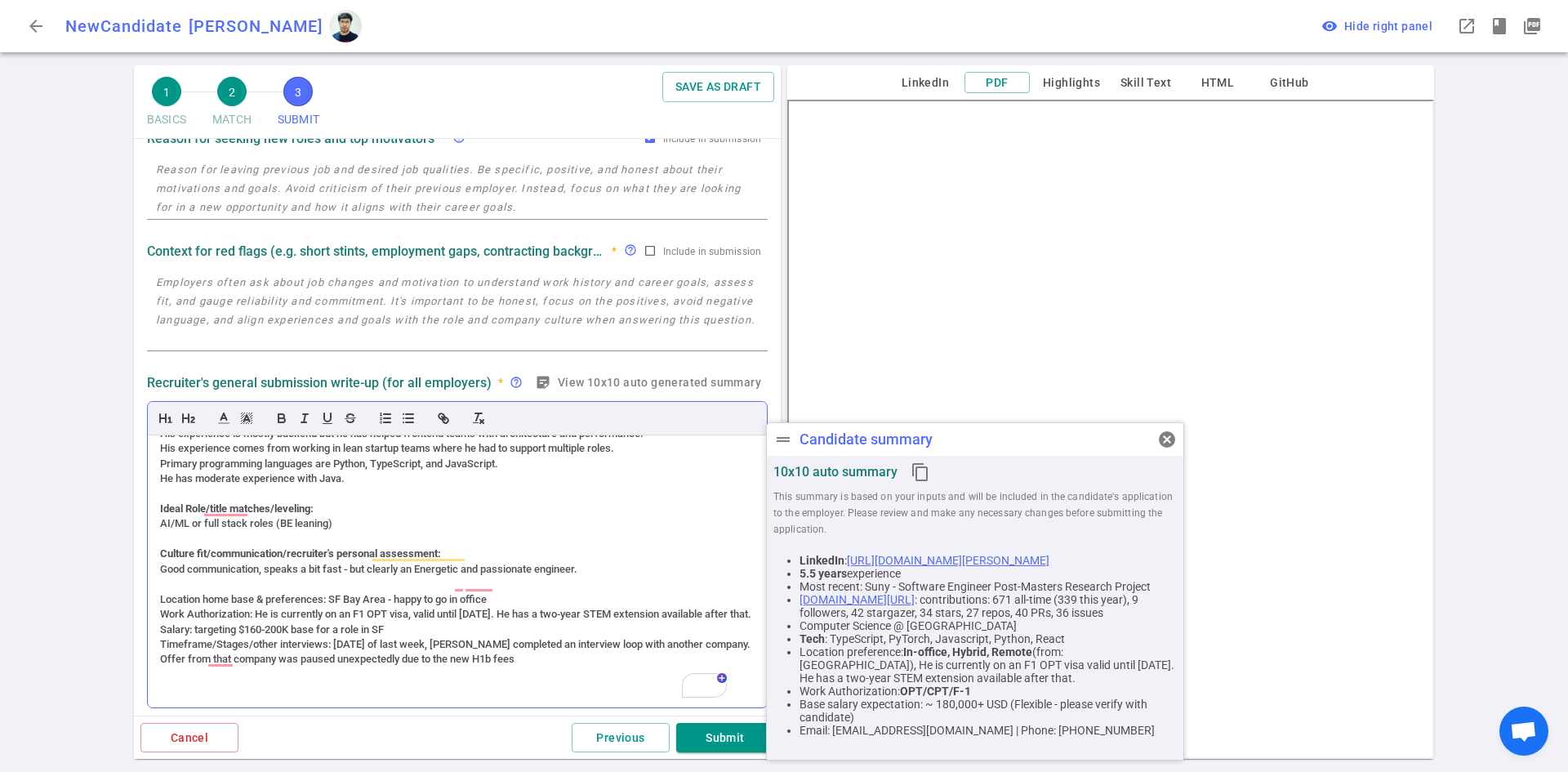
drag, startPoint x: 256, startPoint y: 632, endPoint x: 254, endPoint y: 621, distance: 11.2
click at [256, 631] on div "Salary: targeting $160-200K base for a role in SF" at bounding box center [457, 630] width 595 height 14
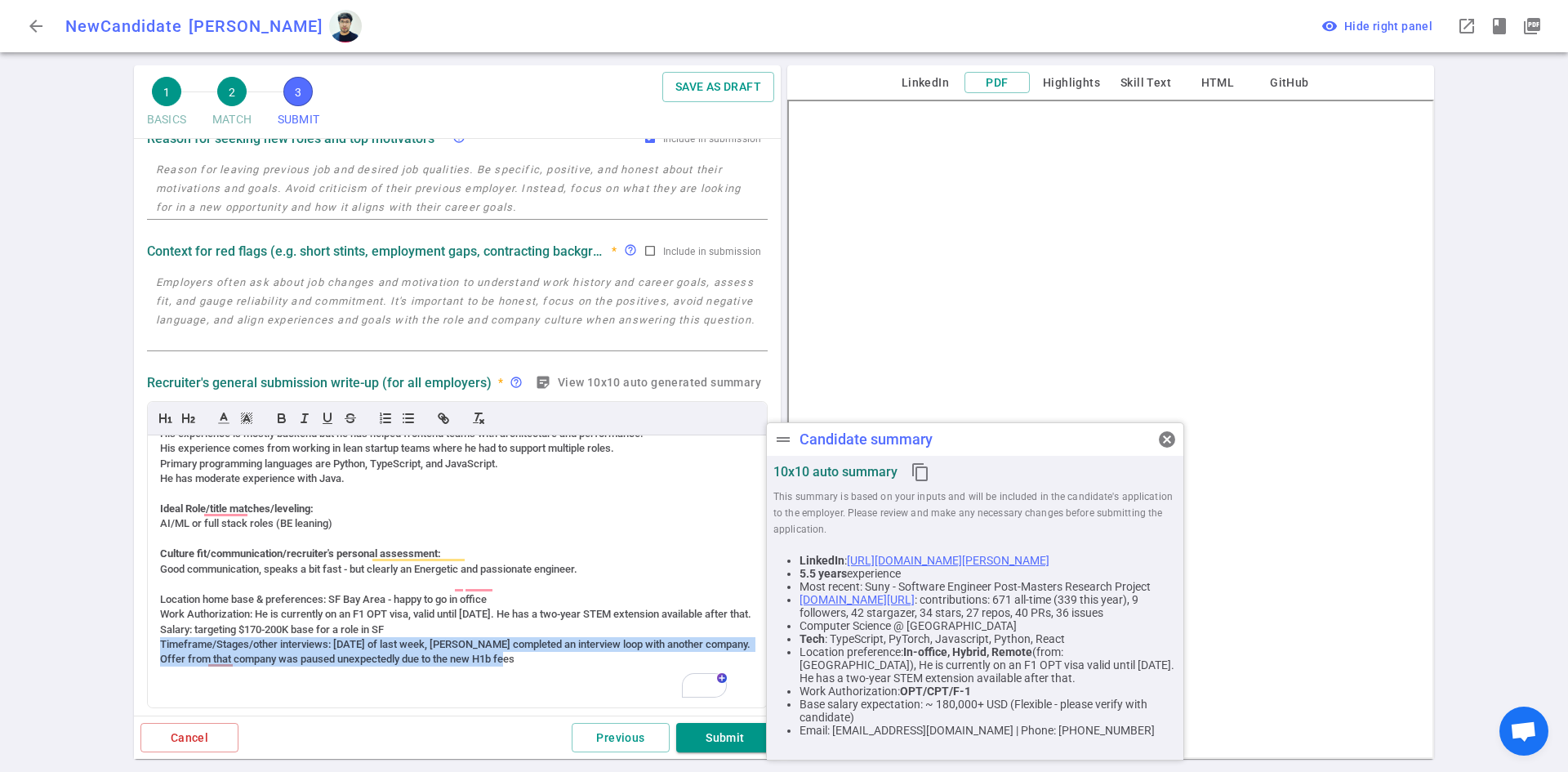
drag, startPoint x: 581, startPoint y: 659, endPoint x: 146, endPoint y: 647, distance: 435.2
click at [146, 647] on html "arrow_back New Candidate [PERSON_NAME] drag_handle Candidate summary cancel 10x…" at bounding box center [784, 386] width 1568 height 772
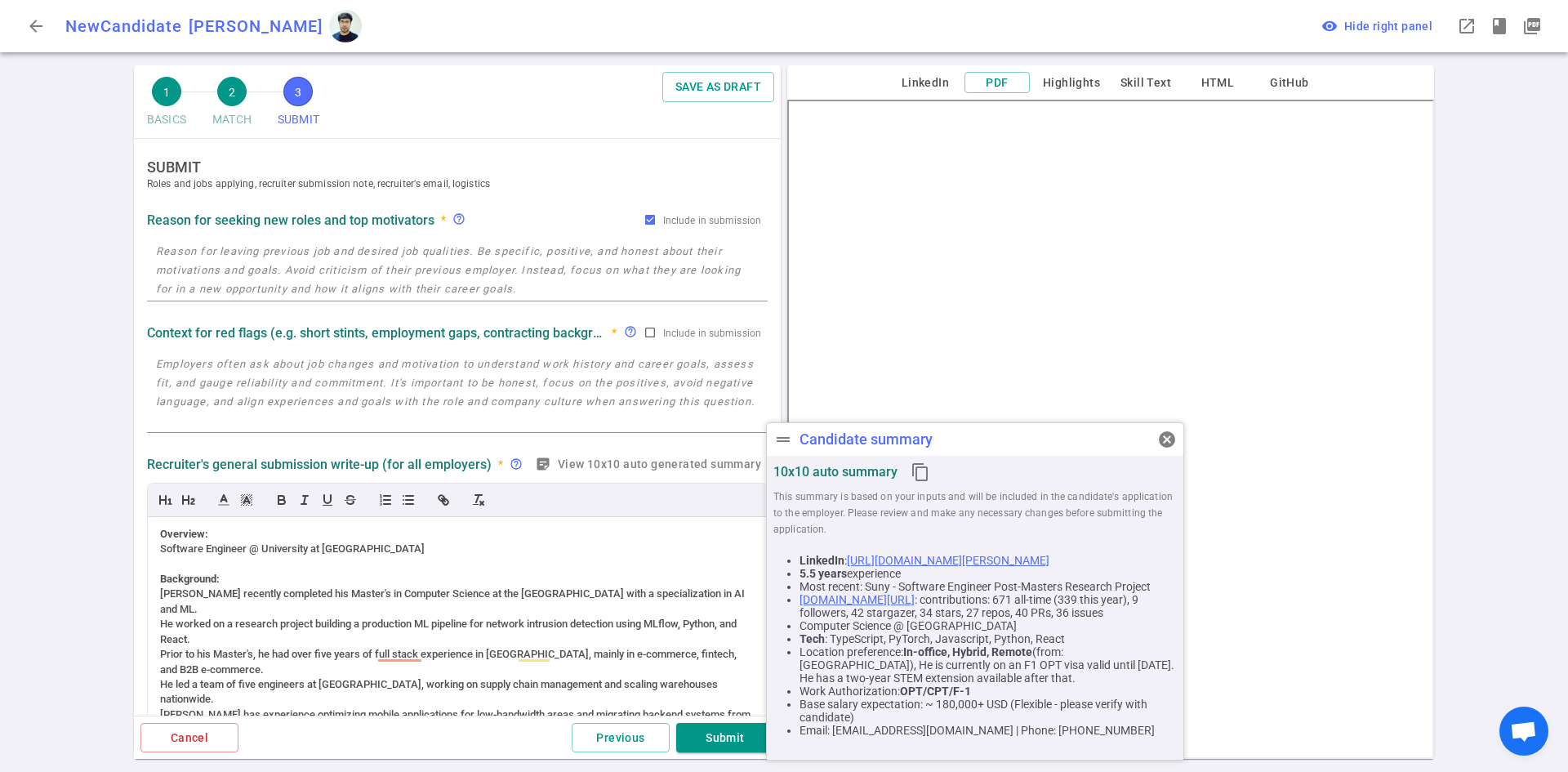
scroll to position [257, 0]
click at [1169, 436] on span "cancel" at bounding box center [1166, 439] width 19 height 19
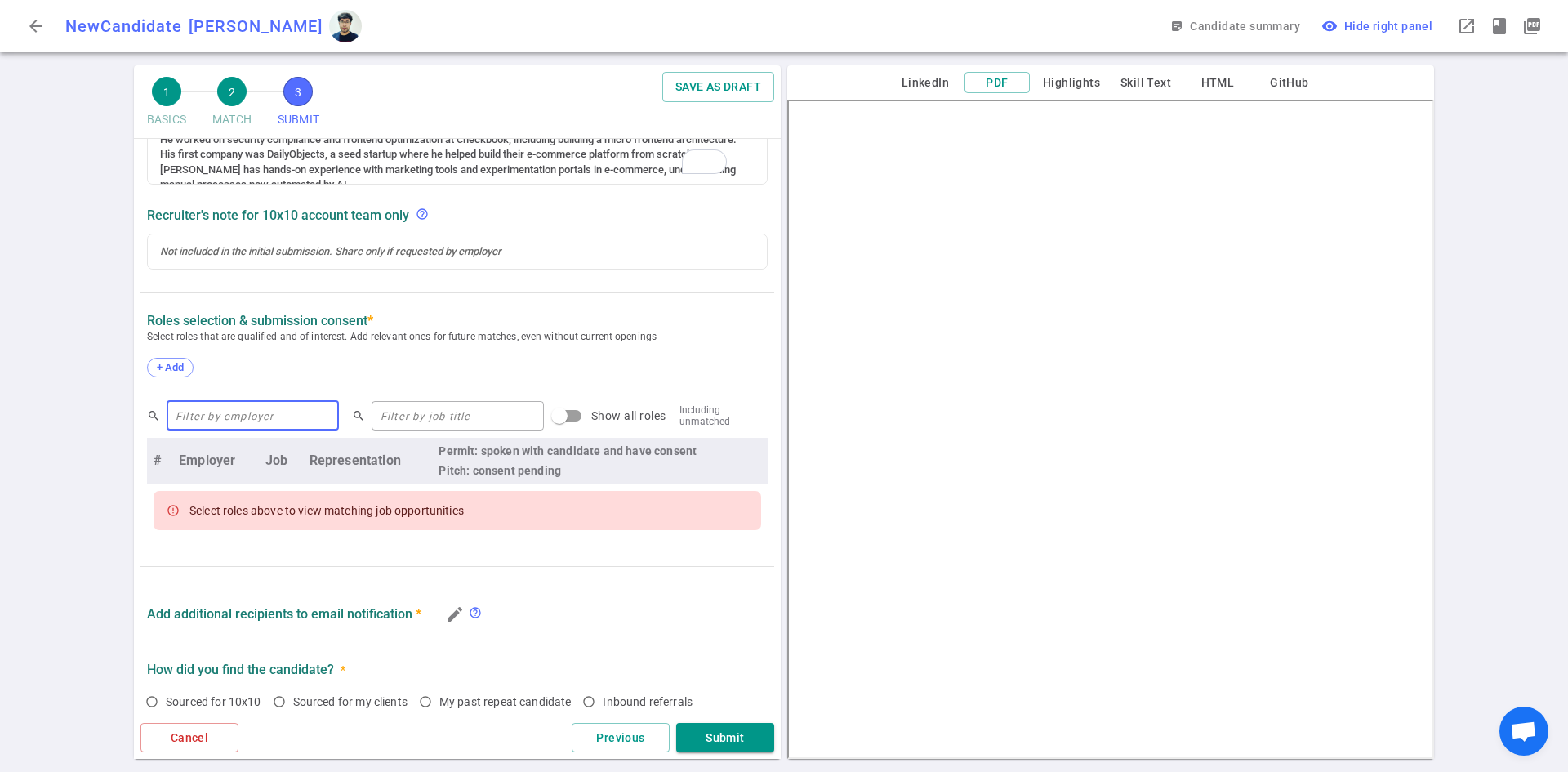
click at [253, 406] on input "text" at bounding box center [252, 415] width 172 height 26
type input "variance"
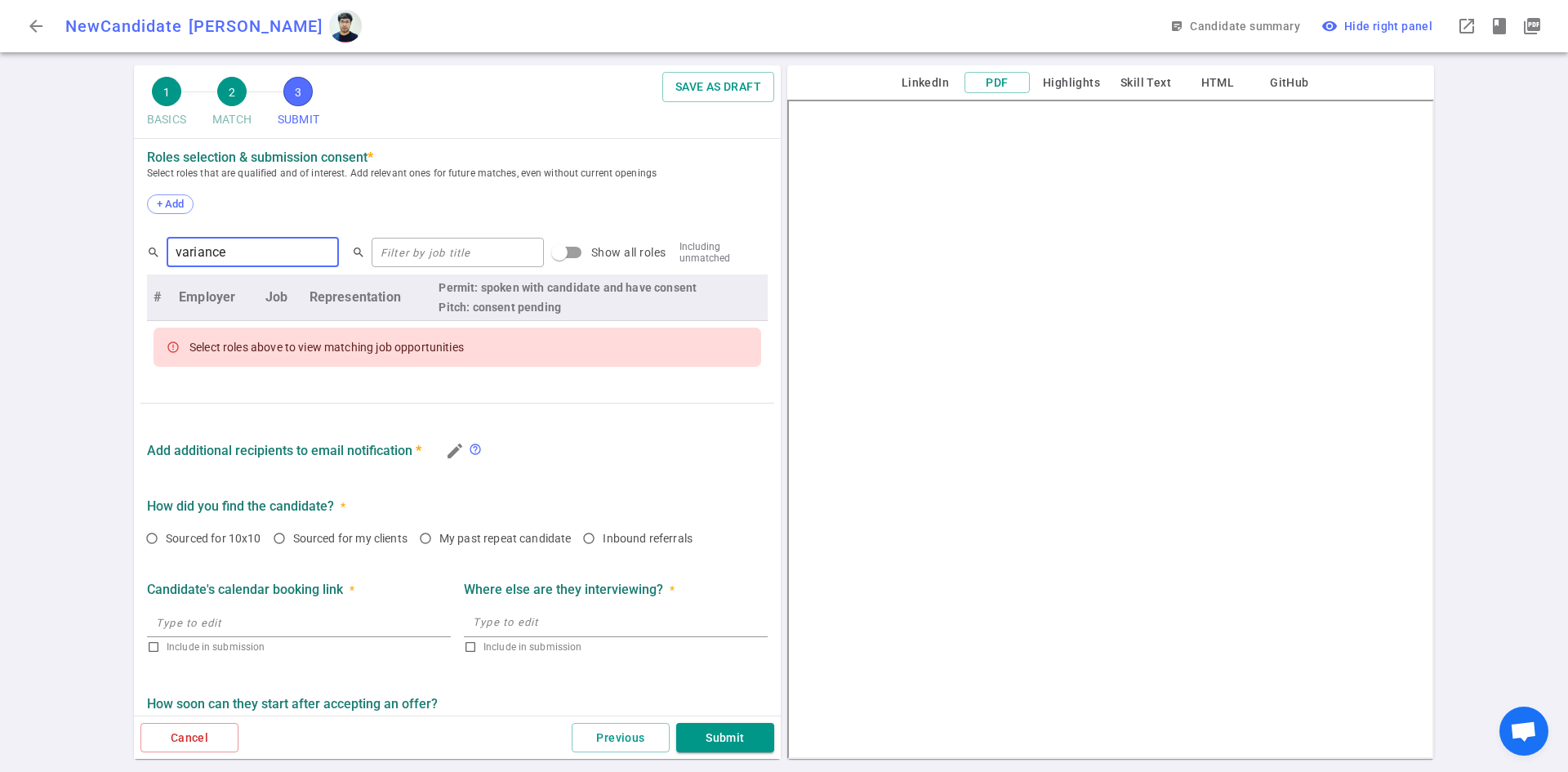
drag, startPoint x: 250, startPoint y: 260, endPoint x: 41, endPoint y: 228, distance: 211.4
click at [41, 228] on div "1 BASICS 2 MATCH 3 SUBMIT SAVE AS DRAFT SUBMIT Roles and jobs applying, recruit…" at bounding box center [784, 418] width 1568 height 707
click at [209, 248] on input "text" at bounding box center [252, 252] width 172 height 26
click at [174, 198] on div "+ Add" at bounding box center [170, 204] width 46 height 19
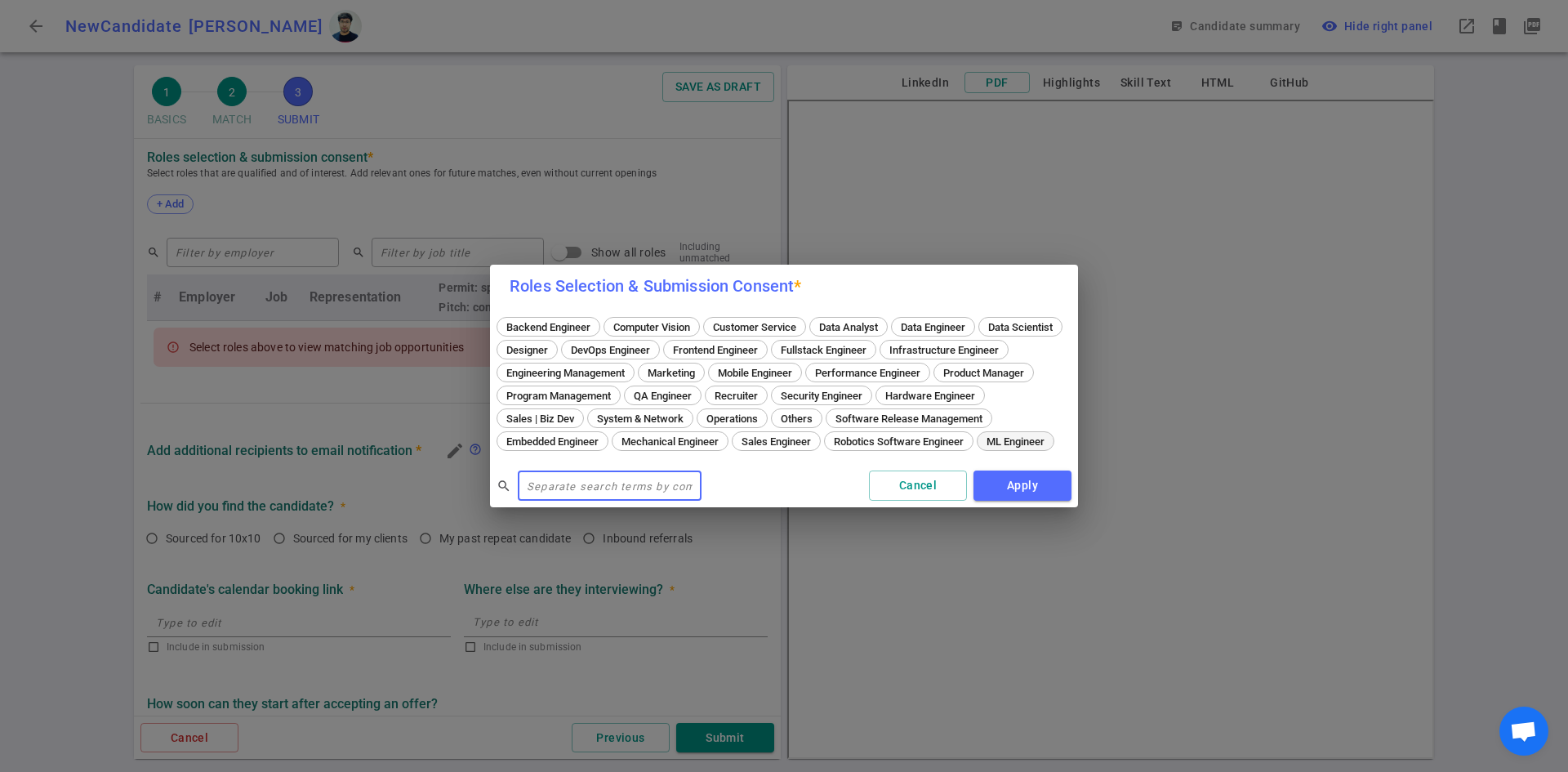
click at [981, 448] on span "ML Engineer" at bounding box center [1016, 441] width 69 height 12
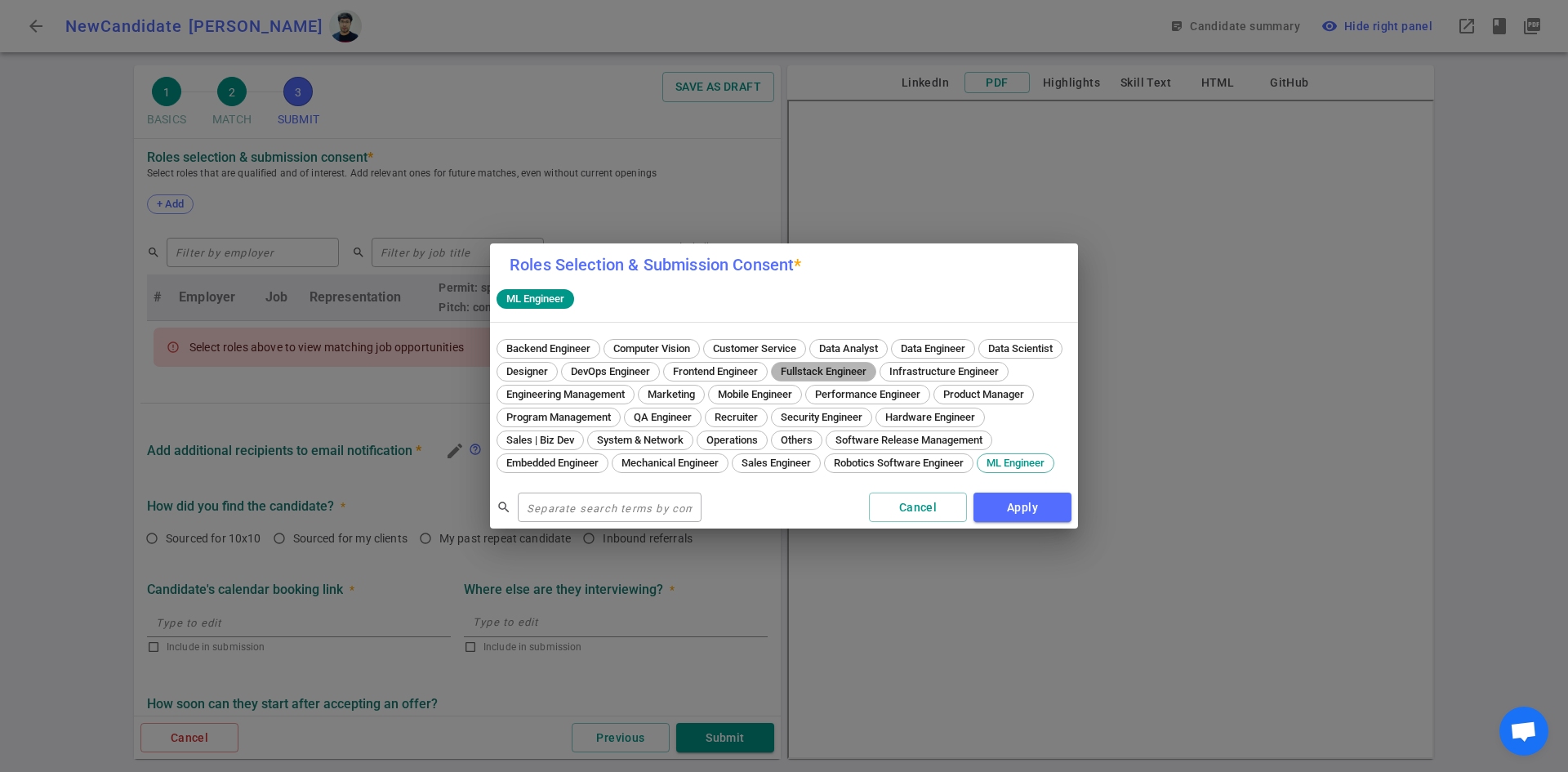
click at [872, 365] on span "Fullstack Engineer" at bounding box center [823, 371] width 97 height 12
click at [819, 434] on span "Others" at bounding box center [796, 439] width 43 height 12
click at [1020, 521] on button "Apply" at bounding box center [1022, 508] width 98 height 30
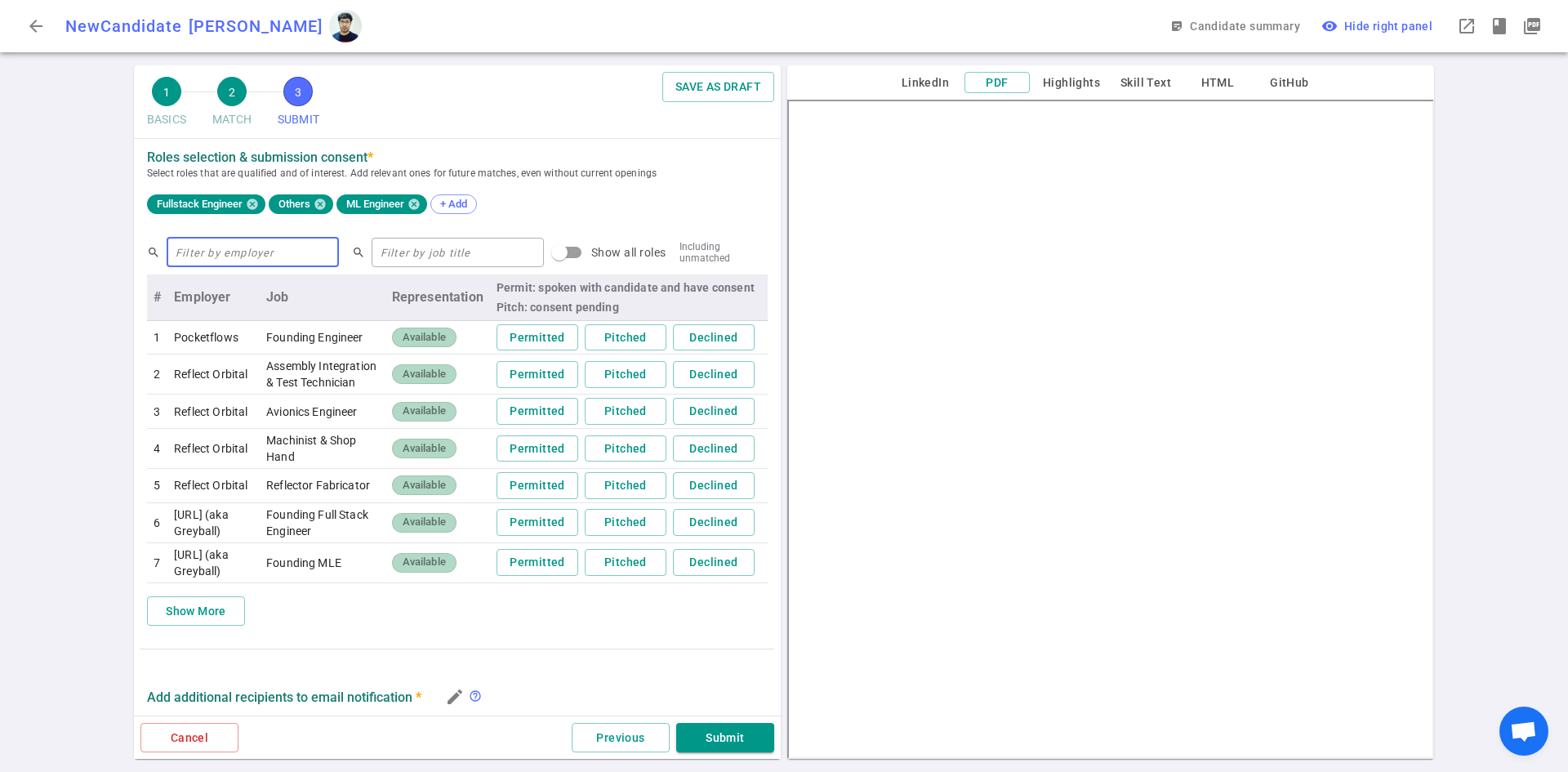
click at [203, 261] on input "text" at bounding box center [252, 252] width 172 height 26
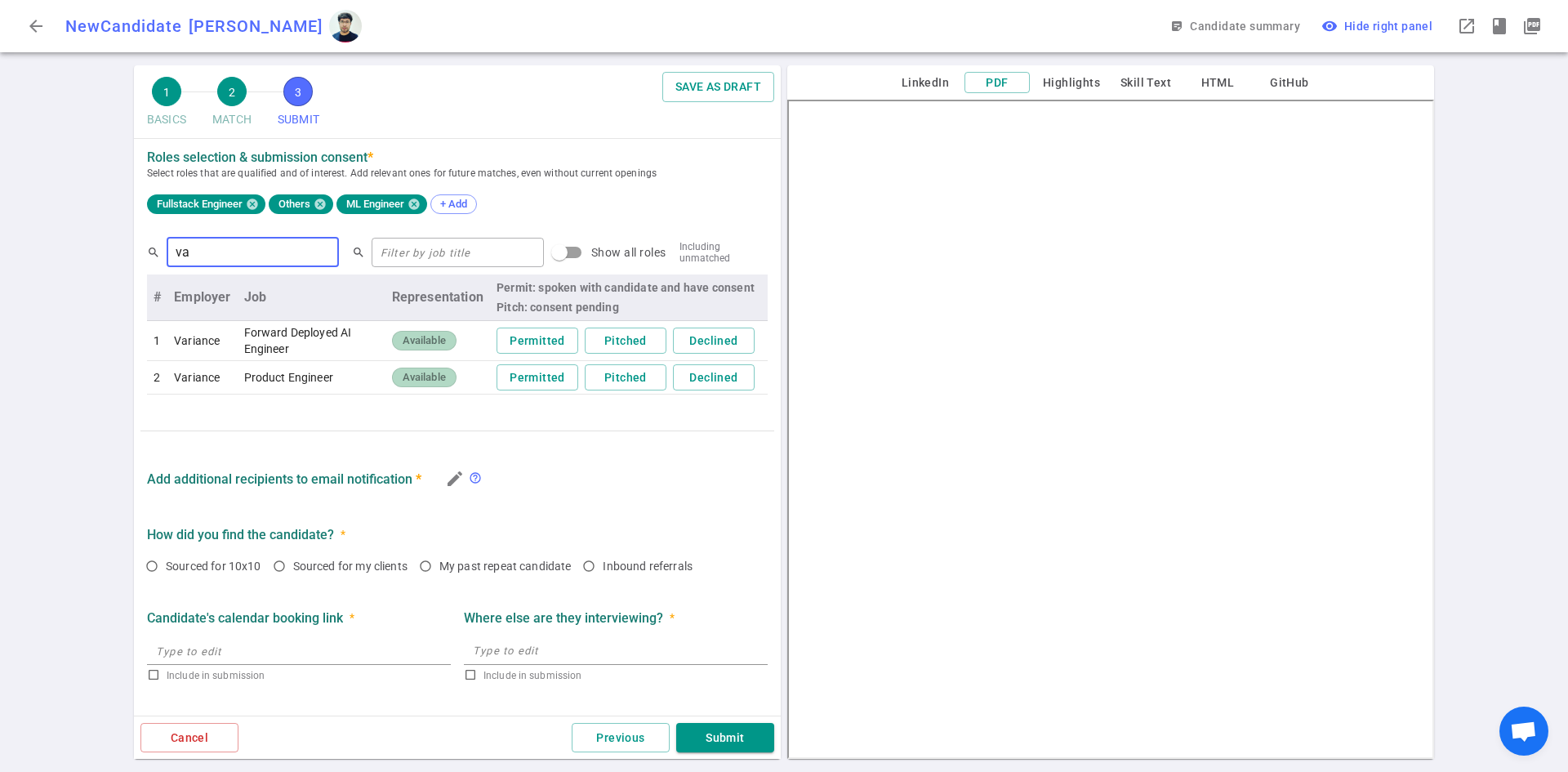
type input "va"
click at [507, 382] on button "Permitted" at bounding box center [537, 378] width 82 height 27
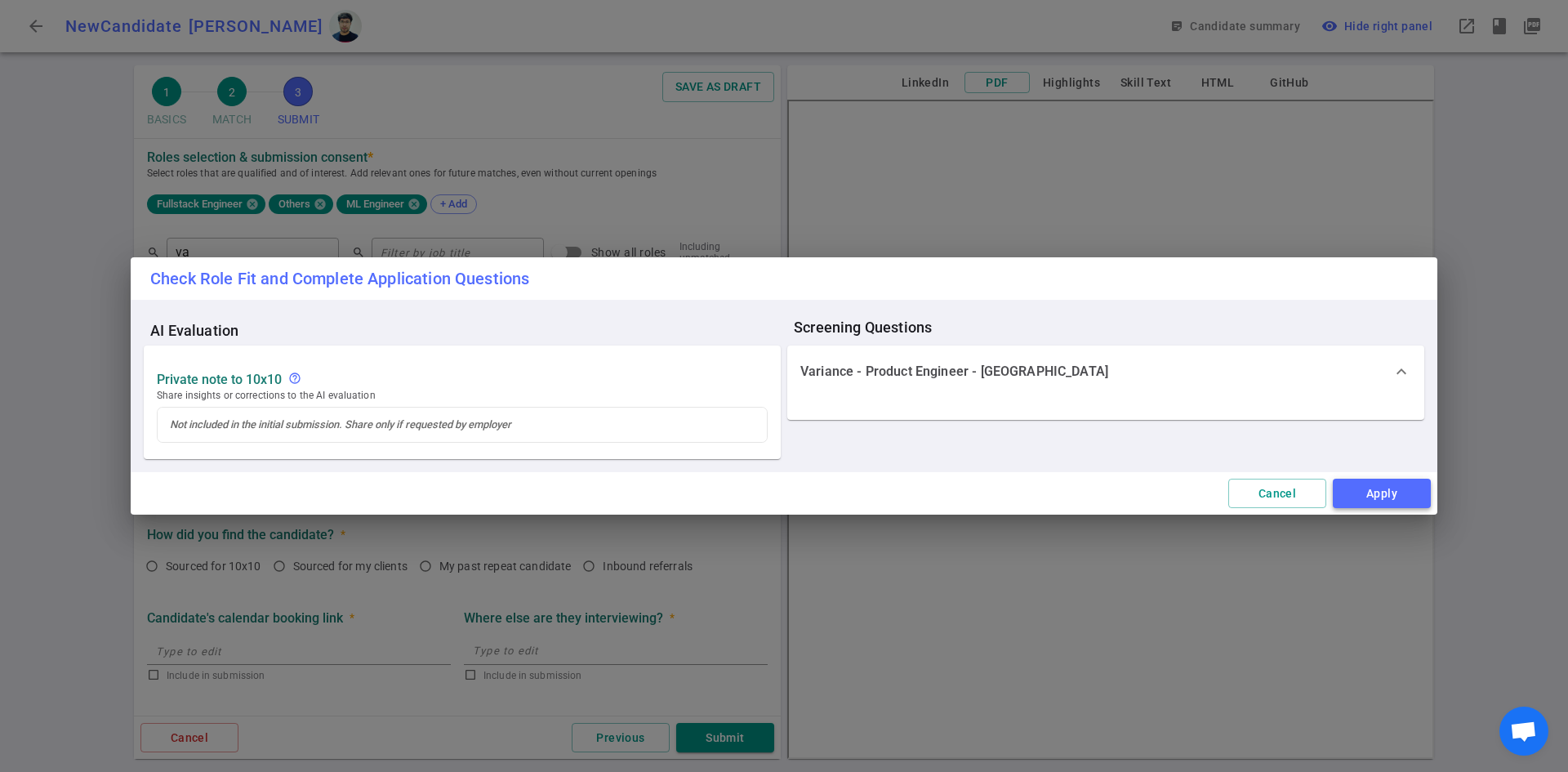
click at [1381, 498] on button "Apply" at bounding box center [1382, 493] width 98 height 30
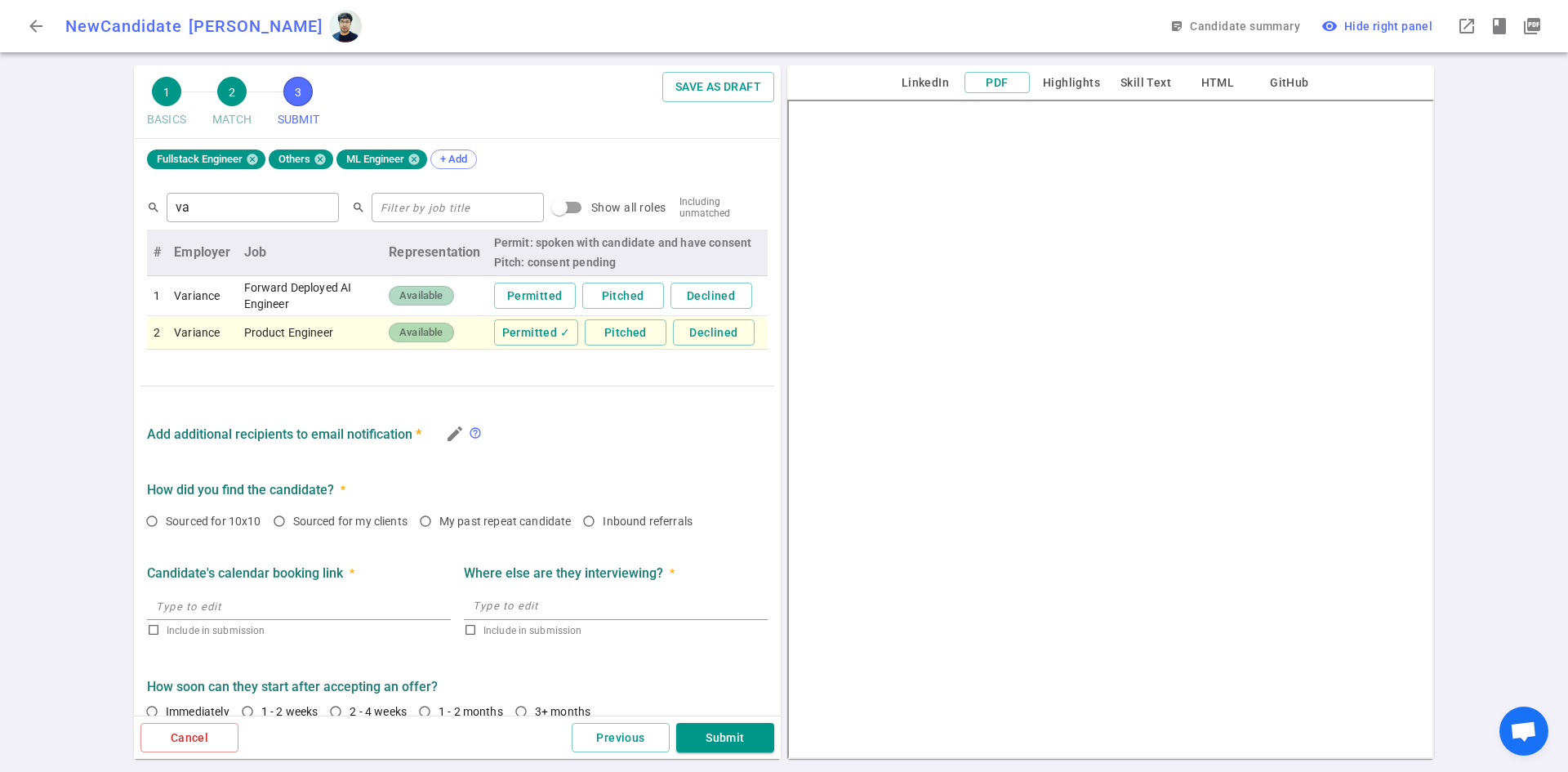
scroll to position [801, 0]
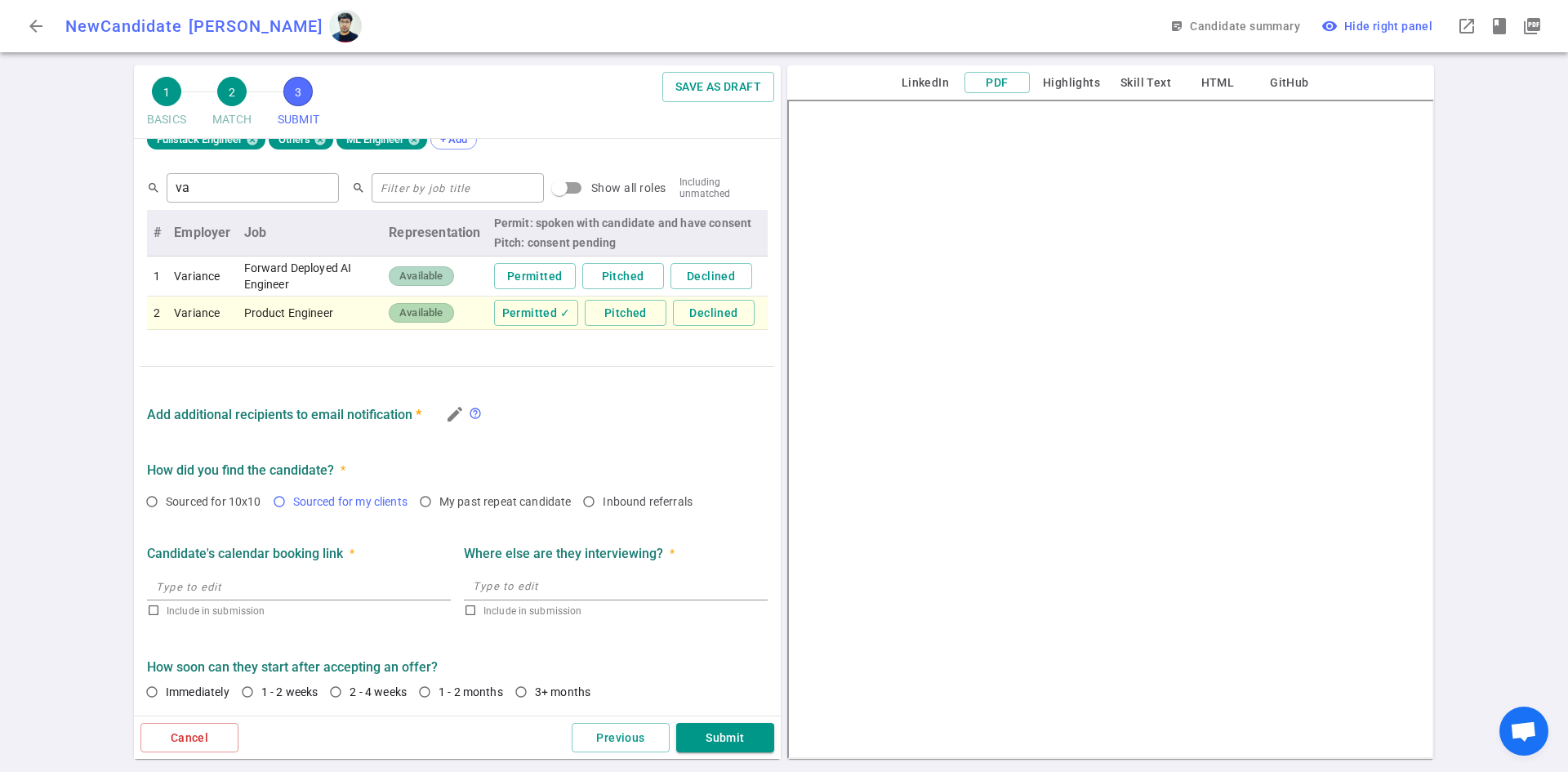
click at [281, 504] on input "Sourced for my clients" at bounding box center [279, 501] width 28 height 28
radio input "true"
click at [723, 735] on button "Submit" at bounding box center [725, 737] width 98 height 30
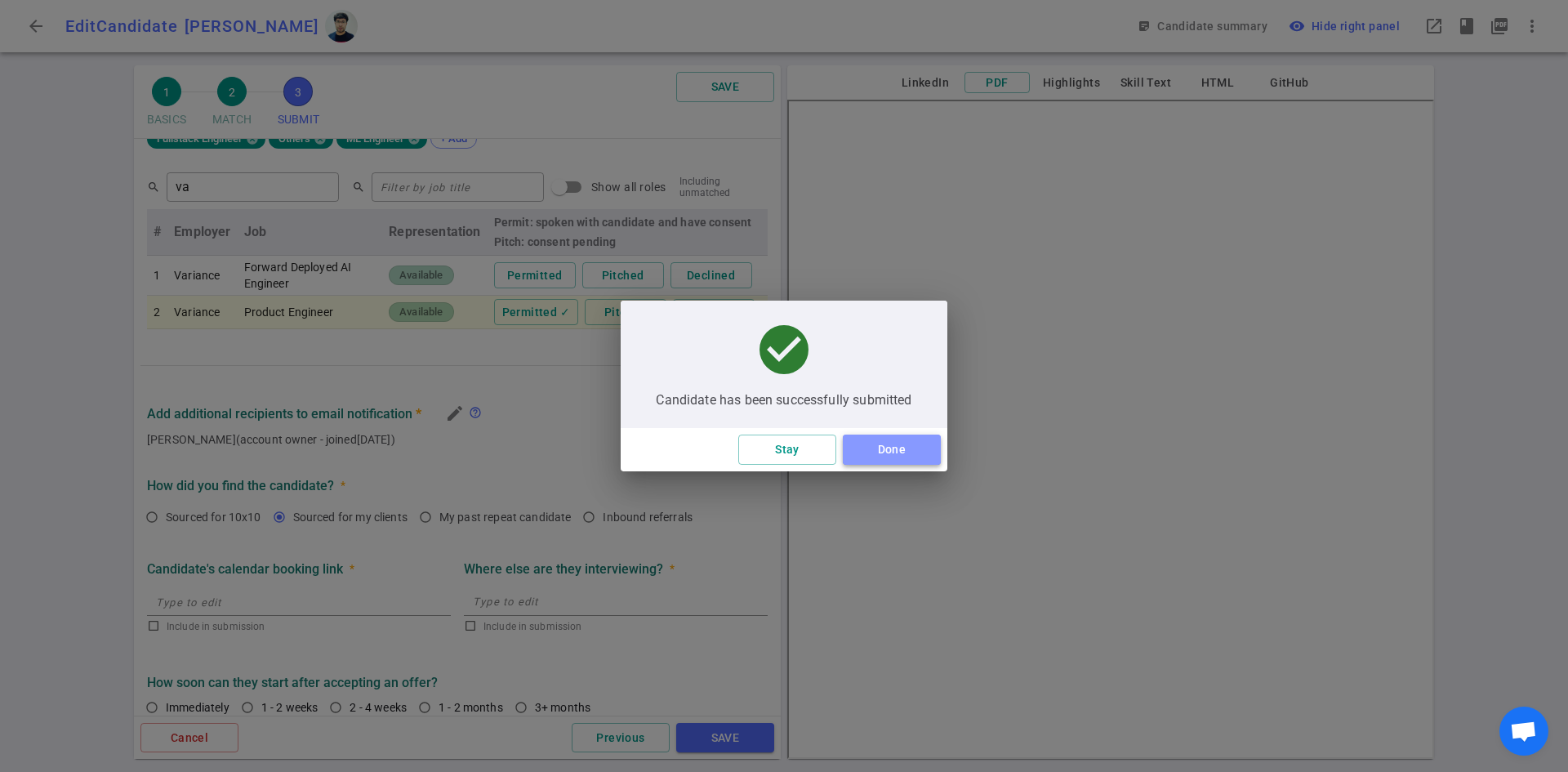
click at [912, 453] on button "Done" at bounding box center [892, 449] width 98 height 30
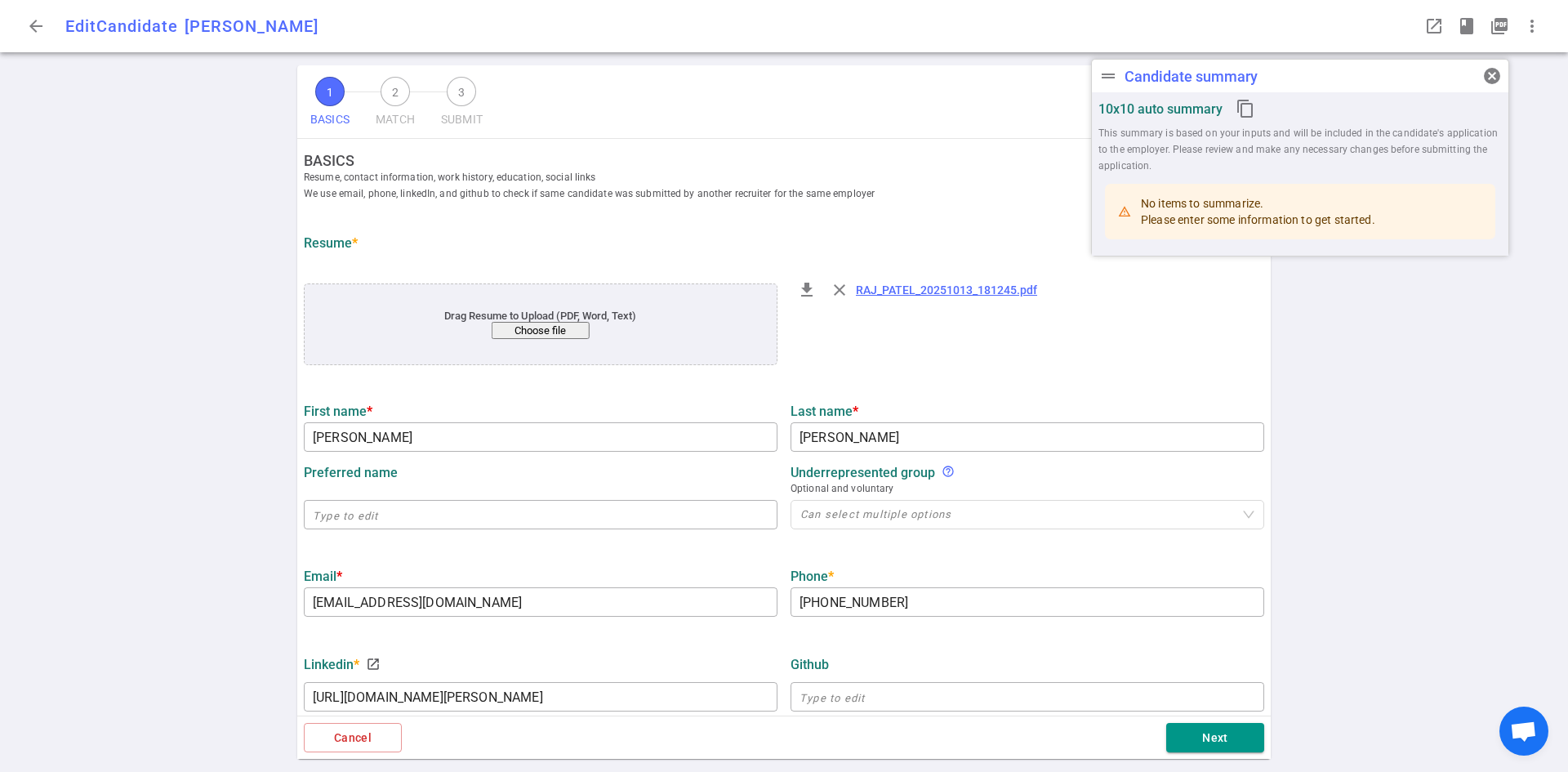
type input "[PERSON_NAME]"
type input "[EMAIL_ADDRESS][DOMAIN_NAME]"
type input "[PHONE_NUMBER]"
type input "[URL][DOMAIN_NAME][PERSON_NAME]"
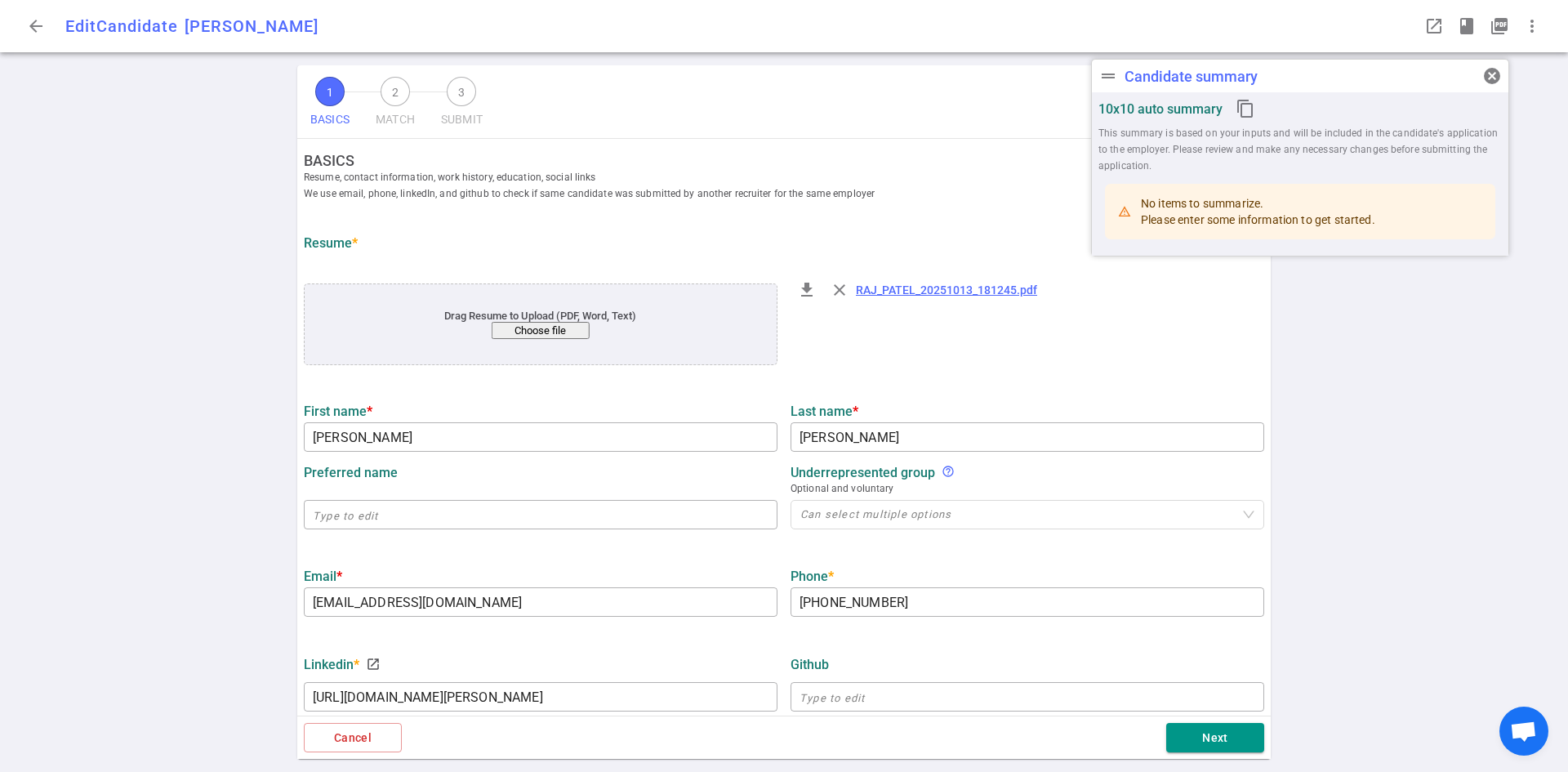
type input "Stealth Mode"
type textarea "Senior Software Engineer"
type input "6.5"
type input "University Of Southern California"
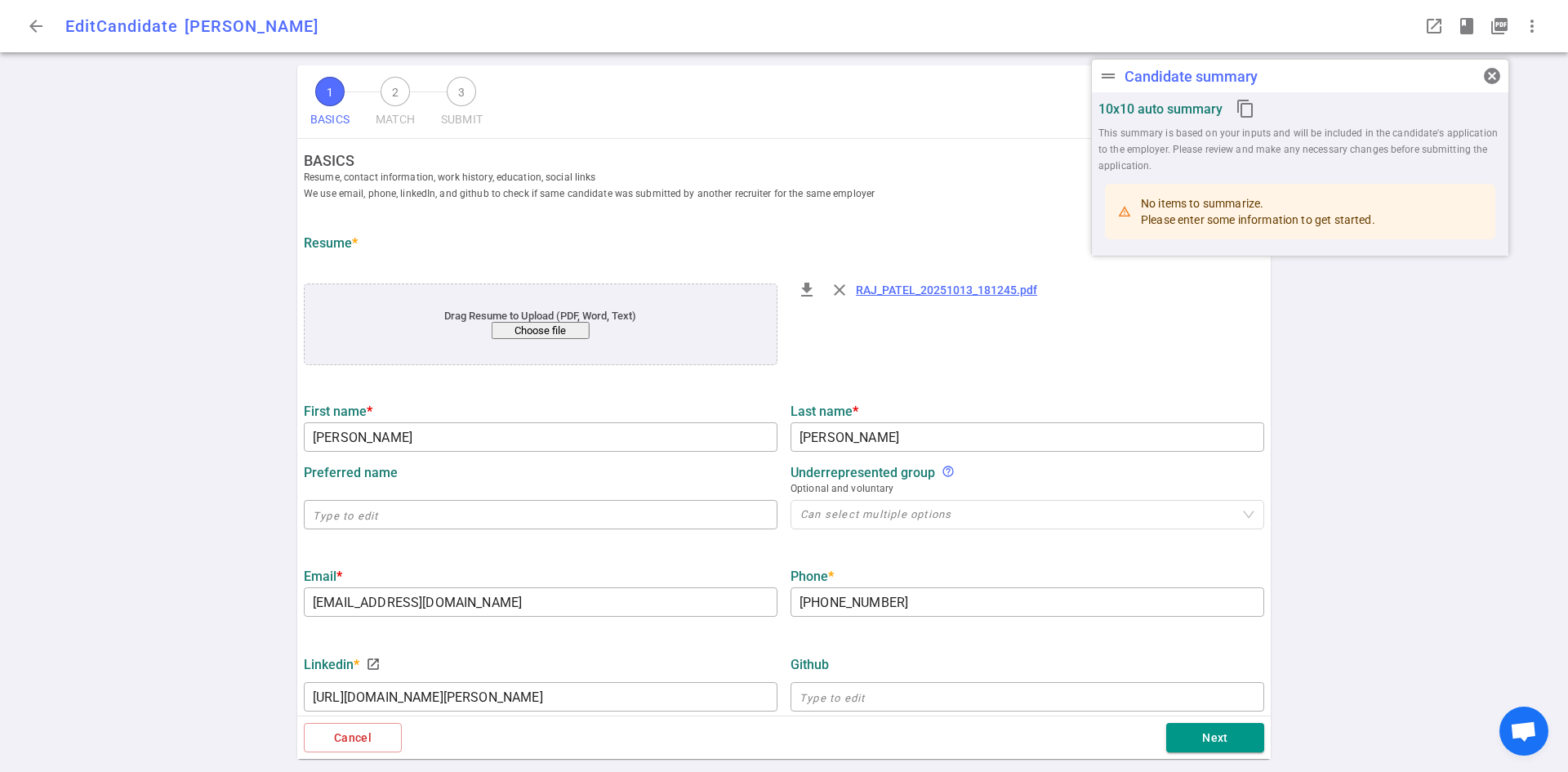
type input "Science"
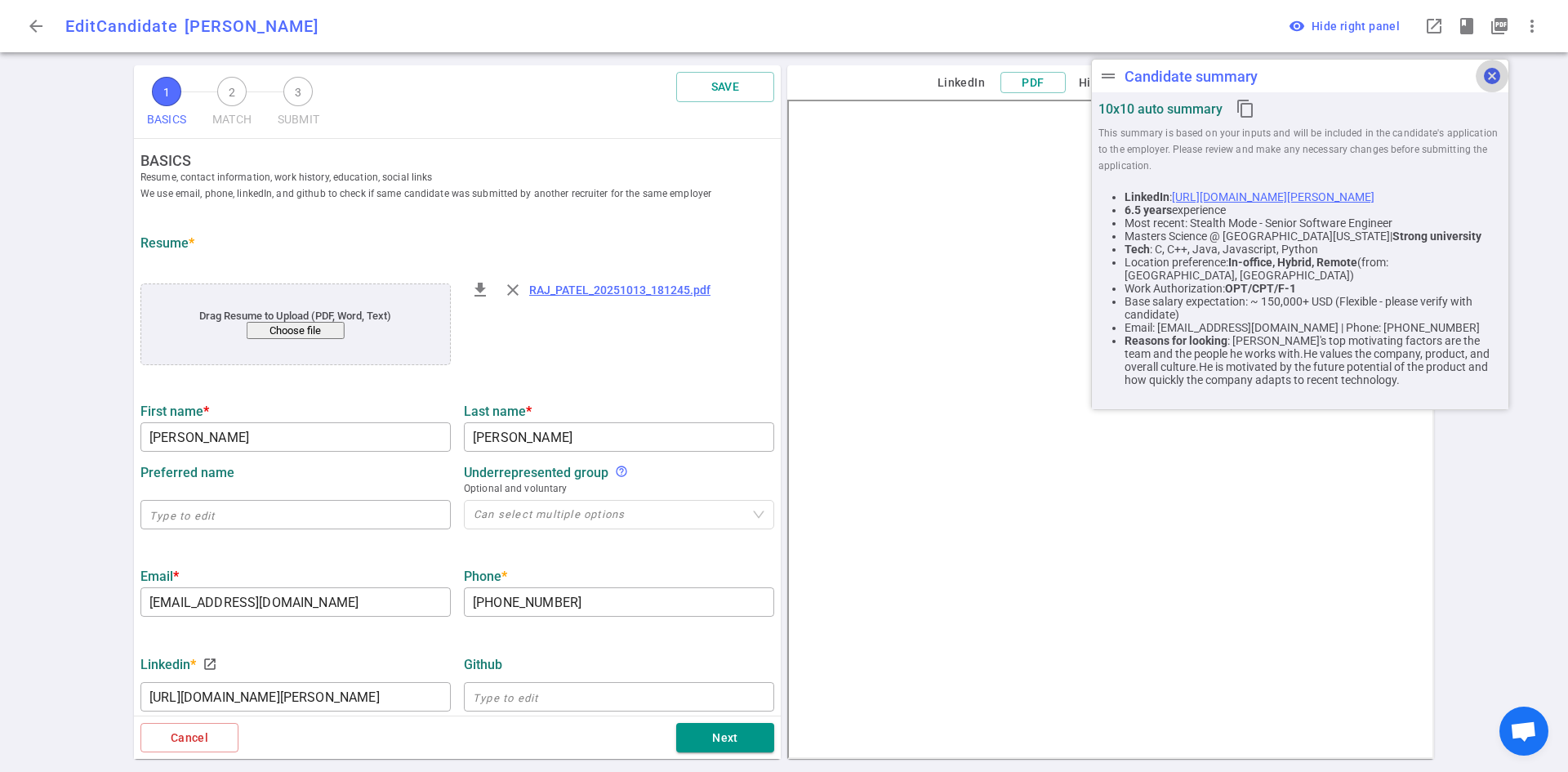
click at [1497, 73] on span "cancel" at bounding box center [1492, 76] width 19 height 19
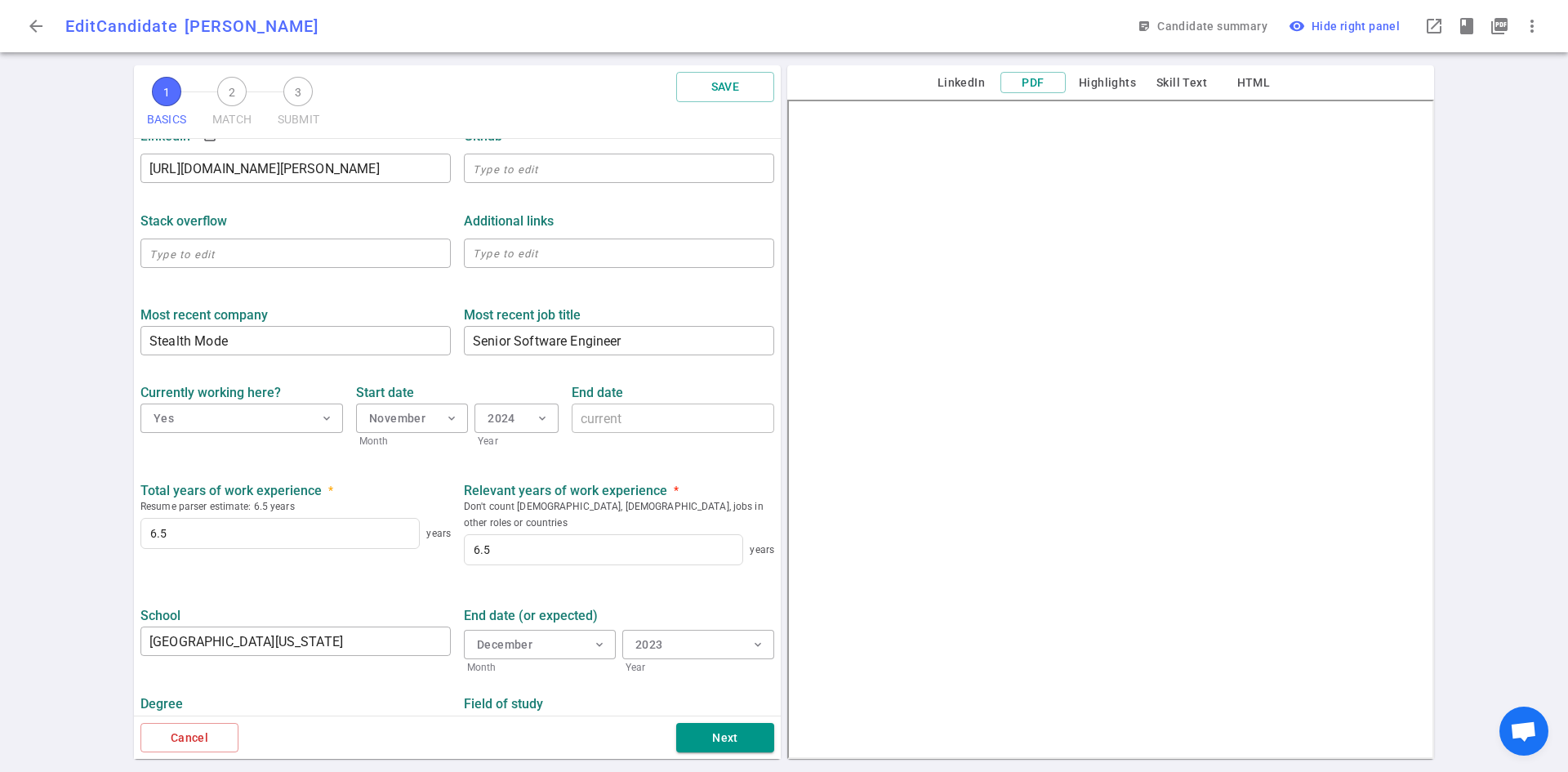
scroll to position [560, 0]
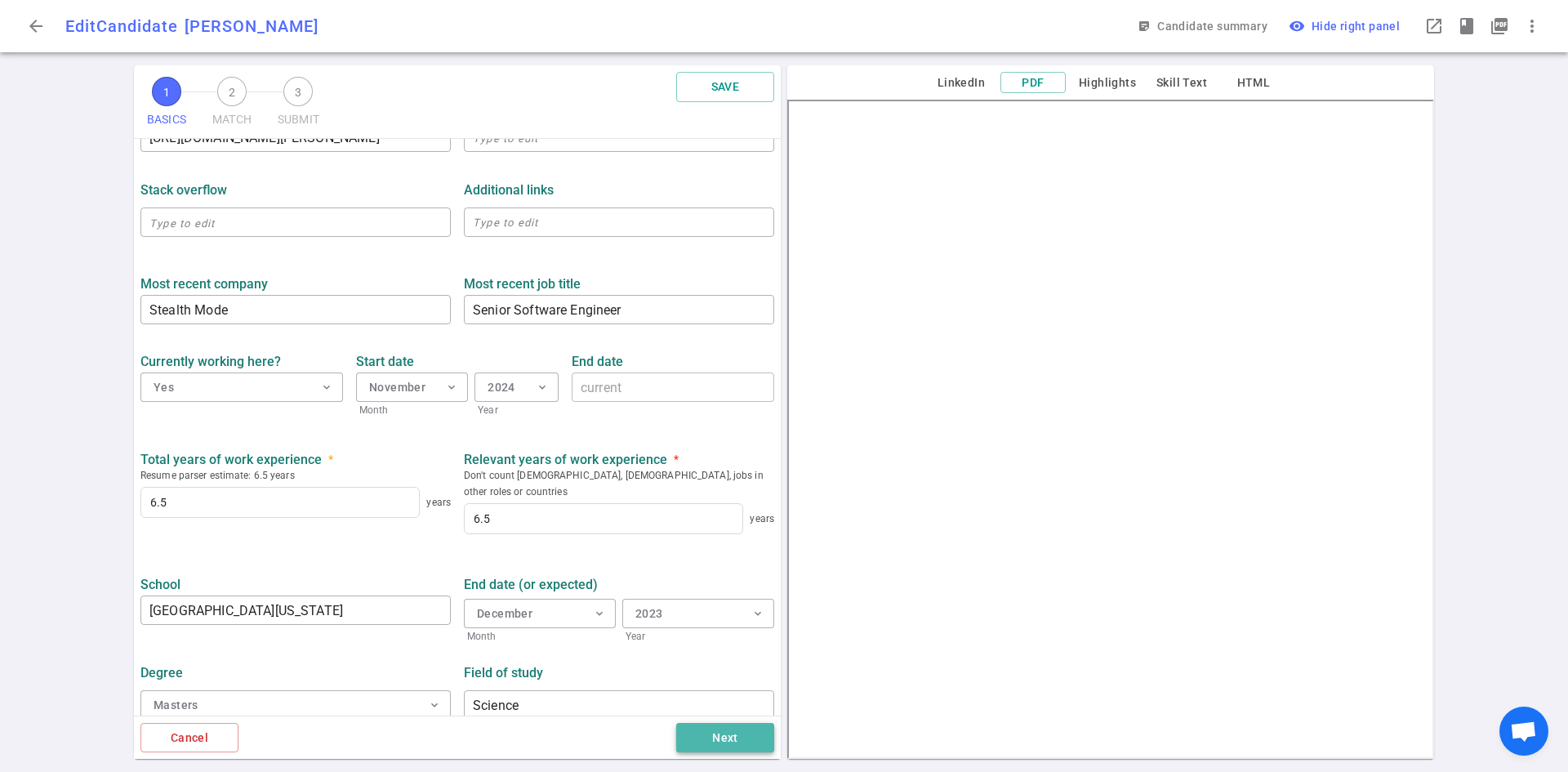
click at [745, 744] on button "Next" at bounding box center [725, 737] width 98 height 30
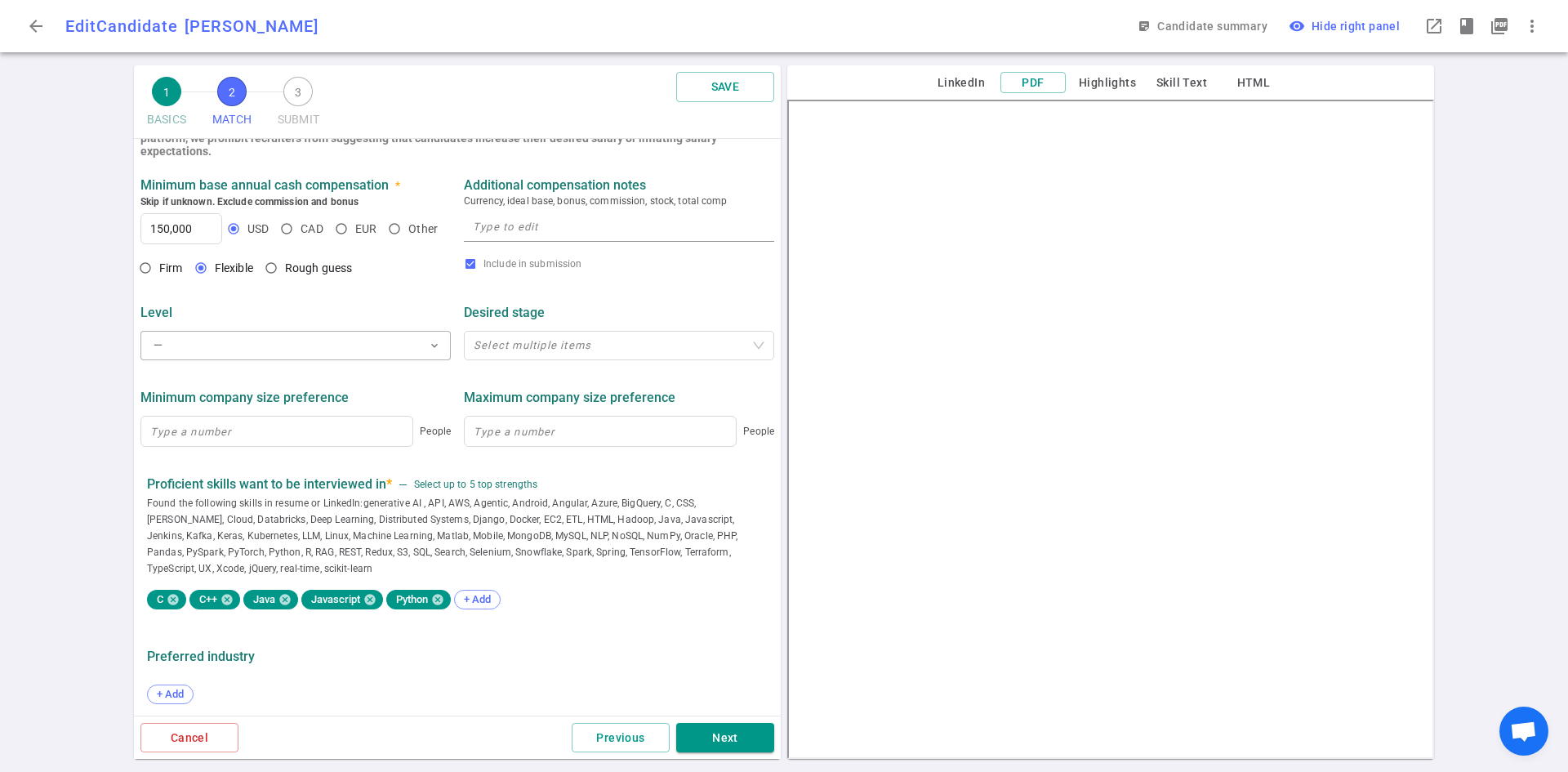
scroll to position [658, 0]
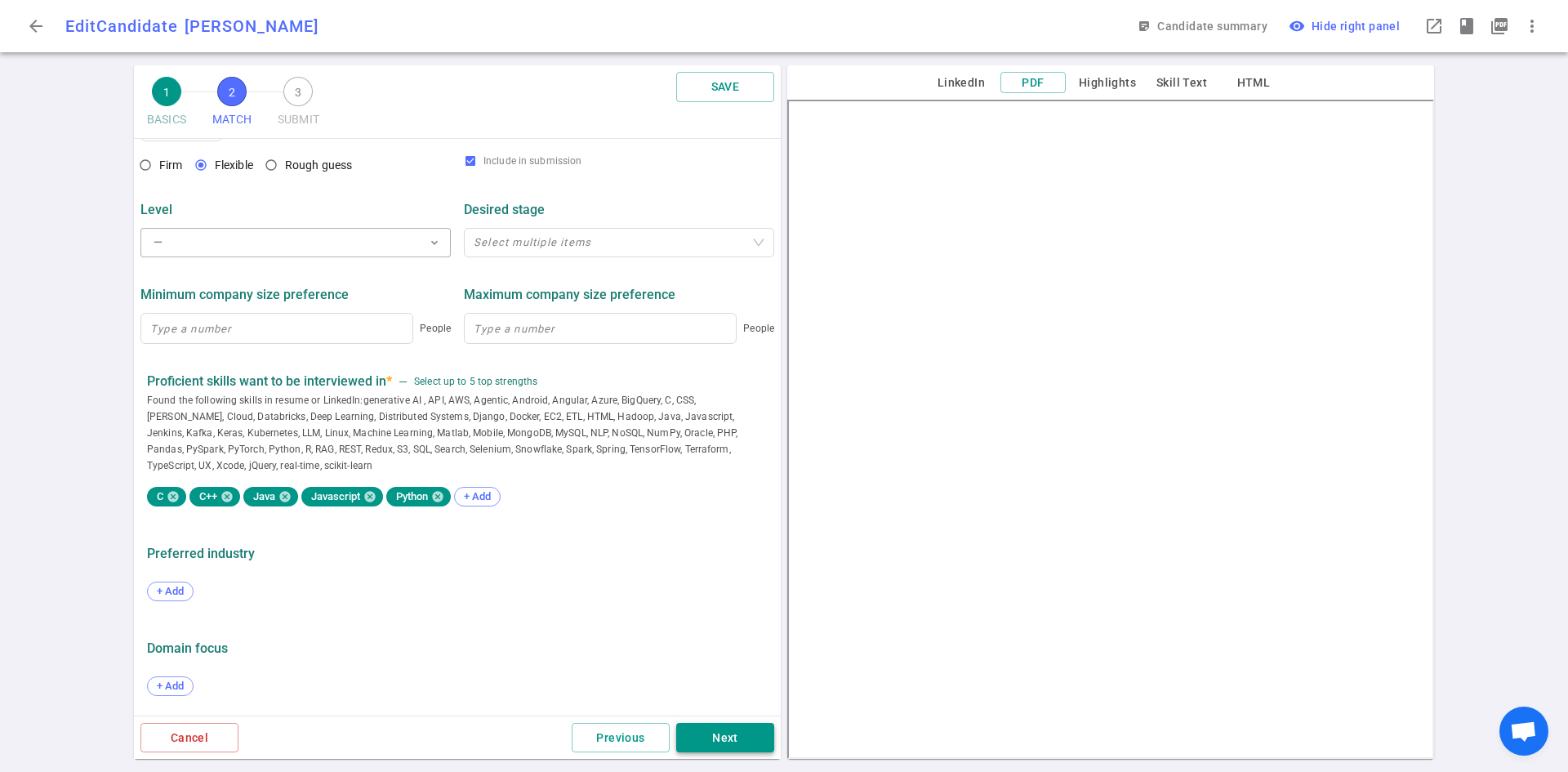
click at [725, 733] on button "Next" at bounding box center [725, 737] width 98 height 30
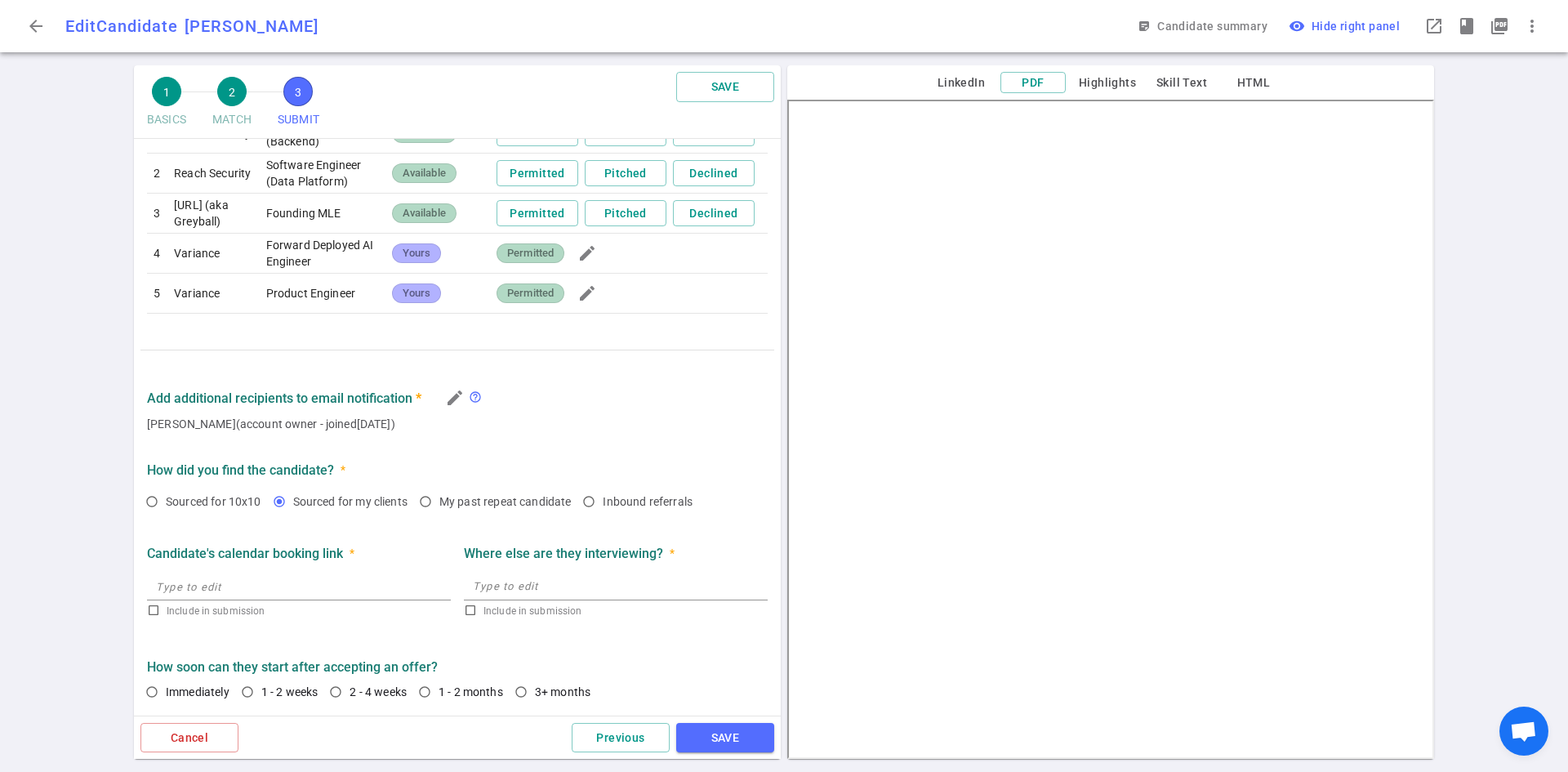
scroll to position [974, 0]
click at [747, 729] on button "SAVE" at bounding box center [725, 737] width 98 height 30
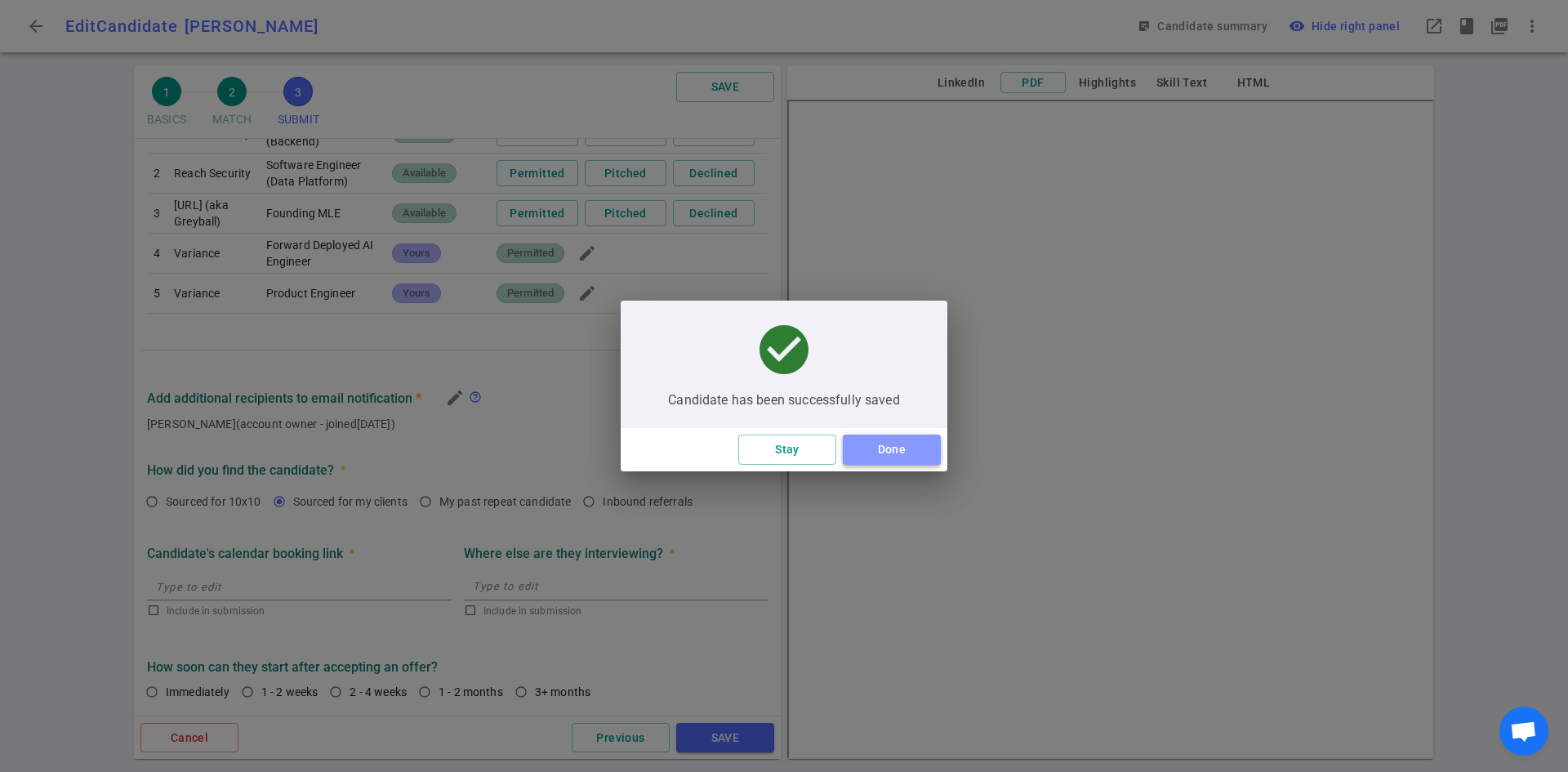
click at [869, 455] on button "Done" at bounding box center [892, 449] width 98 height 30
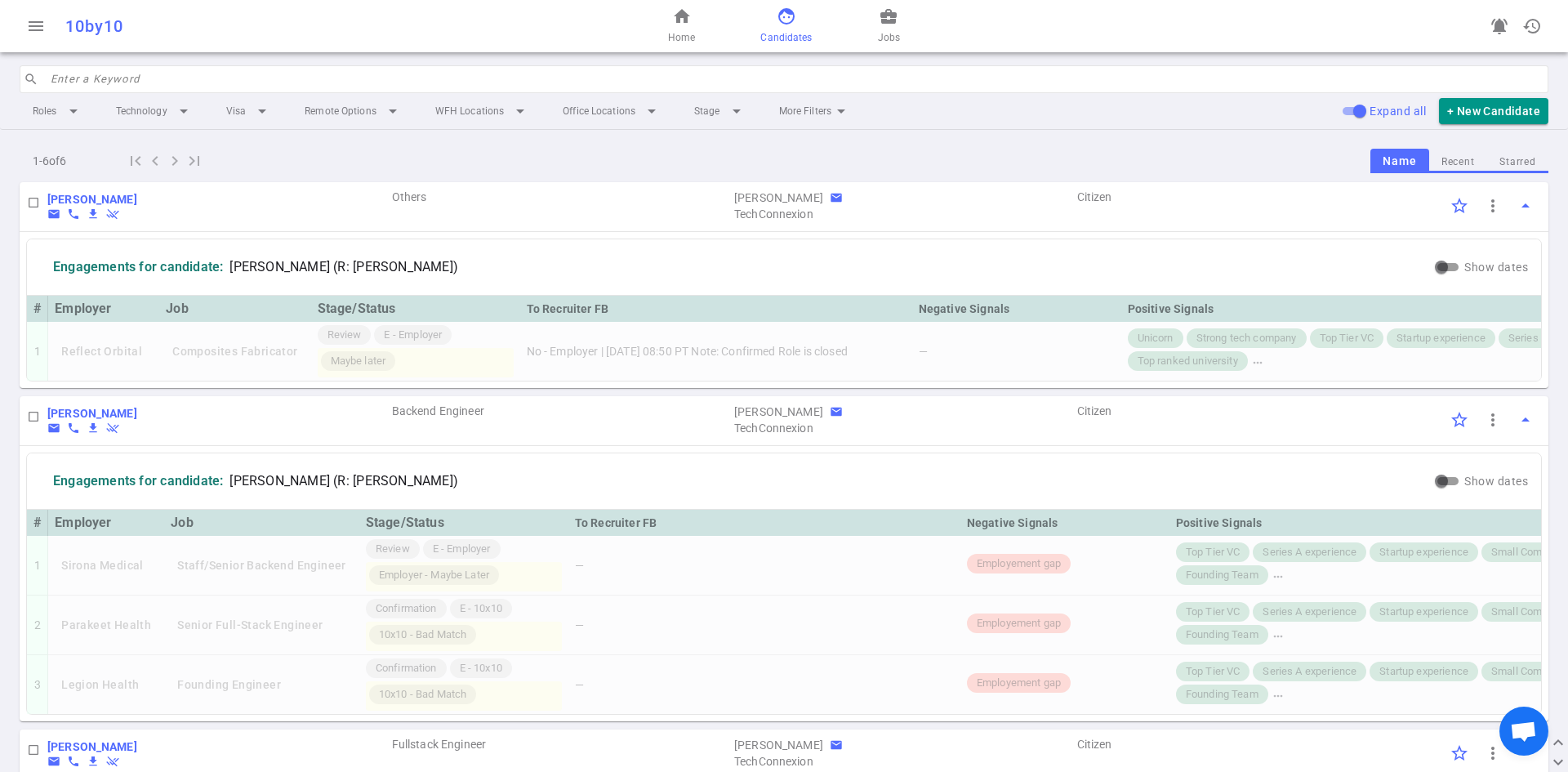
click at [120, 83] on input "search" at bounding box center [795, 79] width 1488 height 26
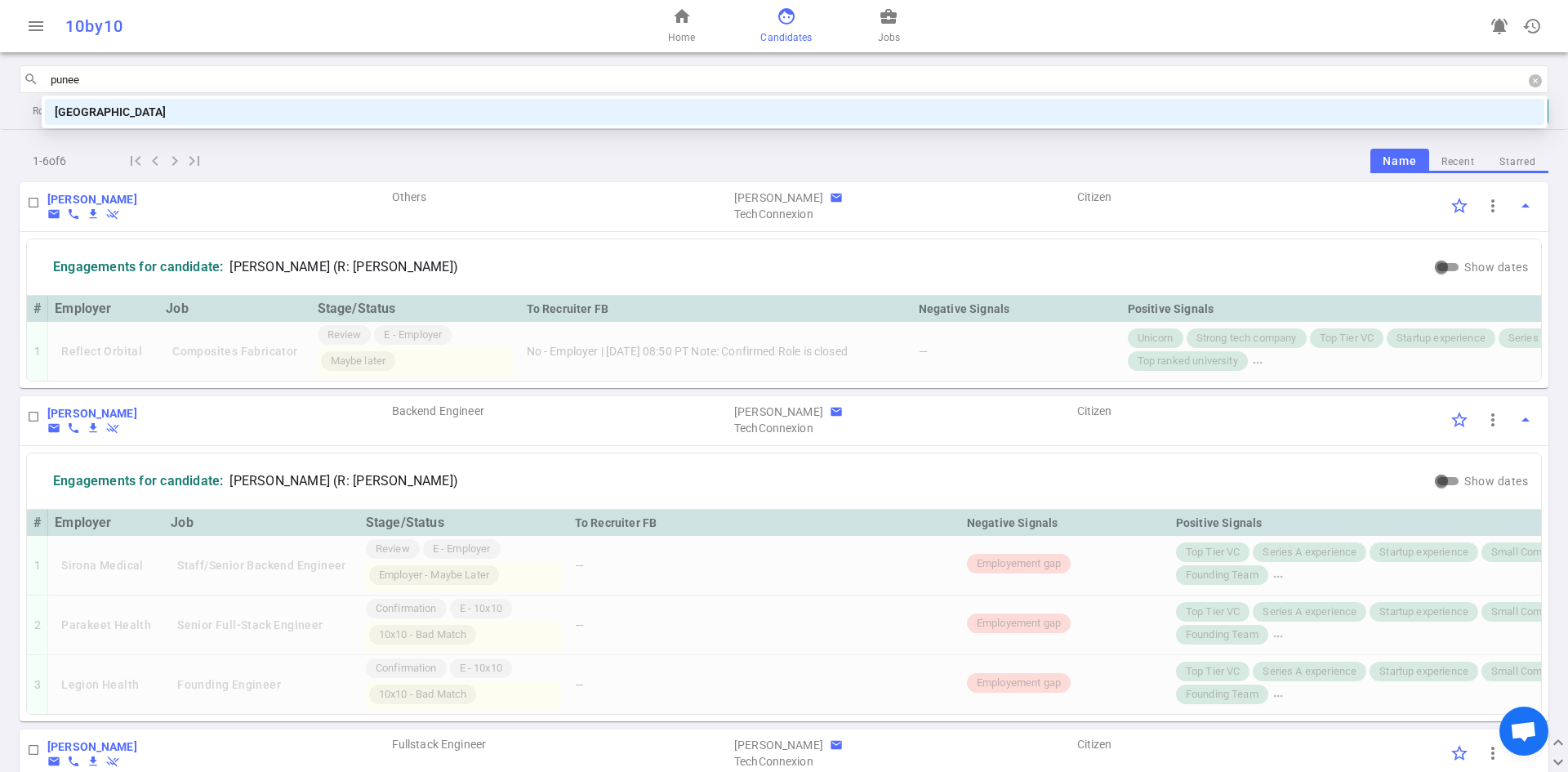
type input "puneet"
